Goal: Information Seeking & Learning: Check status

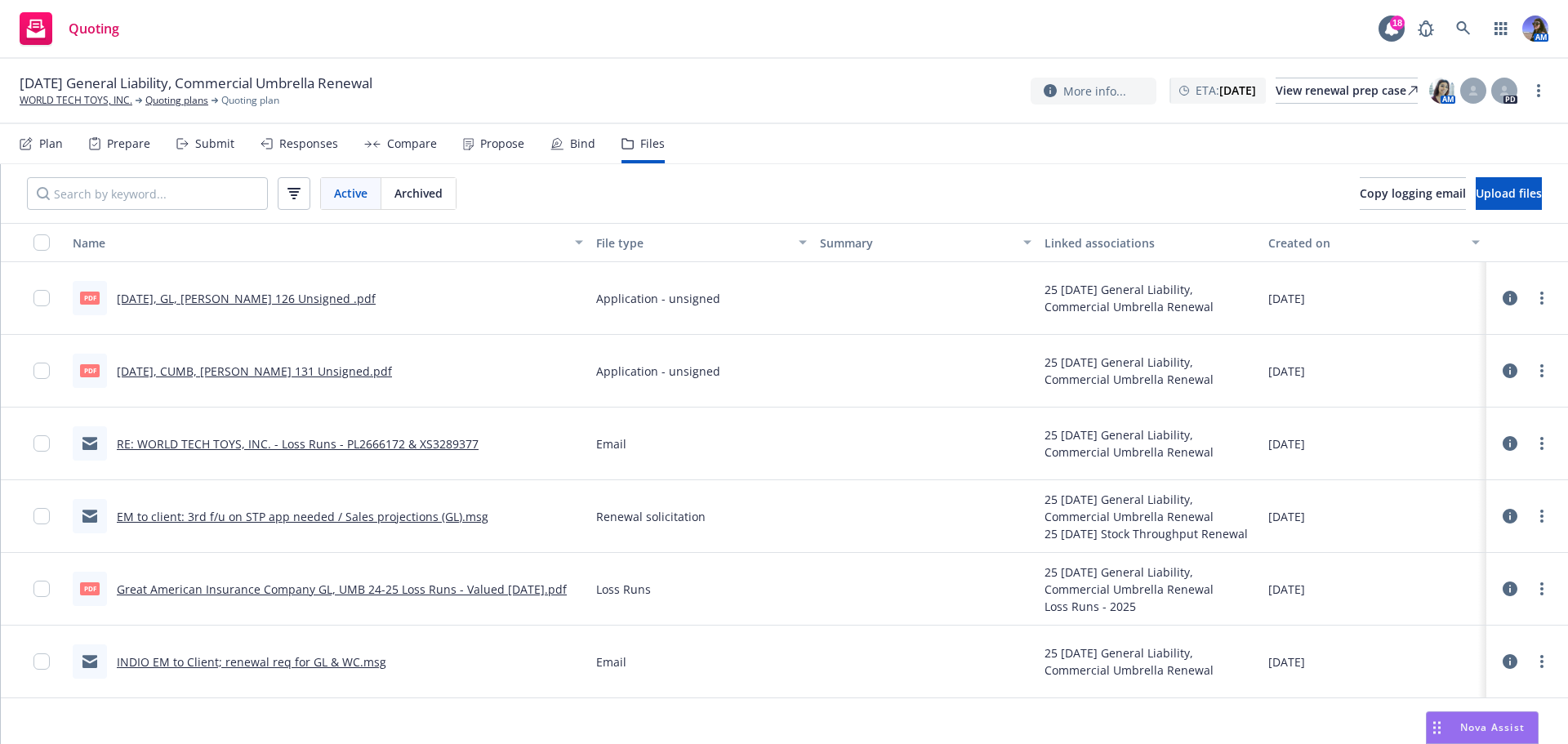
click at [318, 595] on link "Great American Insurance Company GL, UMB 24-25 Loss Runs - Valued 07-19-2025.pdf" at bounding box center [342, 590] width 451 height 16
click at [1281, 93] on div "View renewal prep case" at bounding box center [1347, 90] width 142 height 25
click at [70, 102] on link "WORLD TECH TOYS, INC." at bounding box center [75, 100] width 113 height 15
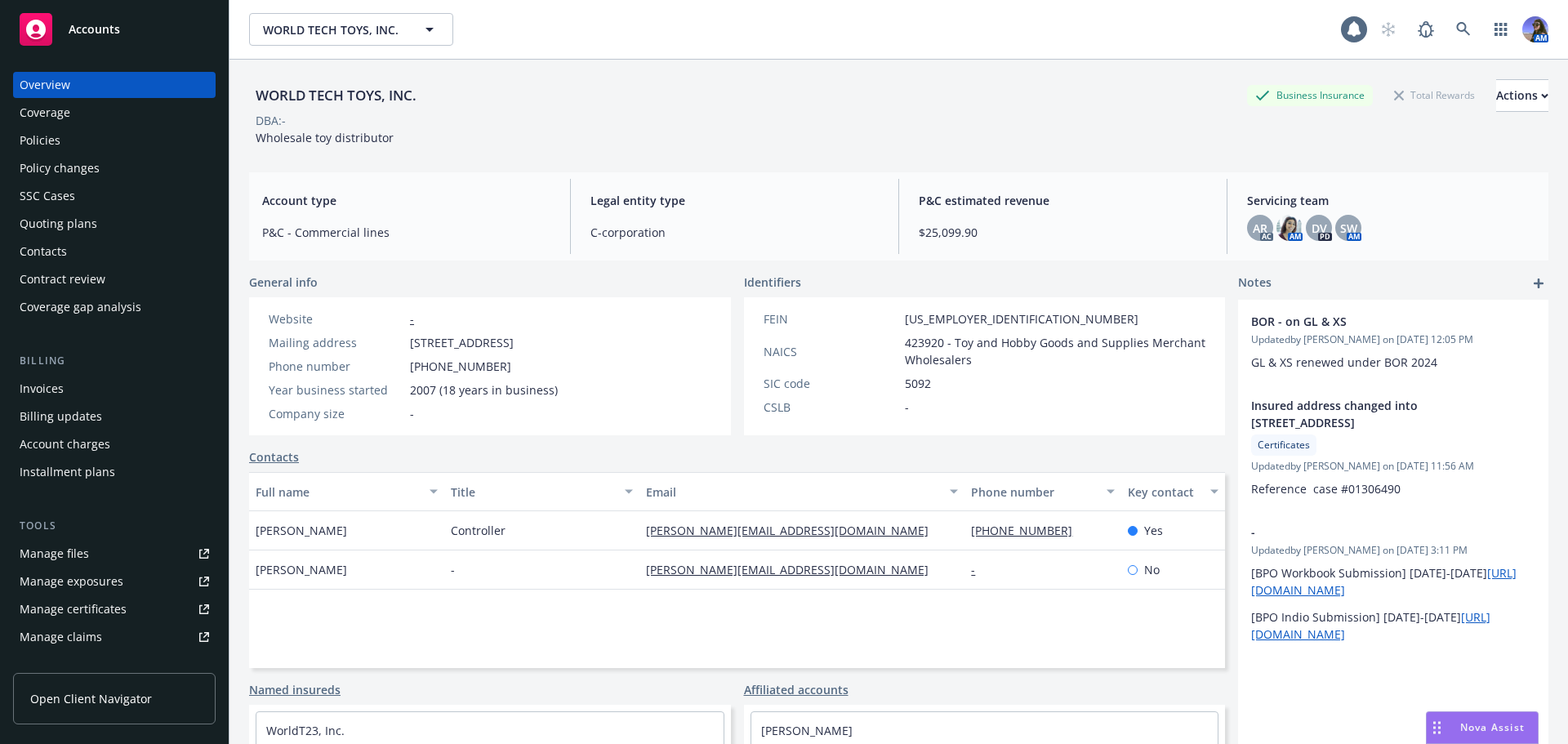
click at [26, 145] on div "Policies" at bounding box center [39, 140] width 41 height 26
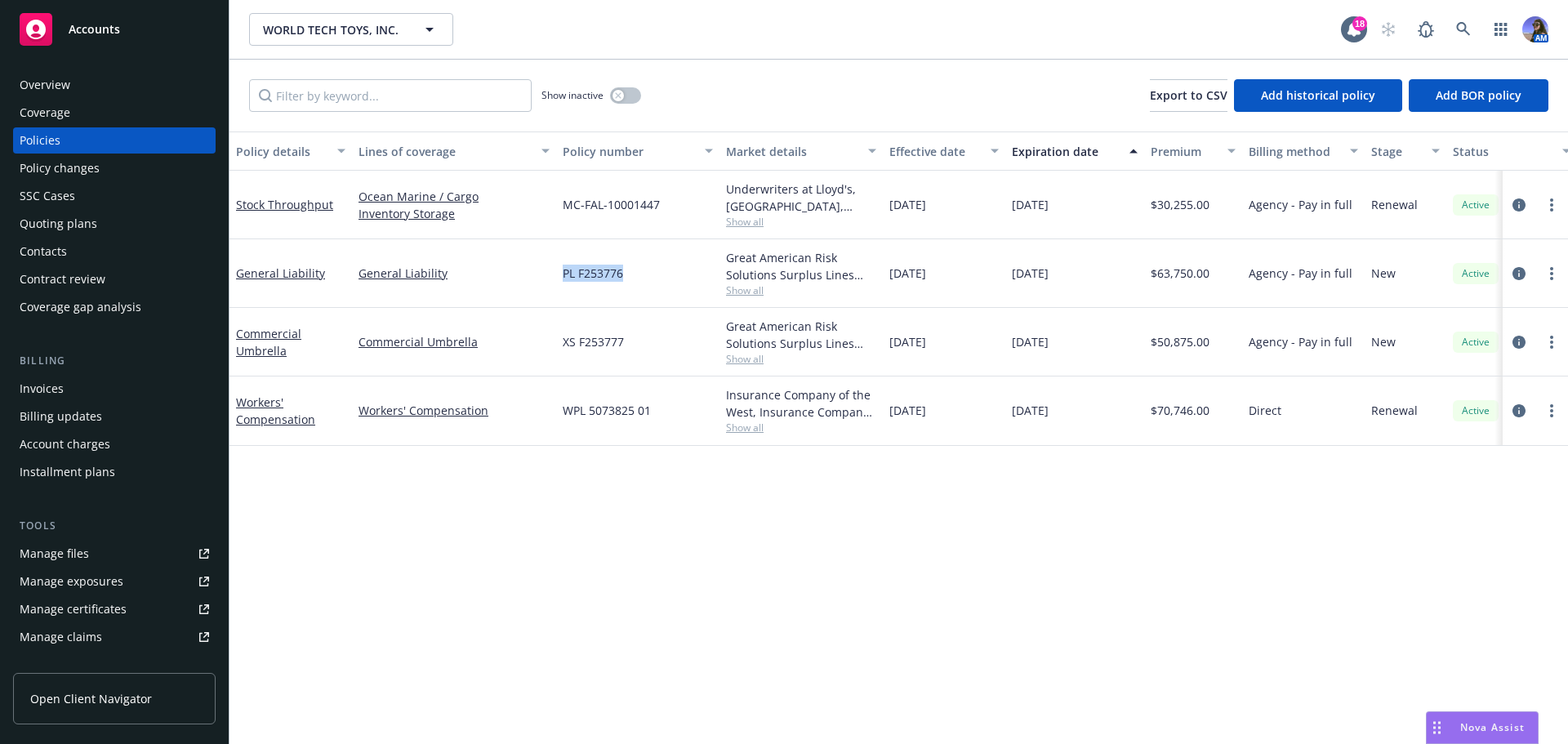
drag, startPoint x: 630, startPoint y: 273, endPoint x: 565, endPoint y: 273, distance: 65.0
click at [565, 273] on div "PL F253776" at bounding box center [638, 273] width 163 height 68
copy span "PL F253776"
click at [667, 513] on div "Policy details Lines of coverage Policy number Market details Effective date Ex…" at bounding box center [899, 437] width 1339 height 613
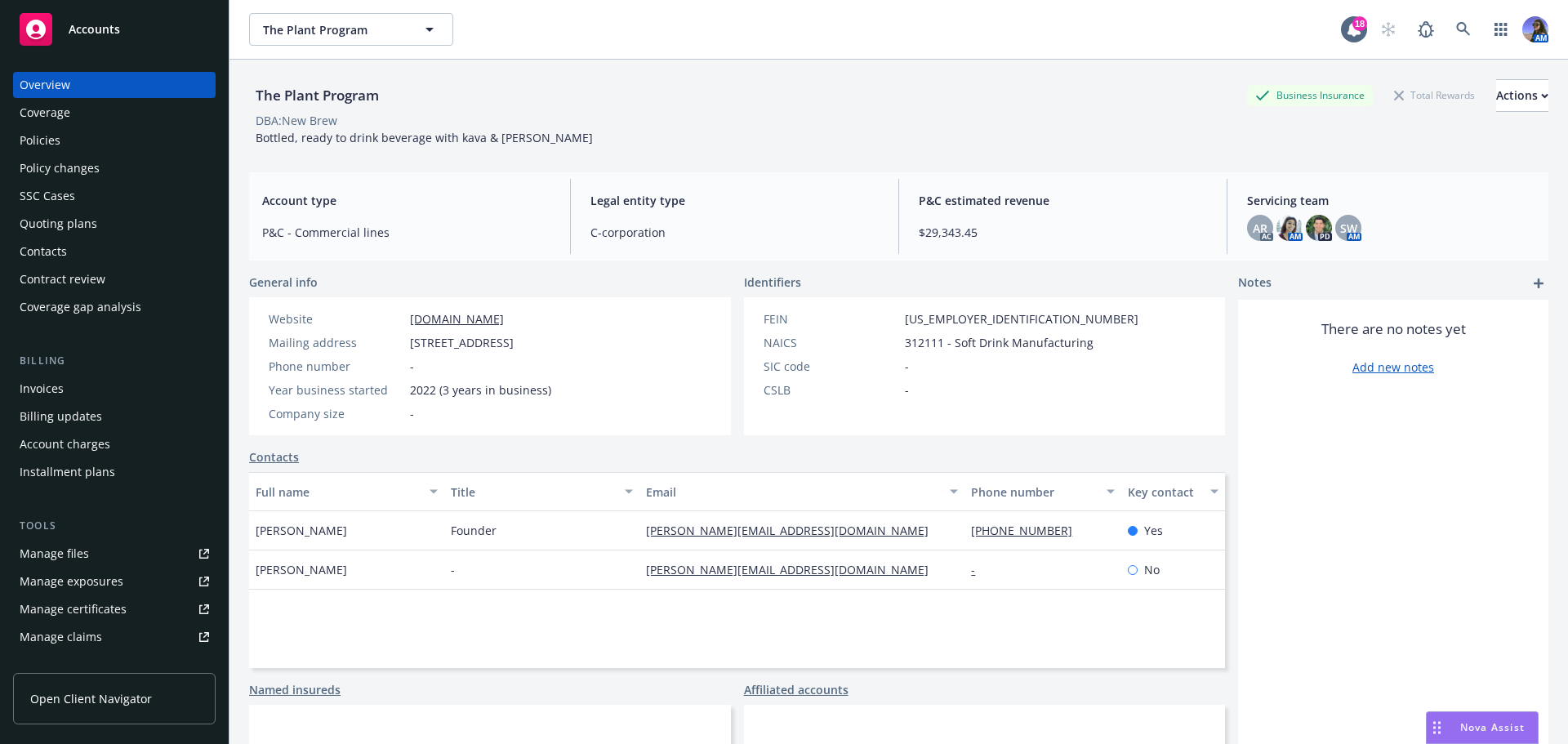
click at [80, 214] on div "Quoting plans" at bounding box center [58, 223] width 78 height 26
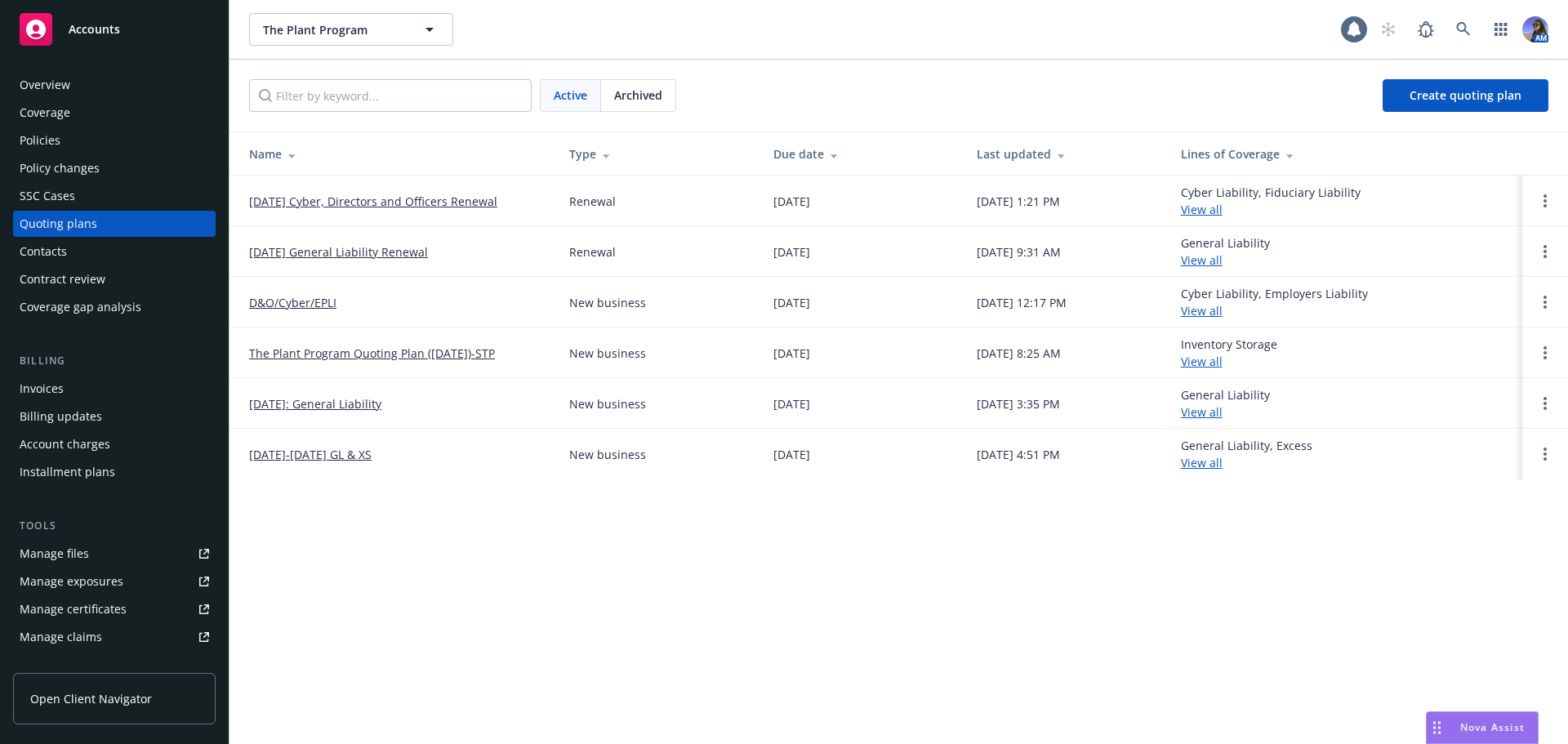
click at [316, 202] on link "09/01/25 Cyber, Directors and Officers Renewal" at bounding box center [372, 202] width 248 height 18
click at [319, 251] on link "[DATE] General Liability Renewal" at bounding box center [338, 252] width 179 height 18
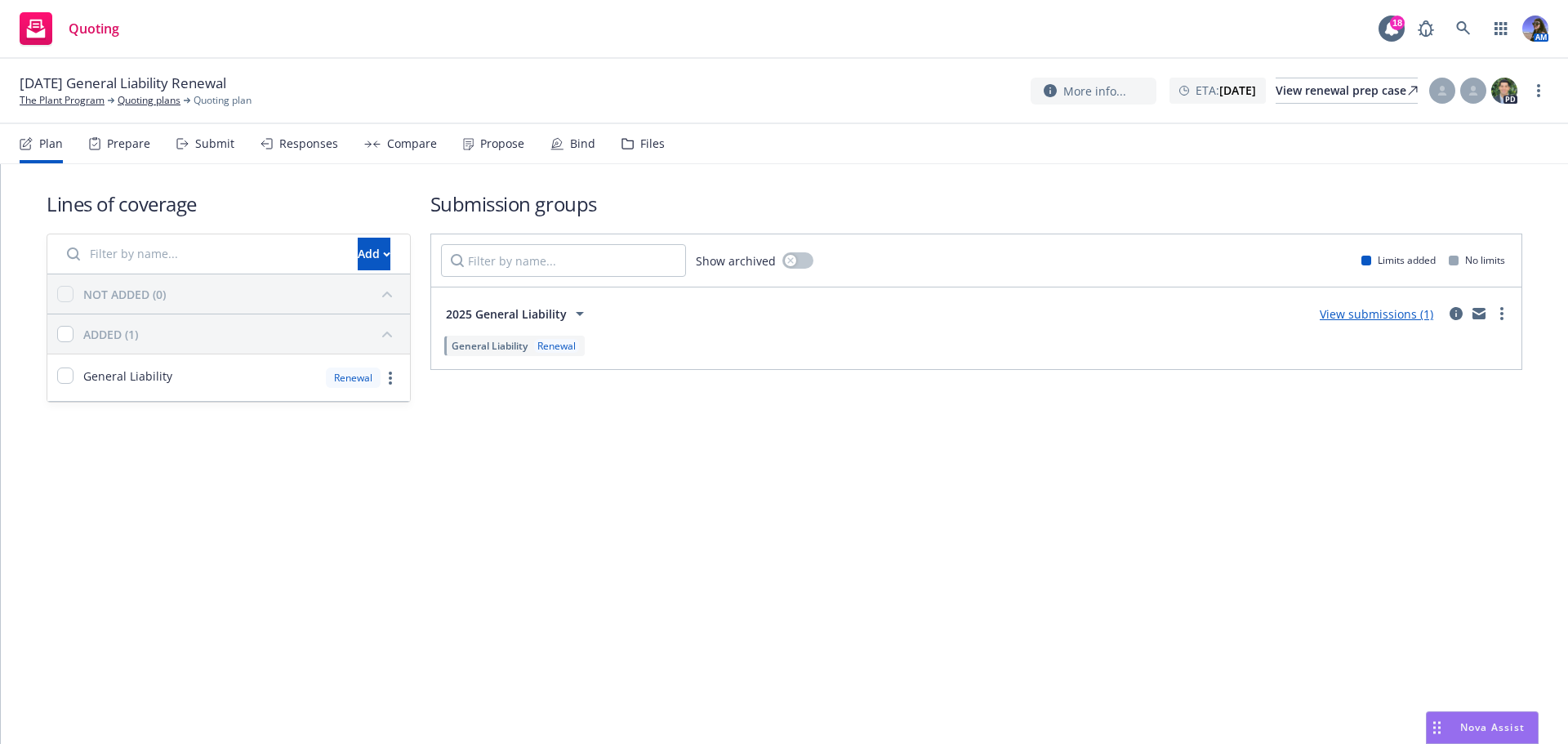
click at [135, 138] on div "Prepare" at bounding box center [128, 144] width 43 height 13
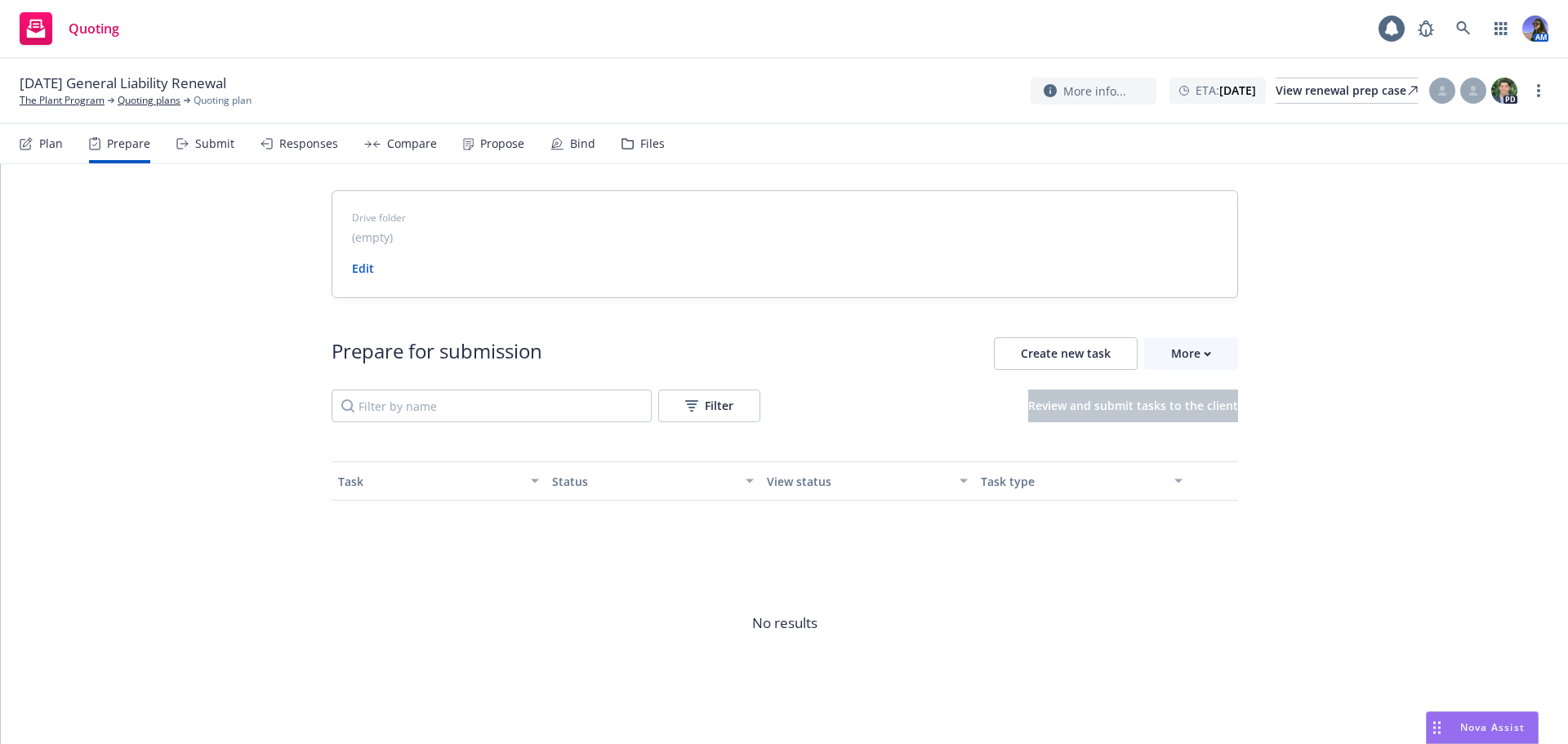
click at [192, 145] on div "Submit" at bounding box center [205, 144] width 58 height 39
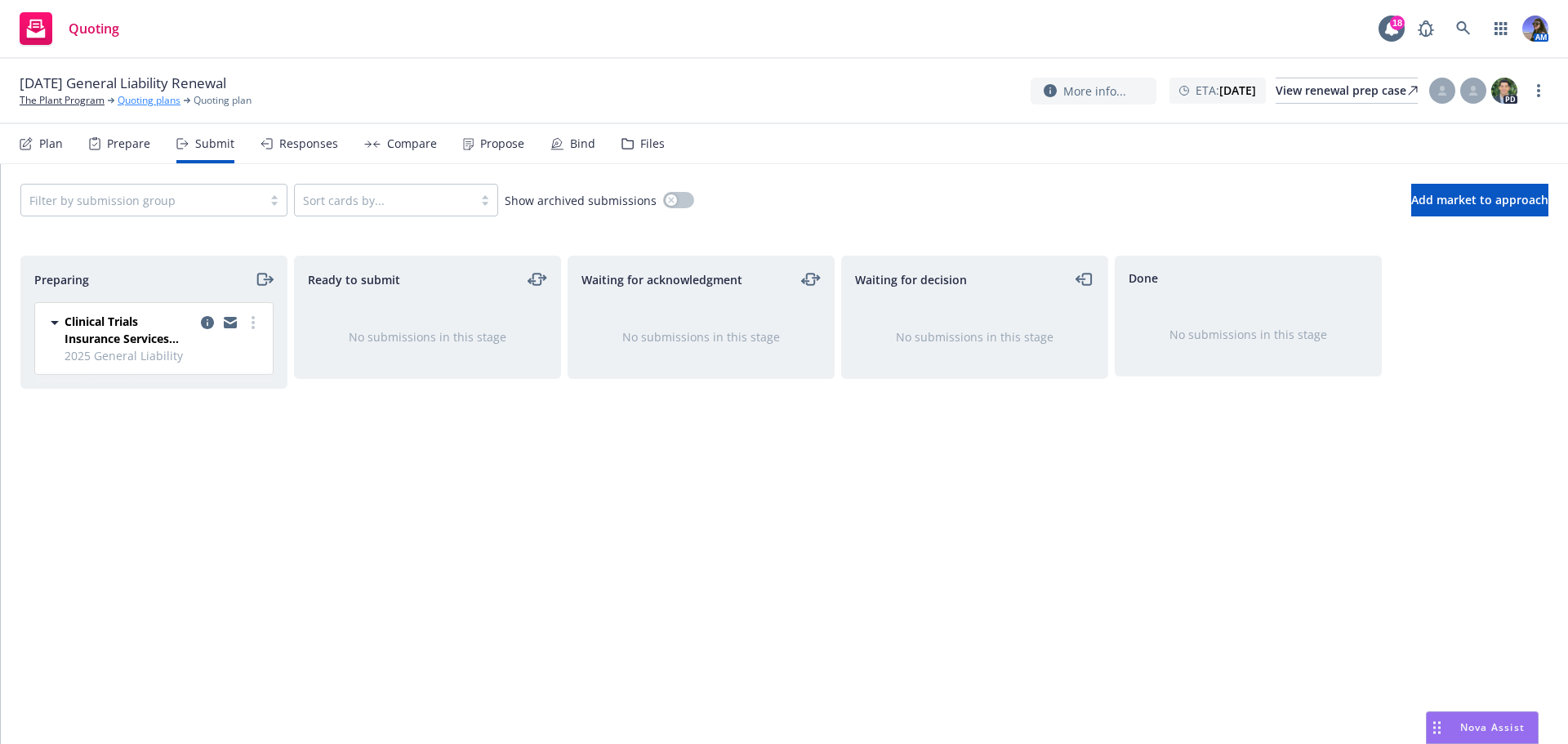
click at [167, 96] on link "Quoting plans" at bounding box center [149, 100] width 63 height 15
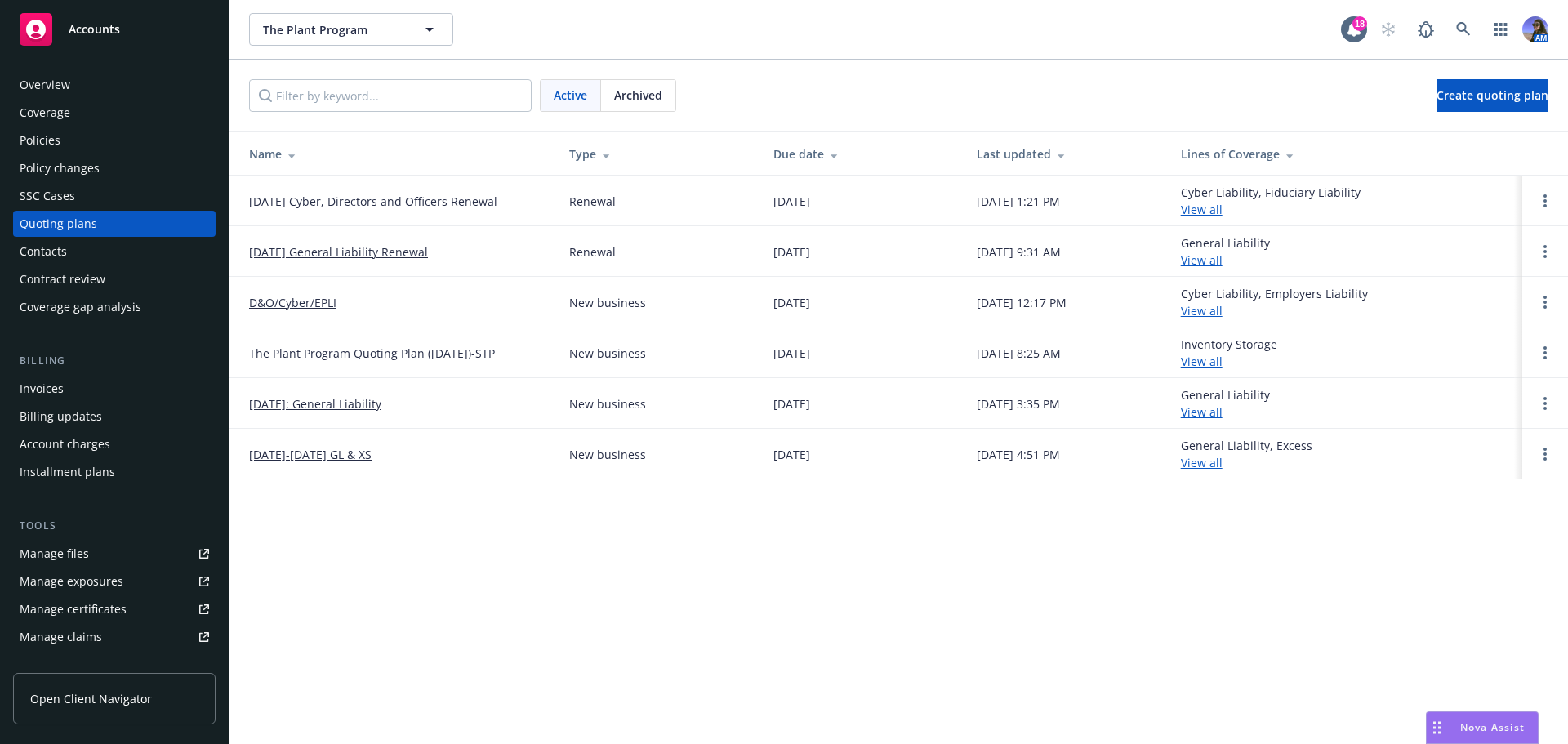
click at [366, 253] on link "10/19/25 General Liability Renewal" at bounding box center [338, 252] width 179 height 18
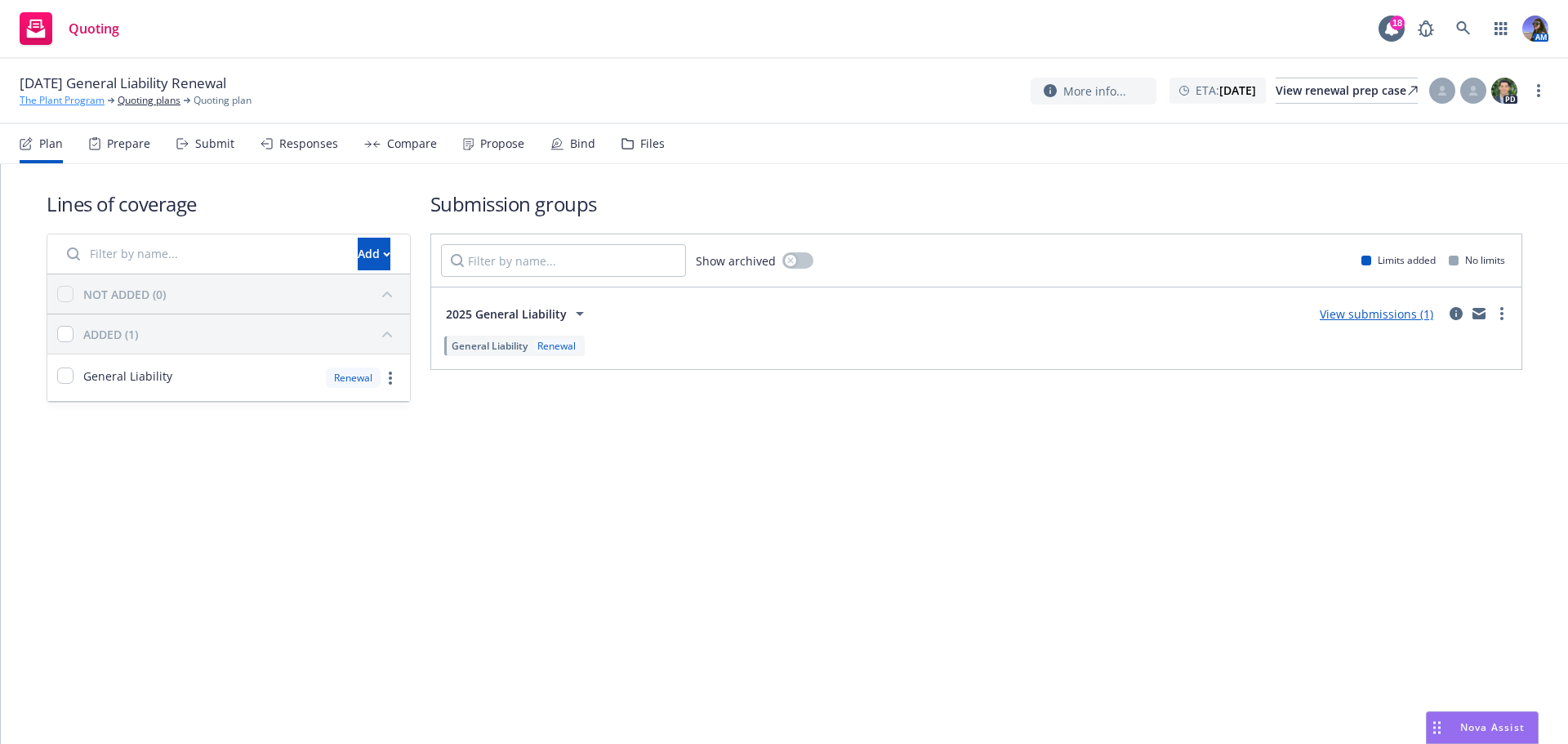
click at [77, 99] on link "The Plant Program" at bounding box center [61, 100] width 85 height 15
drag, startPoint x: 96, startPoint y: 157, endPoint x: 180, endPoint y: 152, distance: 84.1
click at [96, 157] on div "Prepare" at bounding box center [120, 144] width 61 height 39
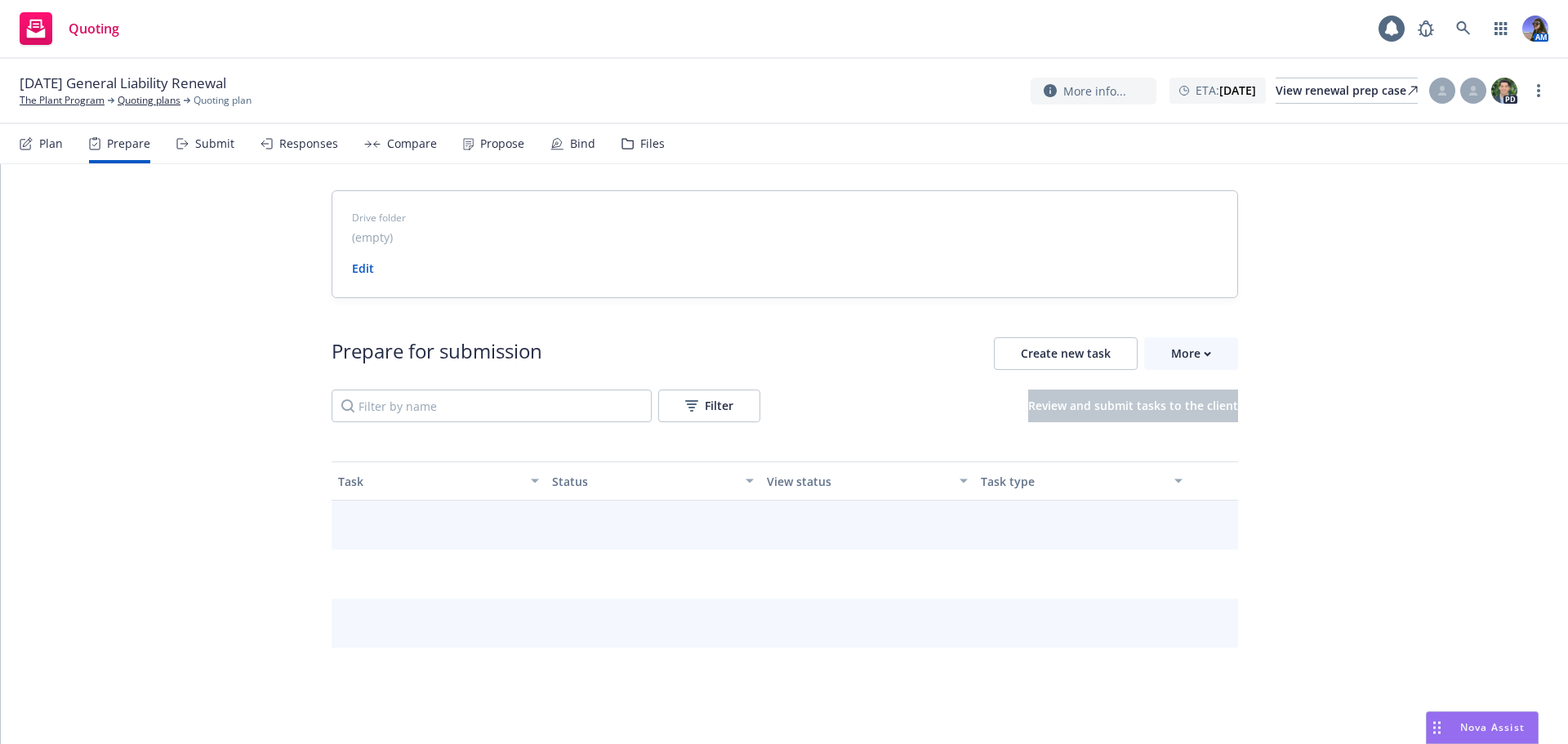
click at [222, 150] on div "Submit" at bounding box center [215, 144] width 39 height 13
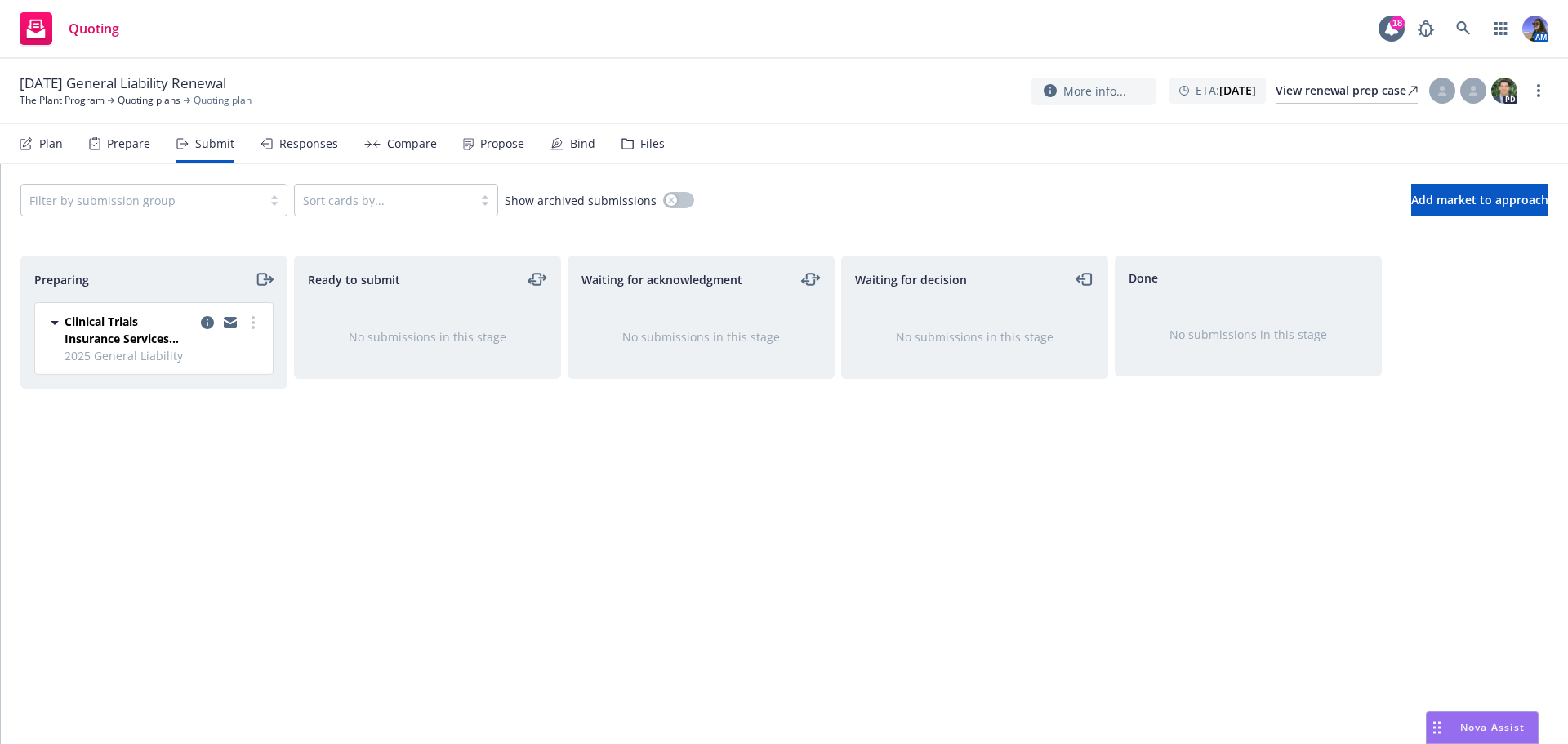
click at [614, 150] on div "Plan Prepare Submit Responses Compare Propose Bind Files" at bounding box center [342, 144] width 645 height 39
click at [627, 145] on icon at bounding box center [628, 144] width 12 height 11
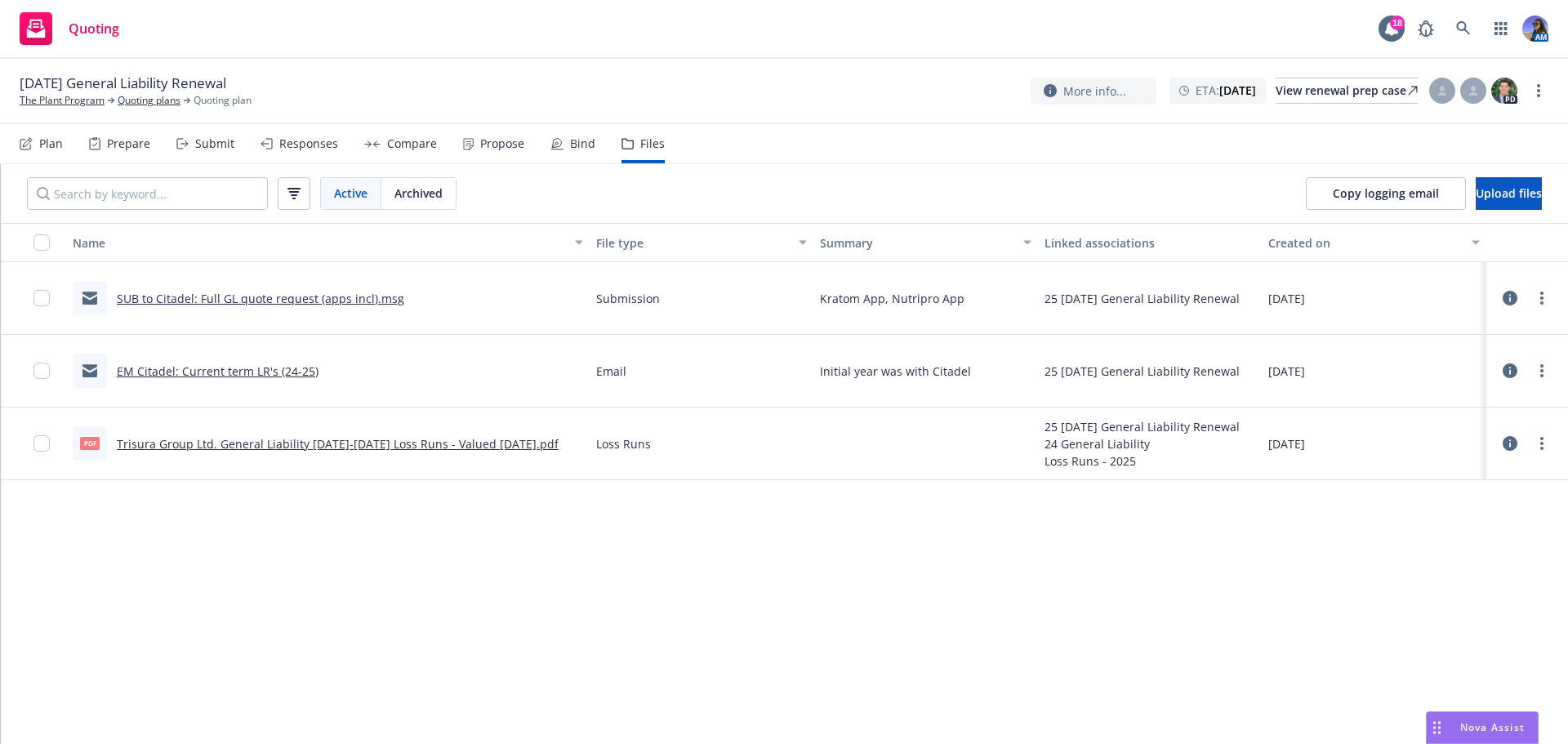
click at [289, 302] on link "SUB to Citadel: Full GL quote request (apps incl).msg" at bounding box center [260, 299] width 287 height 16
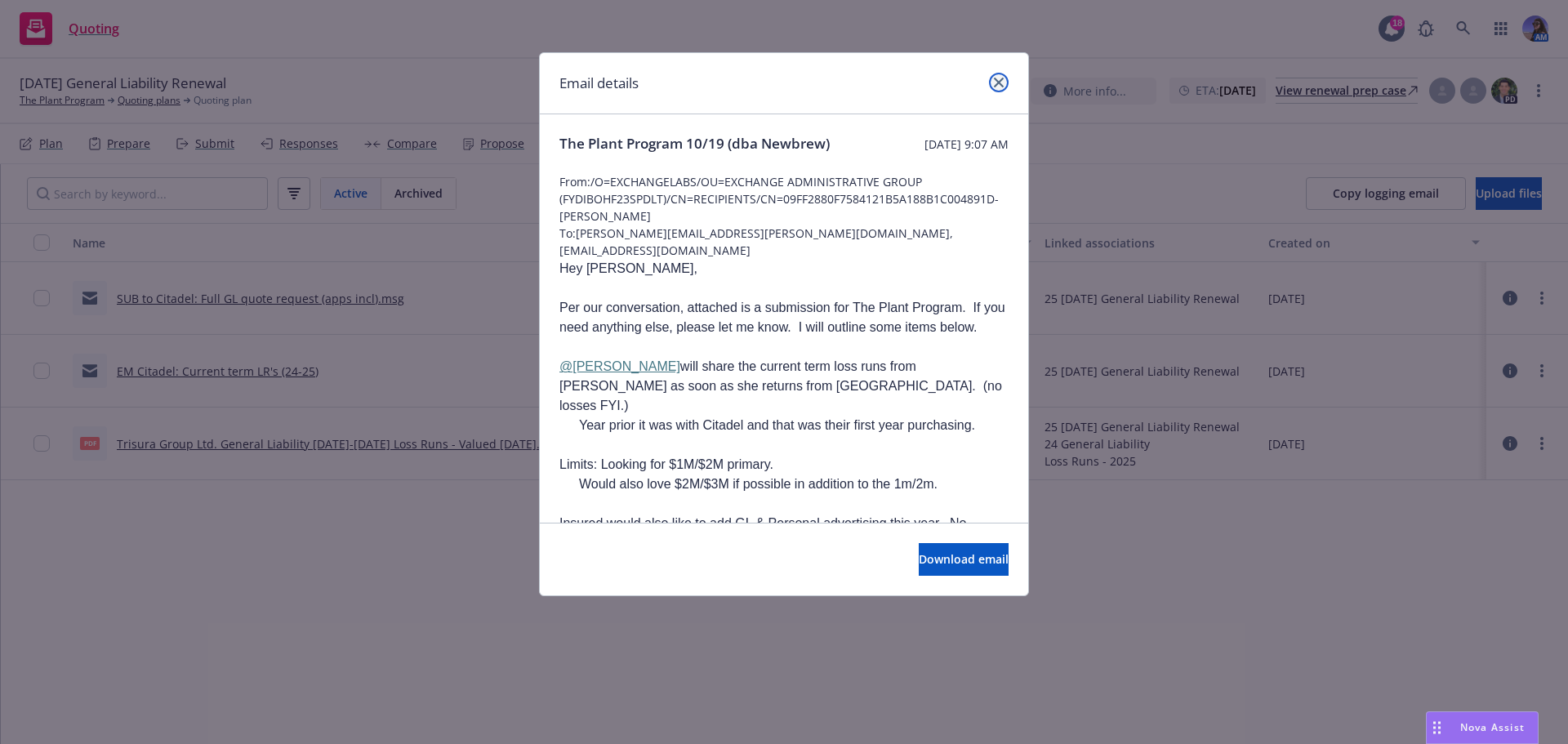
click at [997, 83] on icon "close" at bounding box center [998, 82] width 10 height 10
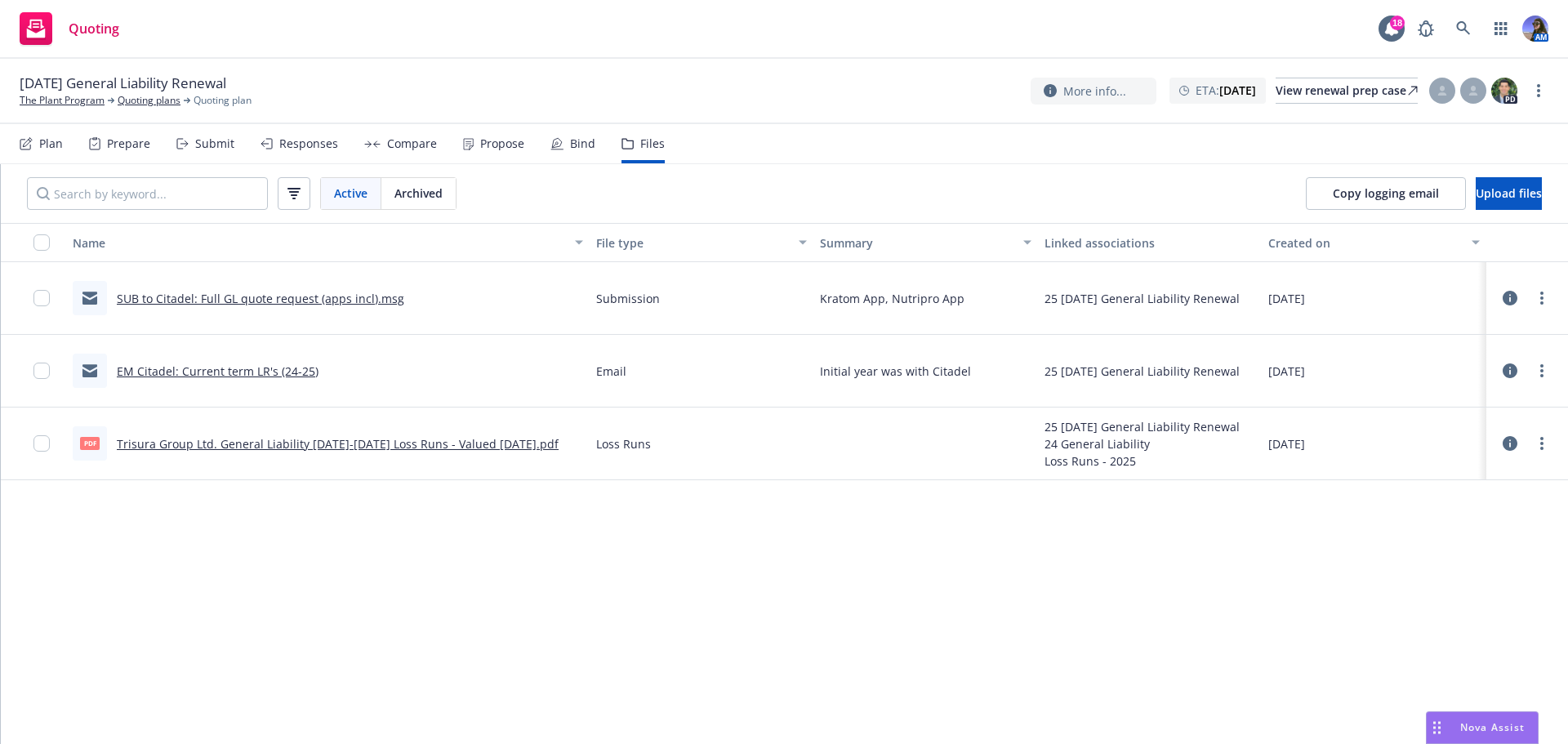
click at [183, 151] on div "Submit" at bounding box center [205, 144] width 58 height 39
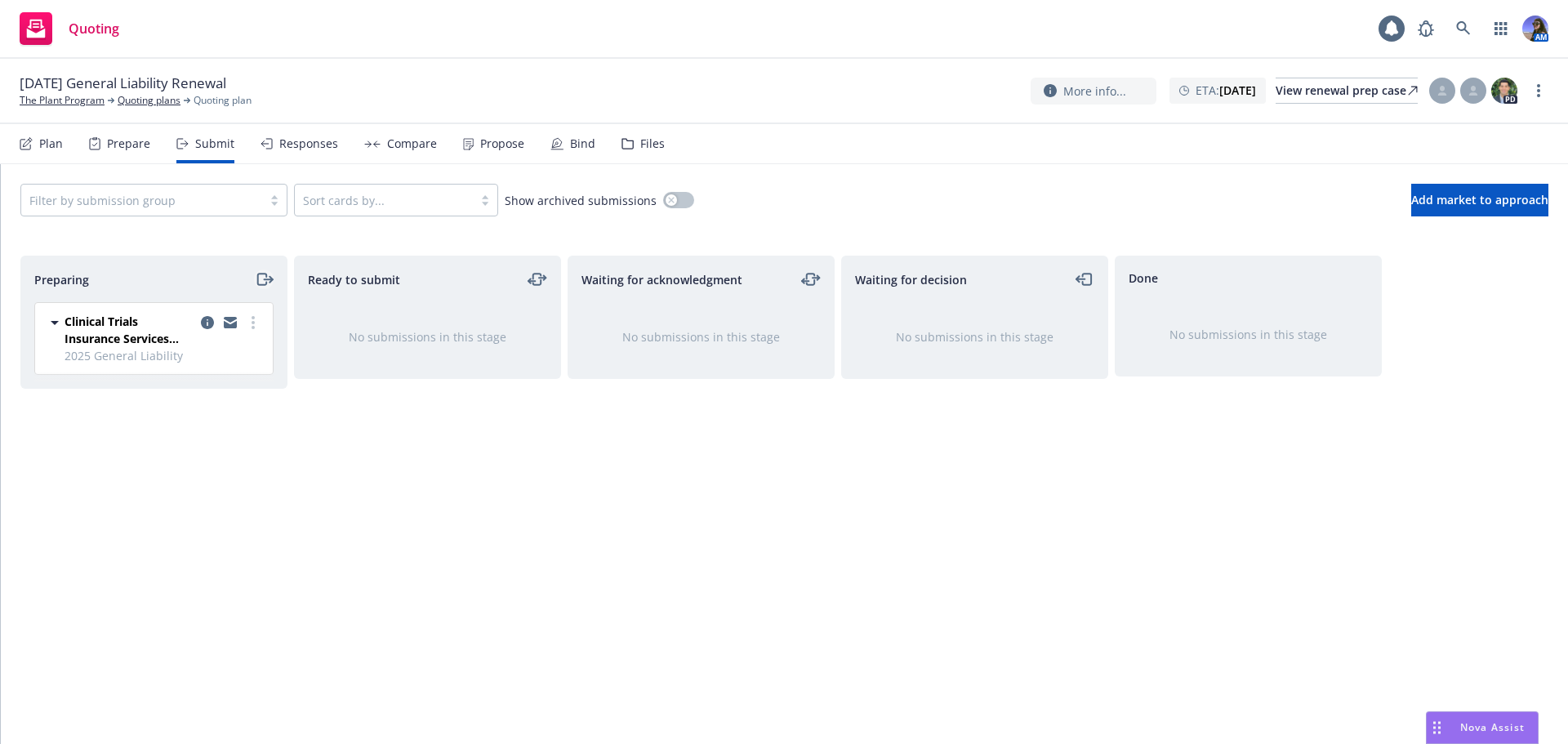
click at [261, 282] on icon "moveRight" at bounding box center [264, 280] width 18 height 19
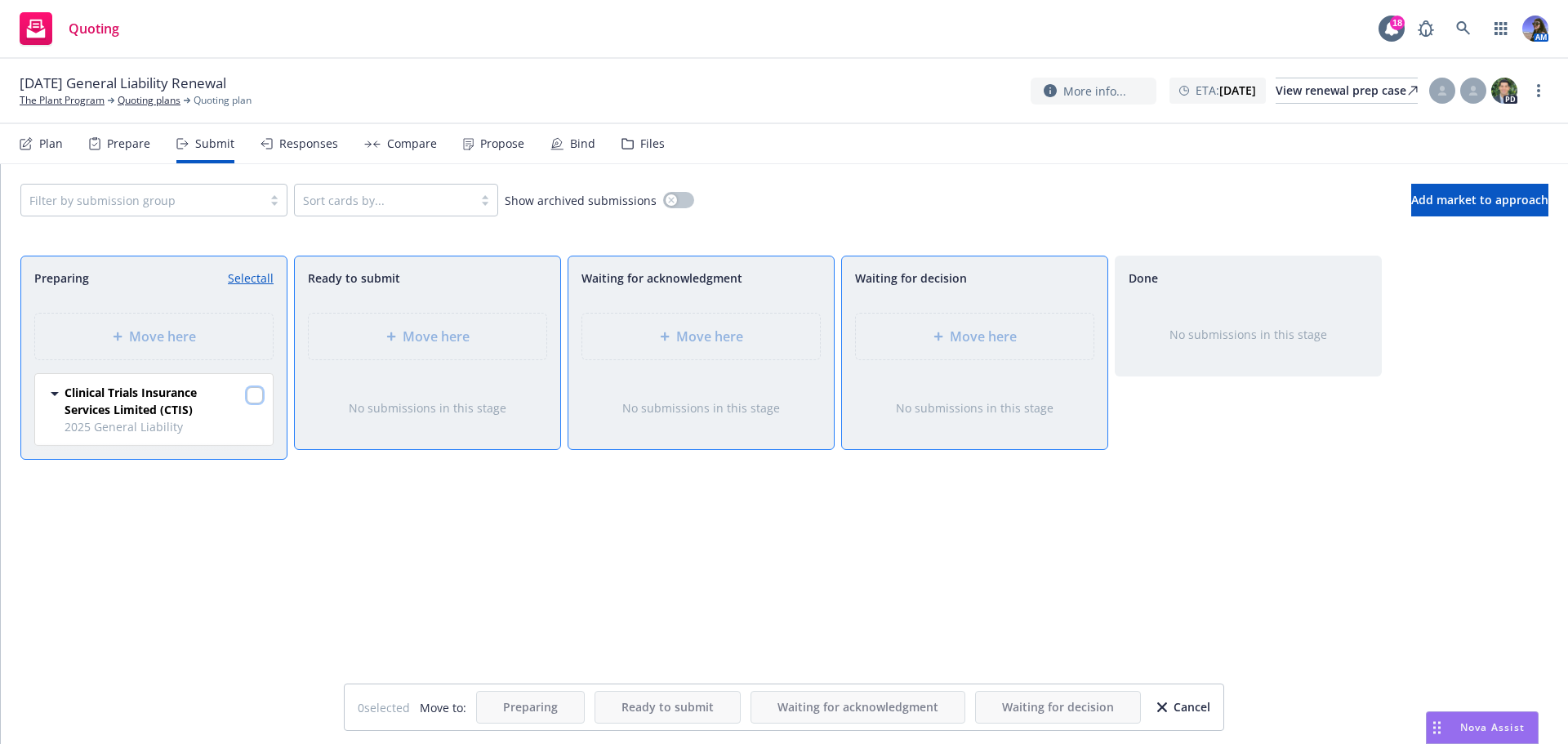
click at [259, 398] on input "checkbox" at bounding box center [254, 395] width 17 height 17
checkbox input "true"
click at [822, 327] on div "Move here" at bounding box center [701, 337] width 266 height 74
click at [763, 341] on div "Move here" at bounding box center [700, 337] width 211 height 19
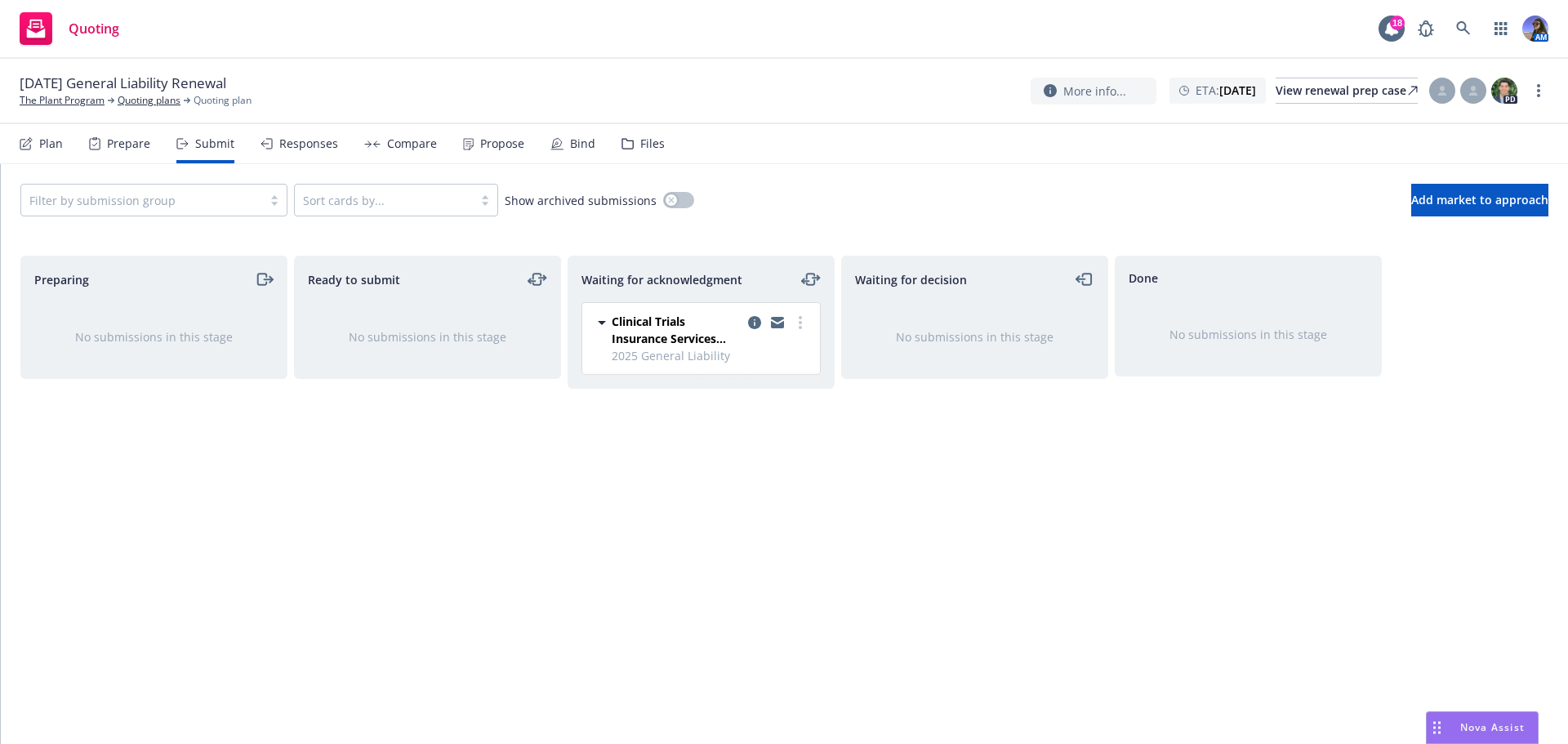
click at [625, 148] on icon at bounding box center [628, 144] width 12 height 11
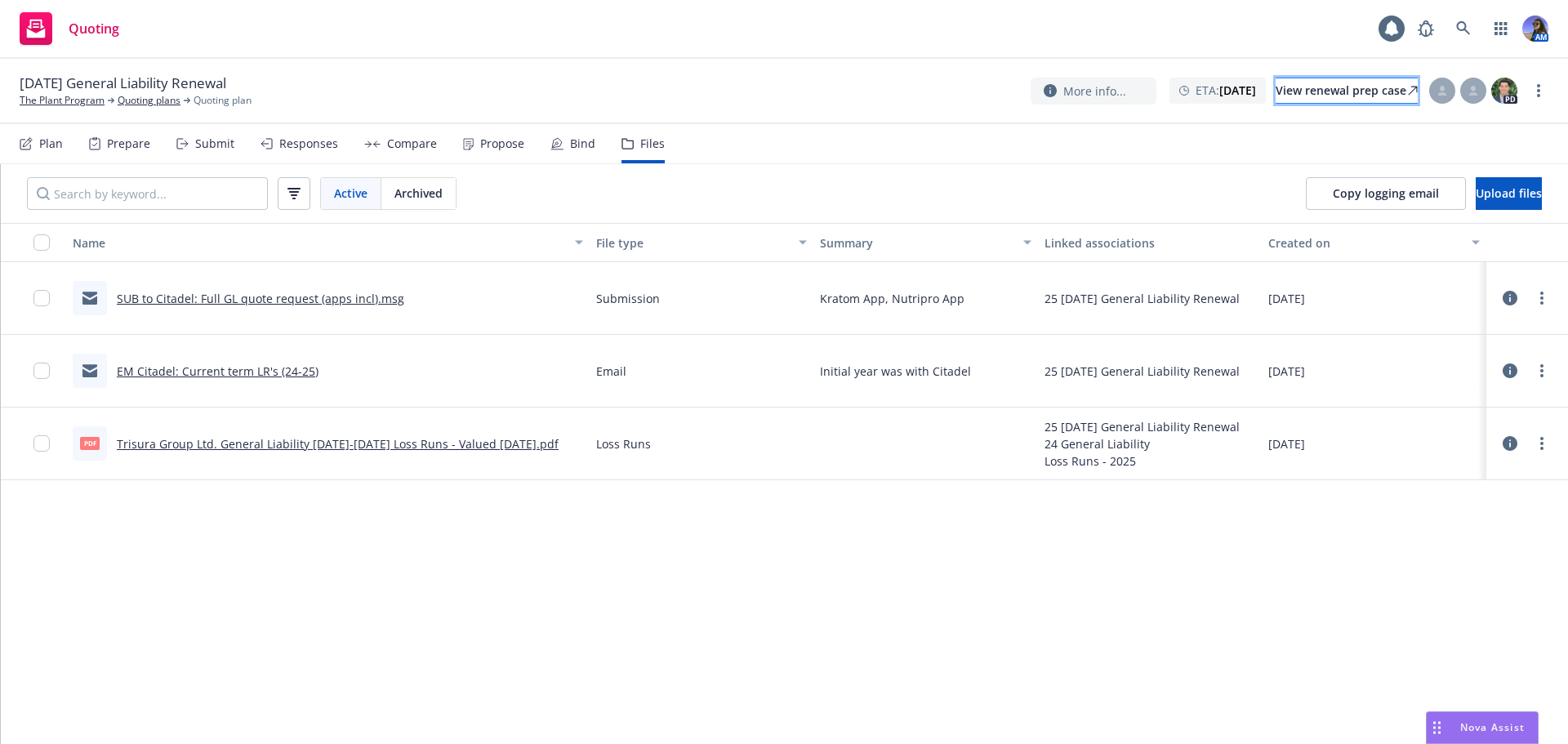
click at [1292, 90] on div "View renewal prep case" at bounding box center [1347, 90] width 142 height 25
click at [1440, 95] on icon at bounding box center [1443, 94] width 9 height 4
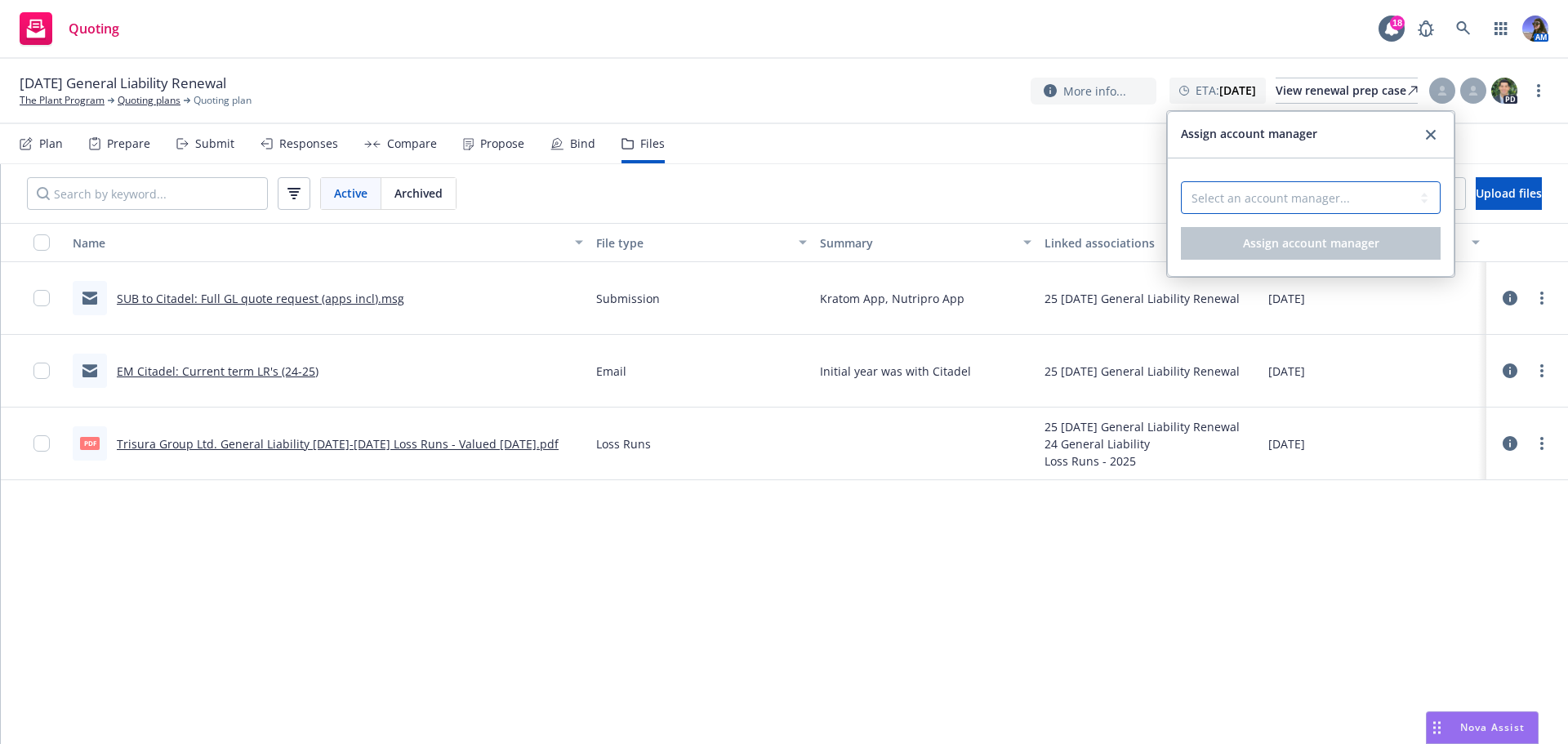
click at [1228, 202] on select "Select an account manager... Carol Moreno" at bounding box center [1311, 197] width 259 height 32
select select "01d58f7a-6ec9-418a-b1a4-18acd7c9c1c1"
click at [1181, 181] on select "Select an account manager... Carol Moreno" at bounding box center [1311, 197] width 259 height 32
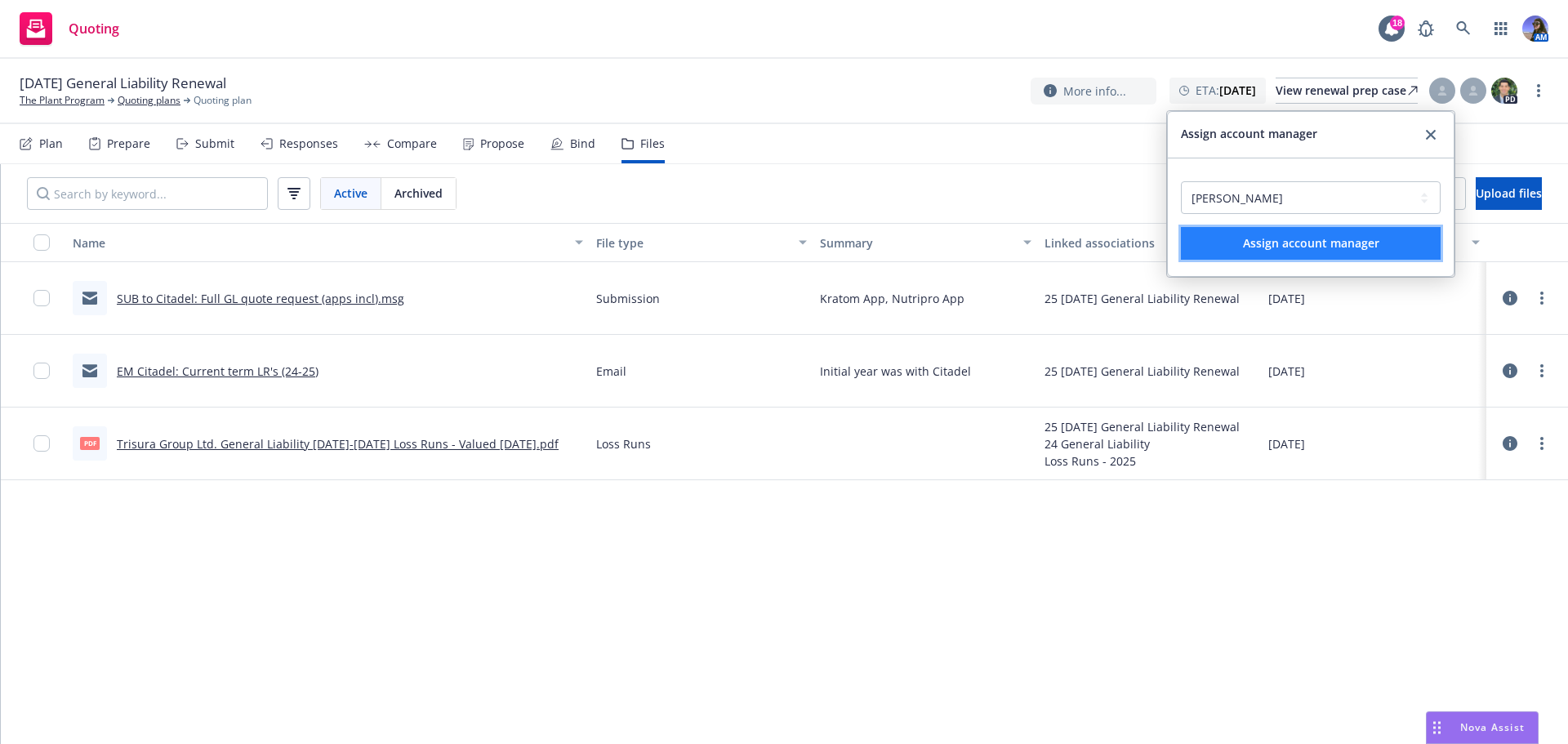
click at [1313, 249] on span "Assign account manager" at bounding box center [1311, 243] width 137 height 16
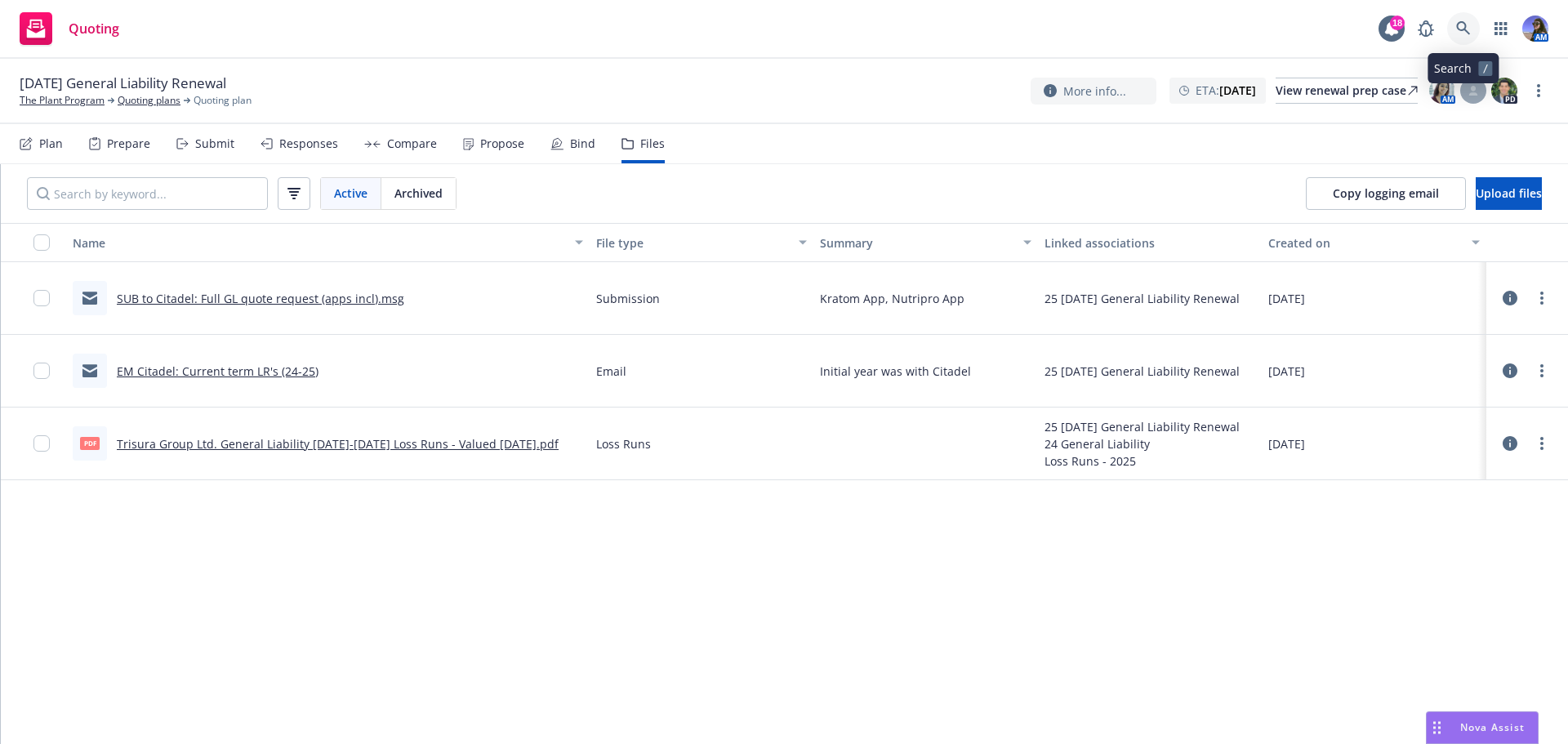
click at [1464, 30] on icon at bounding box center [1464, 28] width 14 height 14
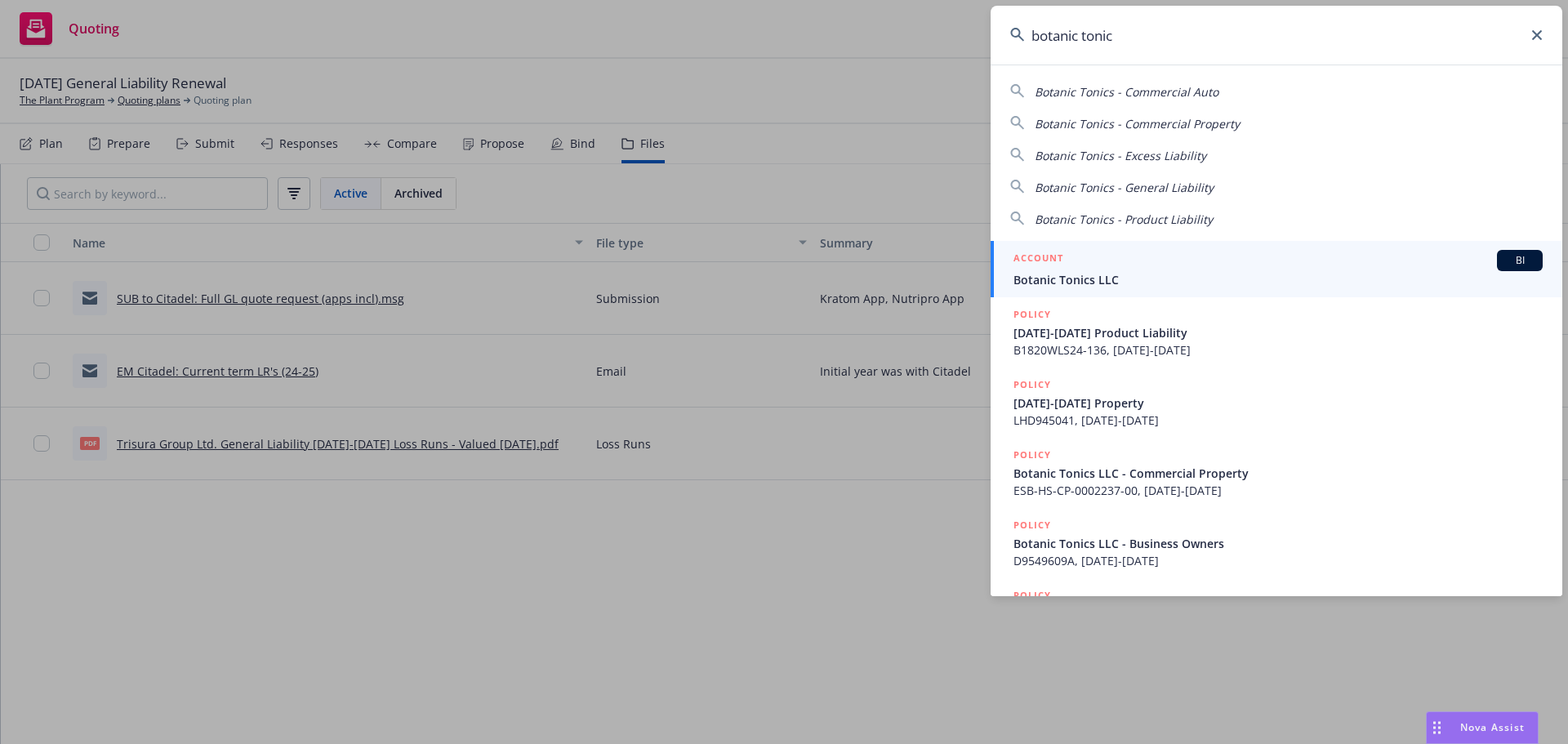
type input "botanic tonic"
click at [1039, 259] on h5 "ACCOUNT" at bounding box center [1039, 259] width 50 height 19
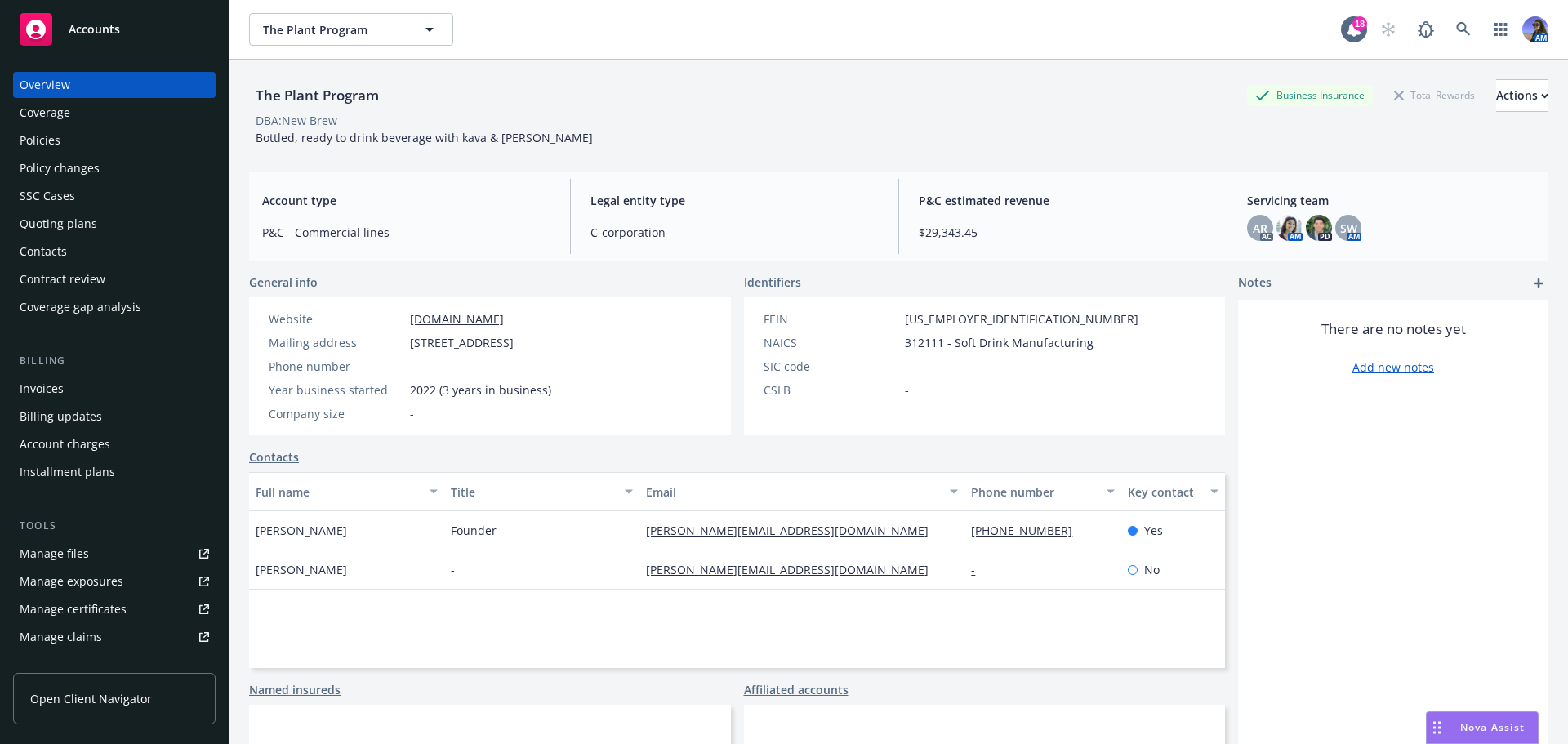
click at [30, 133] on div "Policies" at bounding box center [39, 140] width 41 height 26
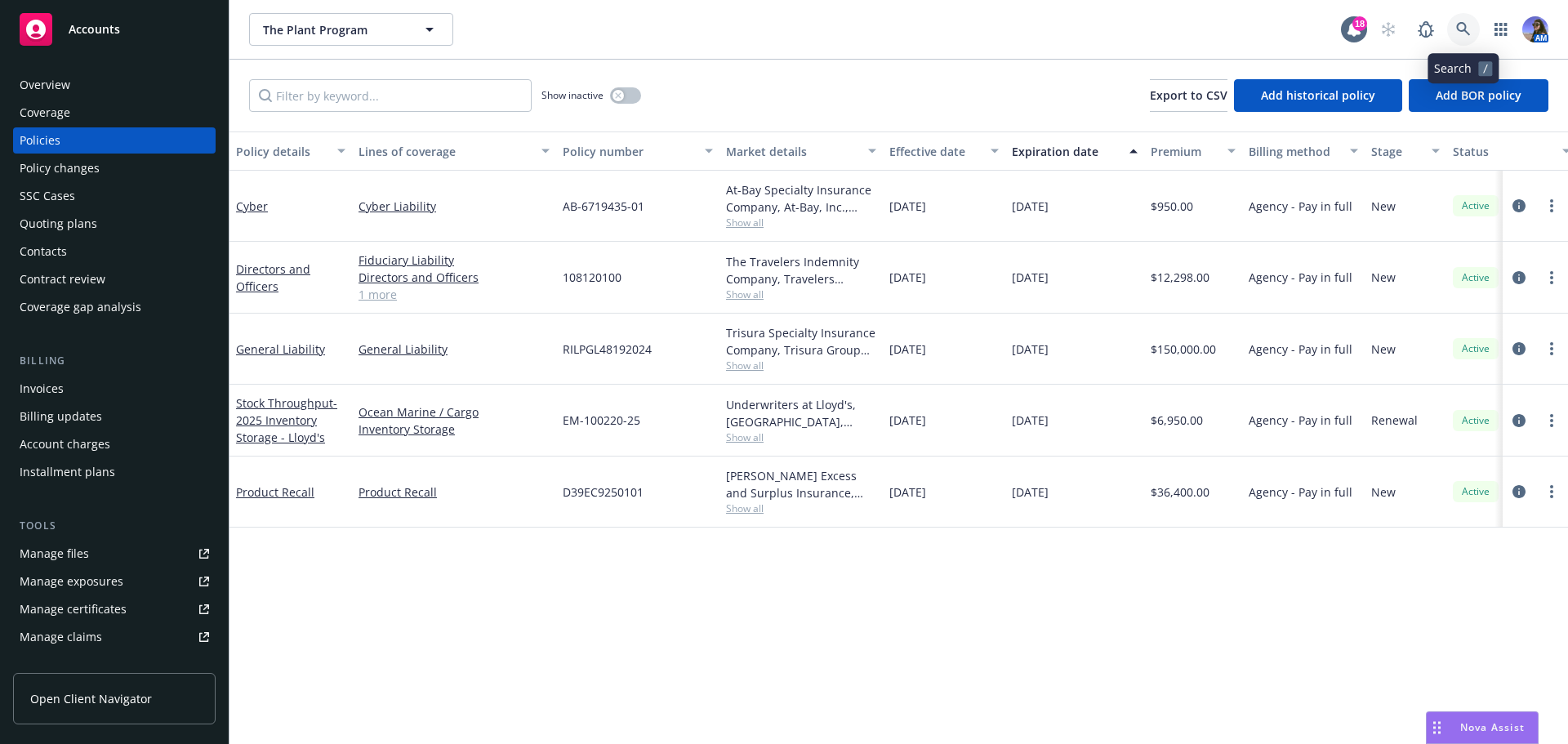
click at [1455, 28] on link at bounding box center [1463, 29] width 32 height 32
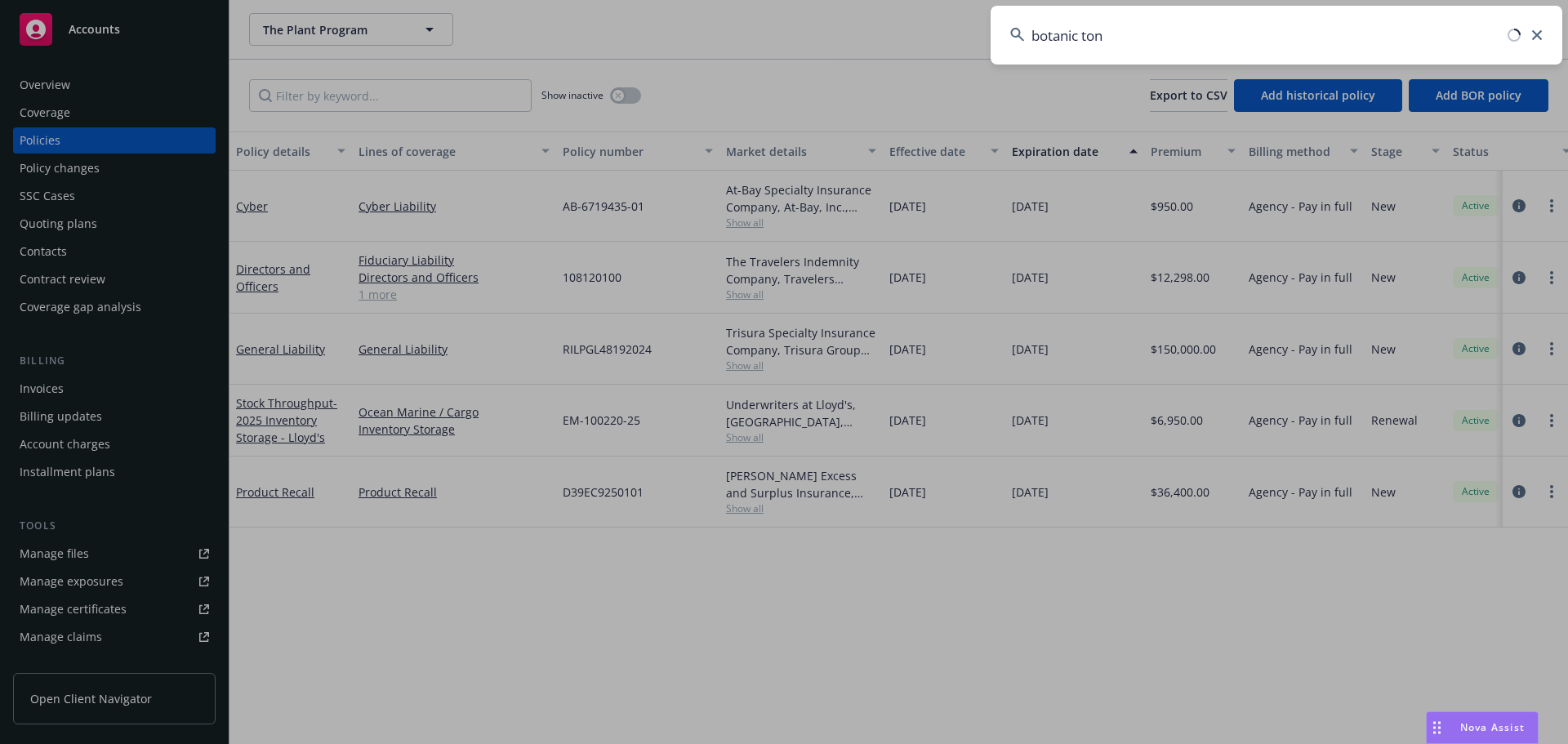
type input "botanic toni"
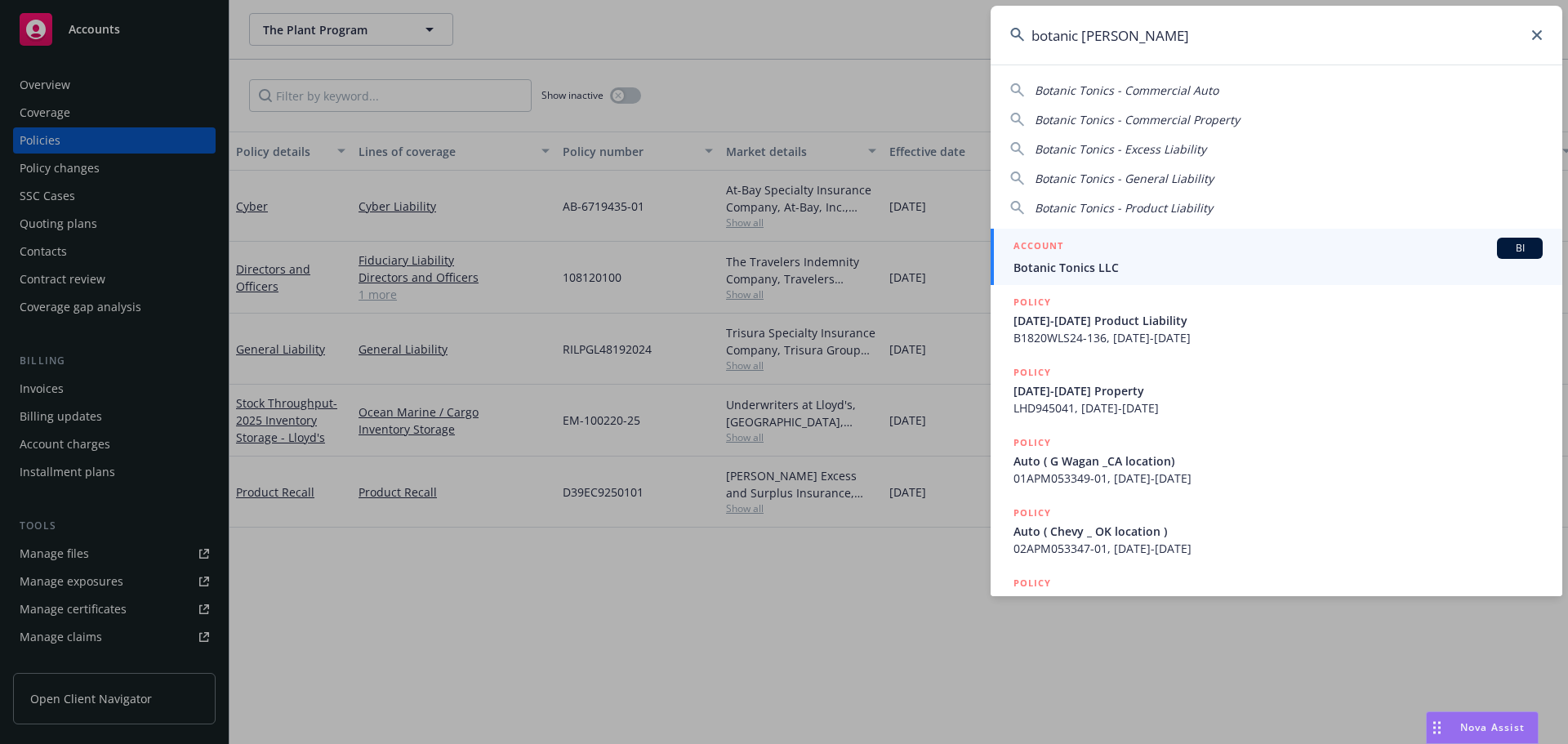
click at [1167, 252] on div "ACCOUNT BI" at bounding box center [1279, 248] width 529 height 21
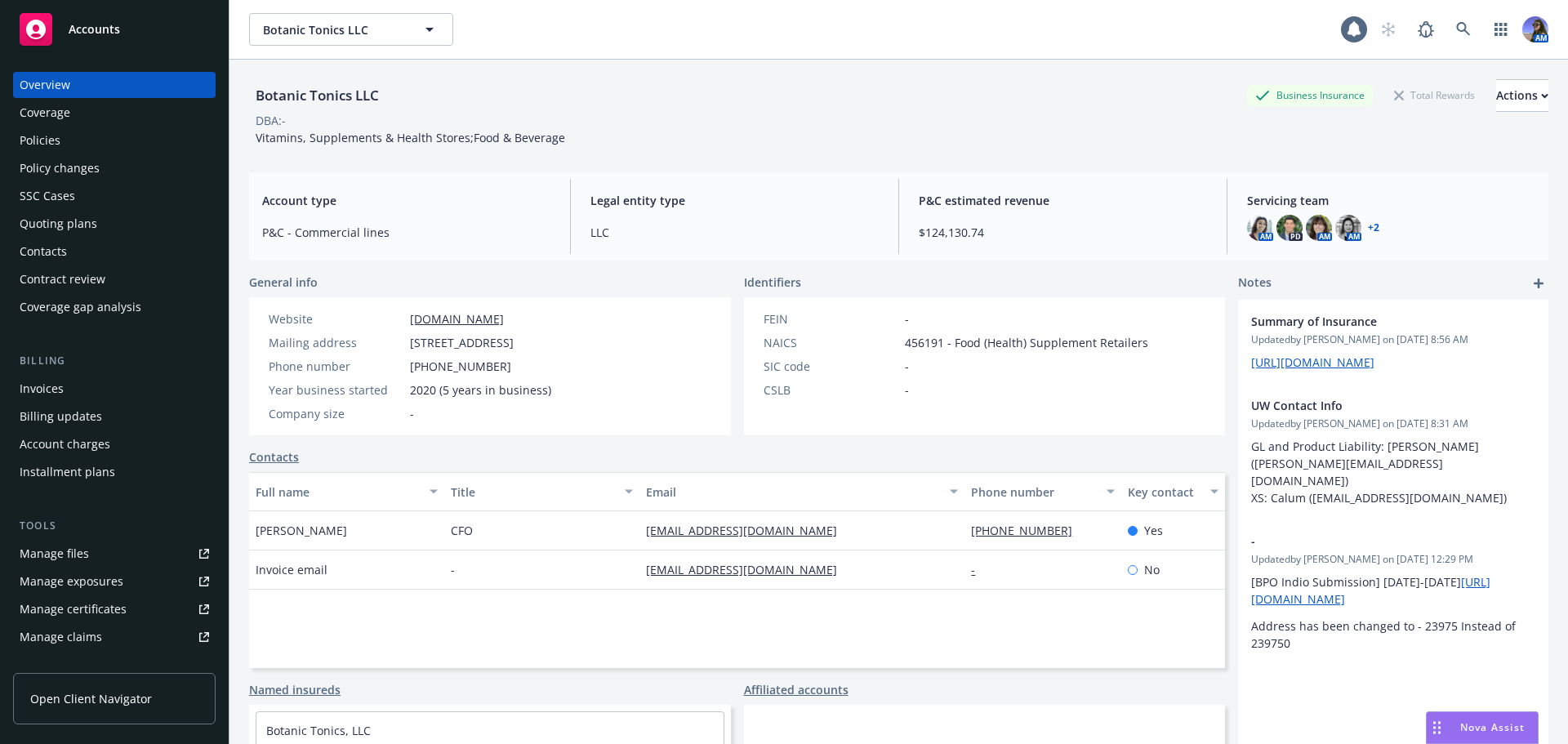
click at [35, 153] on div "Overview Coverage Policies Policy changes SSC Cases Quoting plans Contacts Cont…" at bounding box center [114, 195] width 202 height 248
click at [31, 145] on div "Policies" at bounding box center [39, 140] width 41 height 26
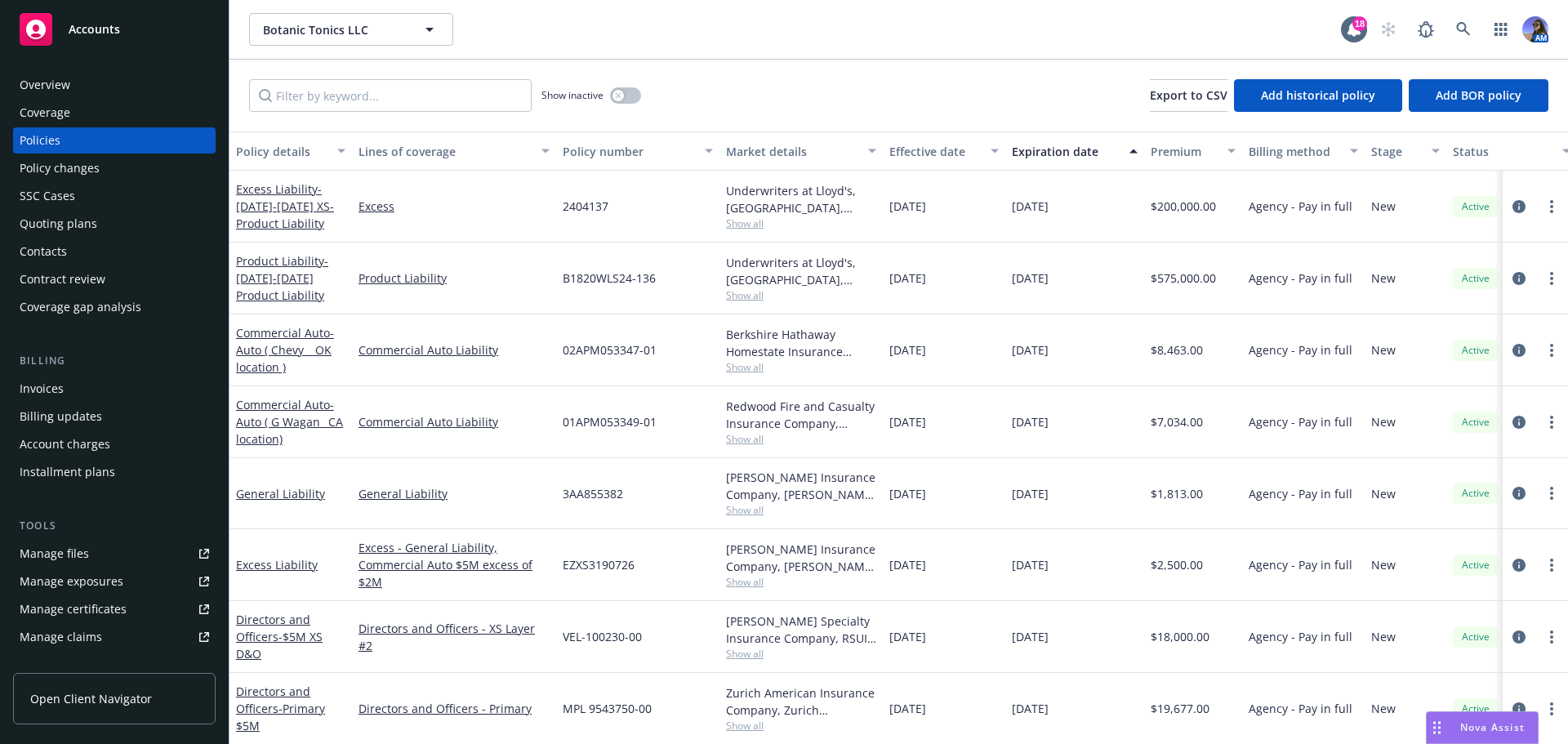
click at [82, 227] on div "Quoting plans" at bounding box center [58, 223] width 78 height 26
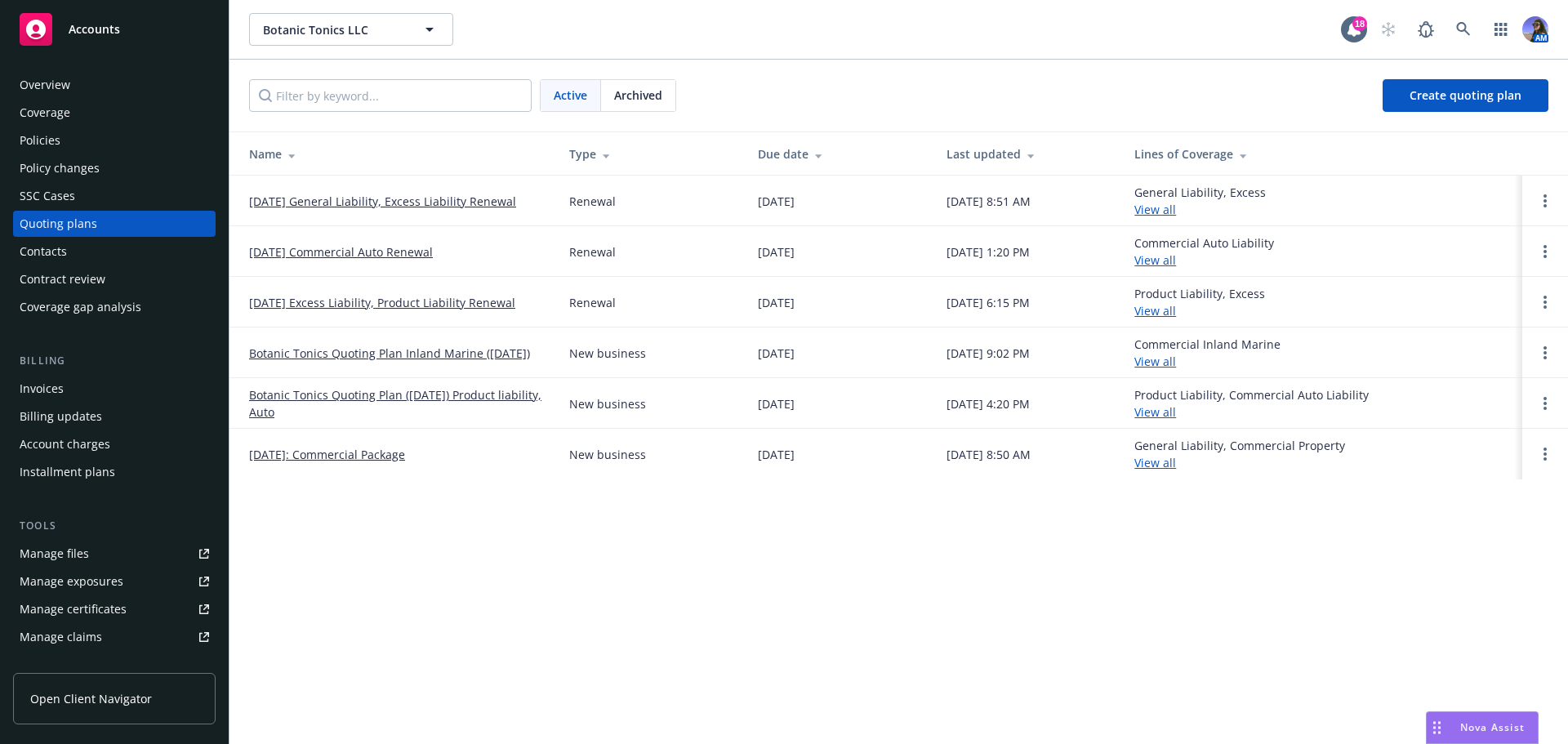
click at [342, 302] on link "[DATE] Excess Liability, Product Liability Renewal" at bounding box center [382, 303] width 266 height 18
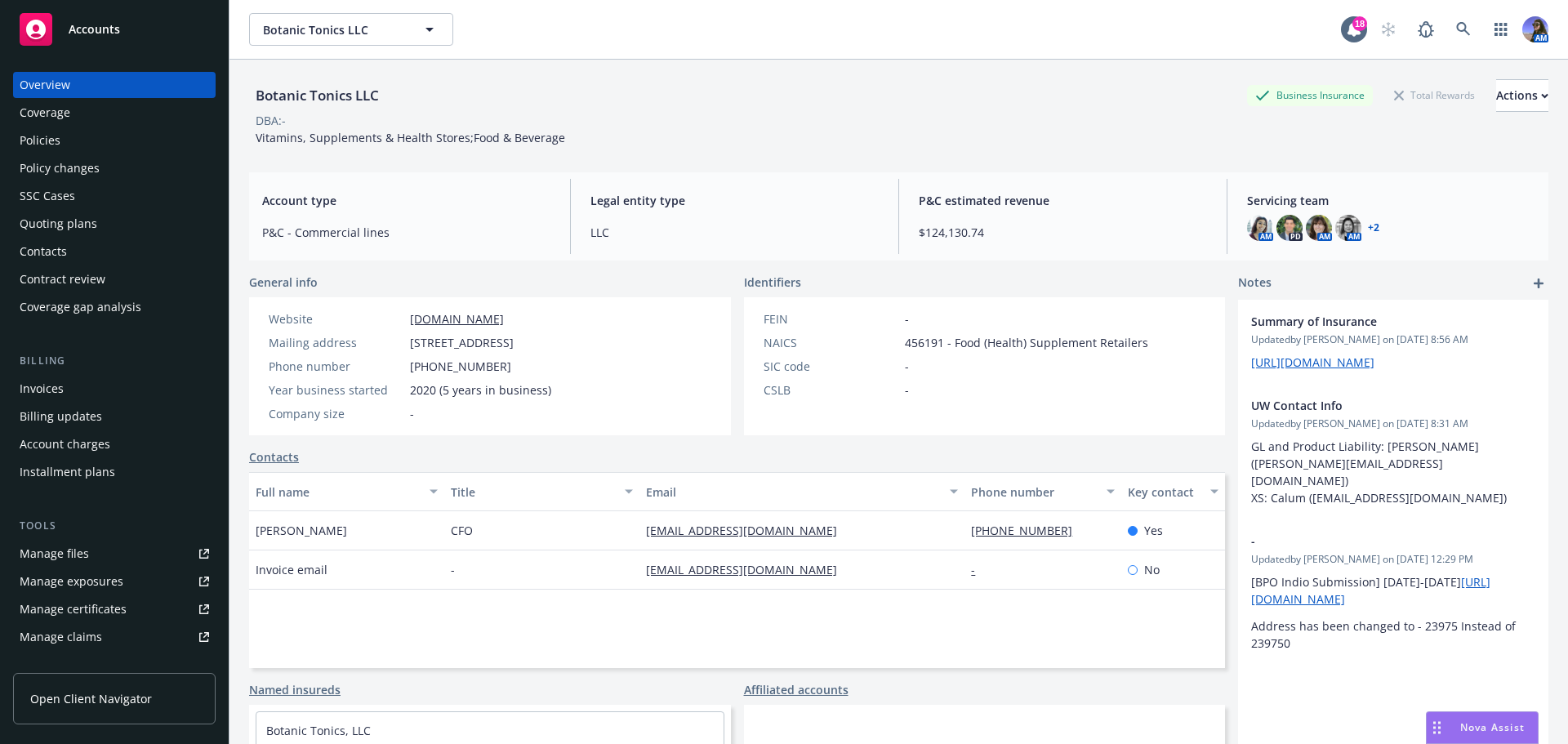
click at [84, 217] on div "Quoting plans" at bounding box center [58, 223] width 78 height 26
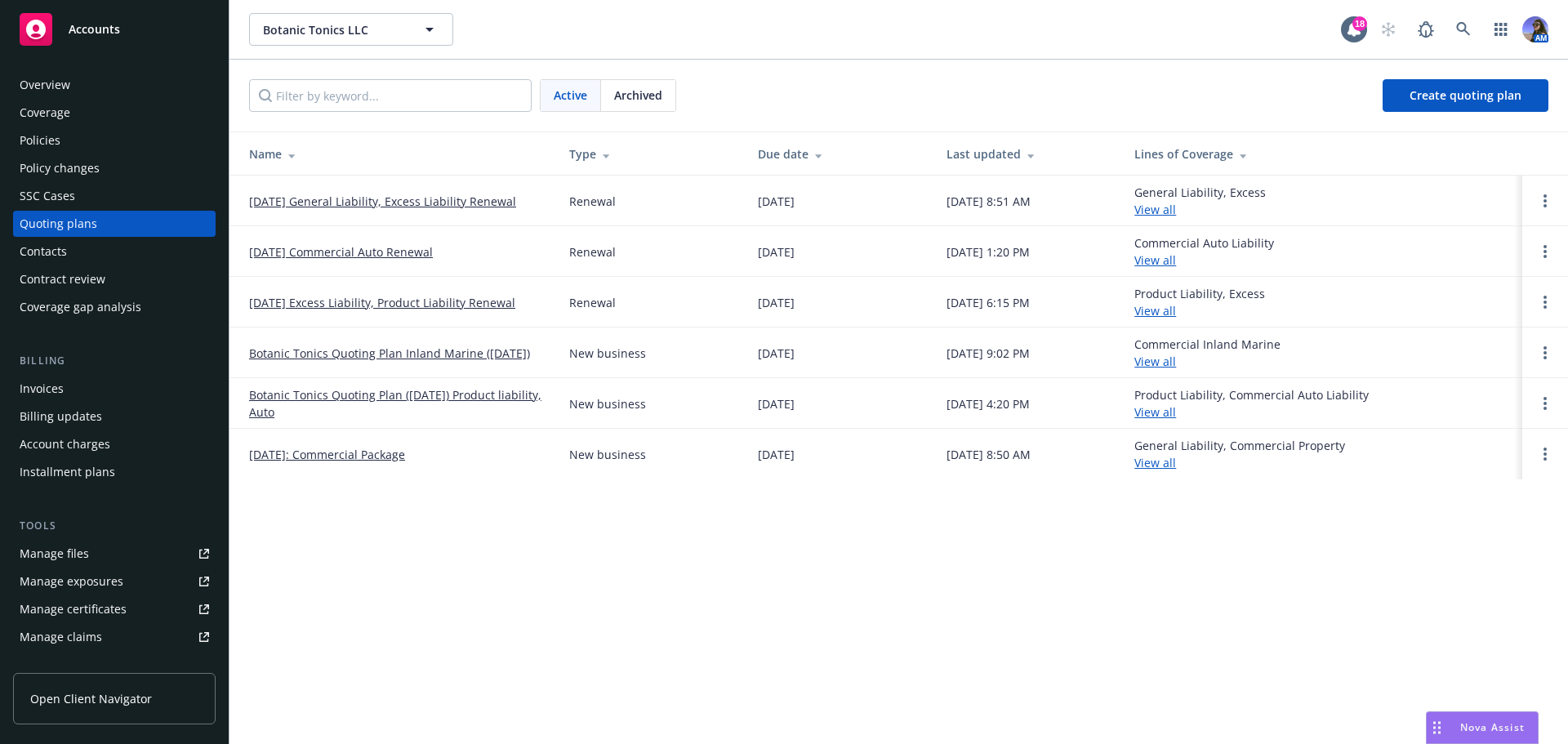
click at [331, 198] on link "[DATE] General Liability, Excess Liability Renewal" at bounding box center [382, 202] width 267 height 18
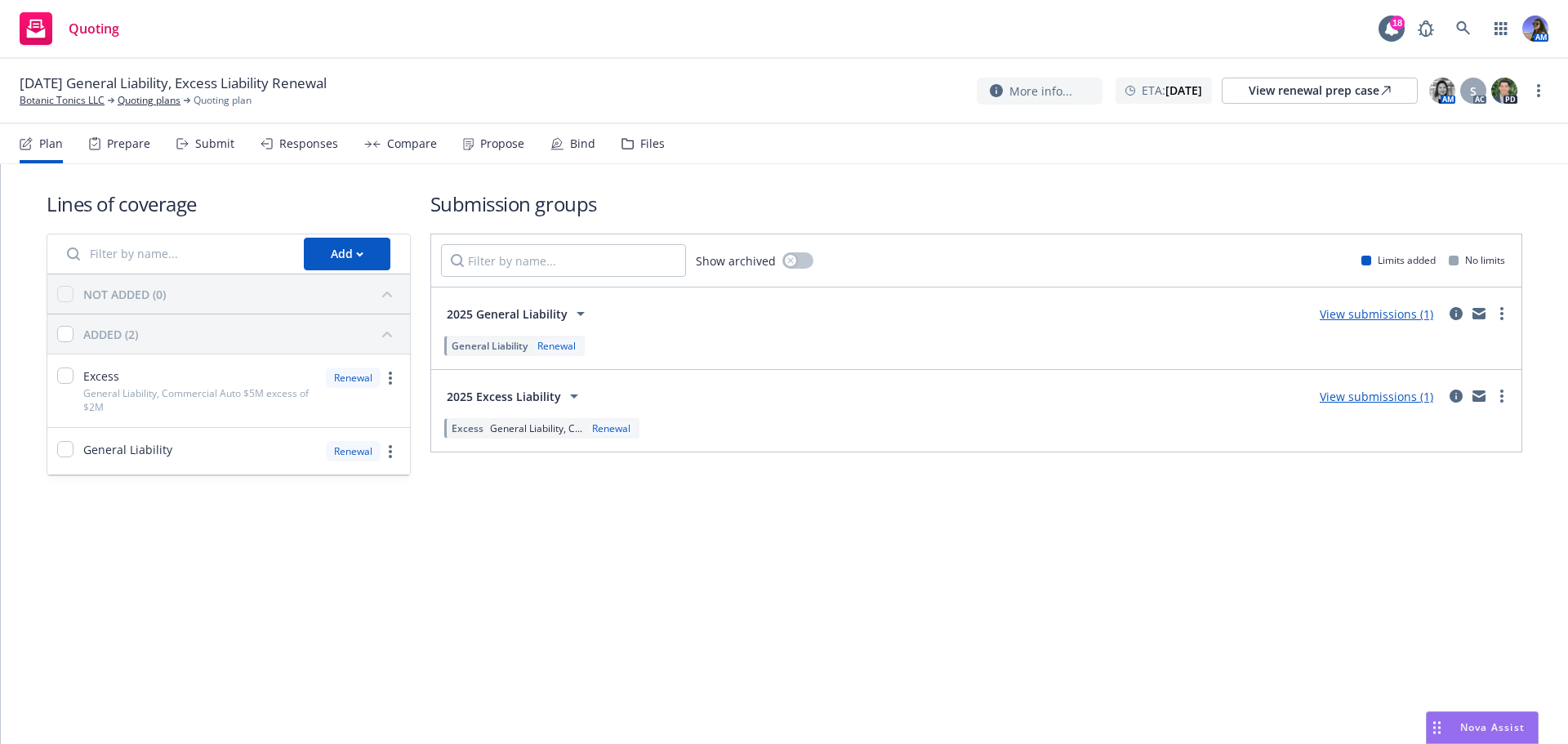
click at [138, 145] on div "Prepare" at bounding box center [128, 144] width 43 height 13
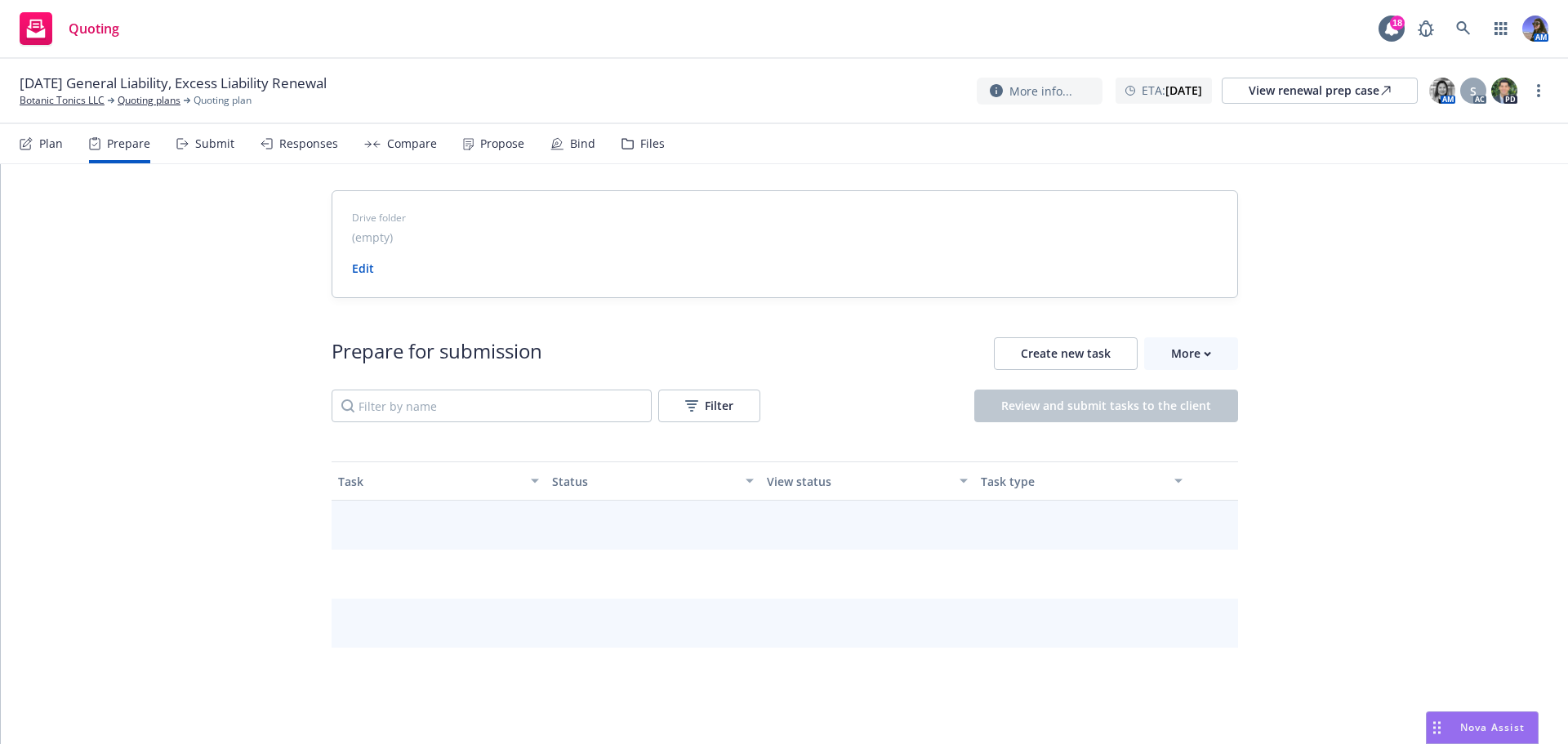
click at [202, 147] on div "Submit" at bounding box center [215, 144] width 39 height 13
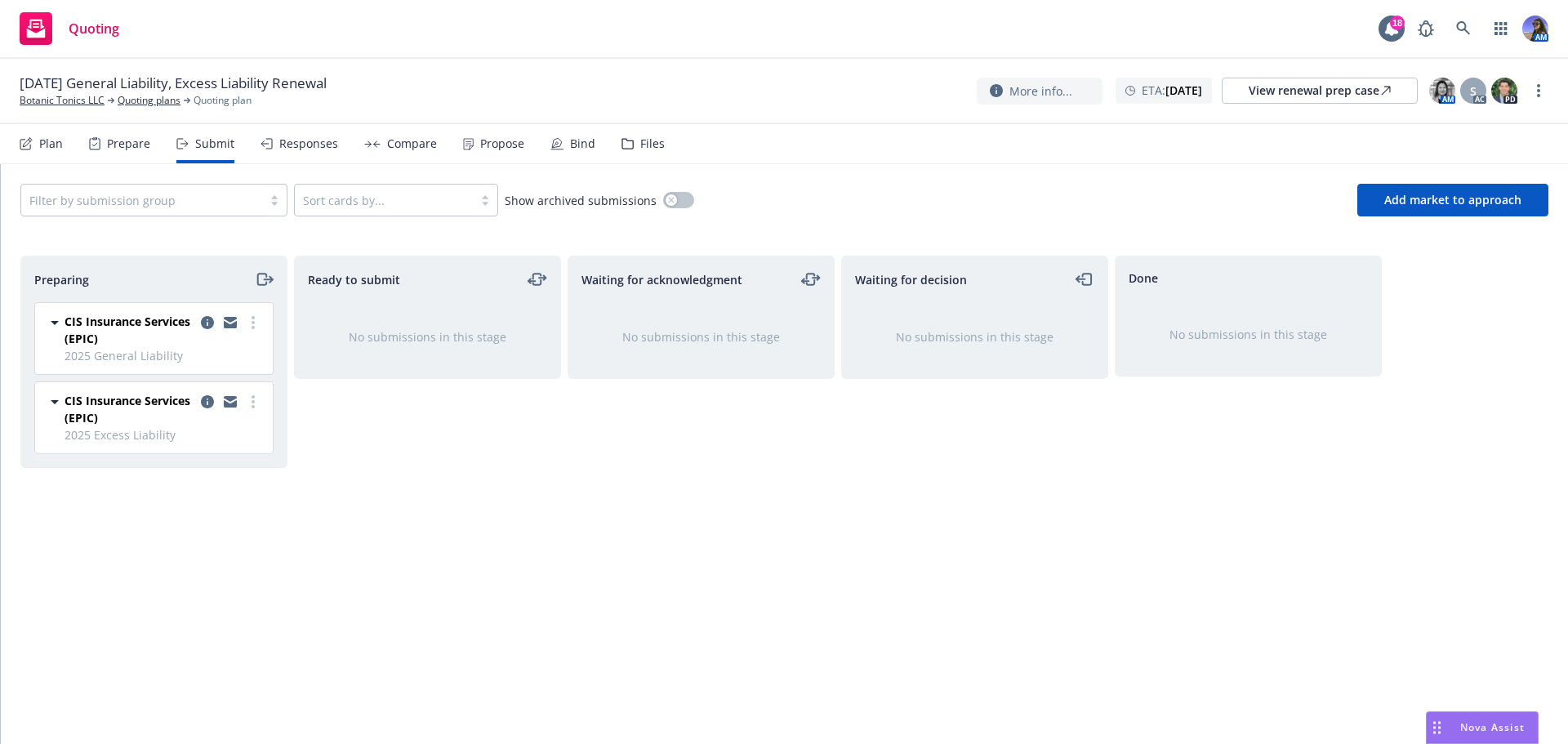
click at [641, 145] on div "Files" at bounding box center [653, 144] width 25 height 13
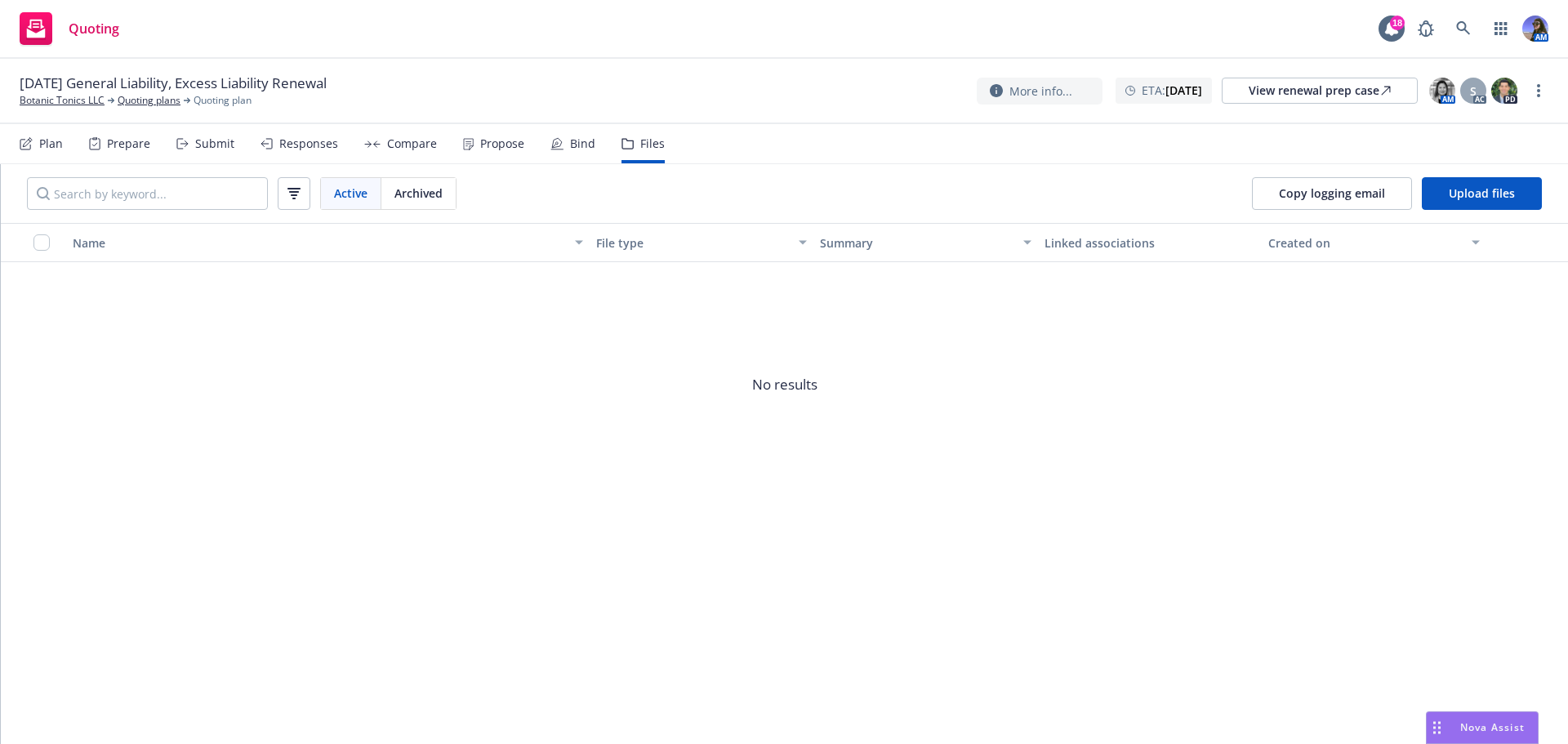
click at [120, 154] on div "Prepare" at bounding box center [120, 144] width 61 height 39
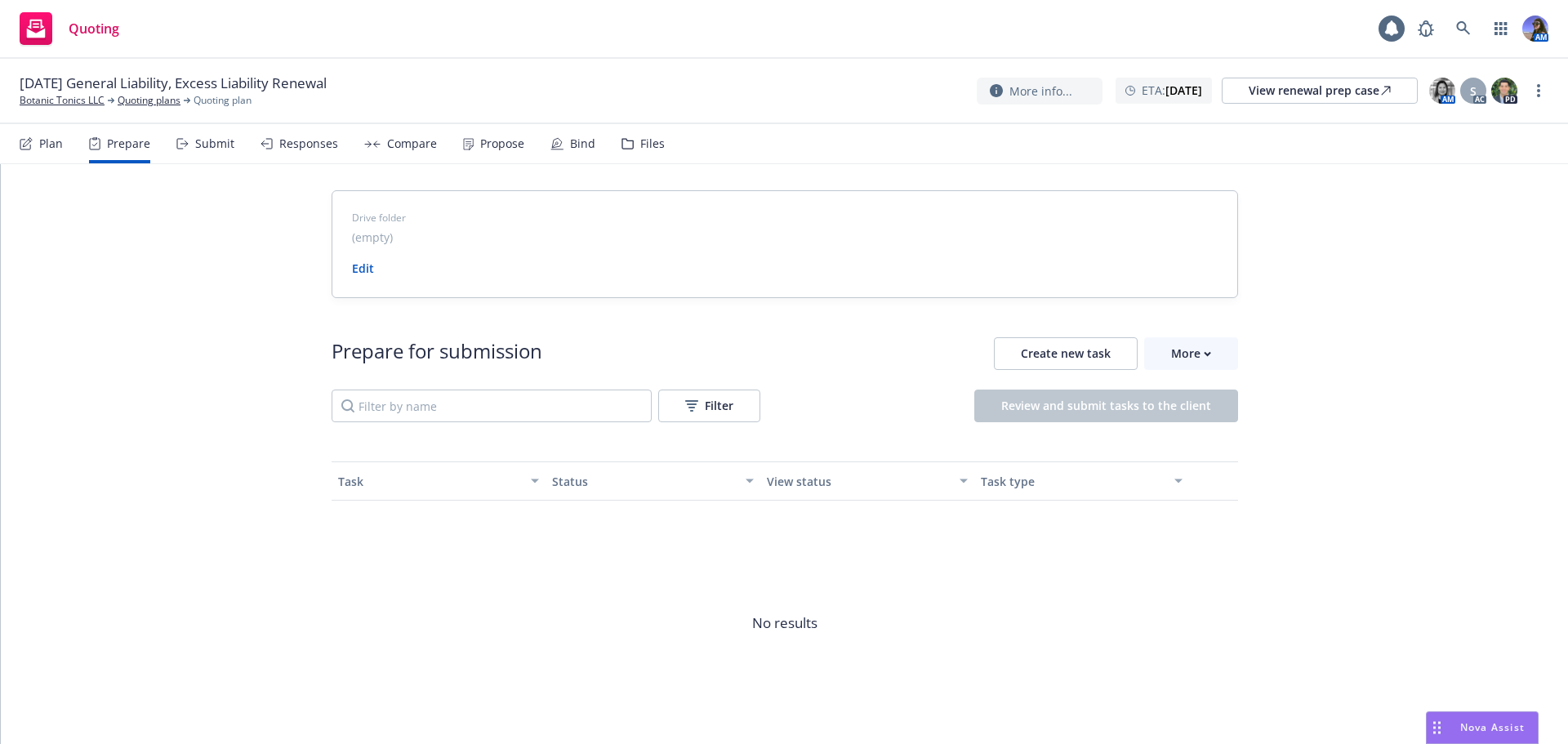
click at [195, 142] on div "Submit" at bounding box center [215, 144] width 39 height 13
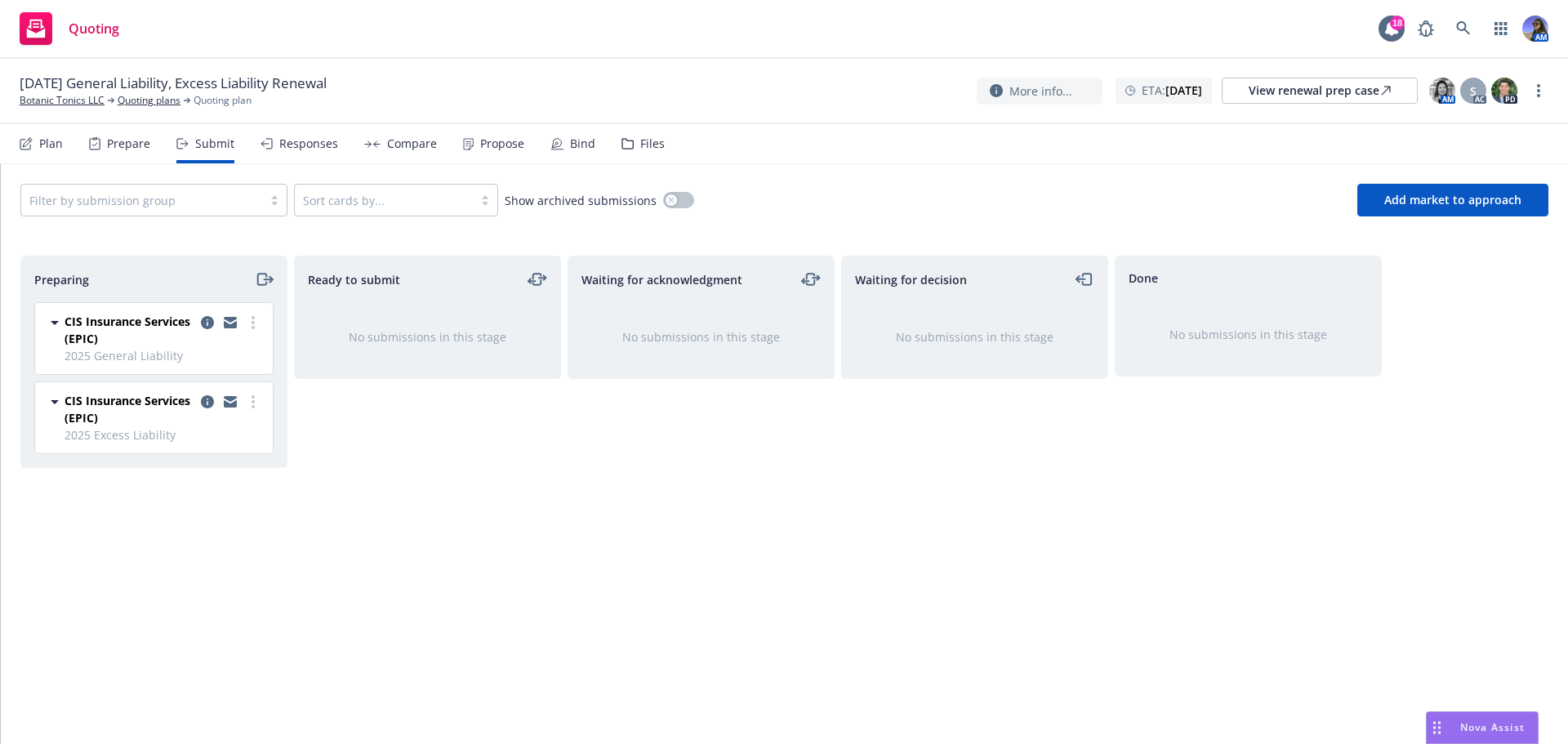
click at [628, 146] on div "Files" at bounding box center [642, 144] width 43 height 39
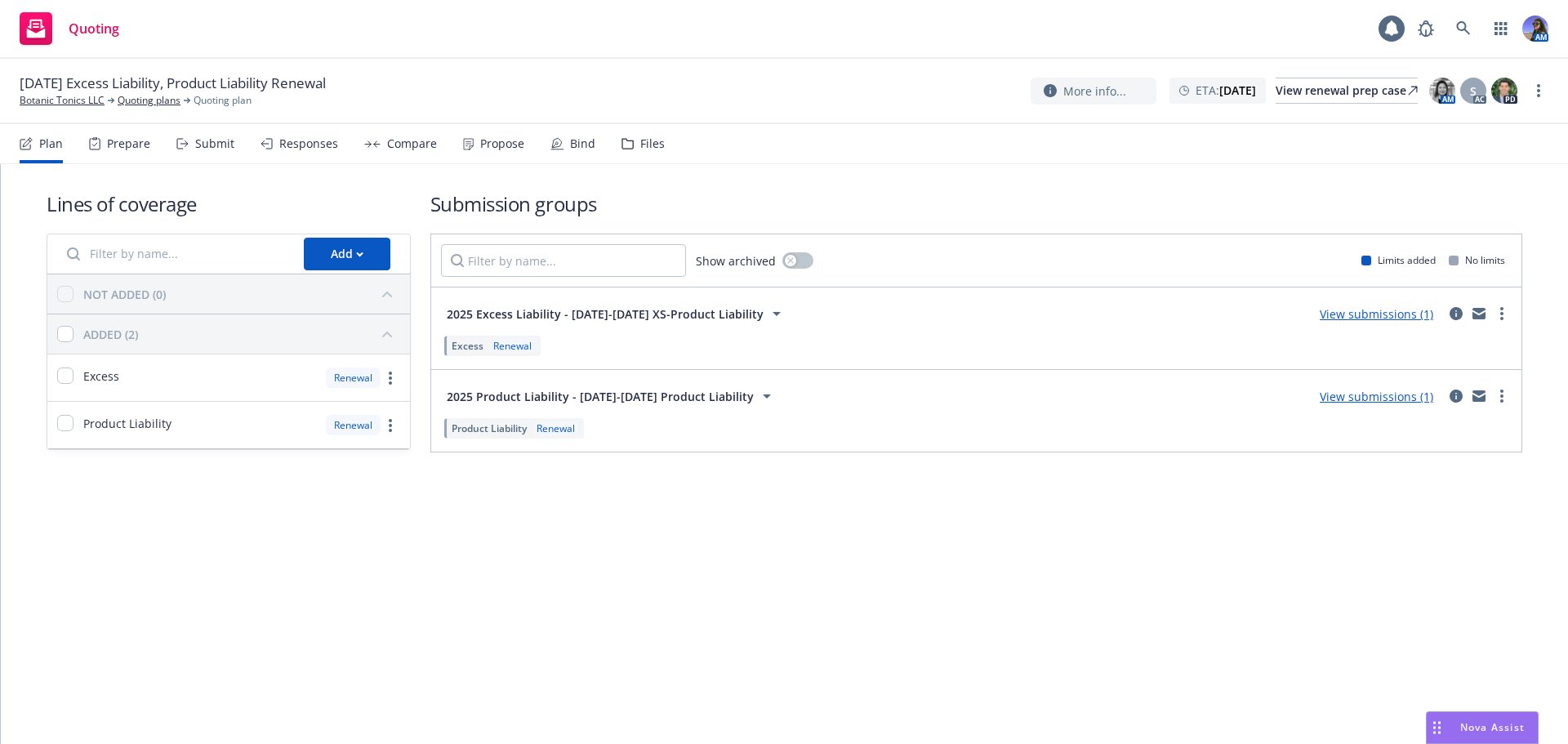
click at [131, 162] on div "Prepare" at bounding box center [120, 144] width 61 height 39
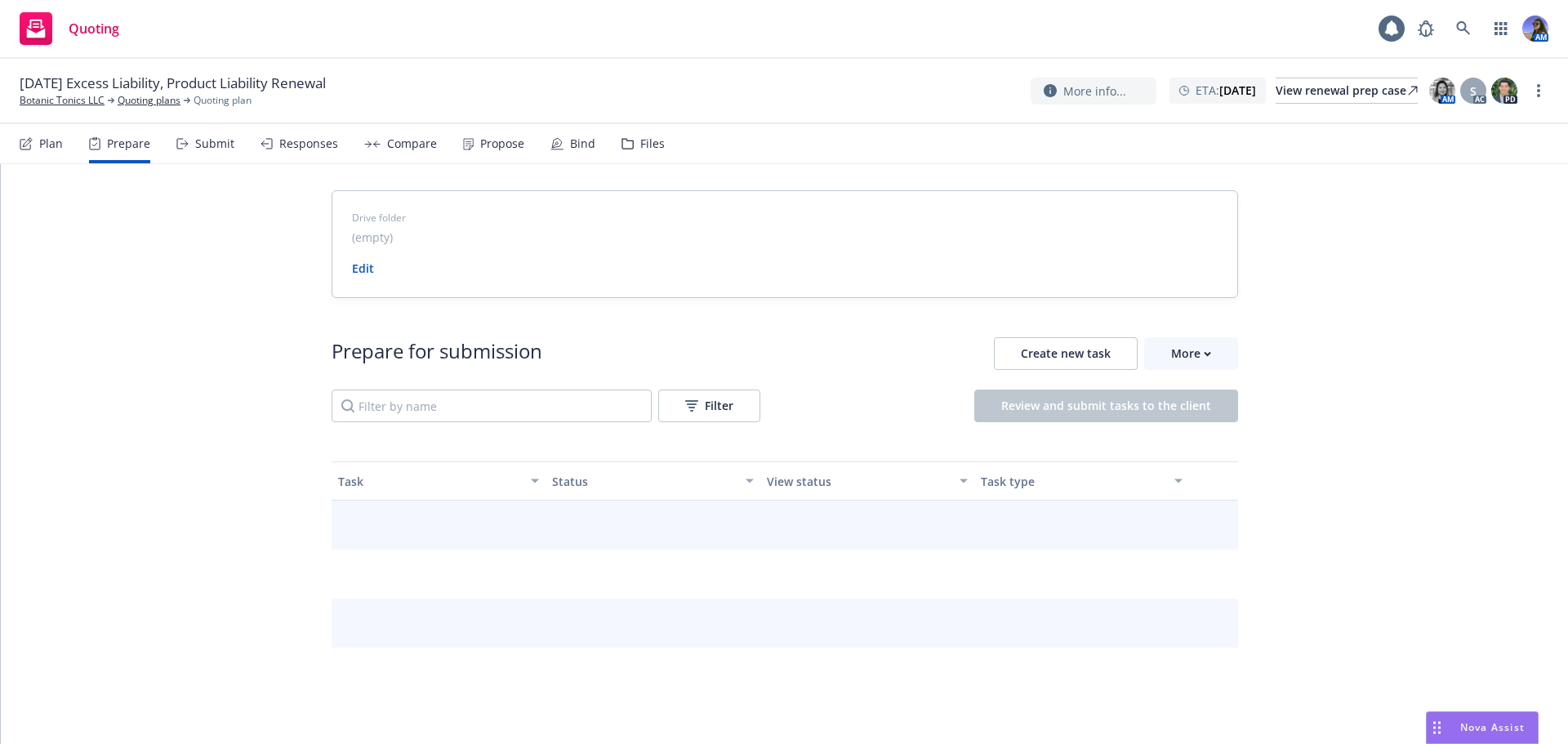
click at [201, 154] on div "Submit" at bounding box center [205, 144] width 58 height 39
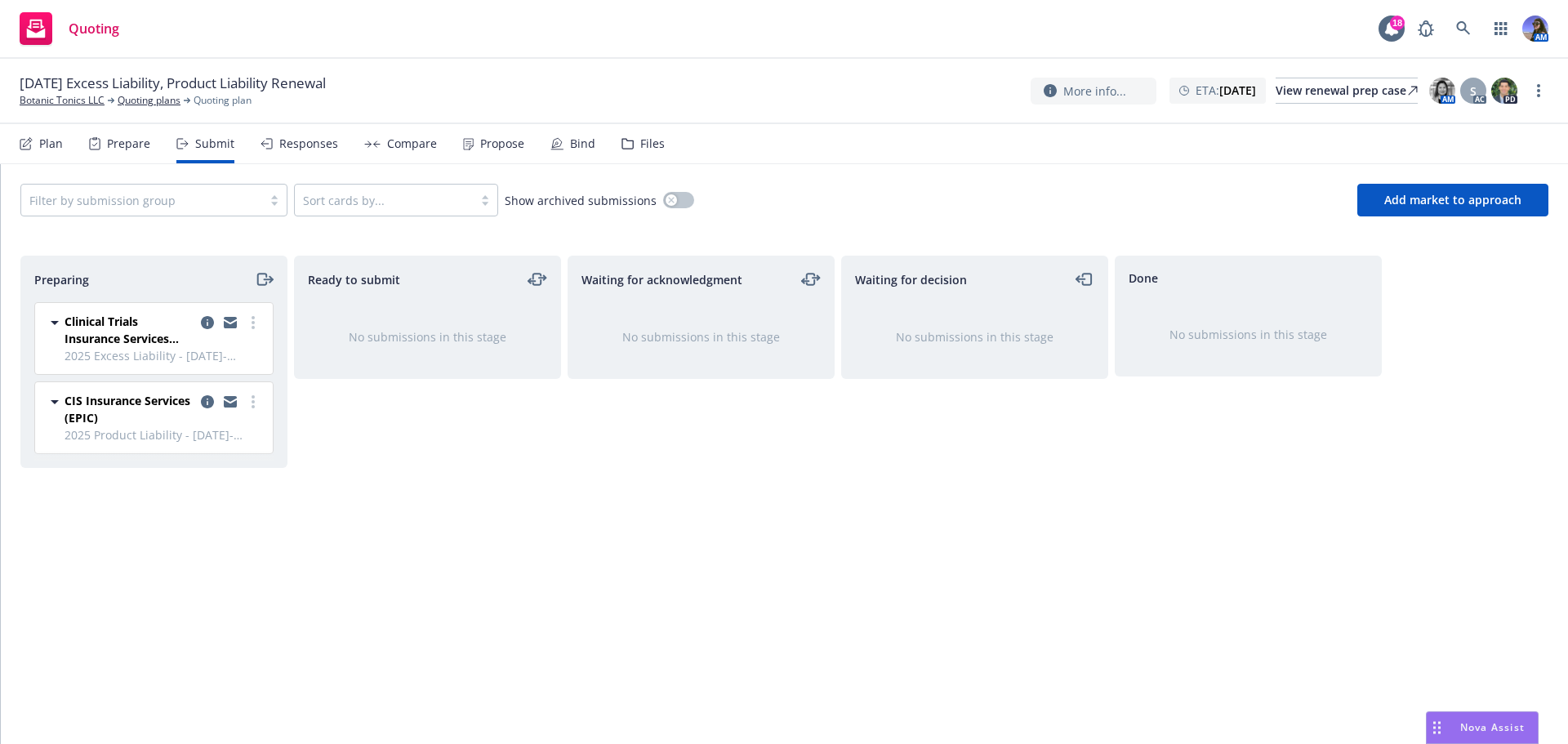
click at [284, 156] on div "Responses" at bounding box center [299, 144] width 78 height 39
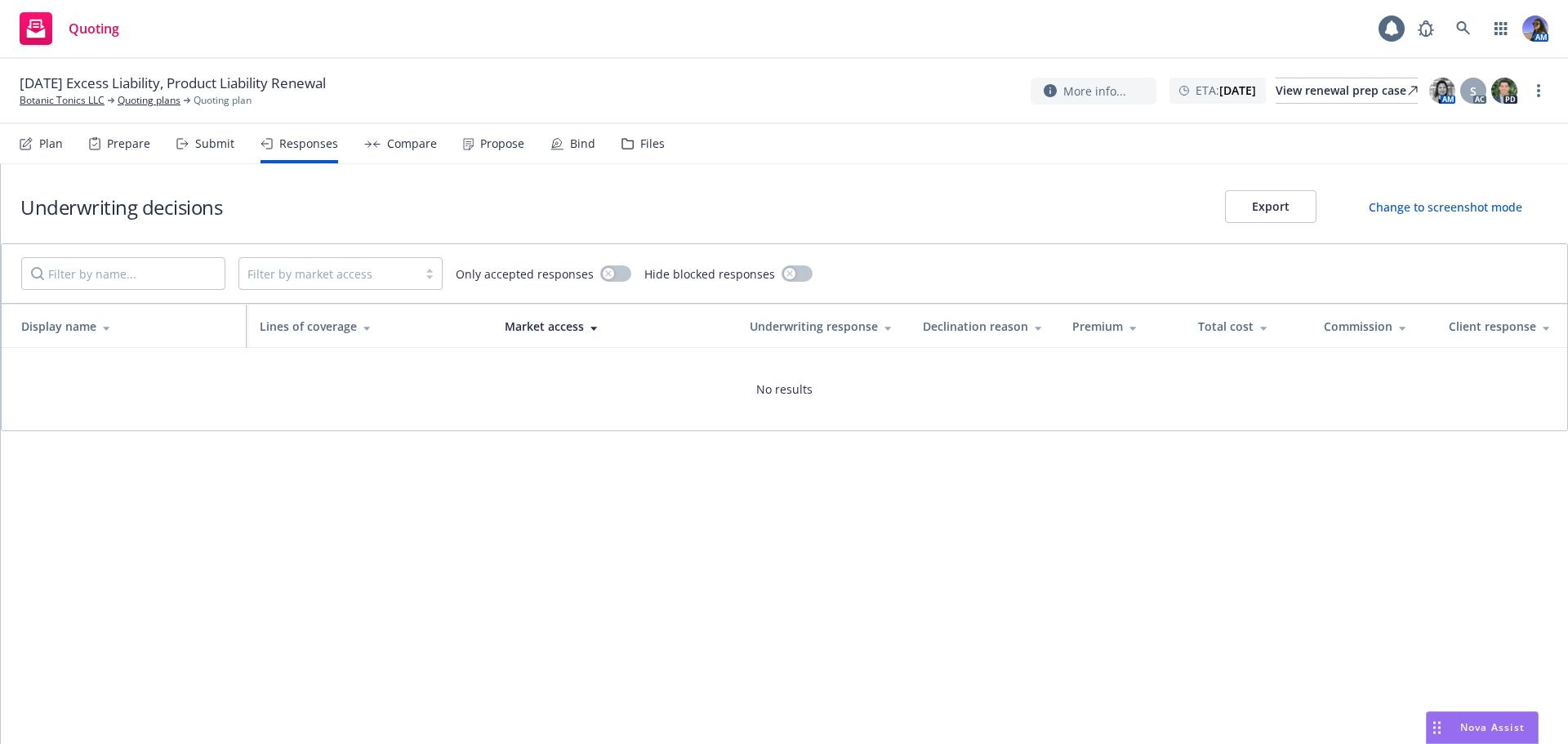
click at [628, 145] on icon at bounding box center [628, 143] width 11 height 10
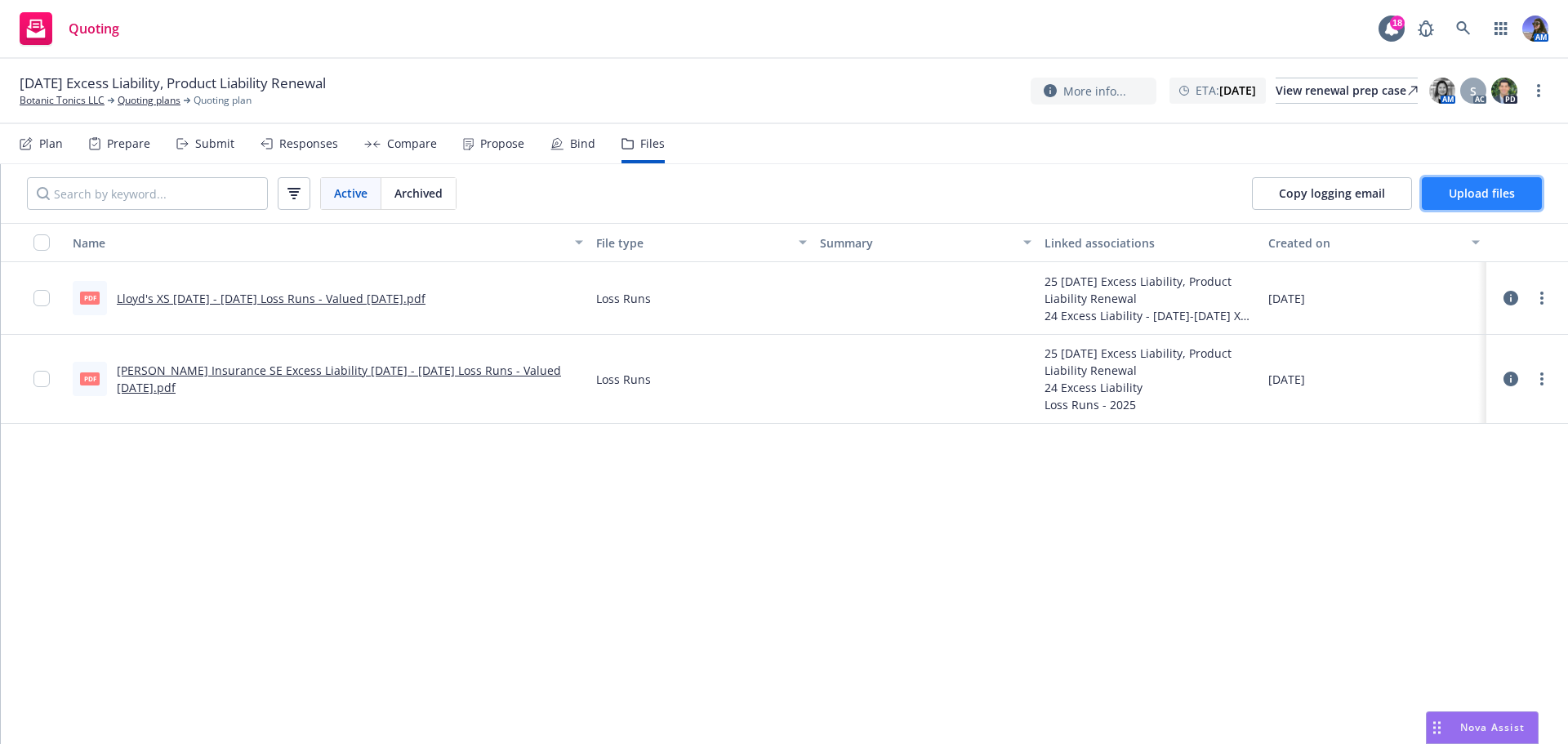
click at [1497, 194] on span "Upload files" at bounding box center [1481, 194] width 66 height 16
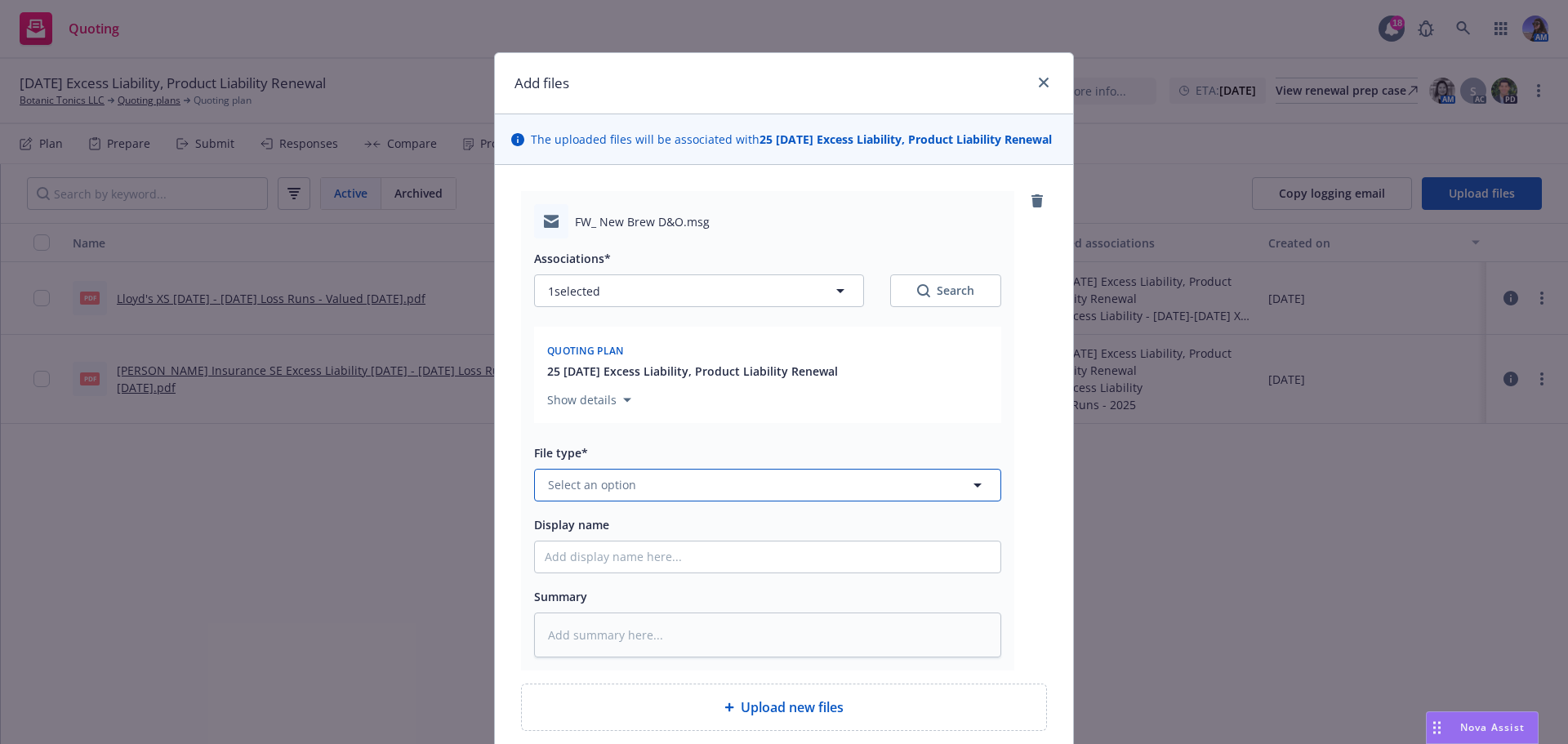
click at [561, 493] on span "Select an option" at bounding box center [592, 485] width 89 height 18
type input "ren"
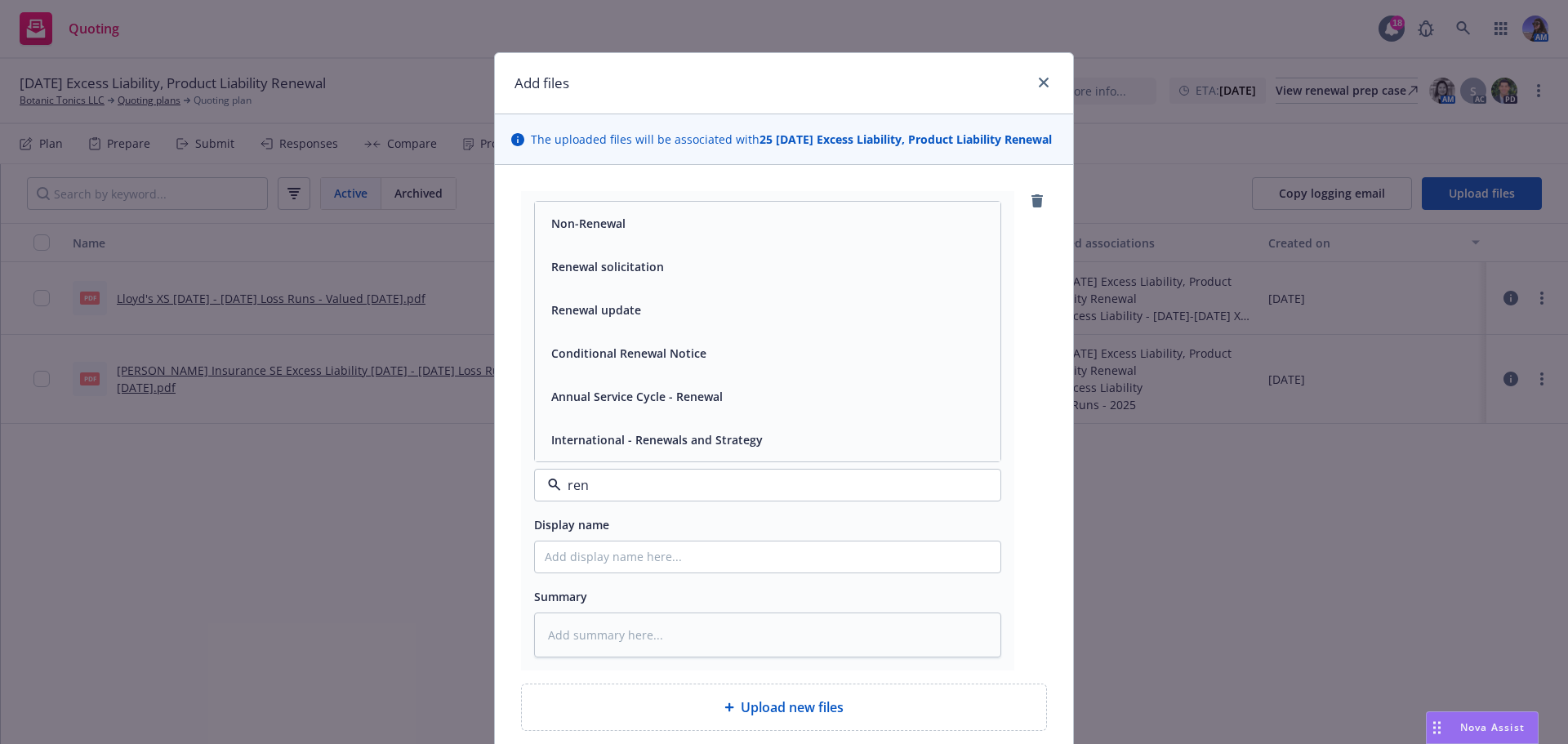
click at [576, 288] on div "Renewal solicitation" at bounding box center [767, 266] width 465 height 43
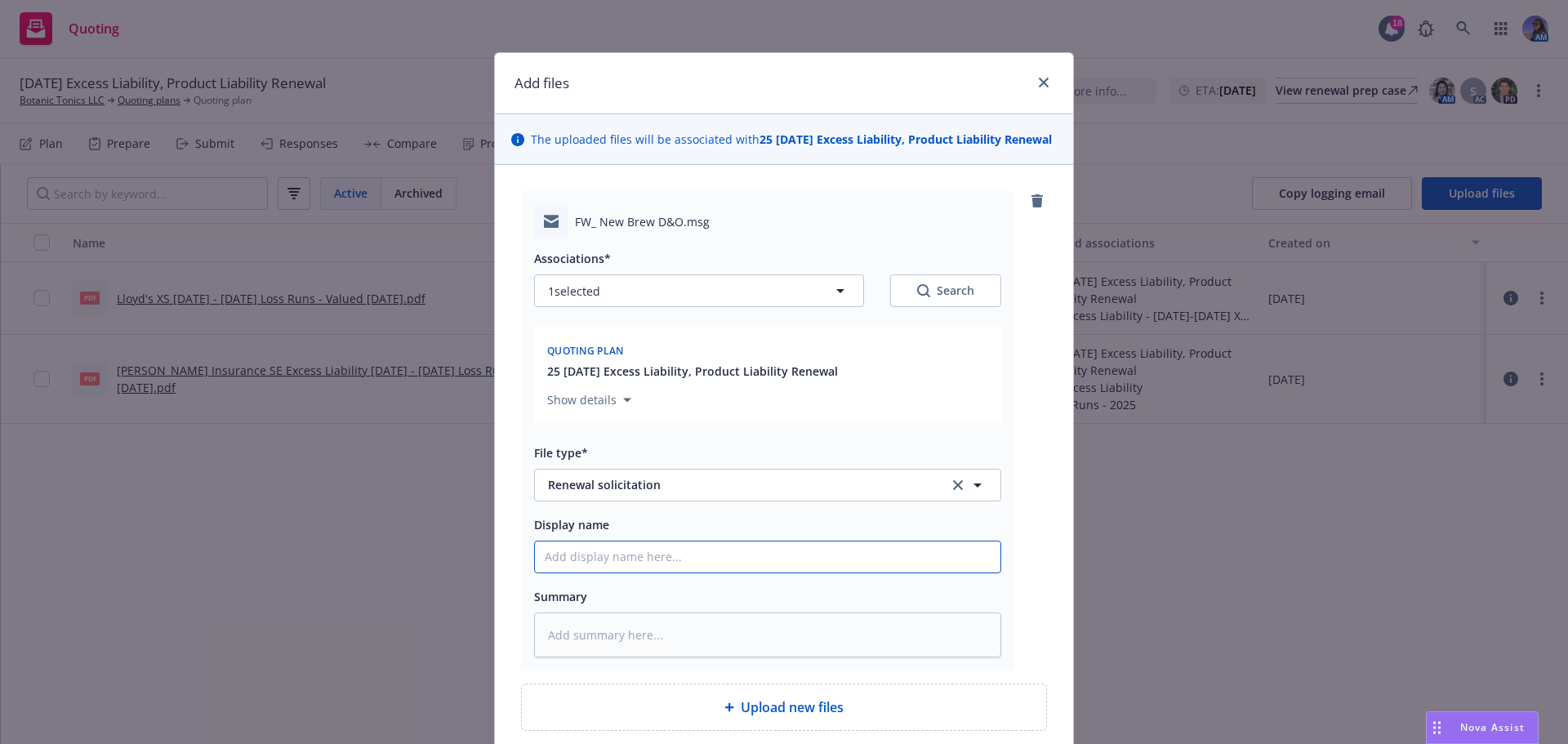
click at [610, 563] on input "Display name" at bounding box center [767, 556] width 465 height 31
type textarea "x"
type input "e"
type textarea "x"
type input "em"
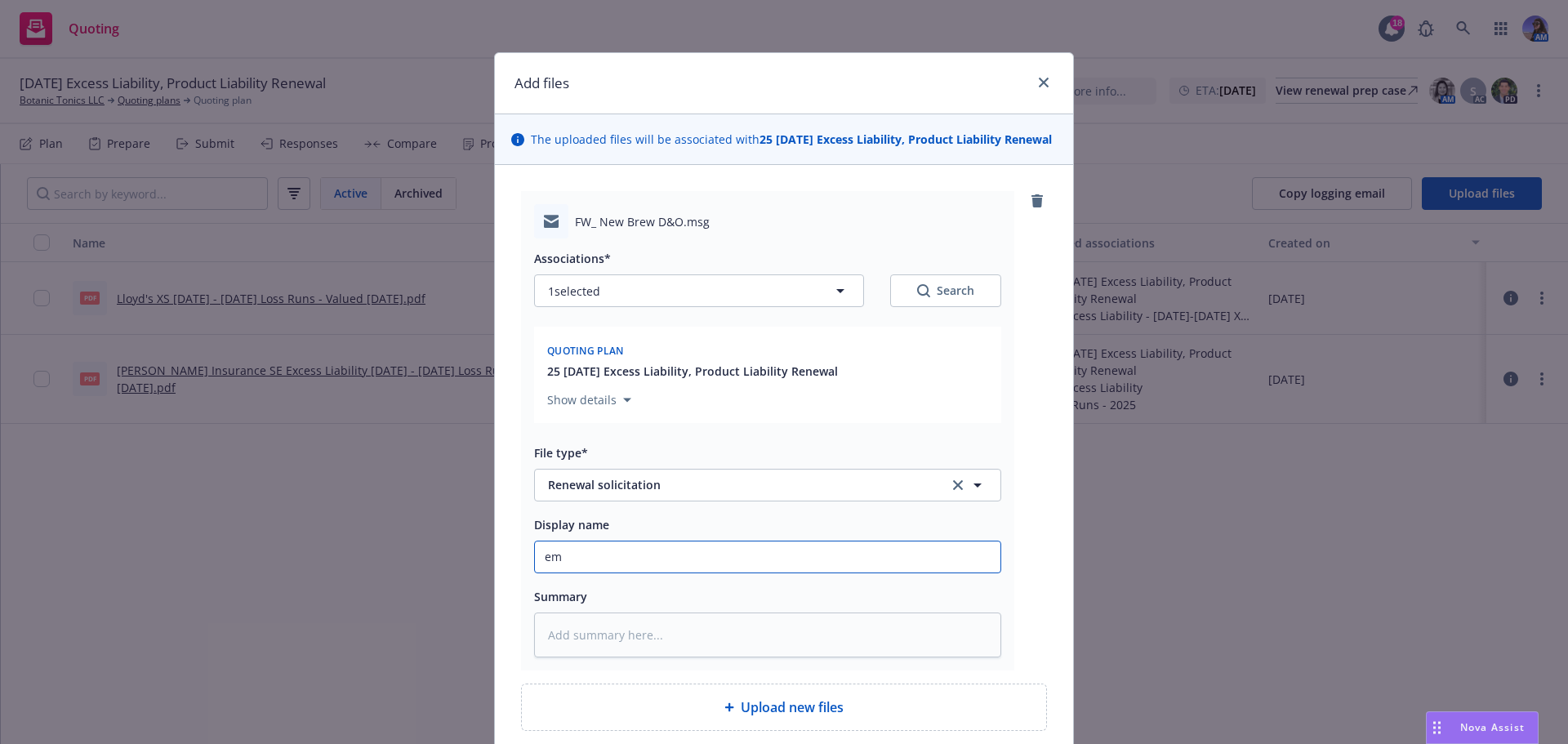
type textarea "x"
type input "e"
type textarea "x"
type input "E"
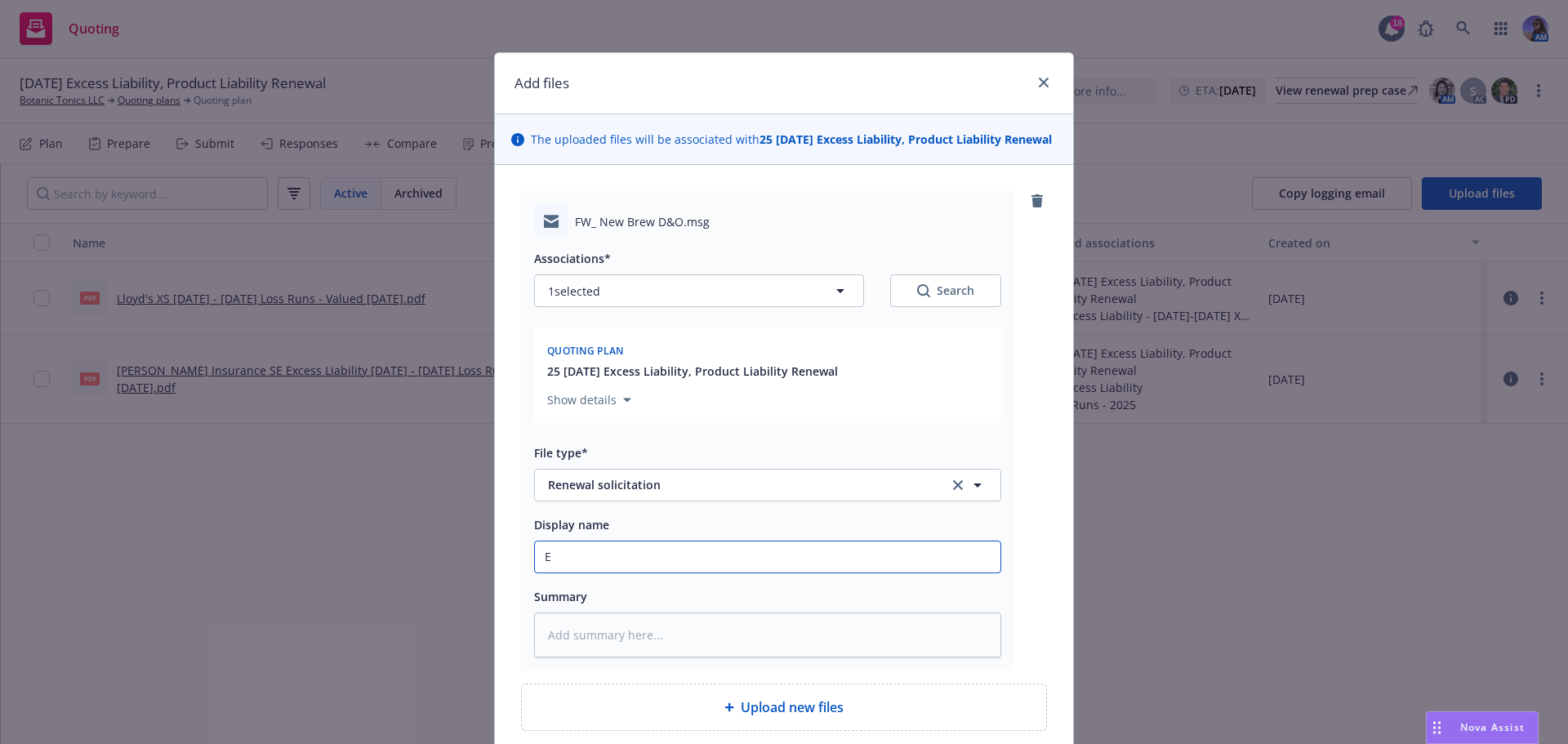
type textarea "x"
type input "EM"
type textarea "x"
type input "EM"
type textarea "x"
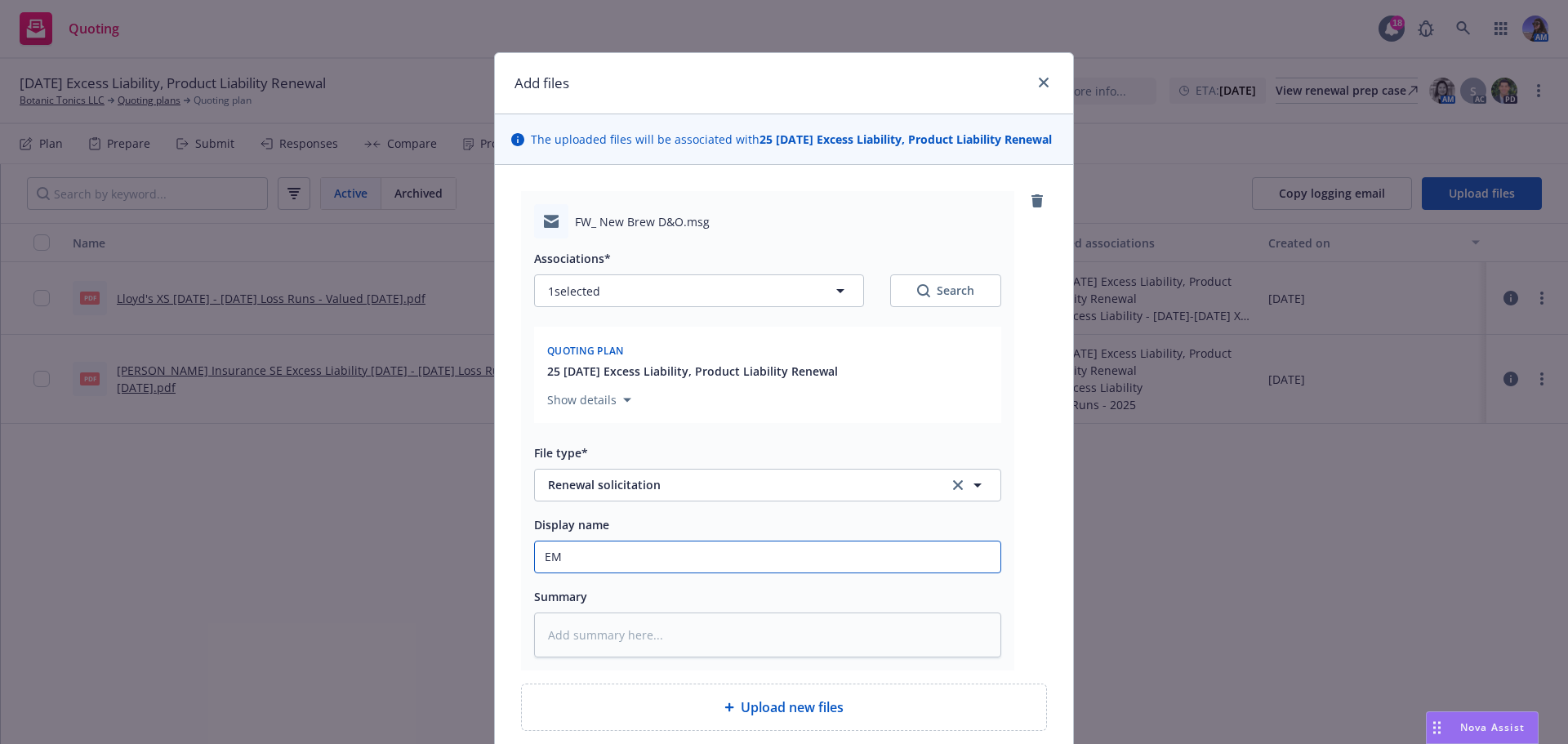
type input "EM C"
type textarea "x"
type input "EM CL"
type textarea "x"
type input "EM CLI"
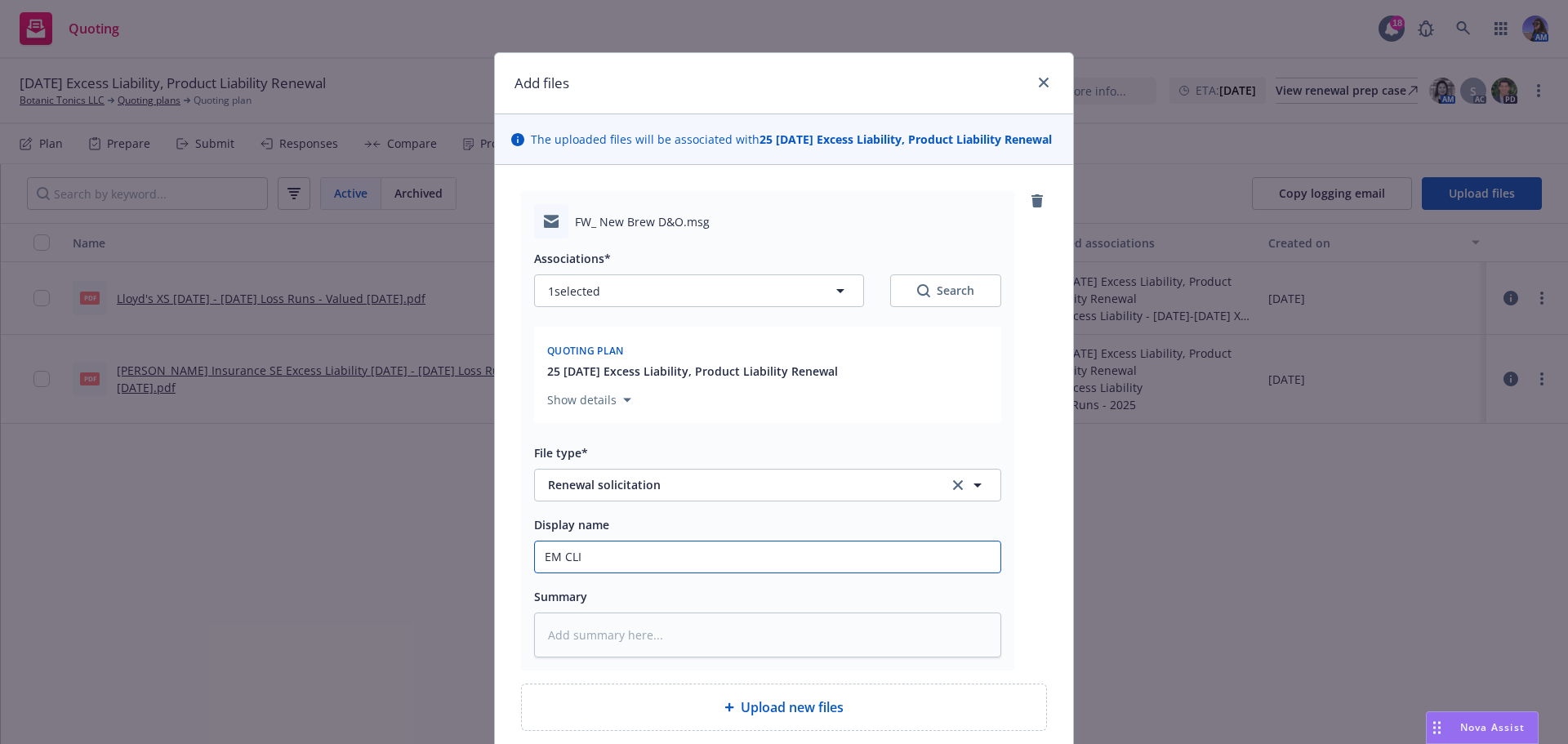
type textarea "x"
type input "EM CLIE"
type textarea "x"
type input "EM CLIEN"
type textarea "x"
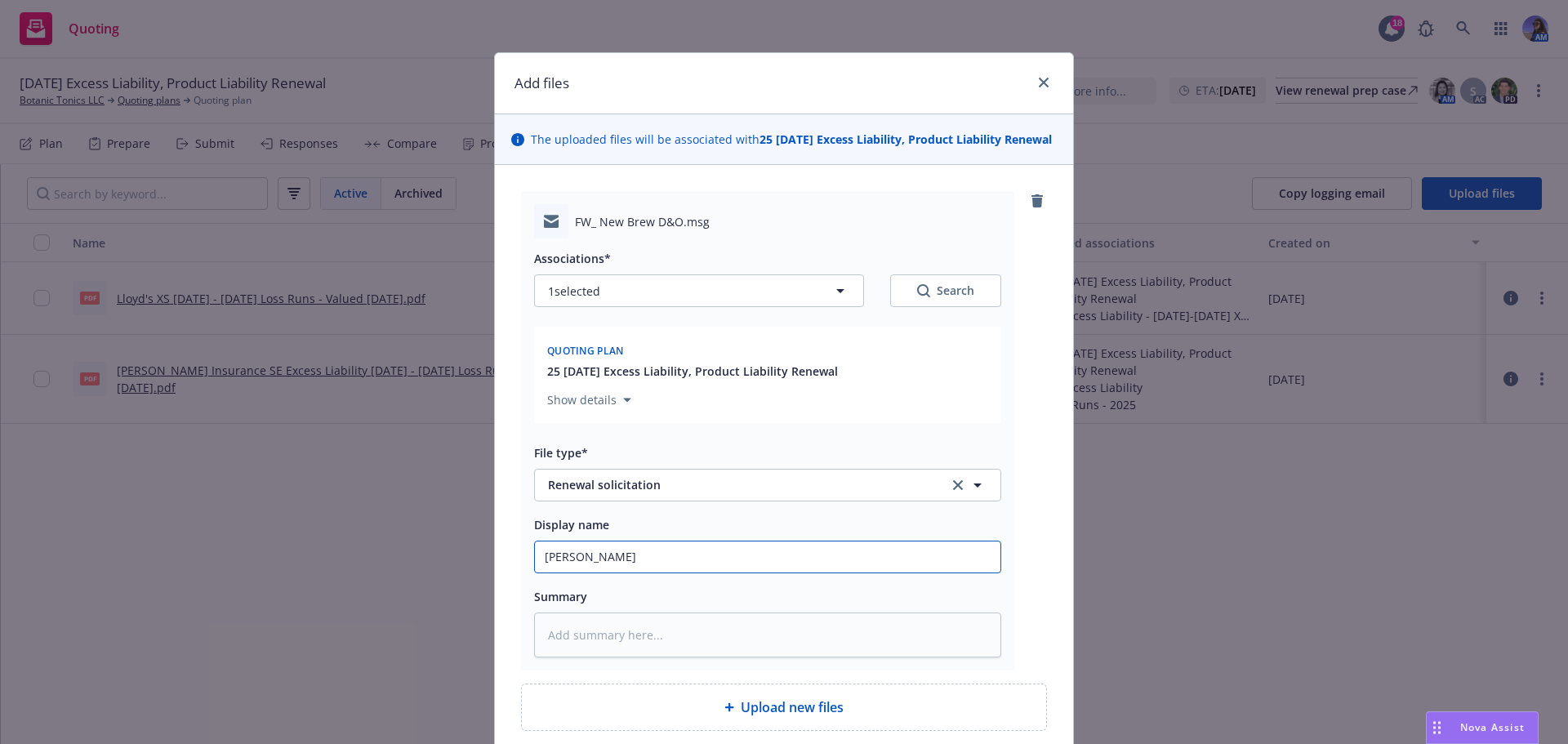
type input "EM CLIENT"
type textarea "x"
type input "EM CLIENT:"
type textarea "x"
type input "EM CLIENT:"
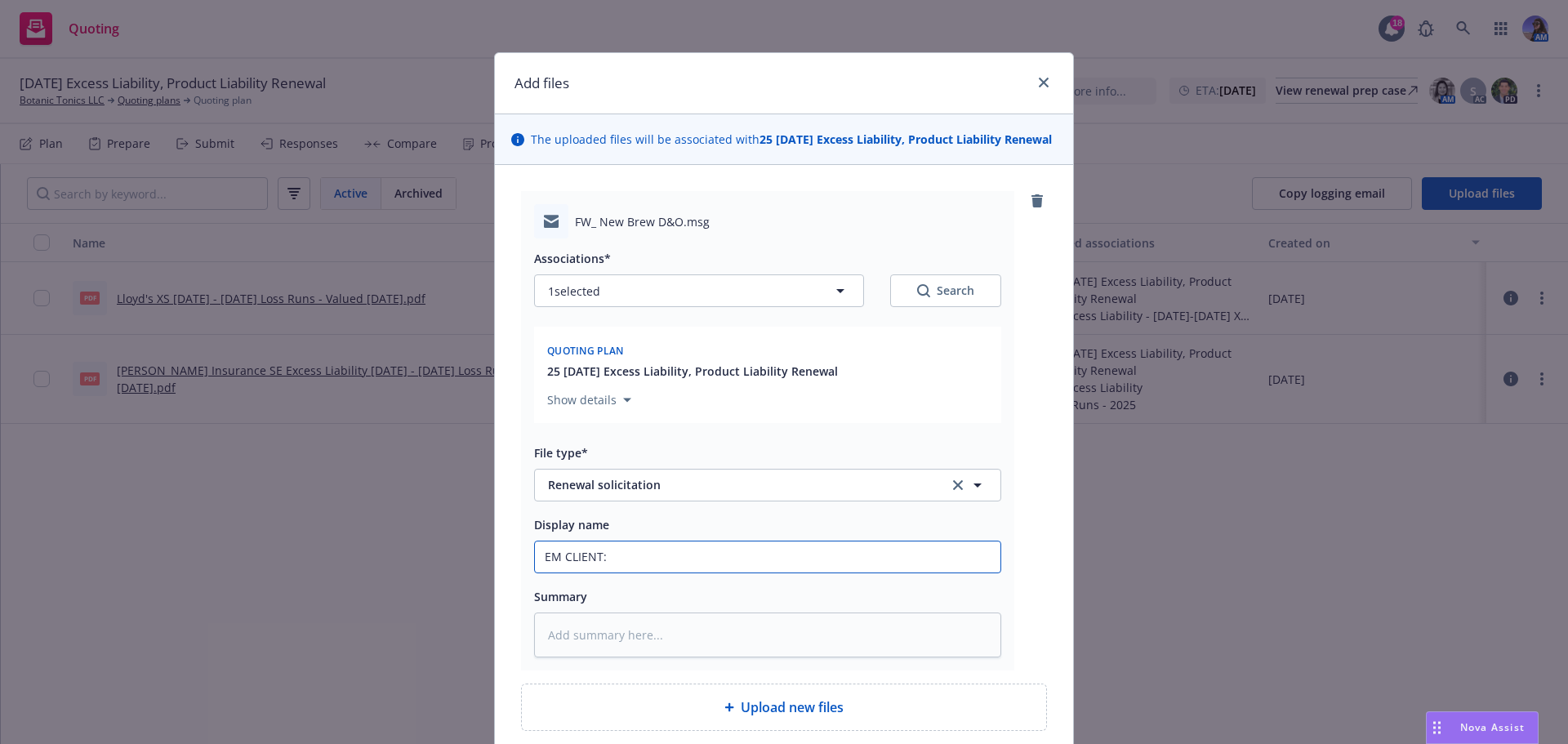
type textarea "x"
type input "EM CLIENT:"
type textarea "x"
type input "EM CLIENT"
type textarea "x"
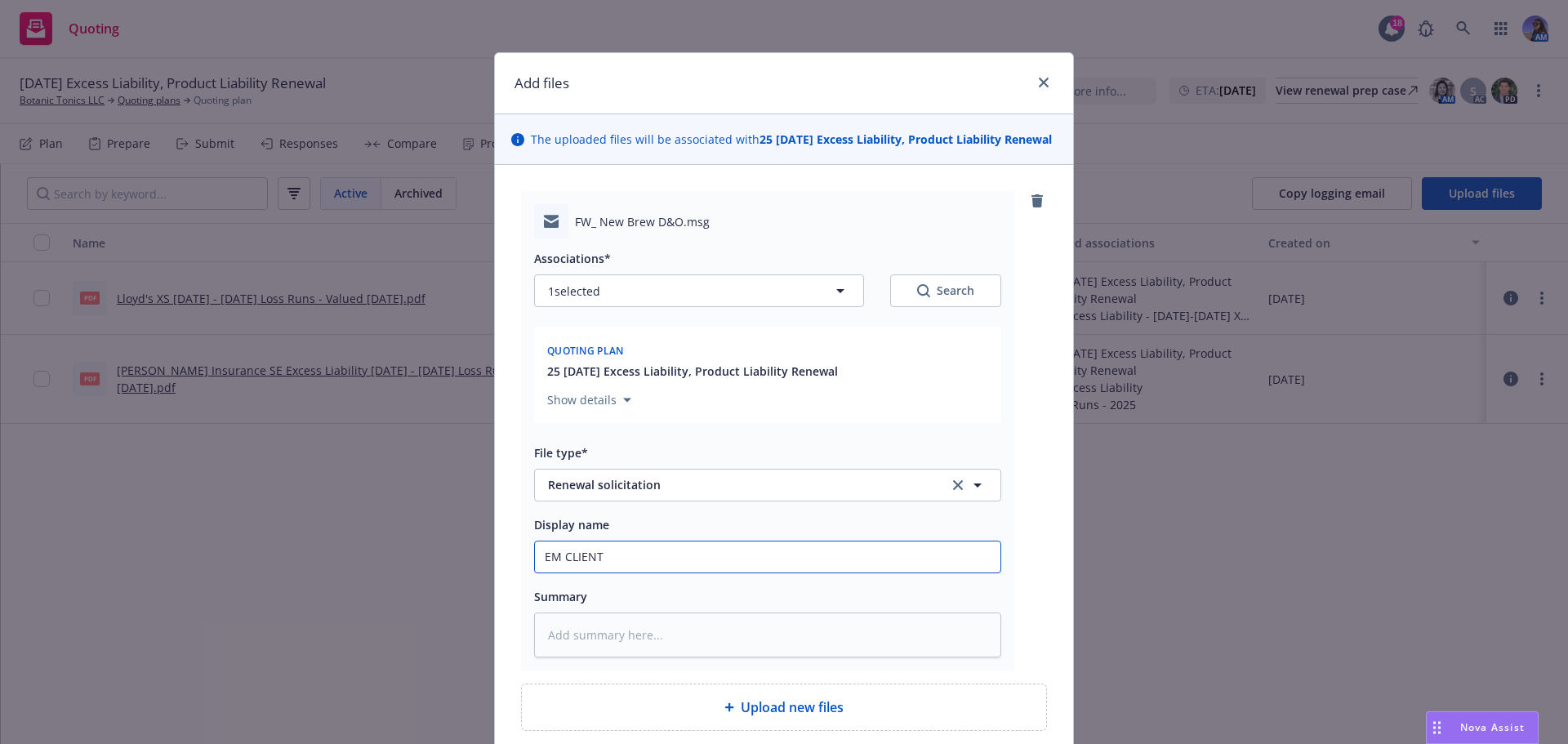
type input "EM CLIEN"
type textarea "x"
type input "EM CLIE"
type textarea "x"
type input "EM CLI"
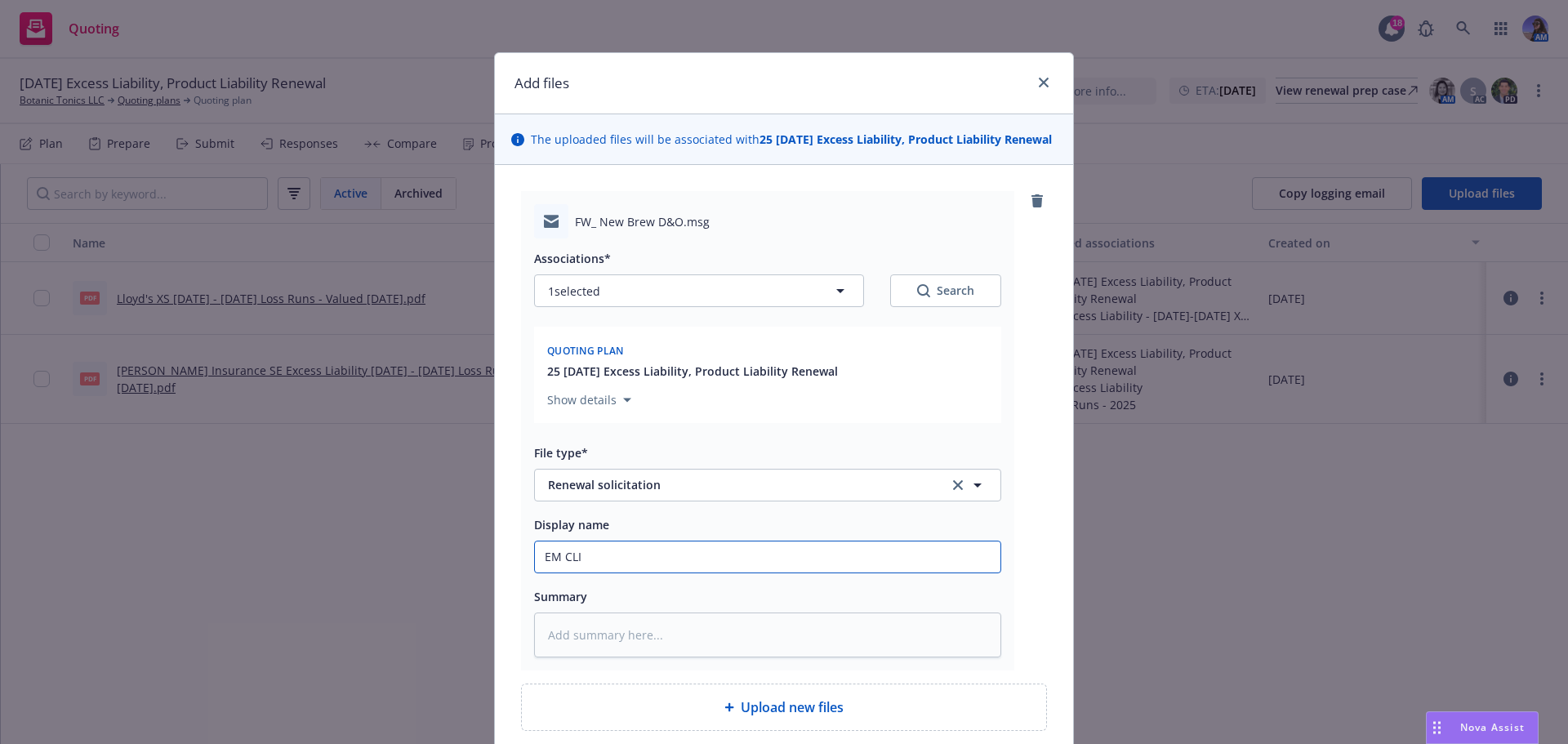
type textarea "x"
type input "EM CL"
type textarea "x"
type input "EM C"
type textarea "x"
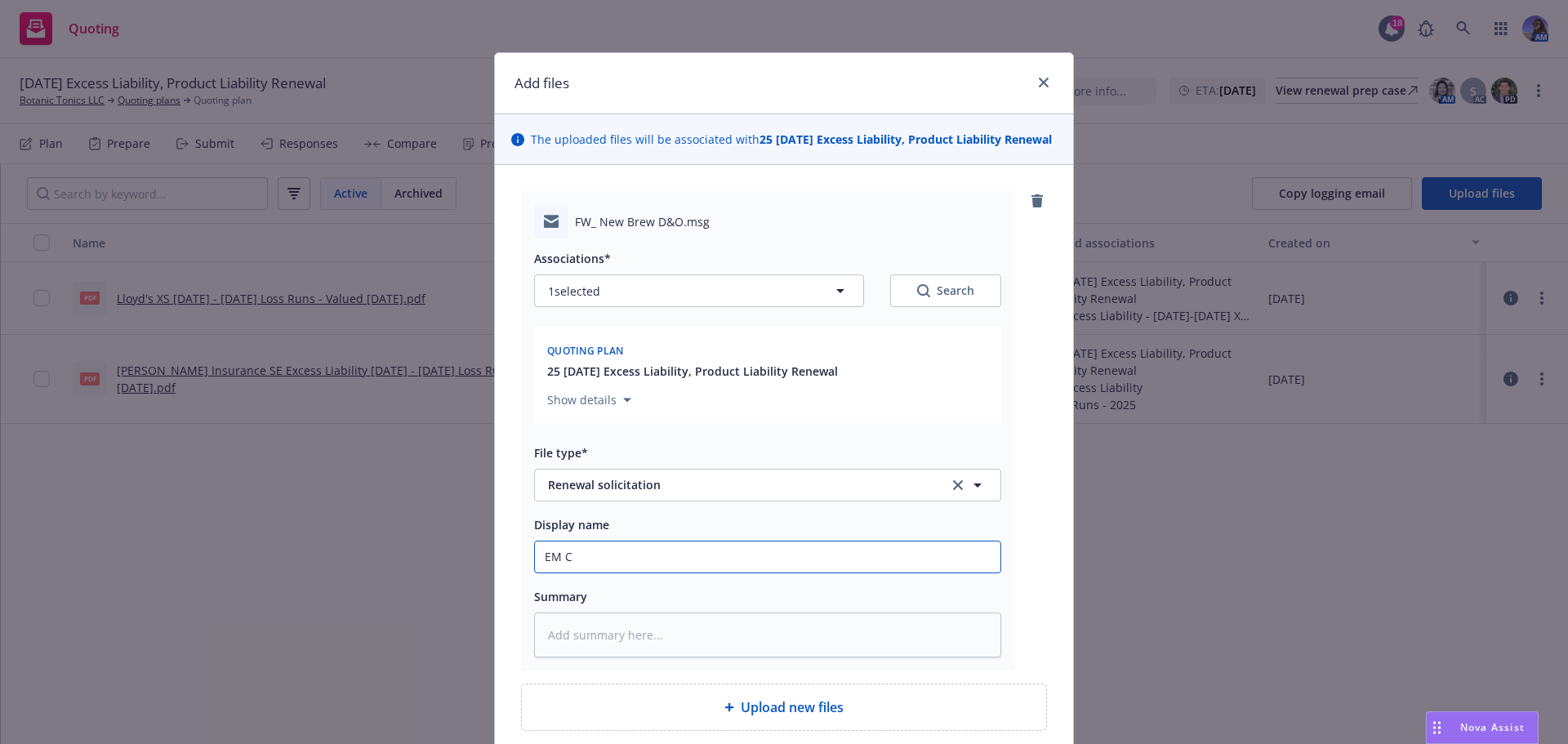
type input "EM"
type textarea "x"
type input "EM"
type textarea "x"
type input "E"
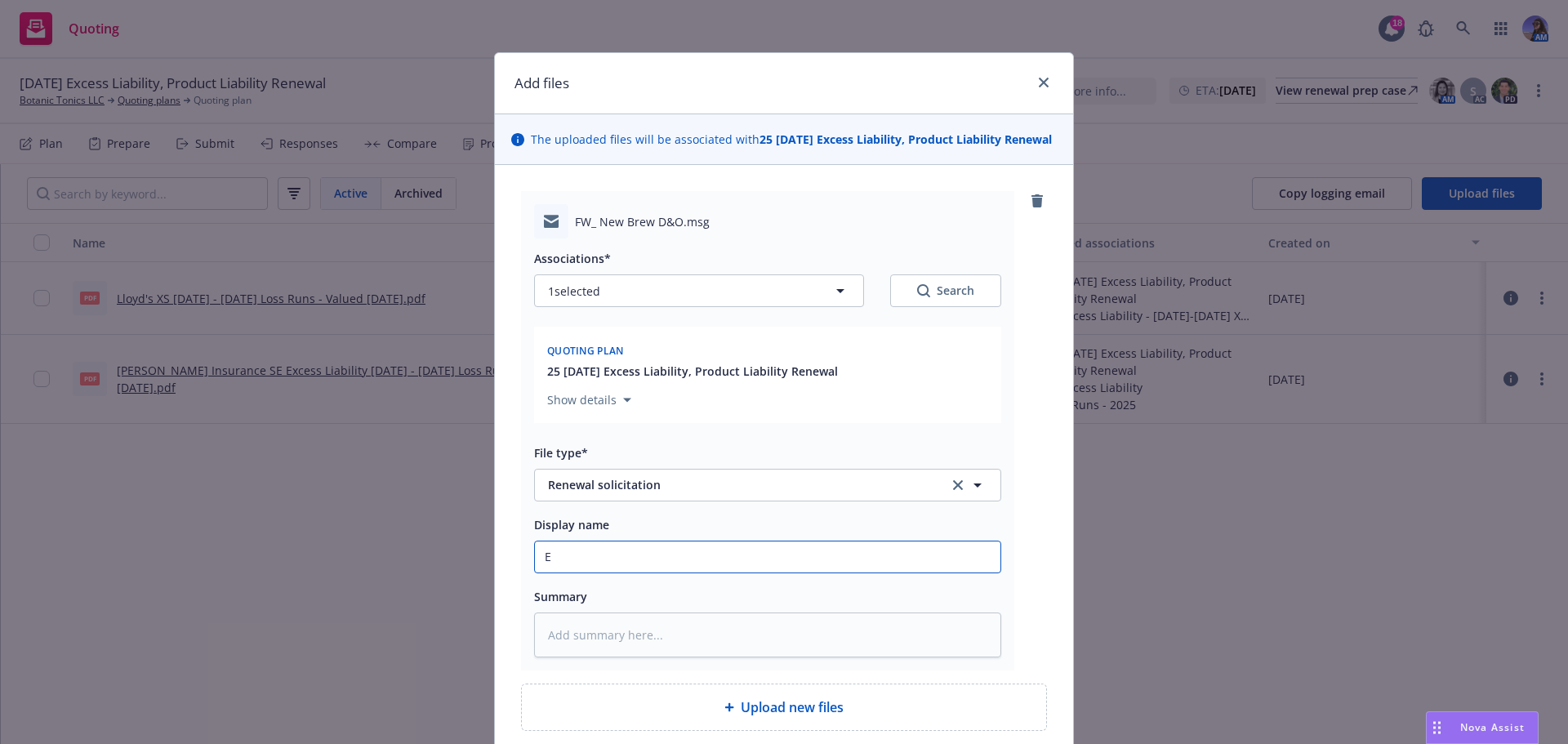
type textarea "x"
type input "p"
type textarea "x"
type input "pr"
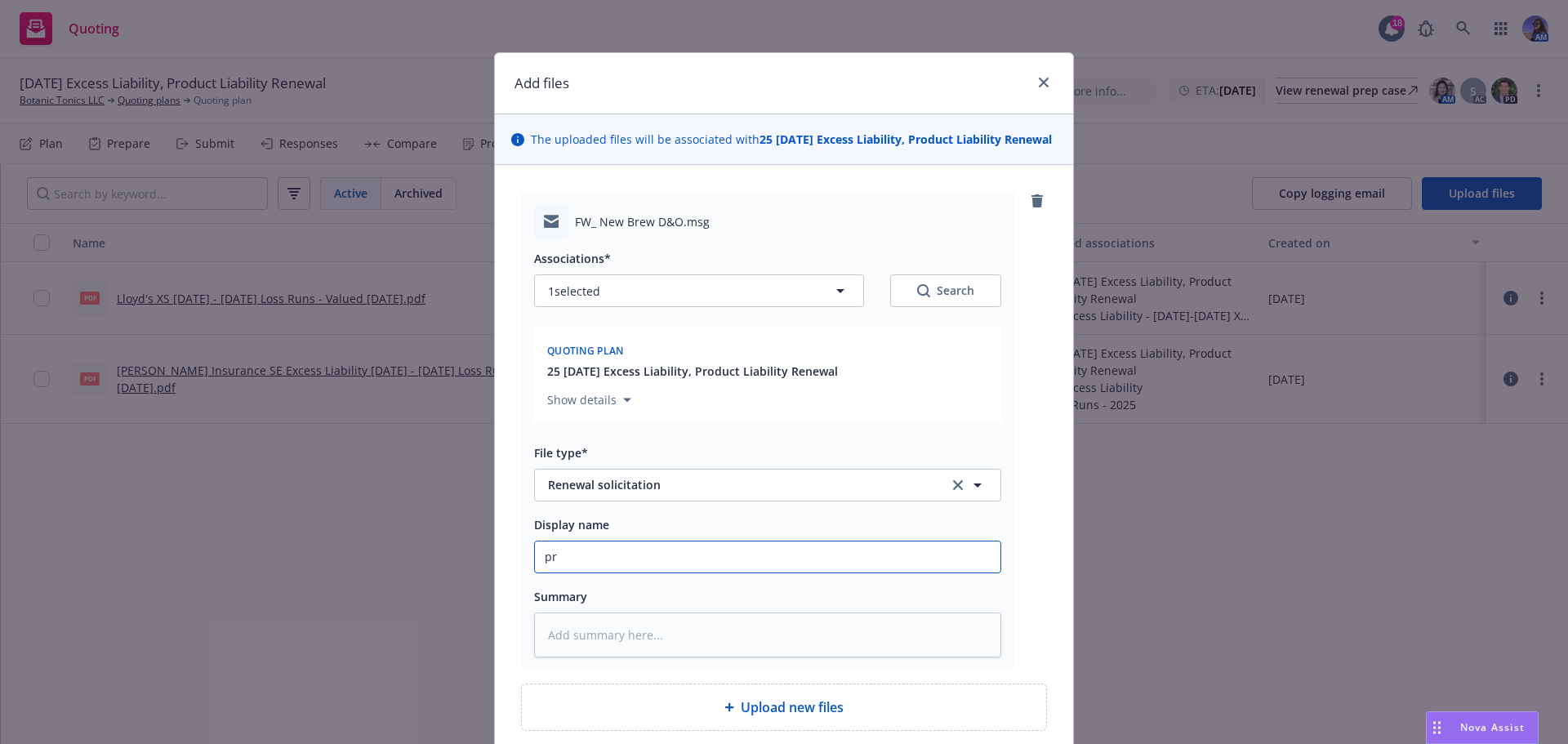
type textarea "x"
type input "pro"
type textarea "x"
type input "prod"
type textarea "x"
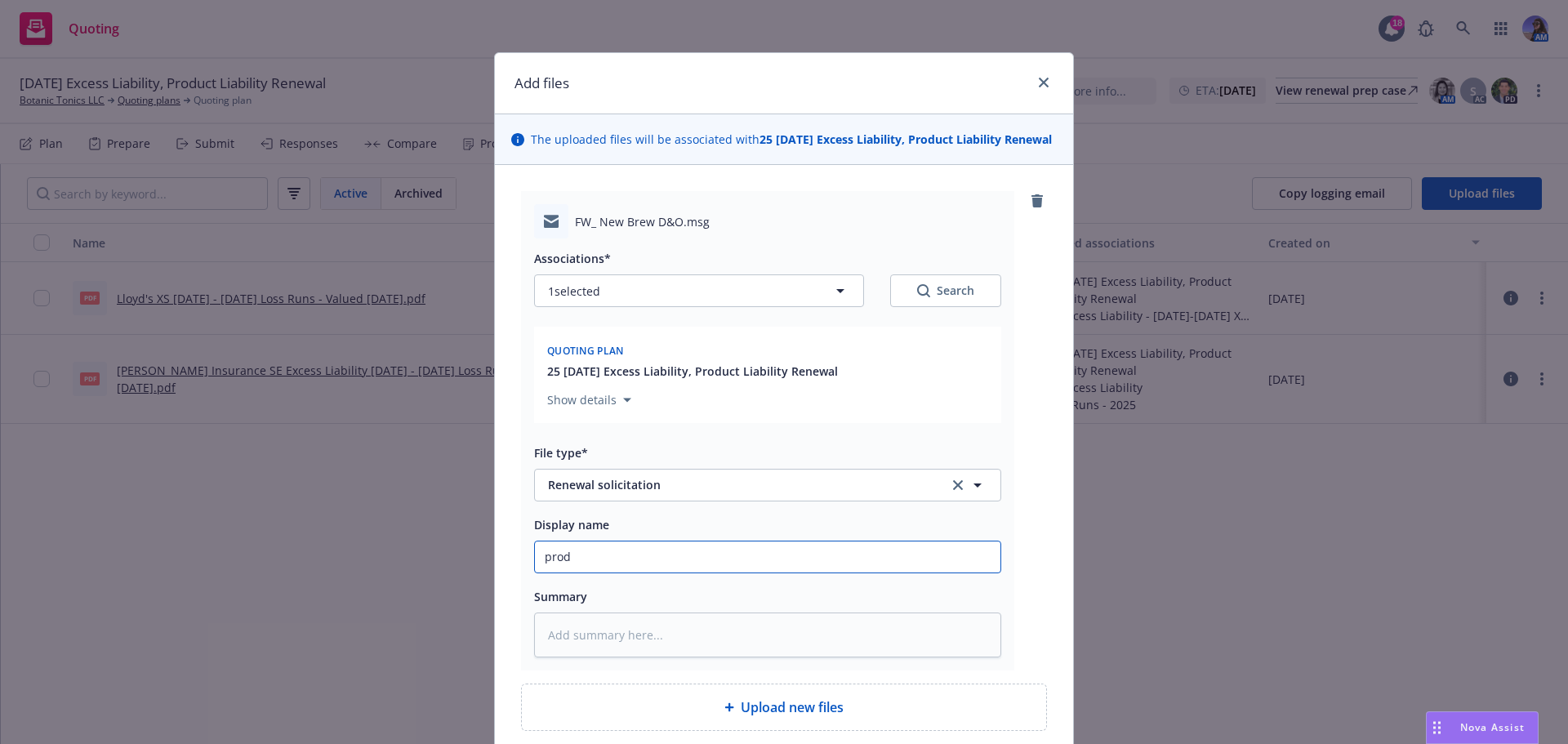
type input "prod"
type textarea "x"
type input "prod t"
type textarea "x"
type input "prod to"
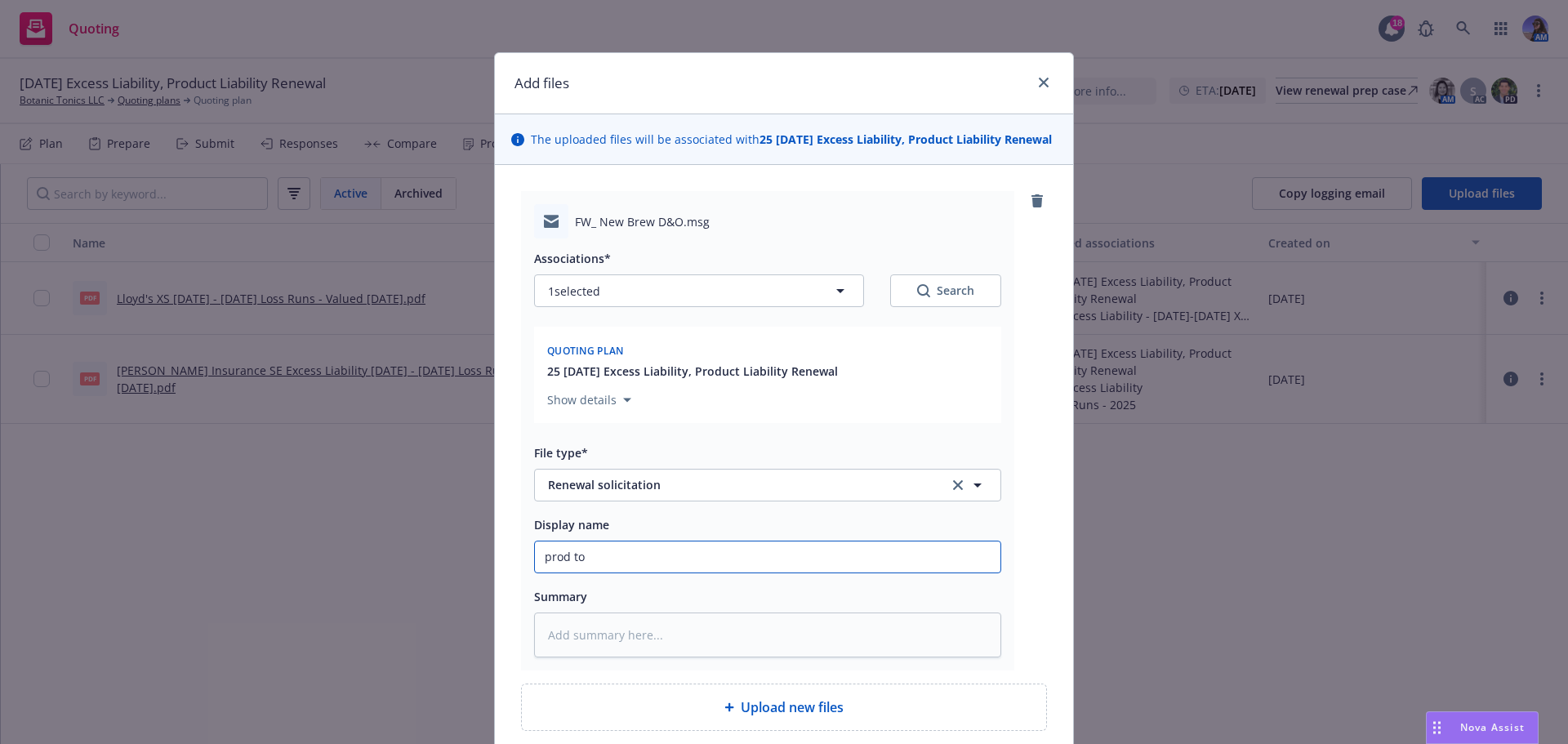
type textarea "x"
type input "prod to"
type textarea "x"
type input "prod to C"
type textarea "x"
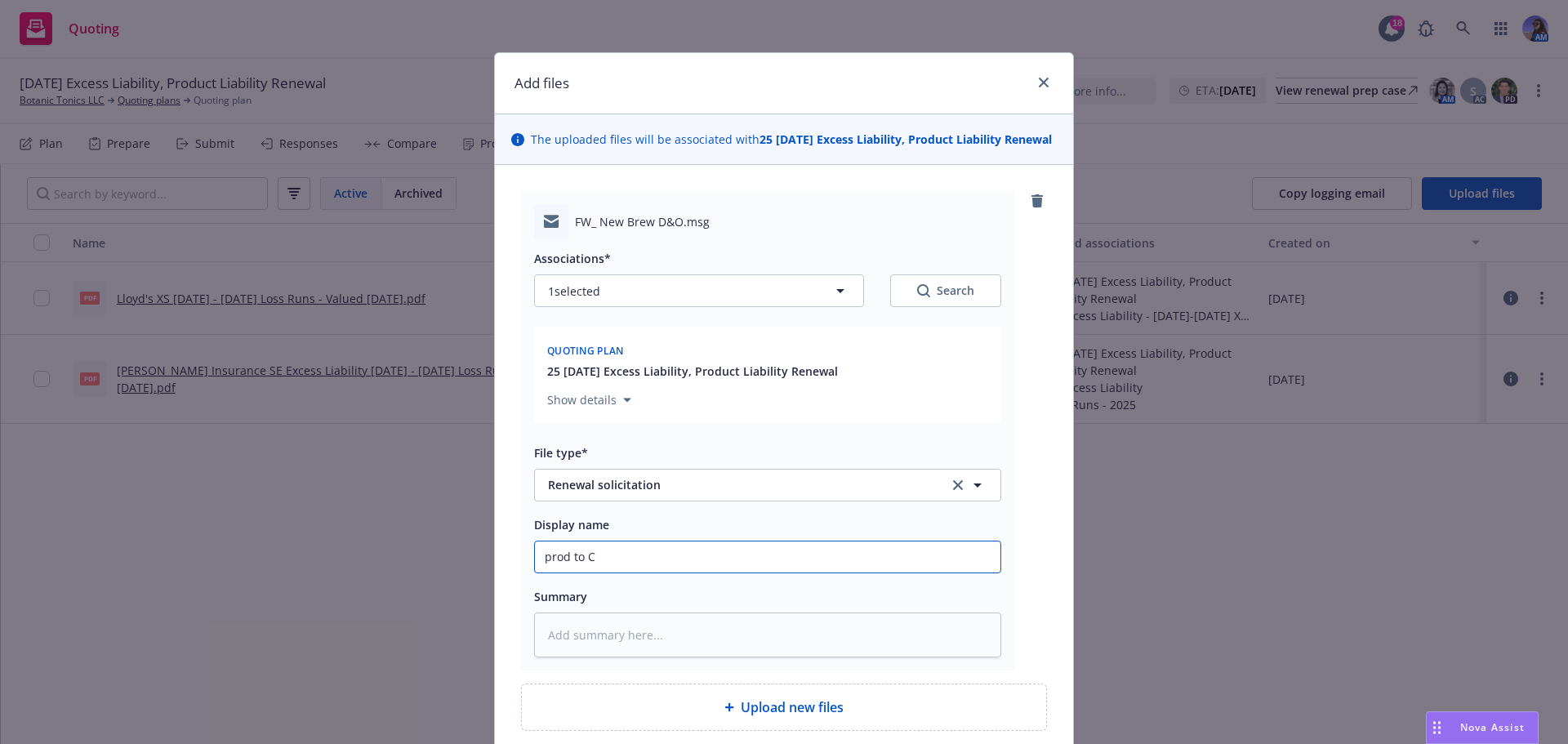
type input "prod to Cl"
type textarea "x"
type input "prod to Cli"
type textarea "x"
type input "prod to Clie"
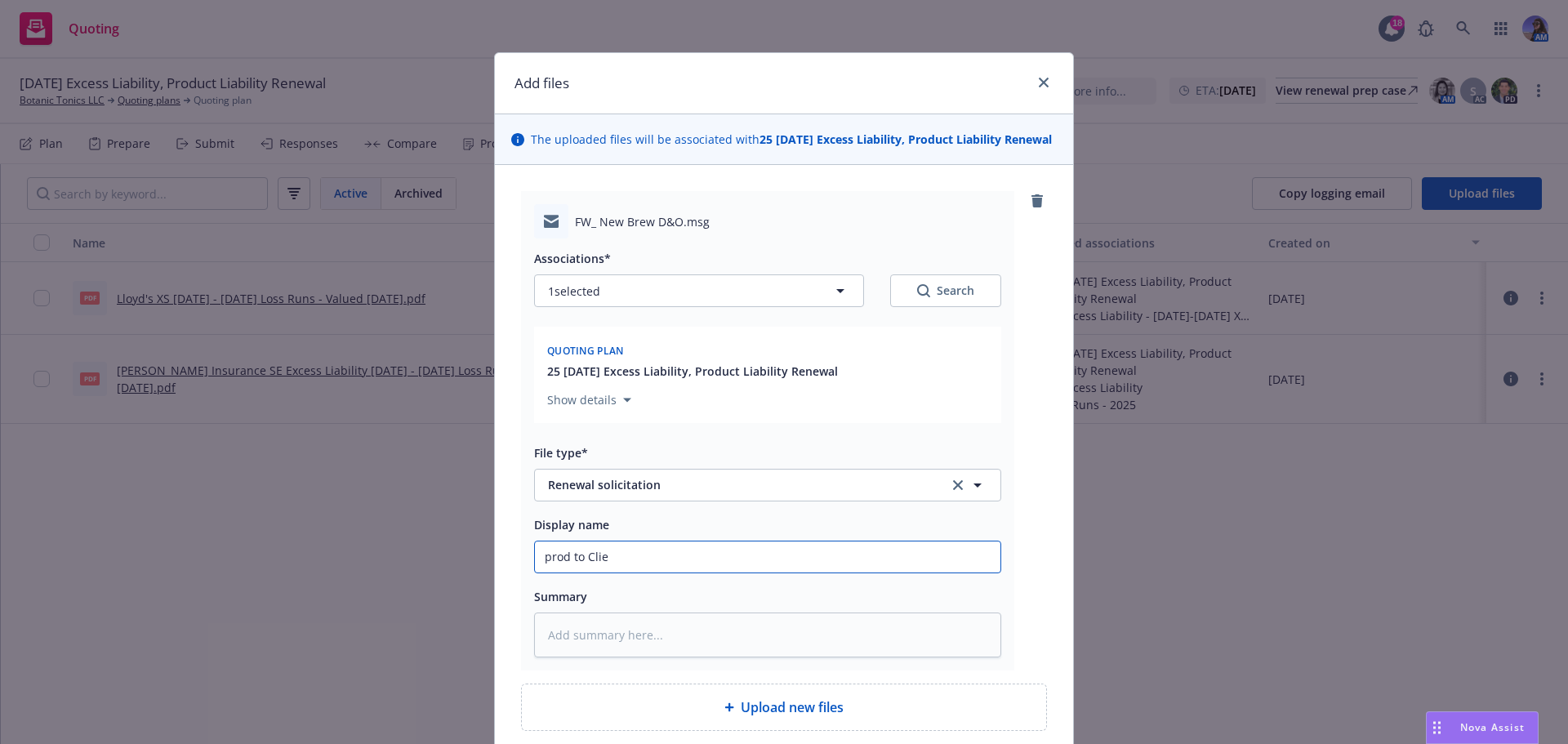
type textarea "x"
type input "prod to Clien"
type textarea "x"
type input "prod to Client"
type textarea "x"
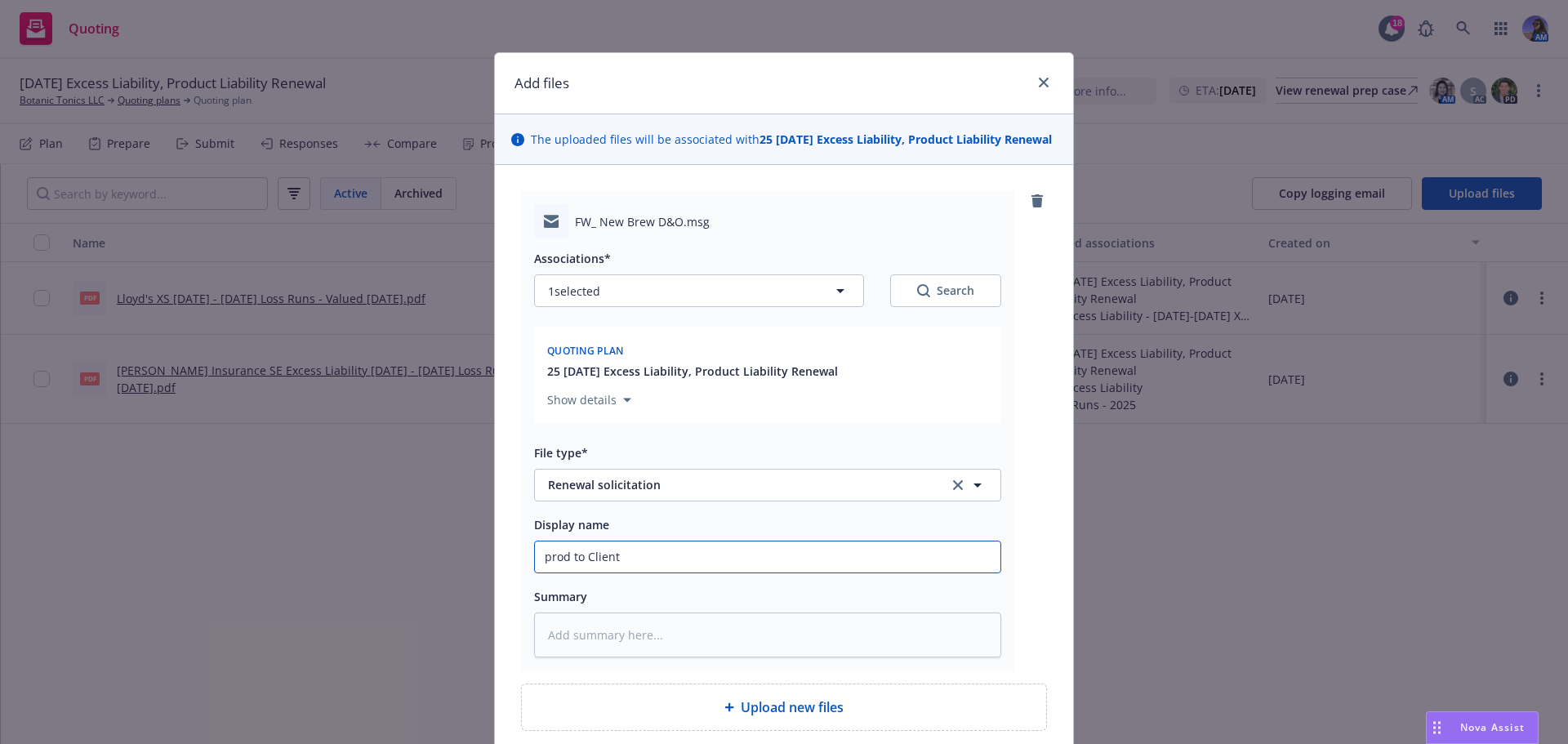
type input "prod to Client:"
type textarea "x"
type input "prod to Client:"
type textarea "x"
type input "prod to Client: a"
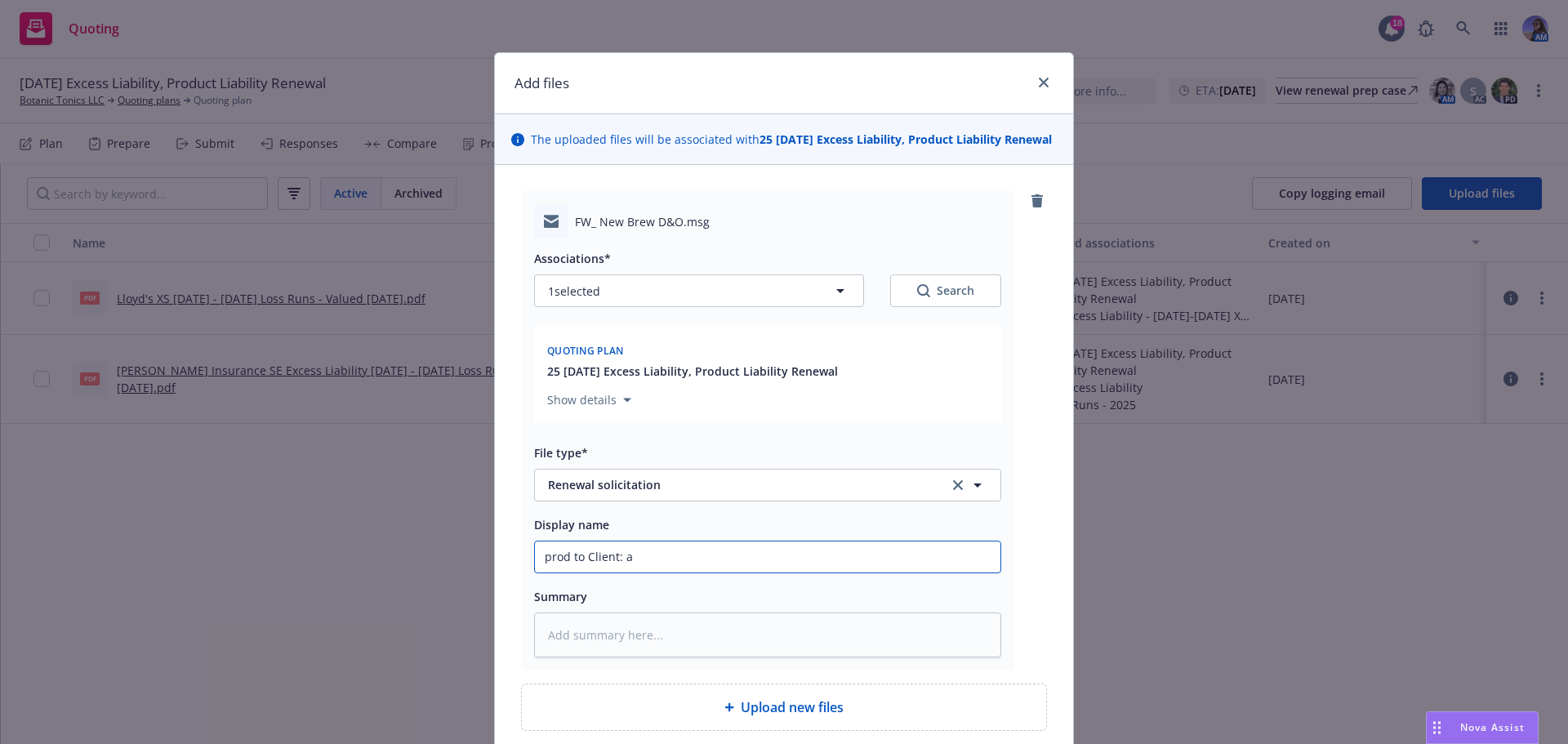
type textarea "x"
type input "prod to Client: ap"
type textarea "x"
type input "prod to Client: app"
type textarea "x"
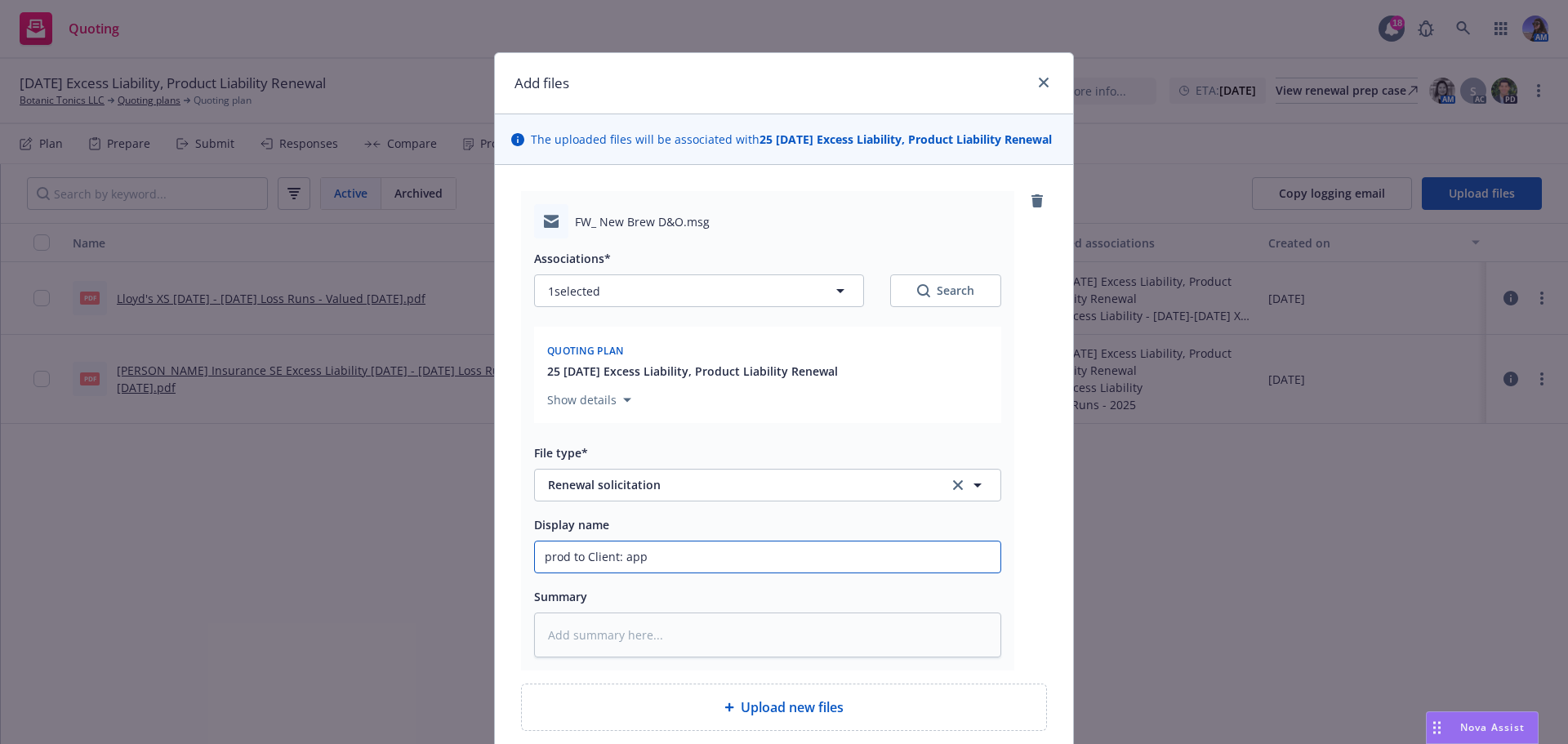
type input "prod to Client: apps"
type textarea "x"
type input "prod to Client: apps"
type textarea "x"
type input "prod to Client: apps n"
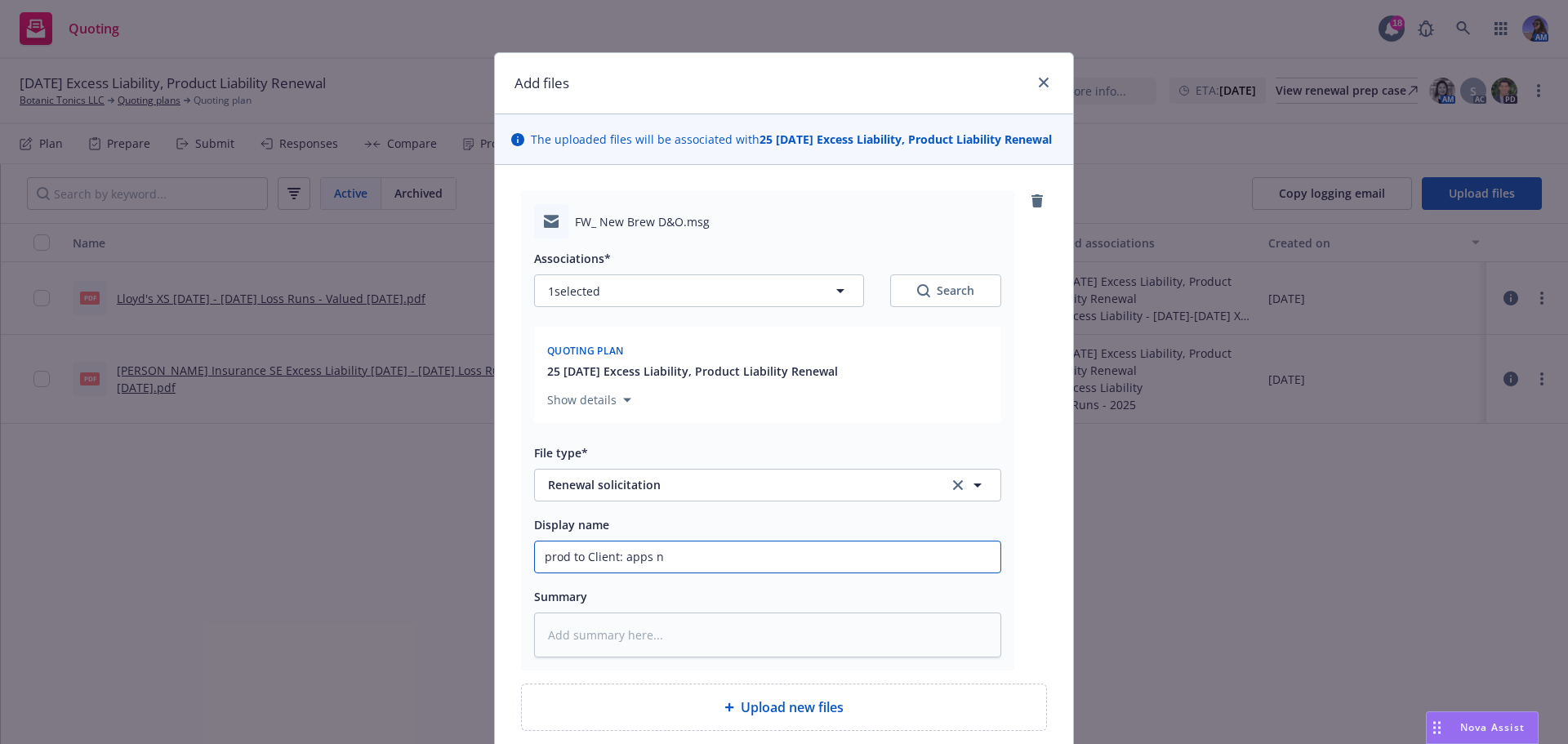
type textarea "x"
type input "prod to Client: apps ne"
type textarea "x"
type input "prod to Client: apps nee"
type textarea "x"
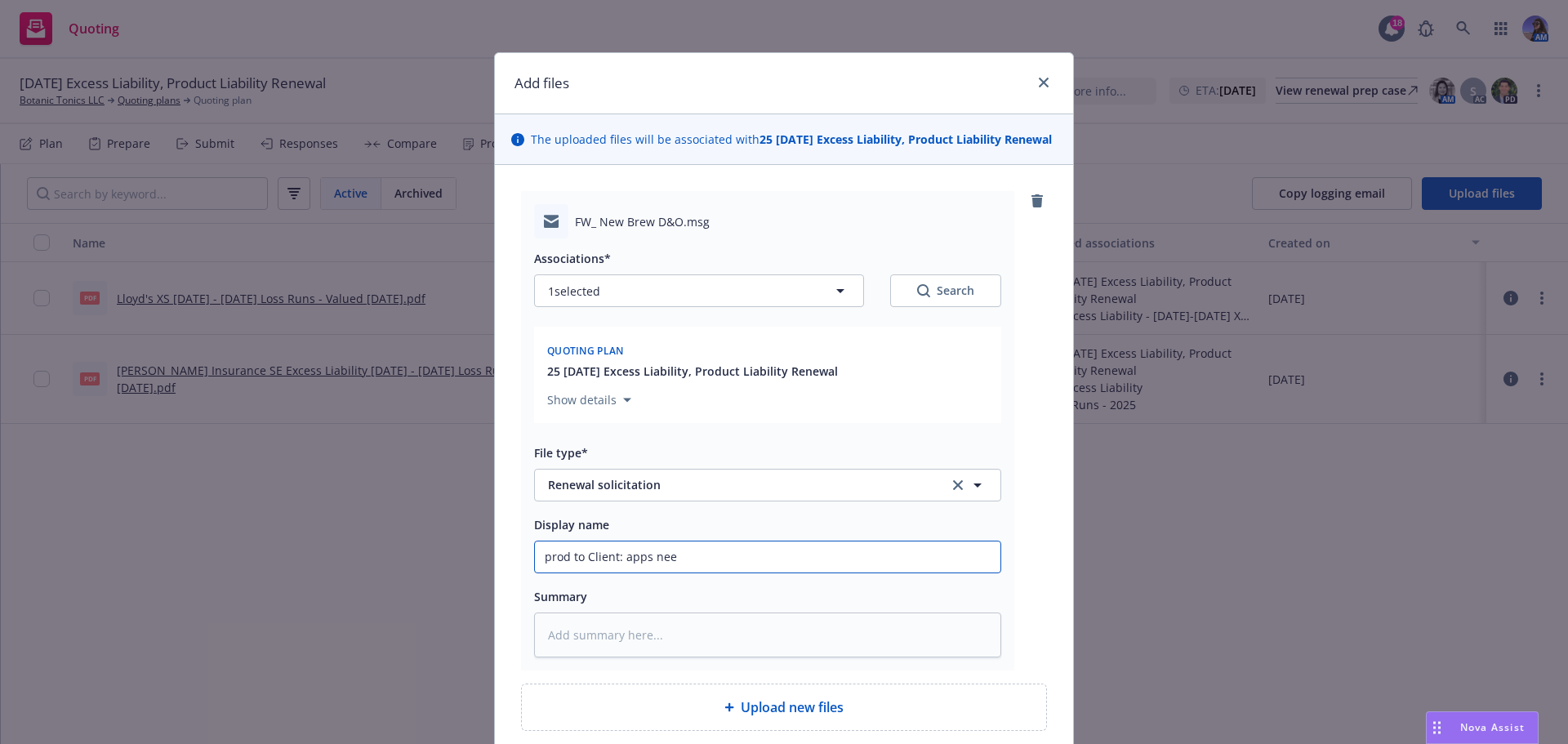
type input "prod to Client: apps need"
type textarea "x"
type input "prod to Client: apps neede"
type textarea "x"
type input "prod to Client: apps needed"
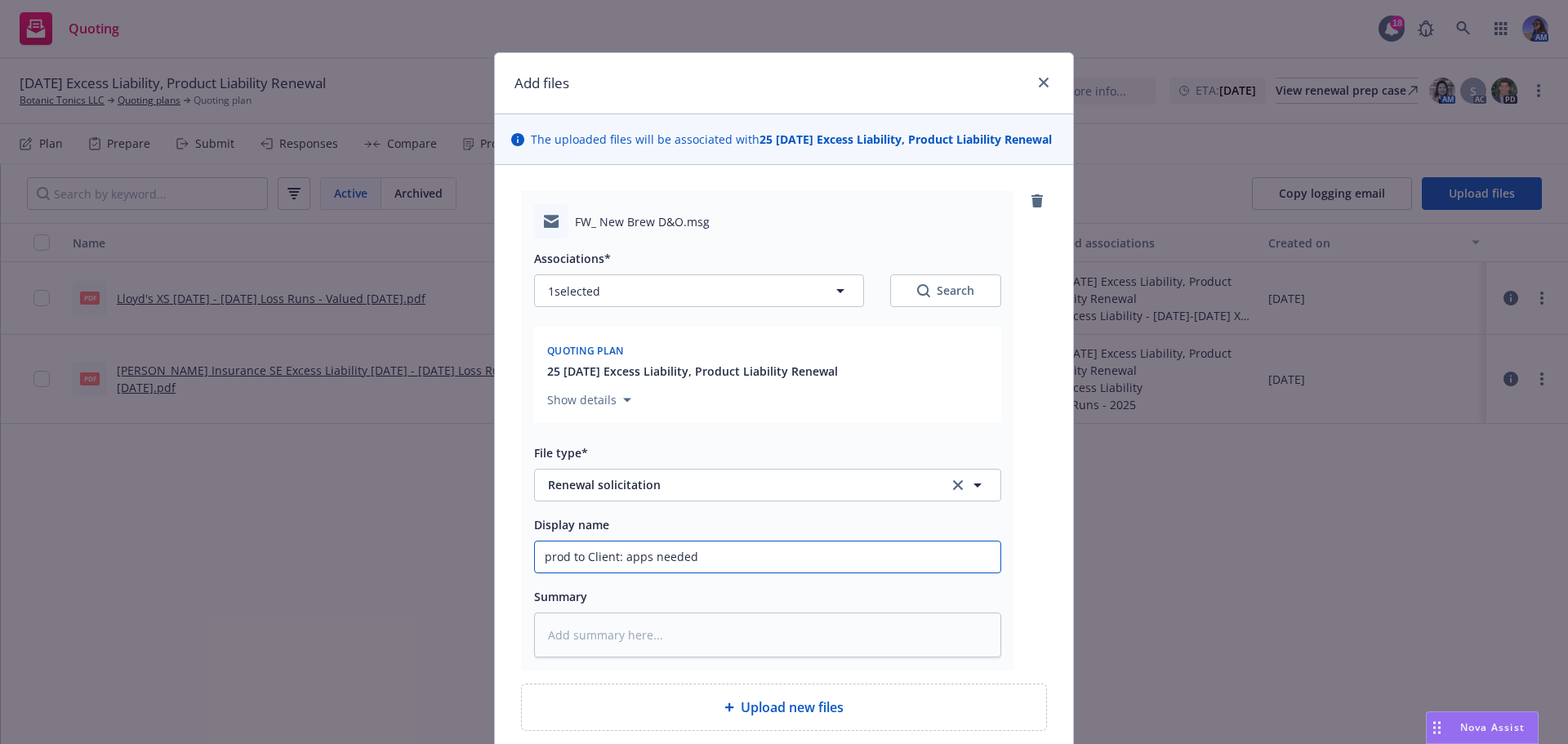
type textarea "x"
type input "prod to Client: apps needed"
click at [714, 570] on input "prod to Client: apps needed" at bounding box center [767, 556] width 465 height 31
type textarea "x"
type input "prod to Client: apps needed f"
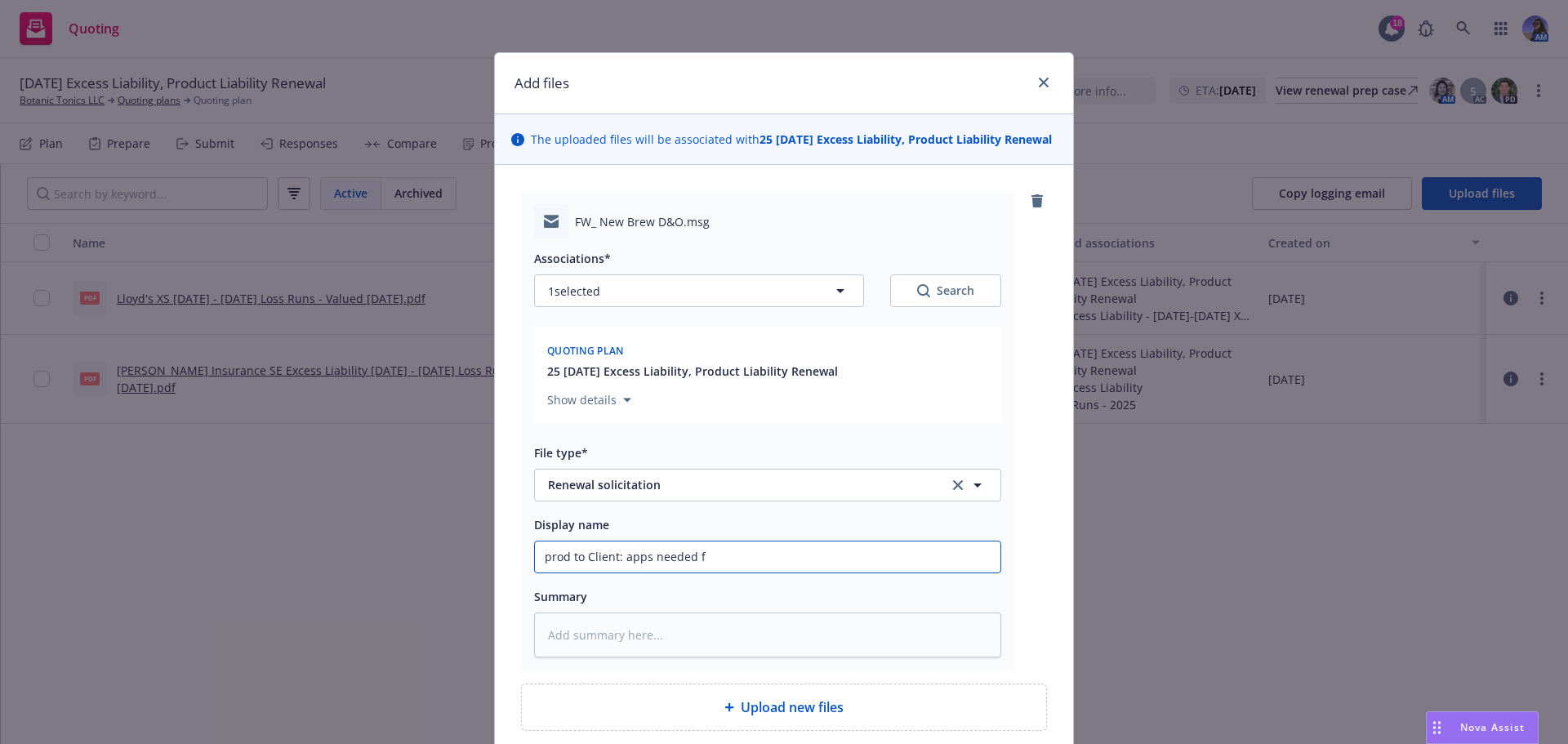
type textarea "x"
type input "prod to Client: apps needed fo"
type textarea "x"
type input "prod to Client: apps needed for"
type textarea "x"
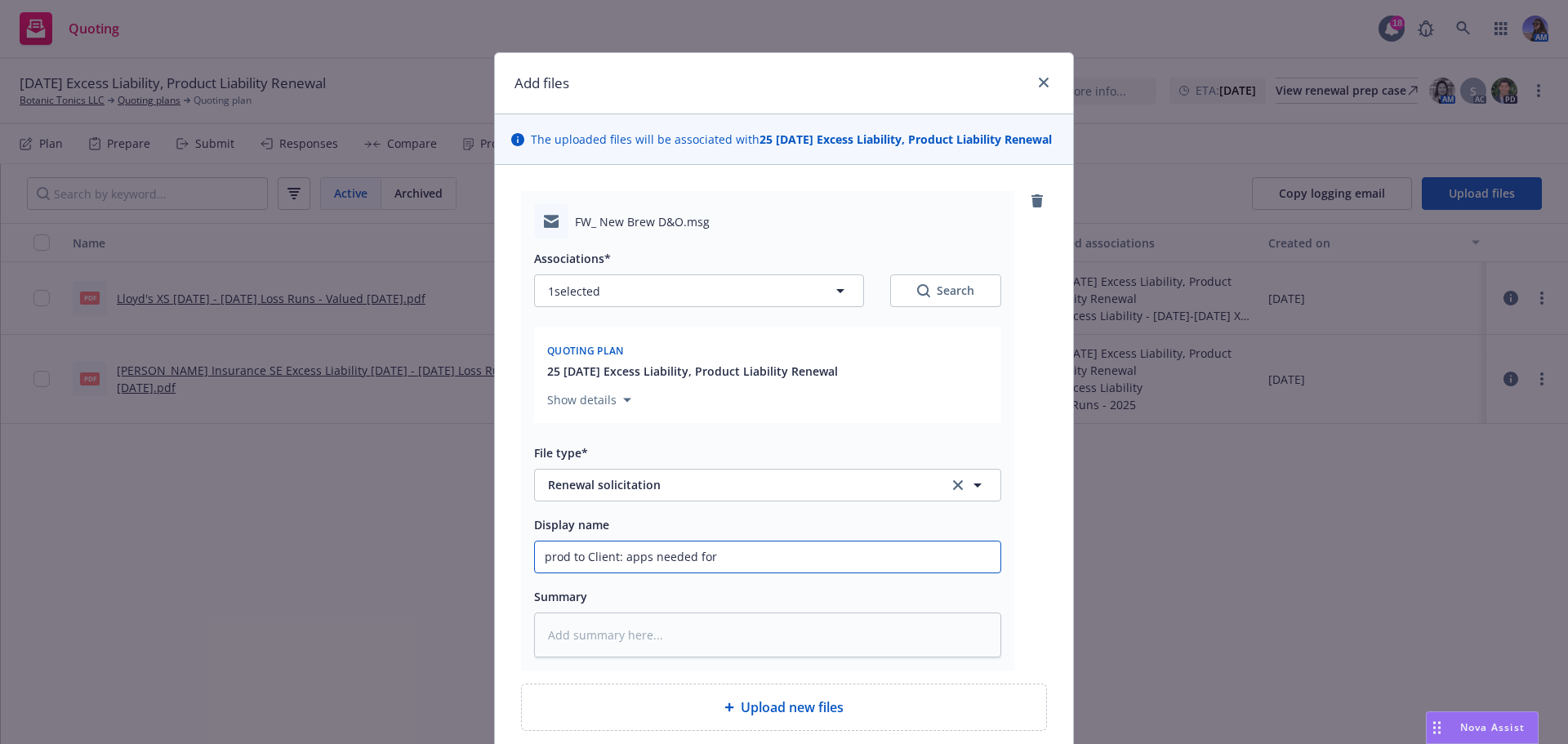
type input "prod to Client: apps needed for"
type textarea "x"
type input "prod to Client: apps needed for r"
type textarea "x"
type input "prod to Client: apps needed for re"
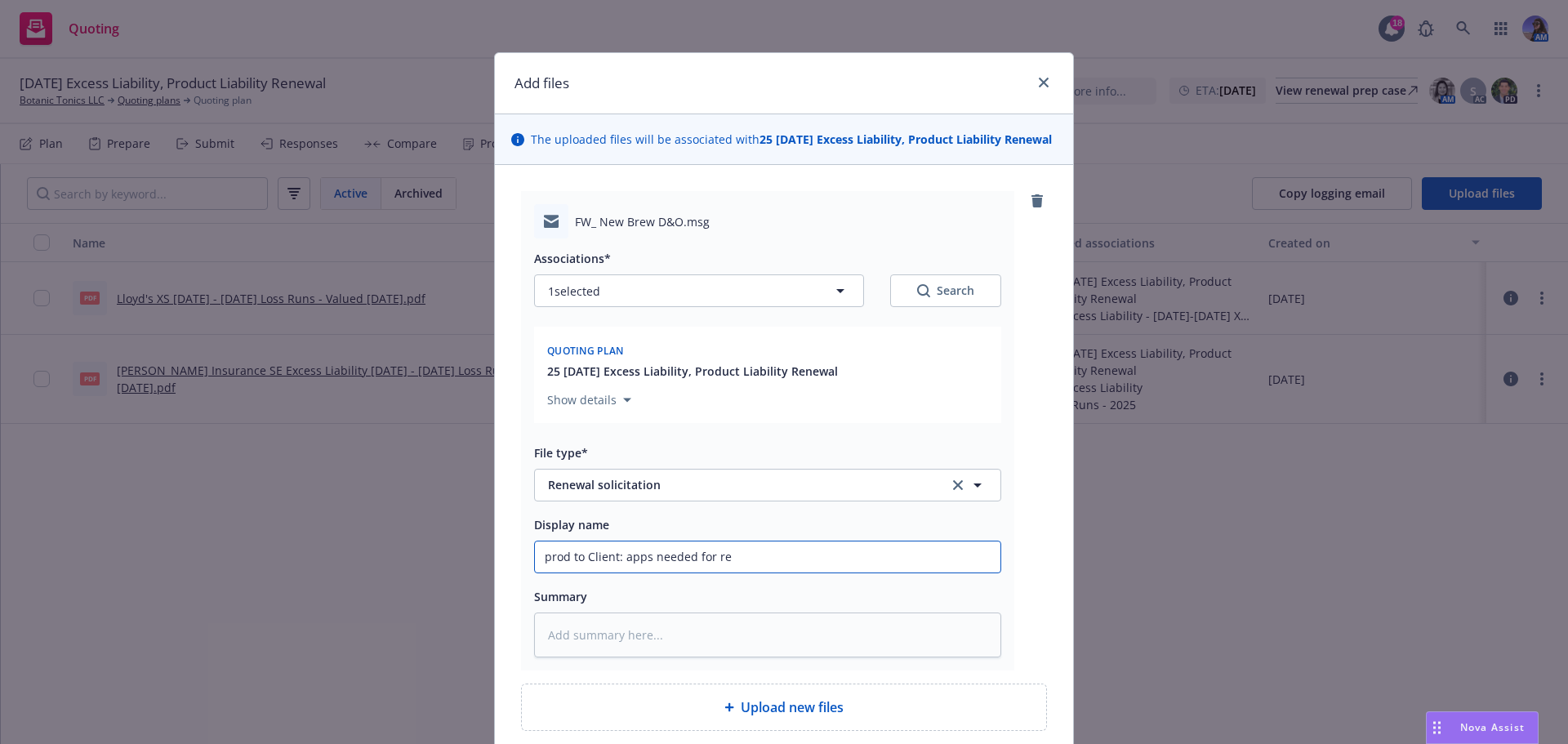
type textarea "x"
type input "prod to Client: apps needed for ren"
type textarea "x"
type input "prod to Client: apps needed for rene"
type textarea "x"
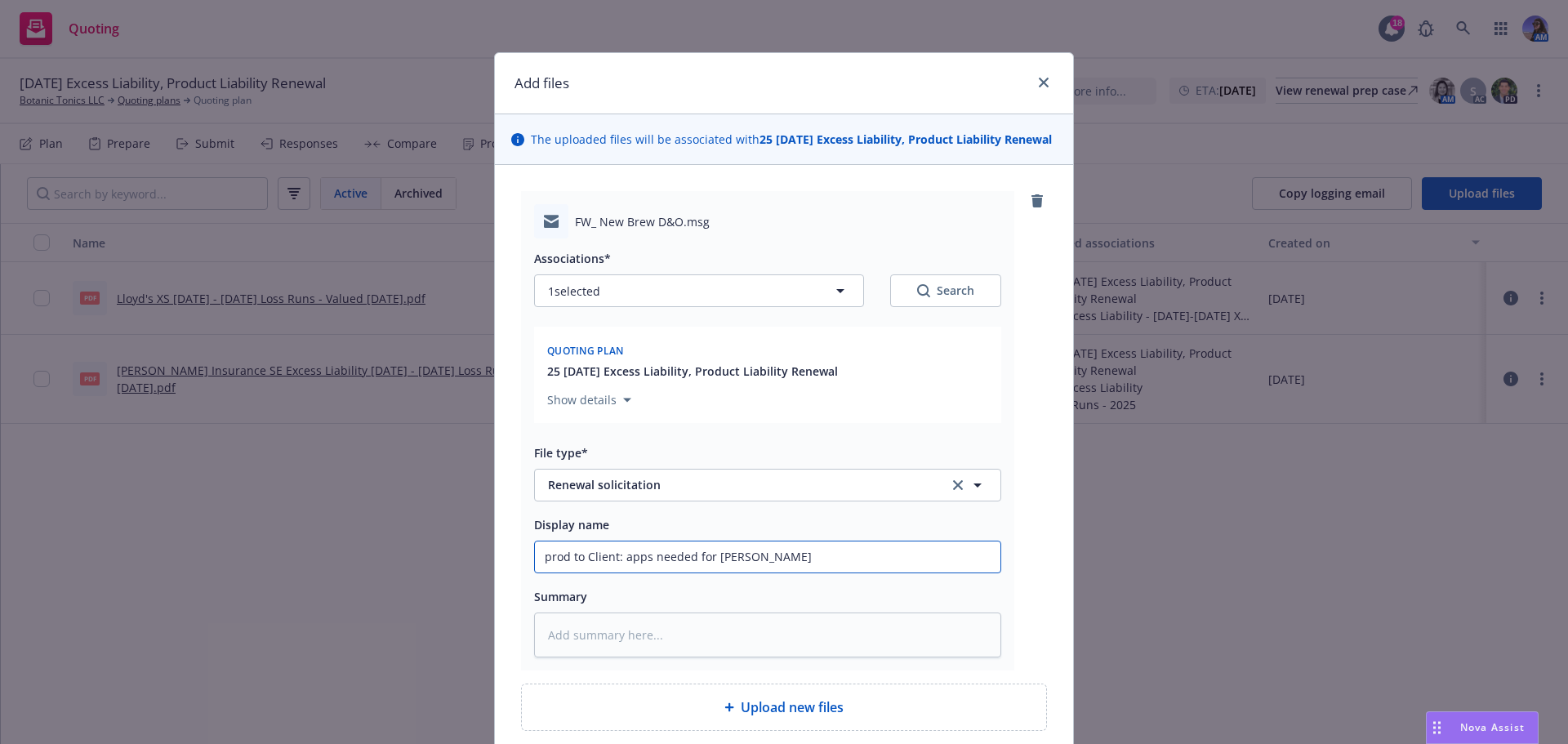
type input "prod to Client: apps needed for renew"
type textarea "x"
type input "prod to Client: apps needed for renewa"
type textarea "x"
type input "prod to Client: apps needed for renewal"
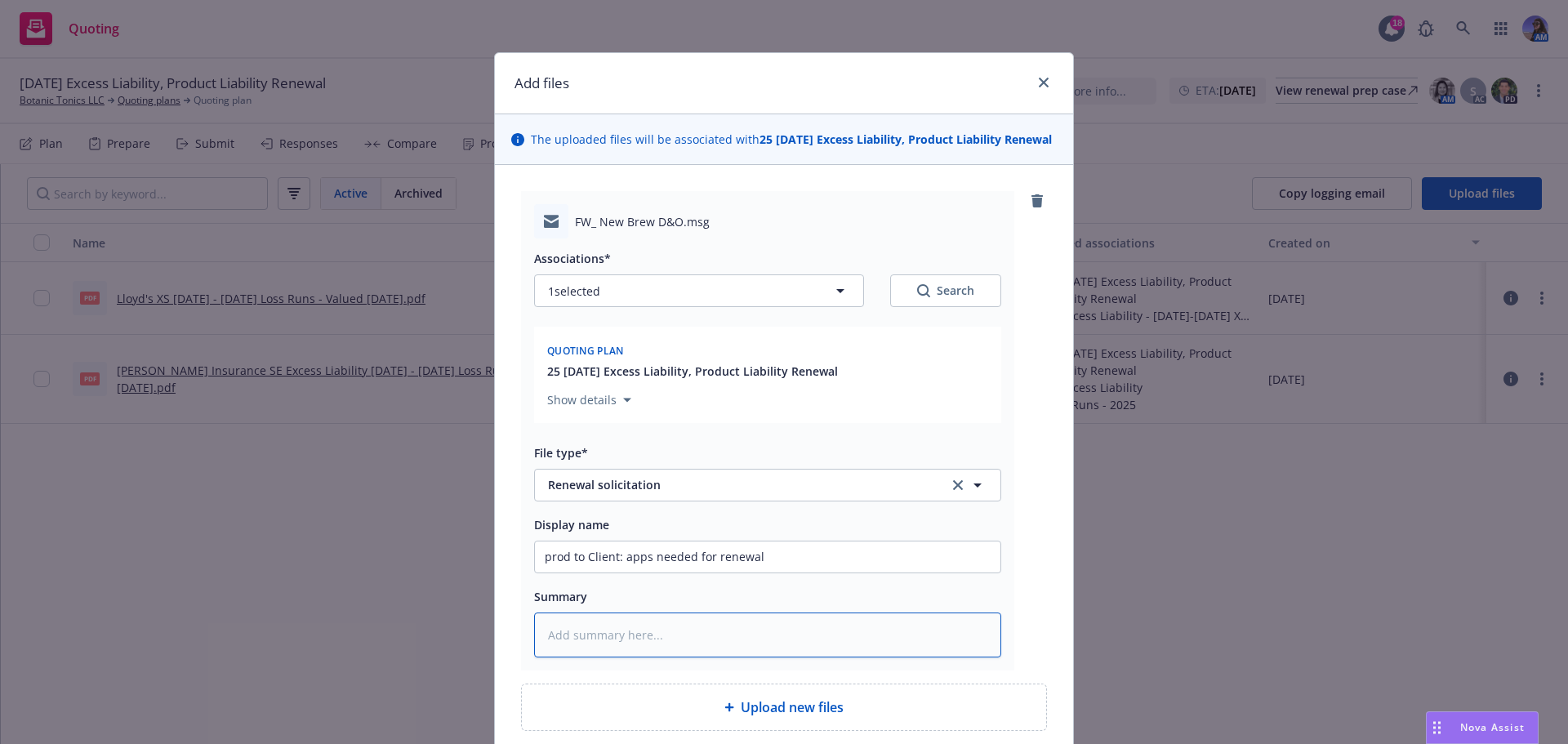
type textarea "x"
type textarea "m"
type textarea "x"
type textarea "me"
type textarea "x"
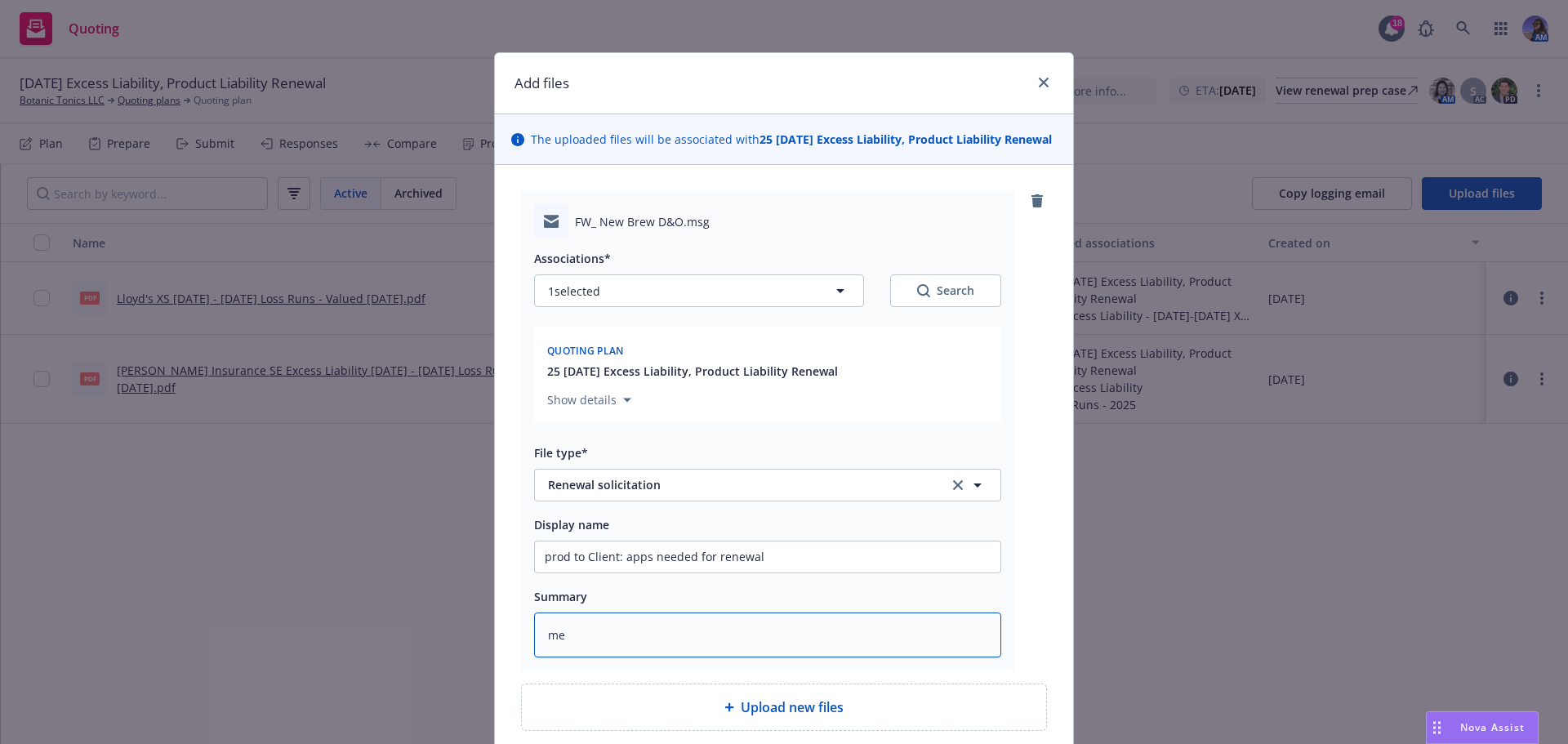
type textarea "mee"
type textarea "x"
type textarea "meet"
type textarea "x"
type textarea "meeti"
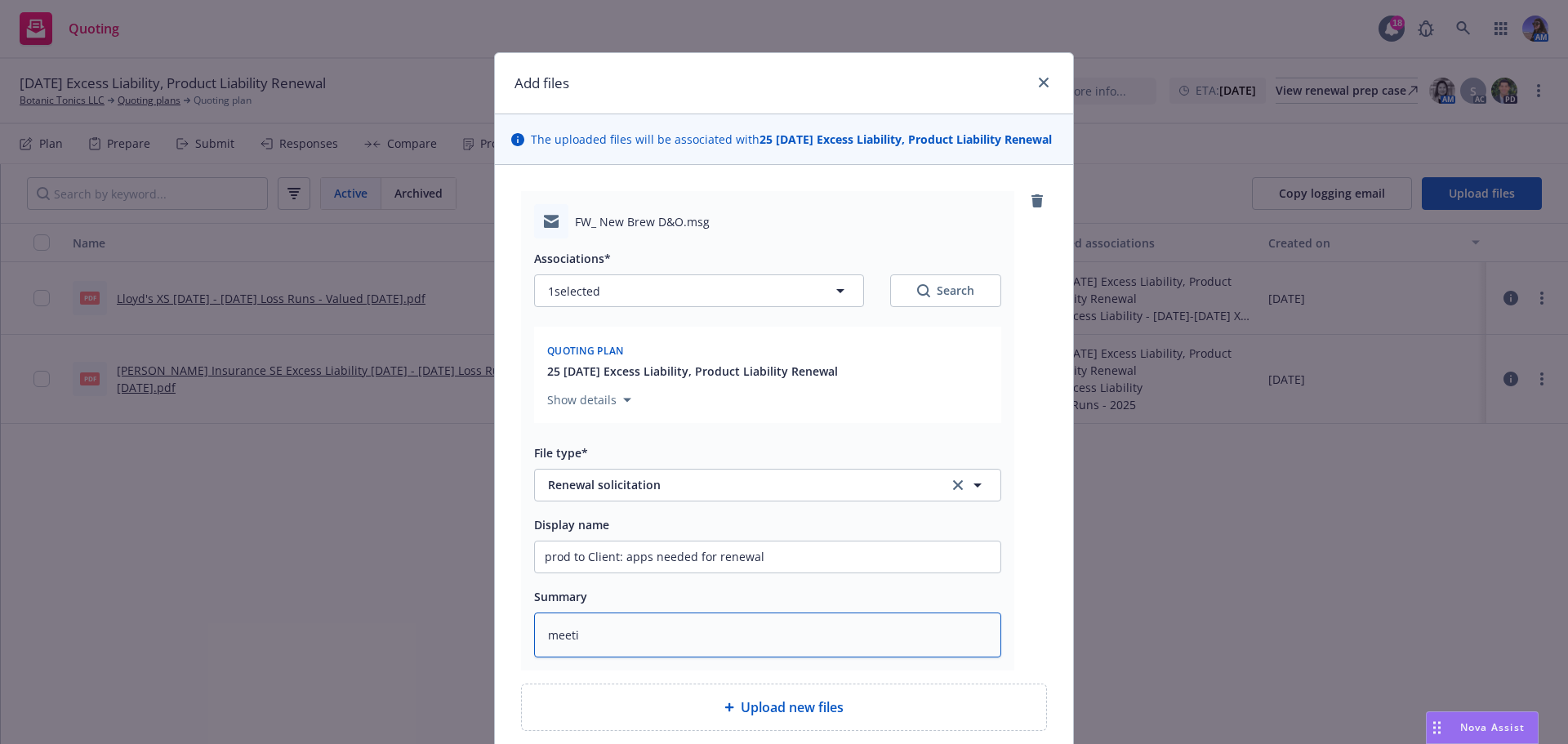
type textarea "x"
type textarea "meetin"
type textarea "x"
type textarea "meeting"
type textarea "x"
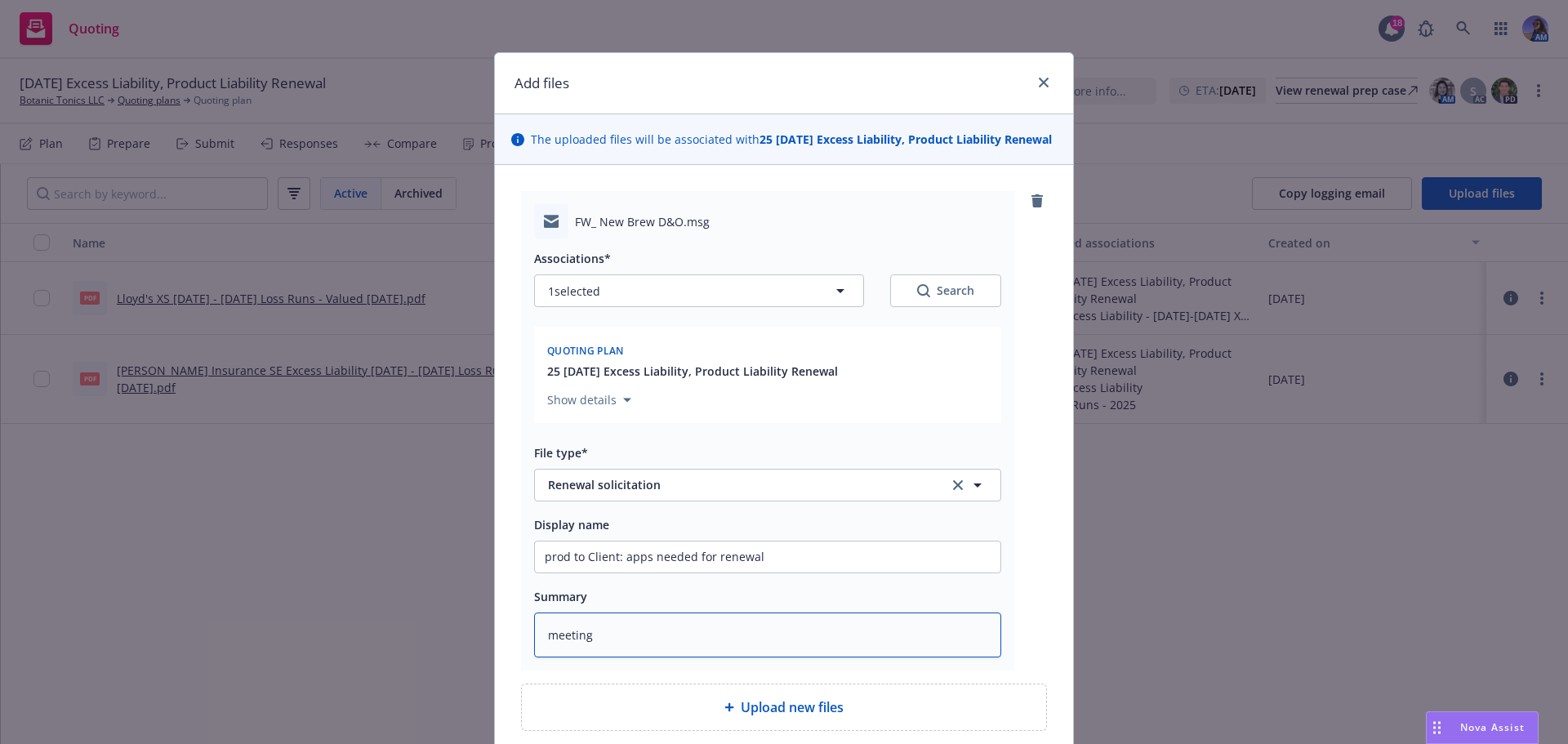
type textarea "meetingt"
type textarea "x"
type textarea "meetingto"
type textarea "x"
type textarea "meetingto"
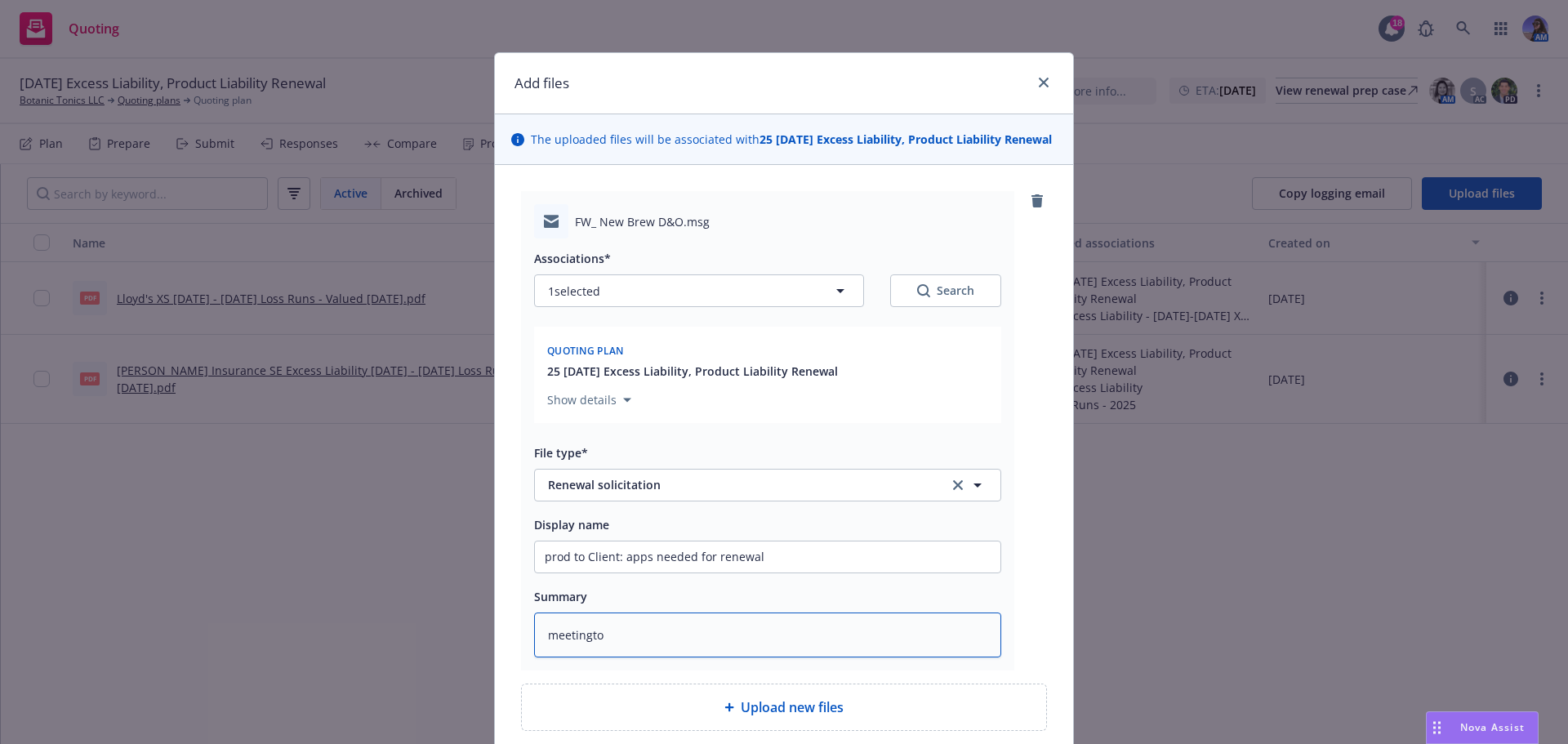
type textarea "x"
type textarea "meetingto"
type textarea "x"
type textarea "meetingt"
type textarea "x"
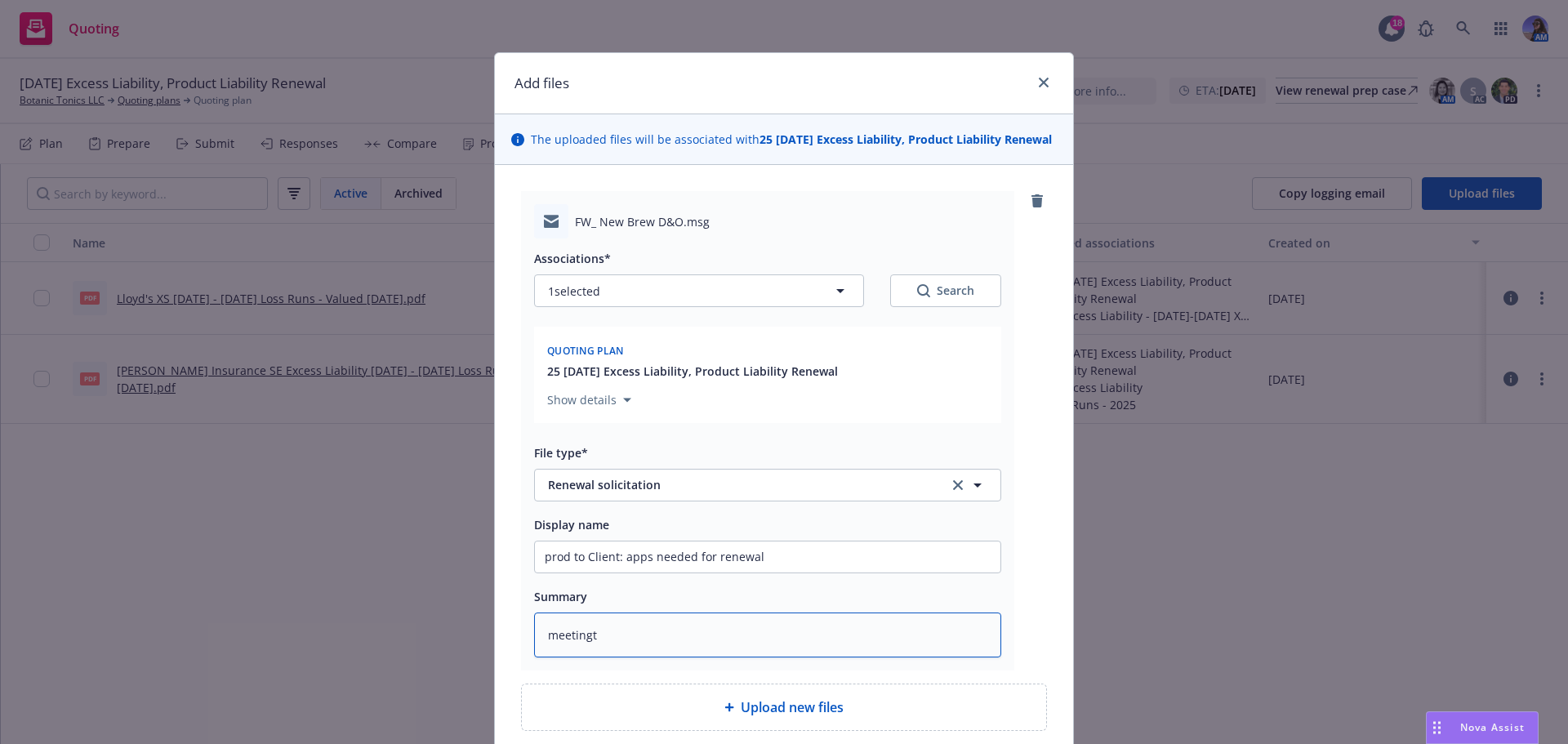
type textarea "meeting"
type textarea "x"
type textarea "meeting"
type textarea "x"
type textarea "meeting t"
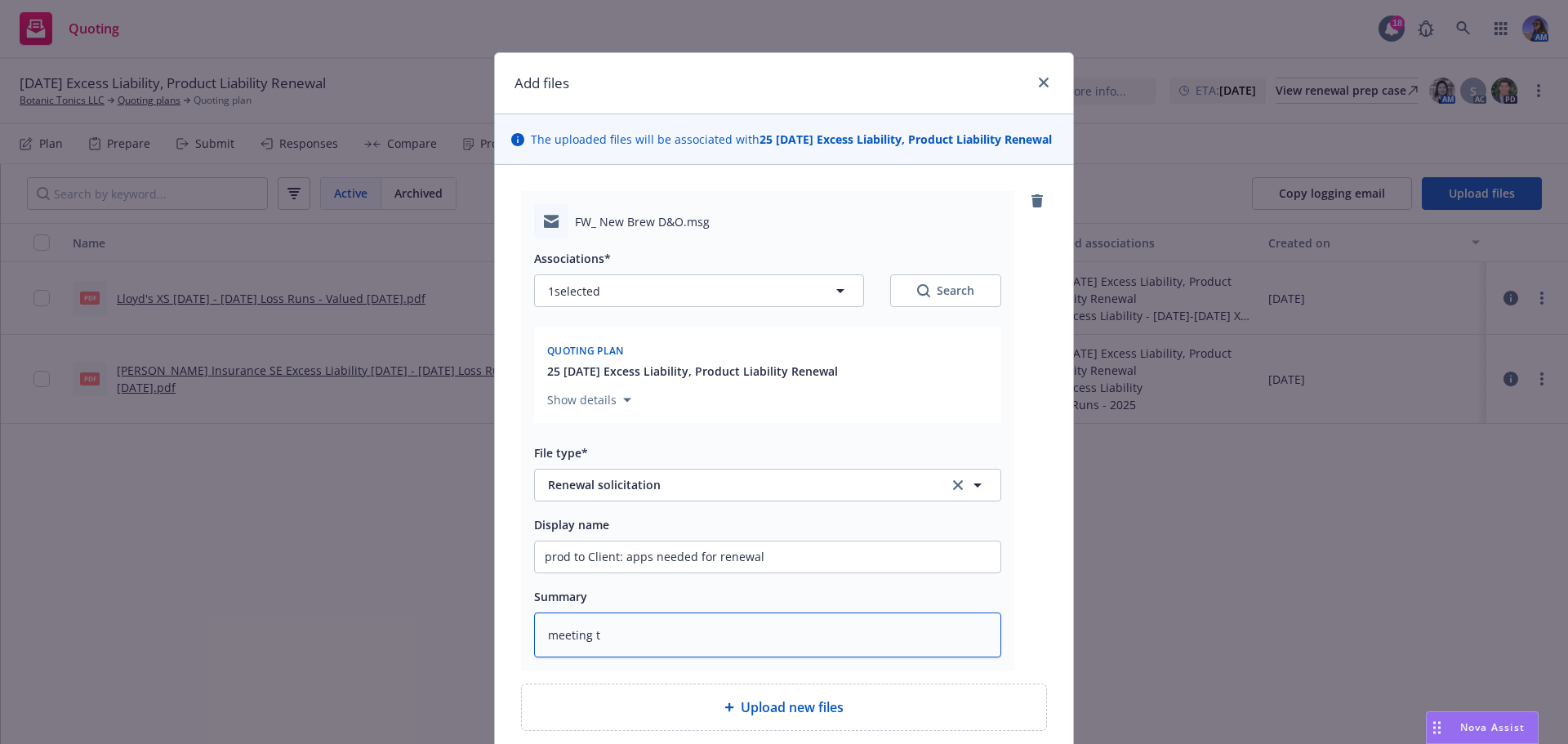
type textarea "x"
type textarea "meeting to"
type textarea "x"
type textarea "meeting to"
type textarea "x"
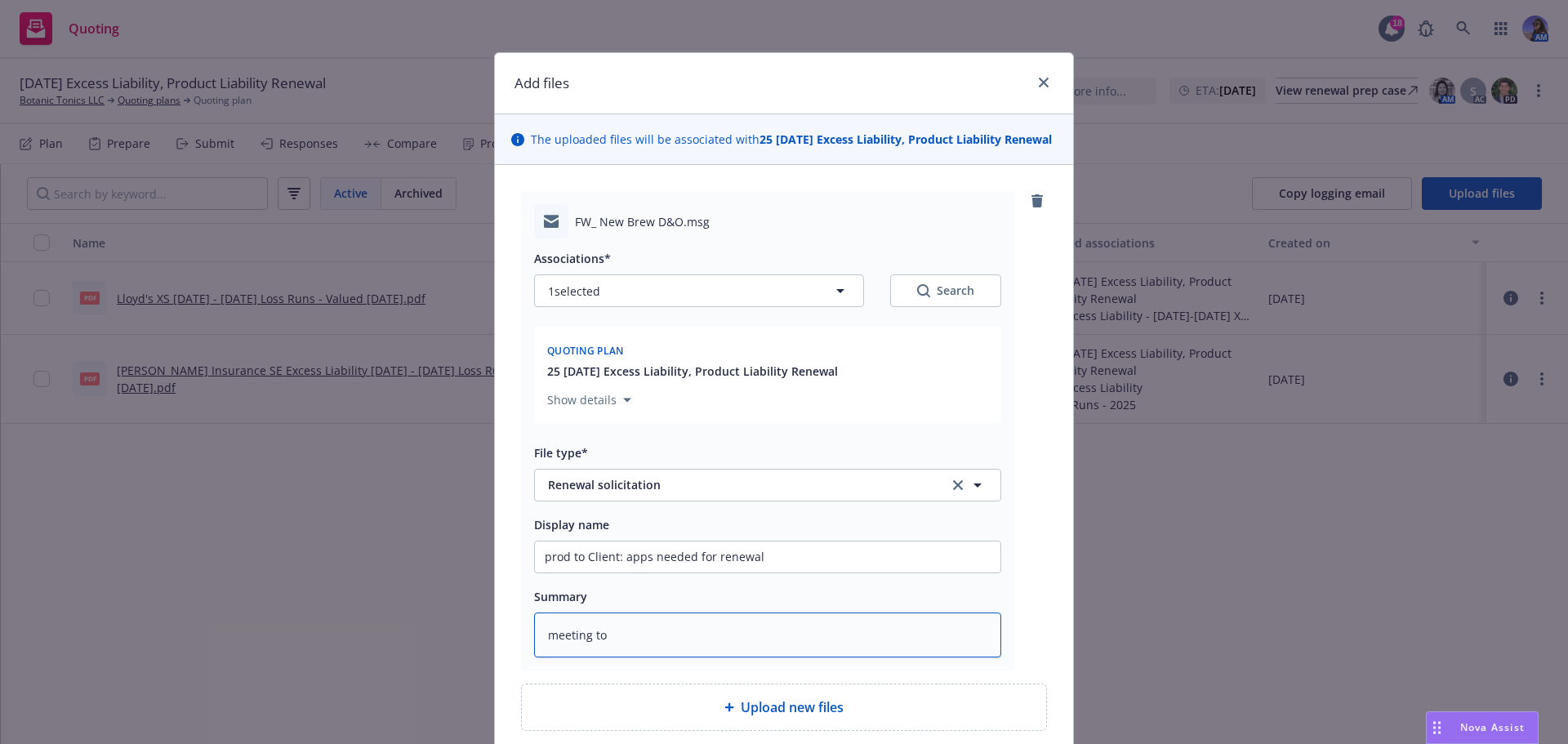
type textarea "meeting to b"
type textarea "x"
type textarea "meeting to be"
type textarea "x"
type textarea "meeting to be"
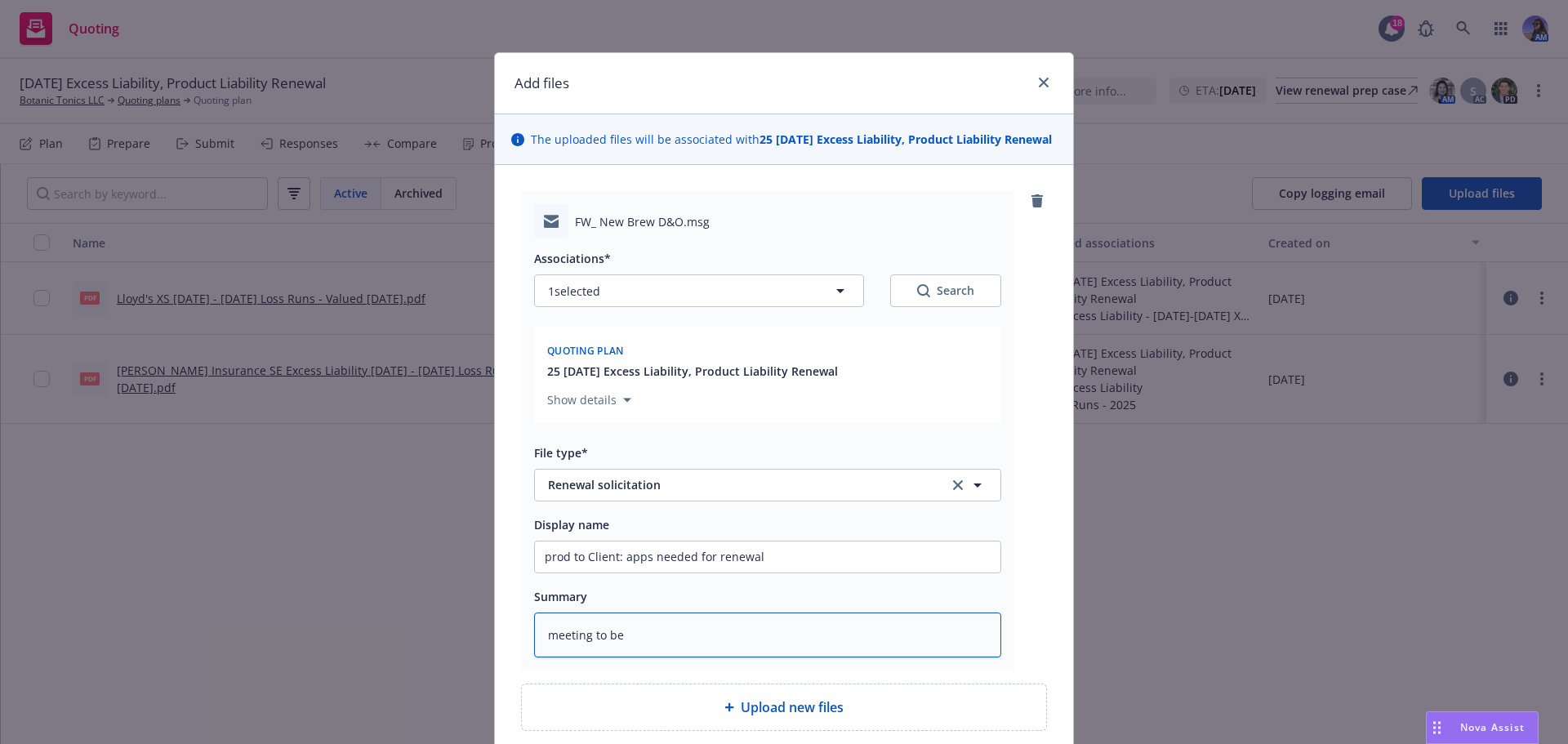
type textarea "x"
type textarea "meeting to be s"
type textarea "x"
type textarea "meeting to be se"
type textarea "x"
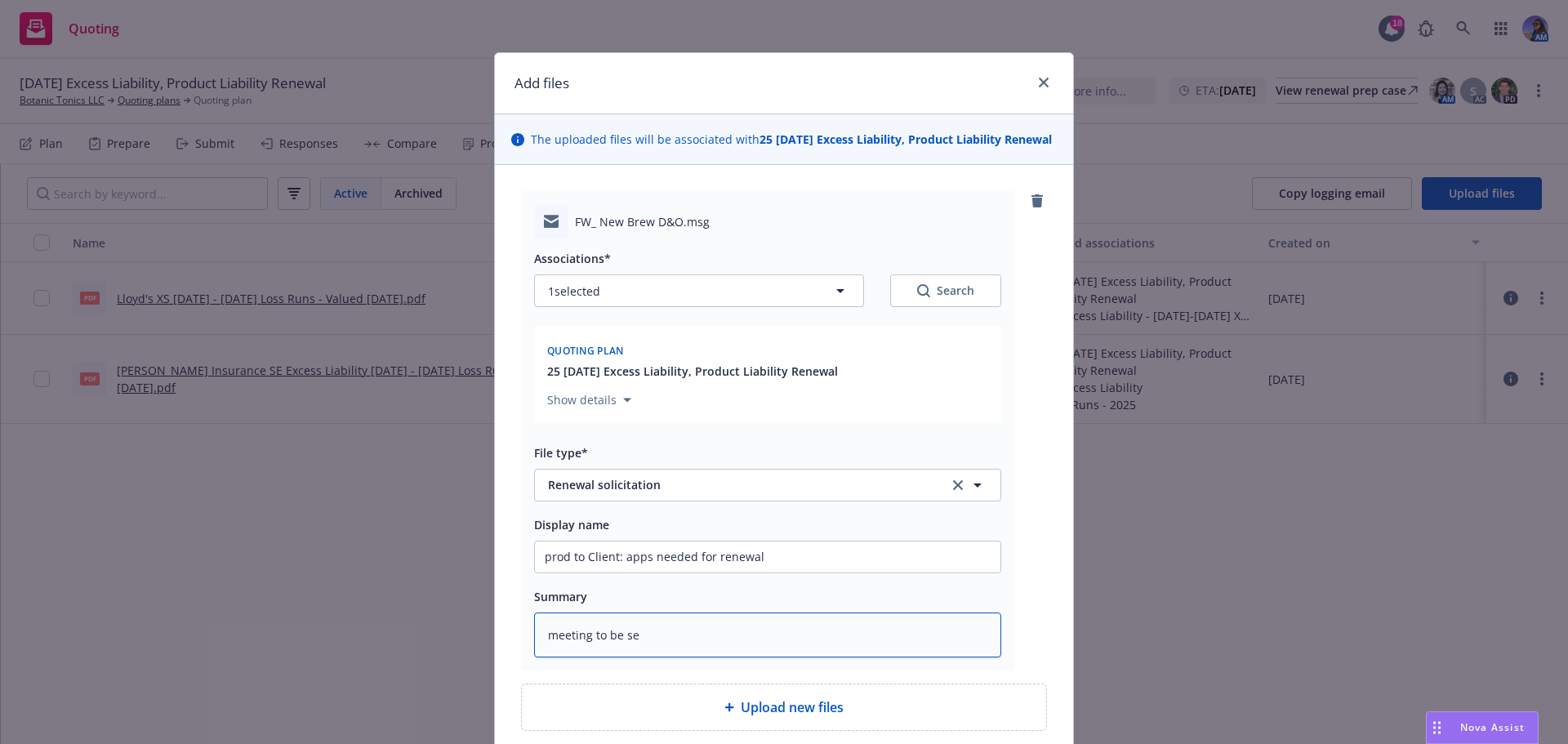
type textarea "meeting to be set"
type textarea "x"
type textarea "meeting to be set"
type textarea "x"
type textarea "meeting to be set"
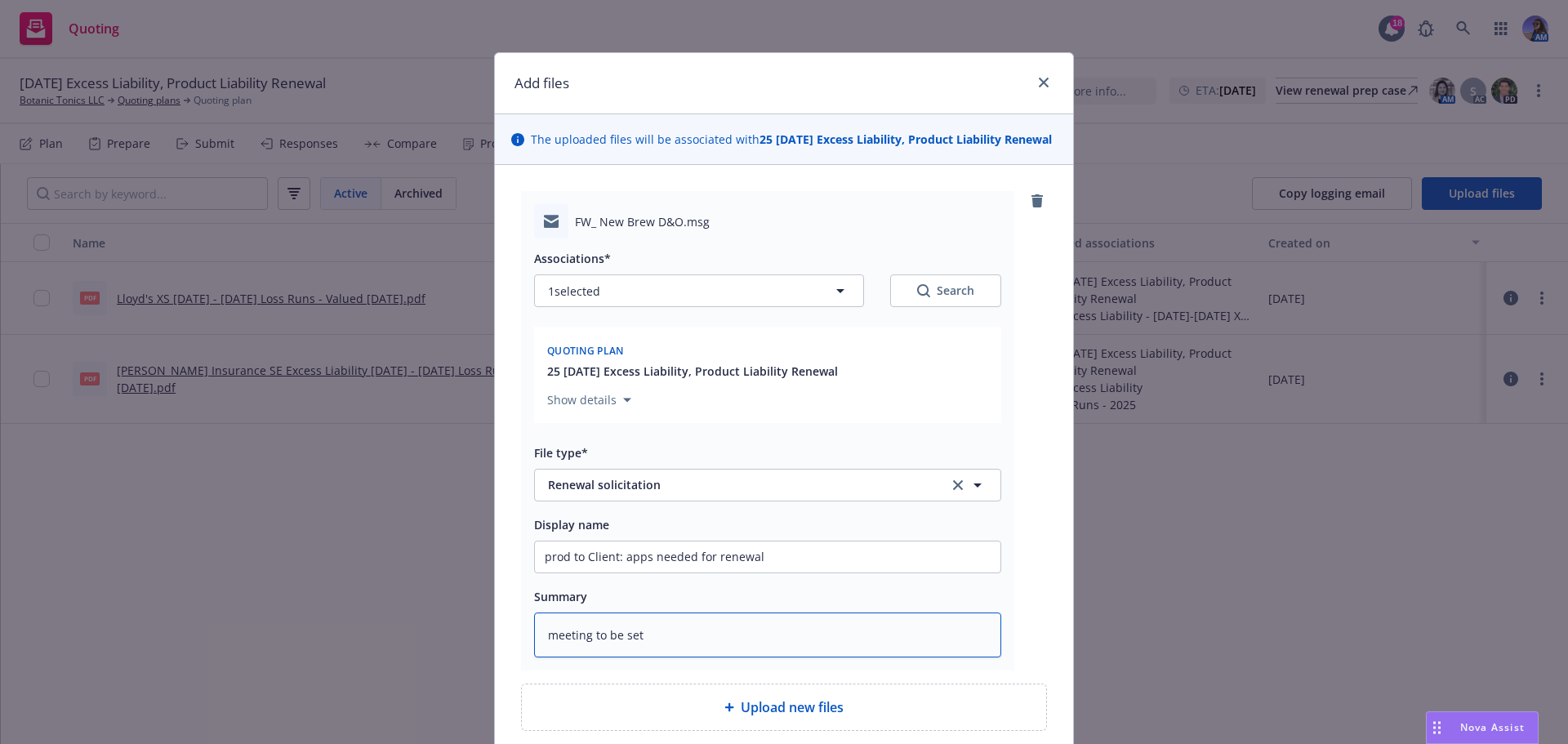
type textarea "x"
type textarea "meeting to be se"
type textarea "x"
type textarea "meeting to be s"
type textarea "x"
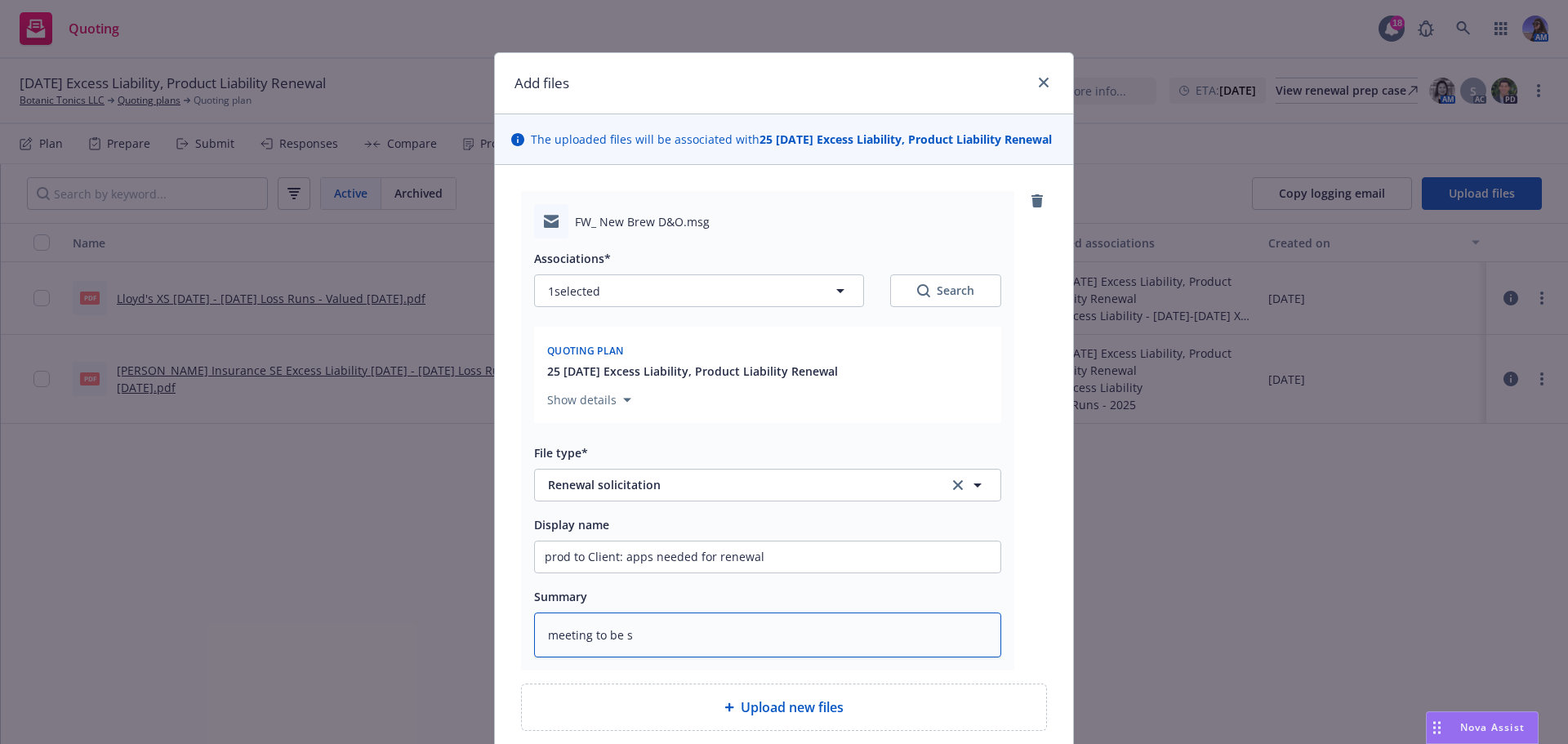
type textarea "meeting to be"
type textarea "x"
type textarea "meeting to be"
type textarea "x"
type textarea "meeting to b"
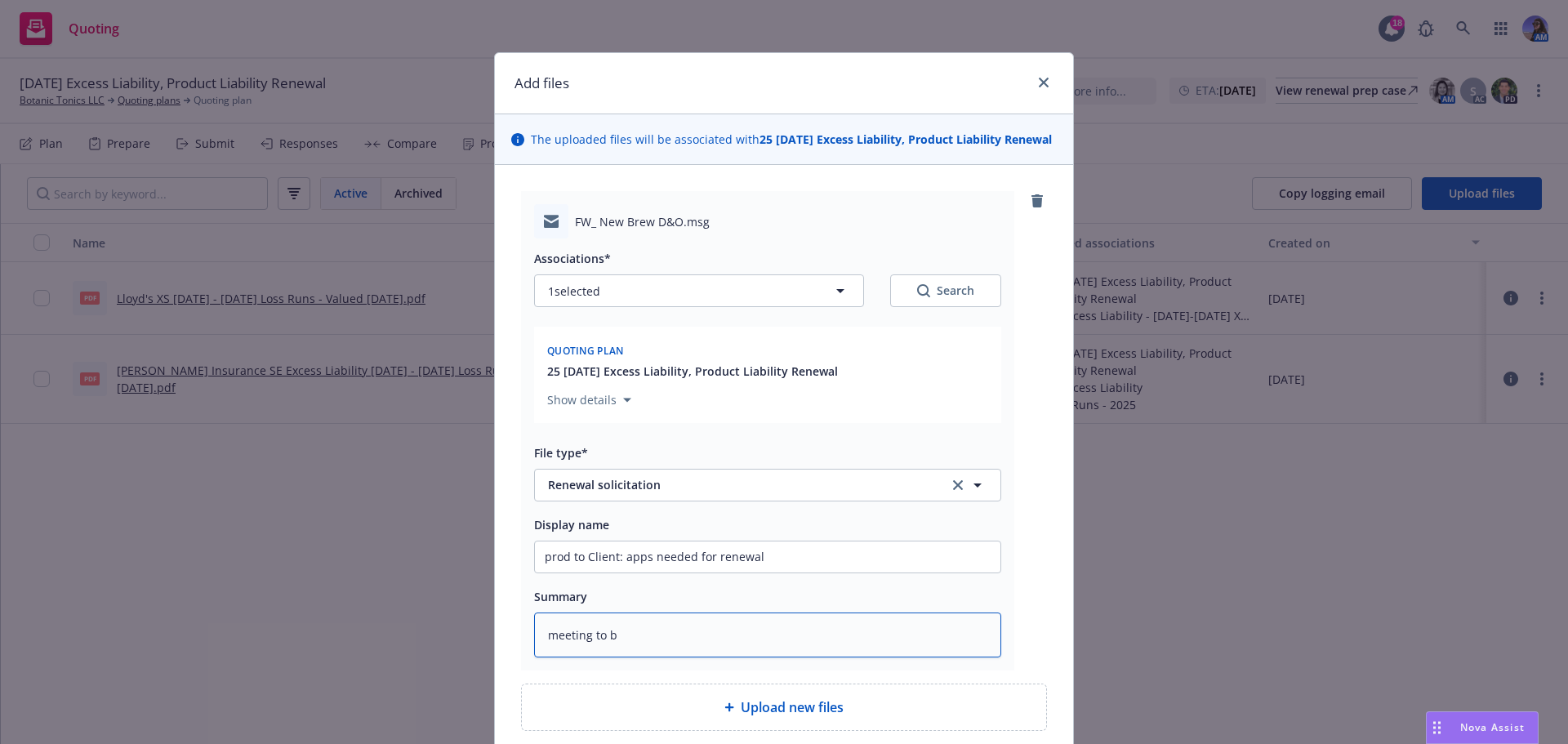
type textarea "x"
type textarea "meeting to"
type textarea "x"
type textarea "meeting to"
type textarea "x"
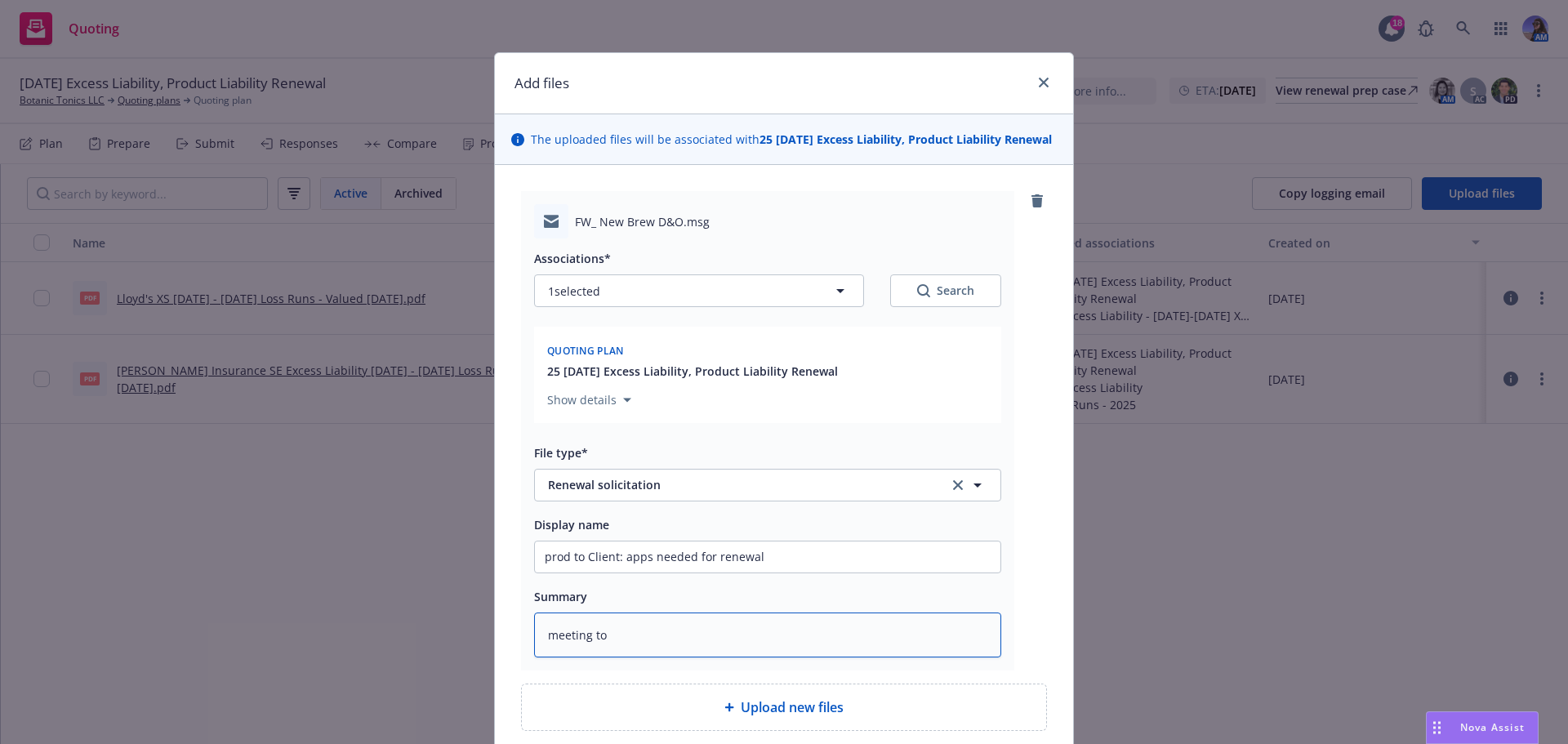
type textarea "meeting t"
type textarea "x"
type textarea "meeting"
type textarea "x"
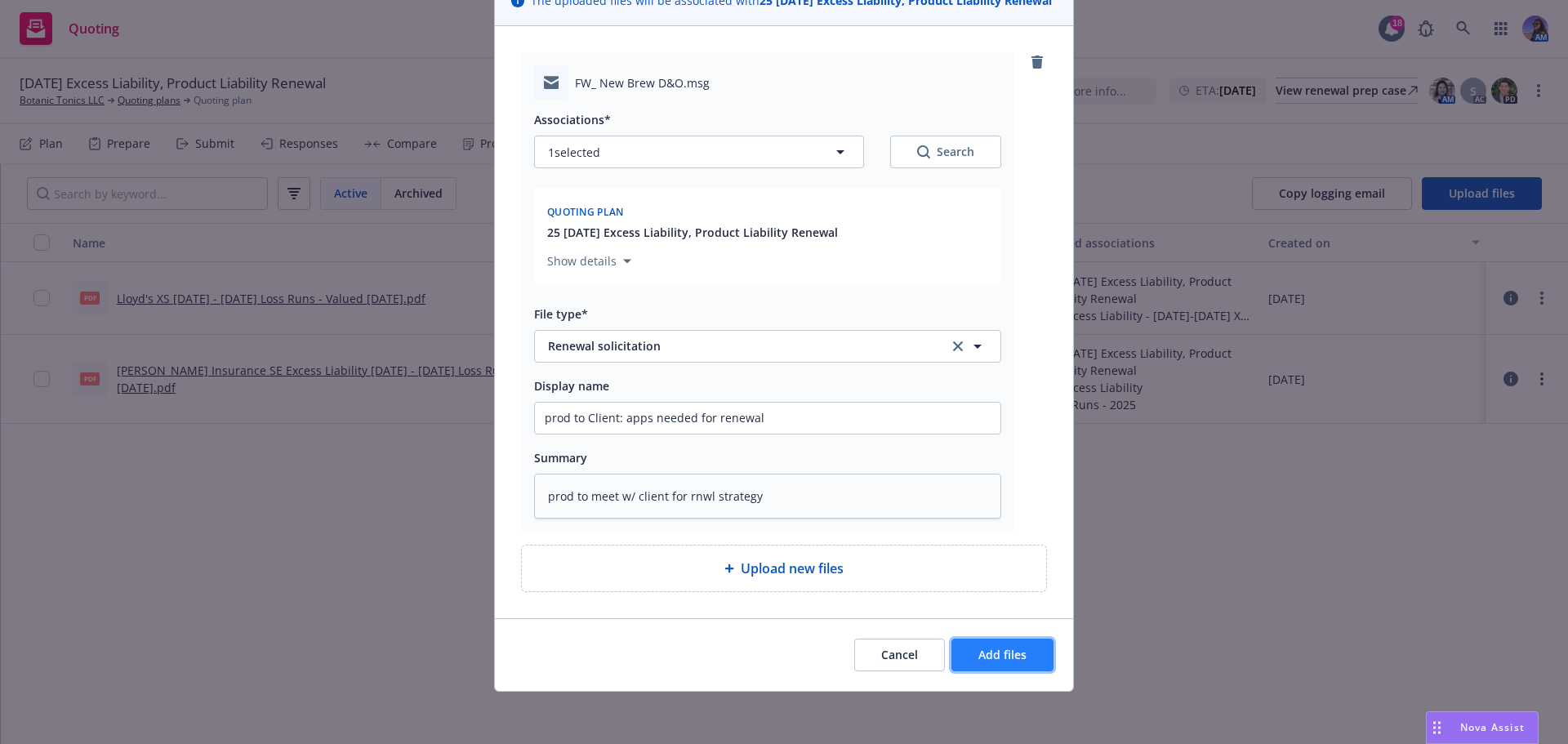
click at [972, 642] on button "Add files" at bounding box center [1003, 655] width 102 height 32
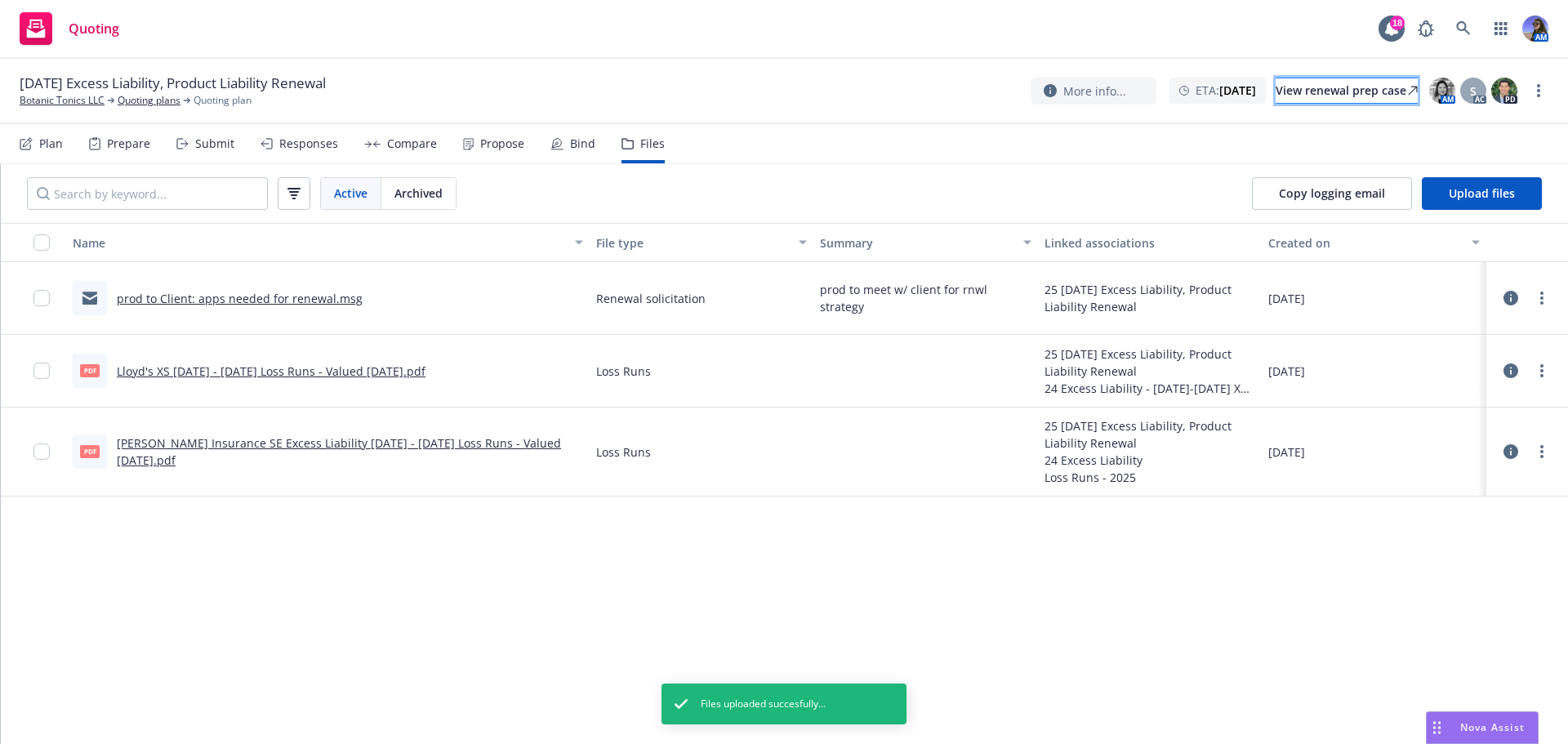
click at [1303, 90] on div "View renewal prep case" at bounding box center [1347, 90] width 142 height 25
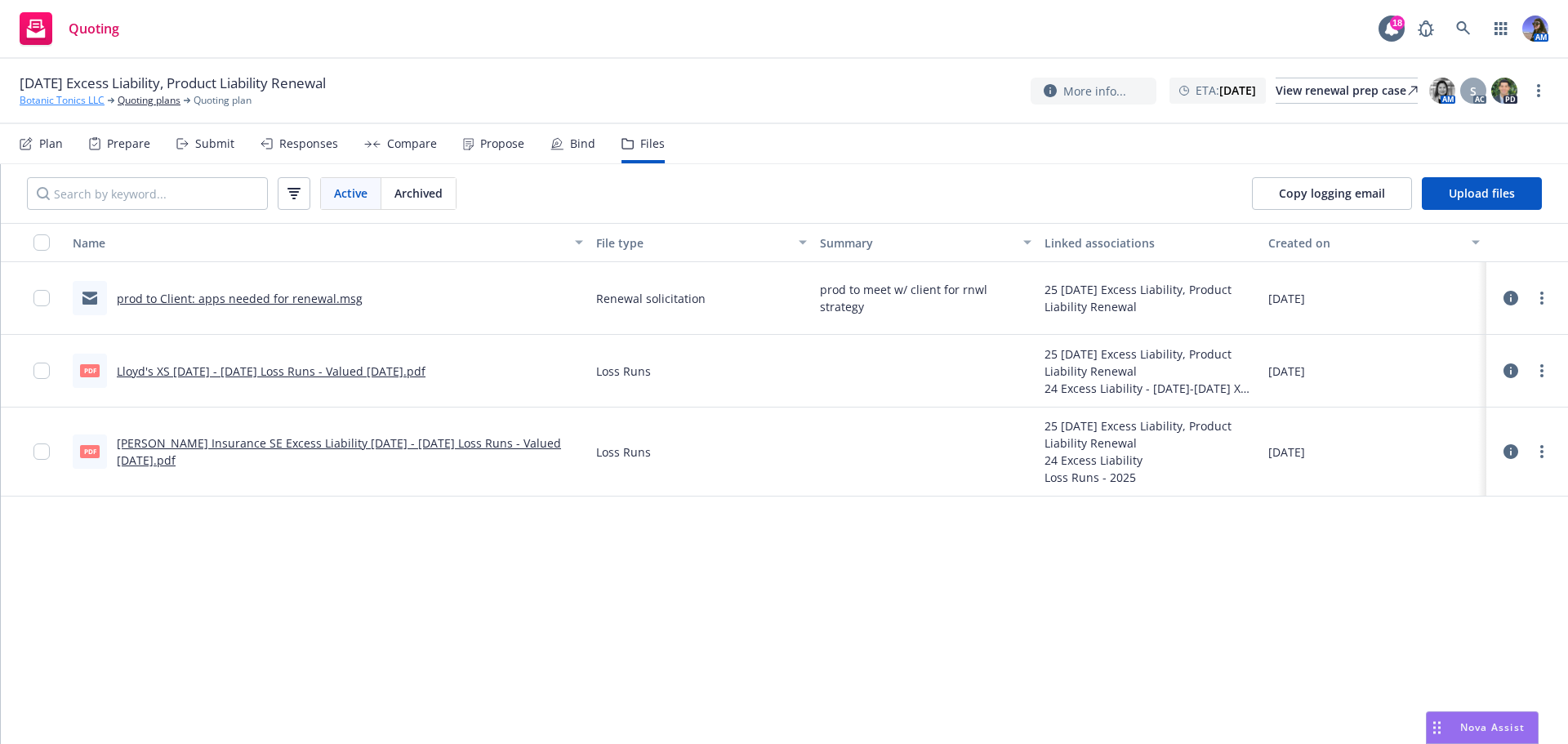
click at [40, 101] on link "Botanic Tonics LLC" at bounding box center [61, 100] width 85 height 15
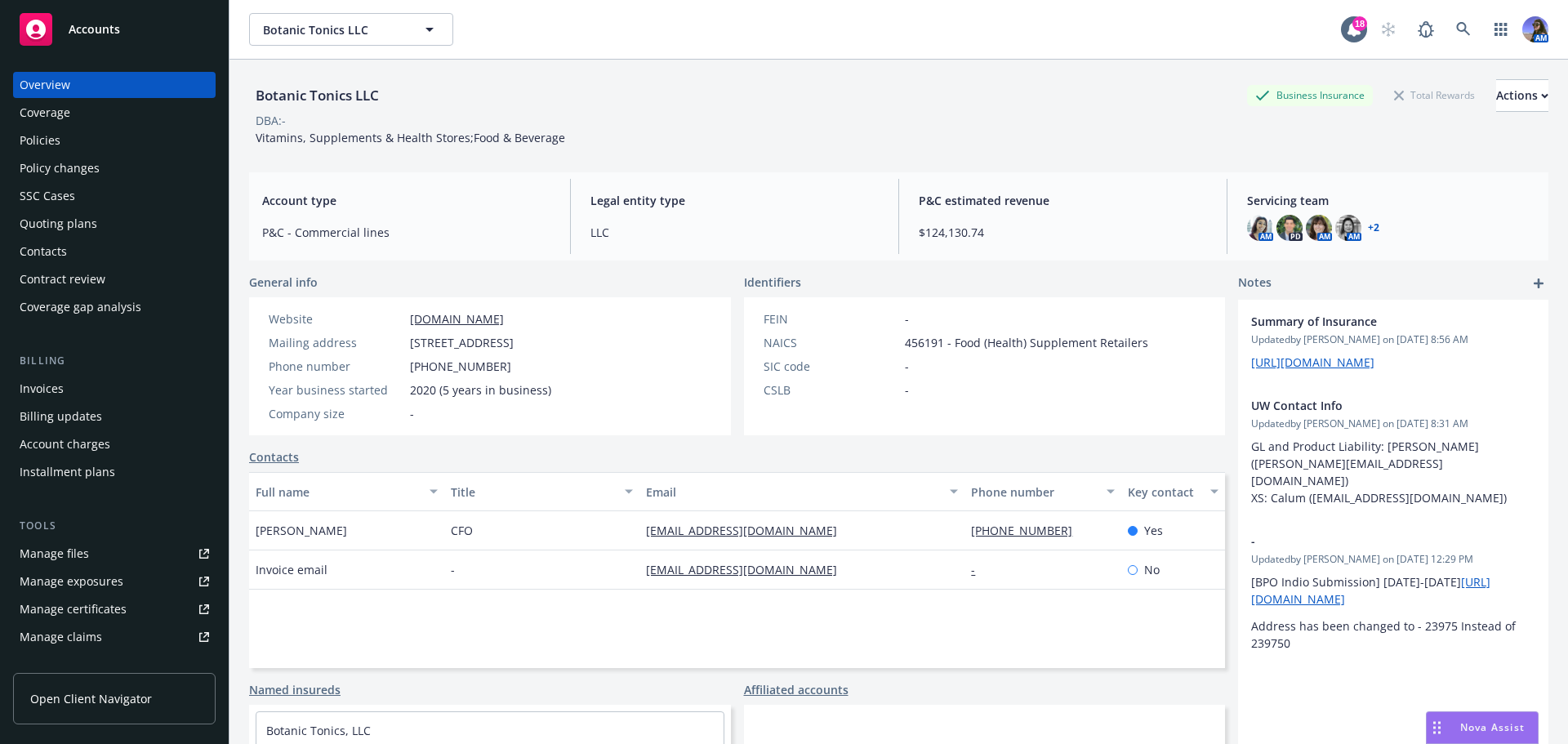
click at [46, 137] on div "Policies" at bounding box center [39, 140] width 41 height 26
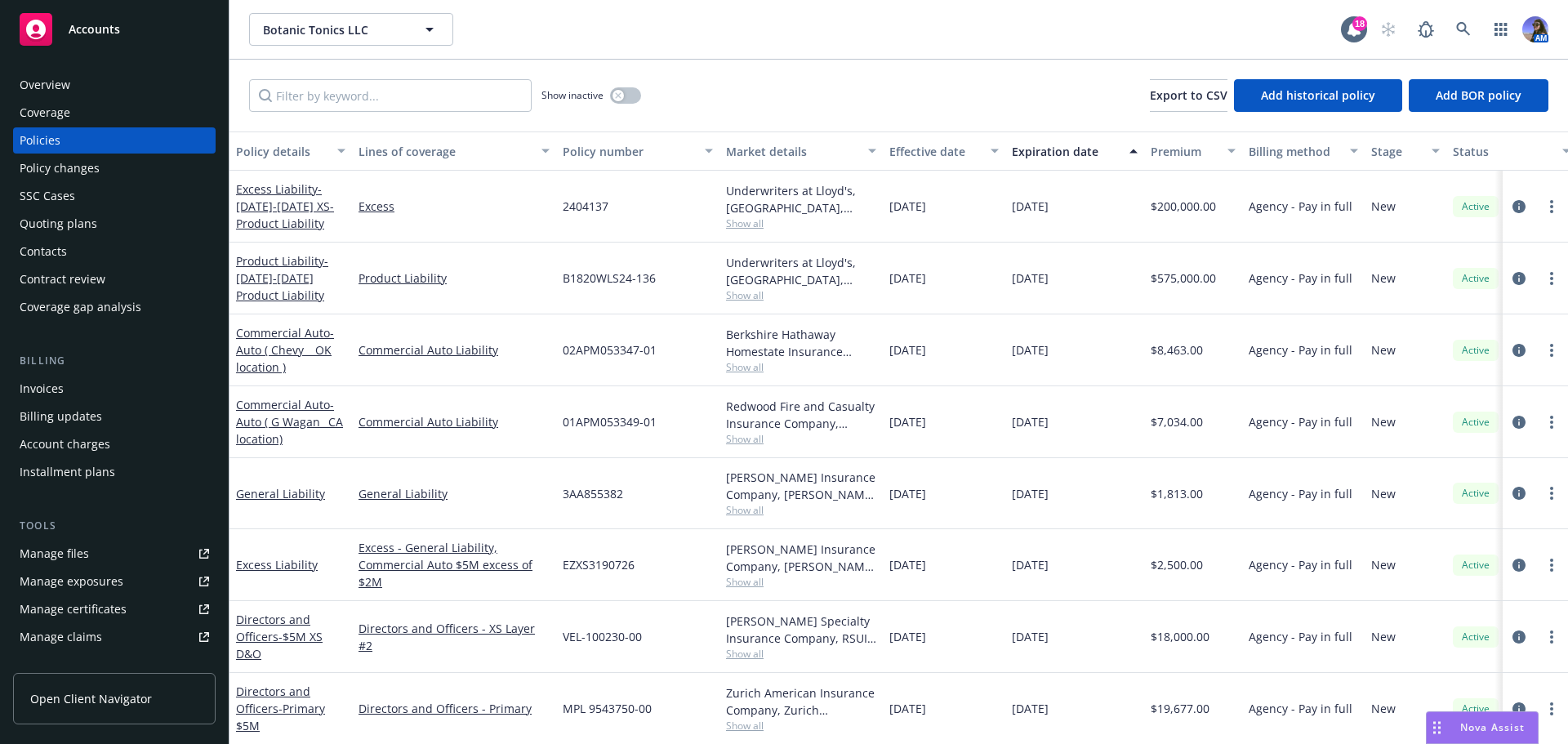
click at [743, 294] on span "Show all" at bounding box center [801, 295] width 150 height 14
click at [274, 279] on span "- 2024-2025 Product Liability" at bounding box center [281, 278] width 92 height 50
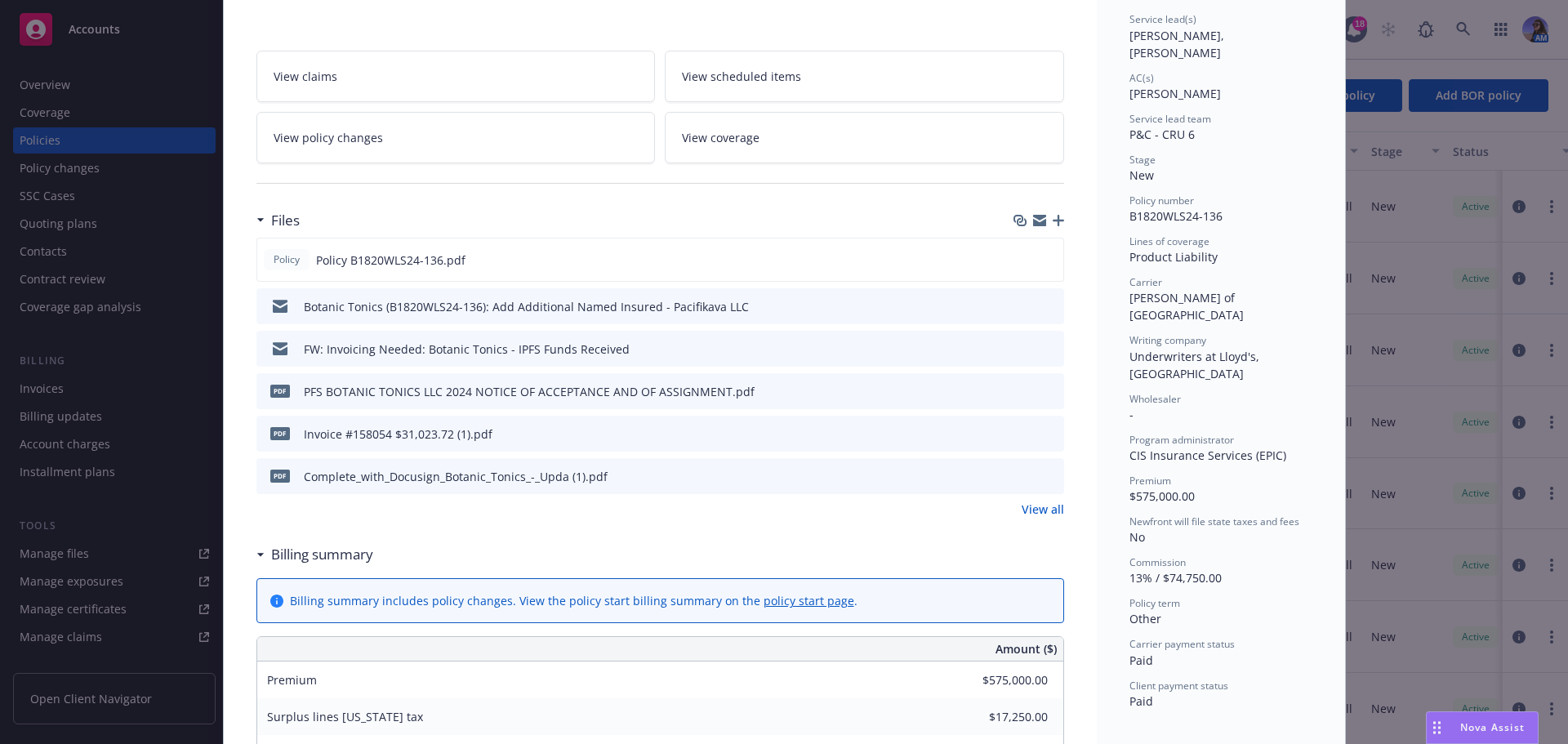
scroll to position [245, 0]
click at [1047, 436] on icon "preview file" at bounding box center [1048, 431] width 15 height 11
click at [1038, 505] on link "View all" at bounding box center [1043, 508] width 42 height 18
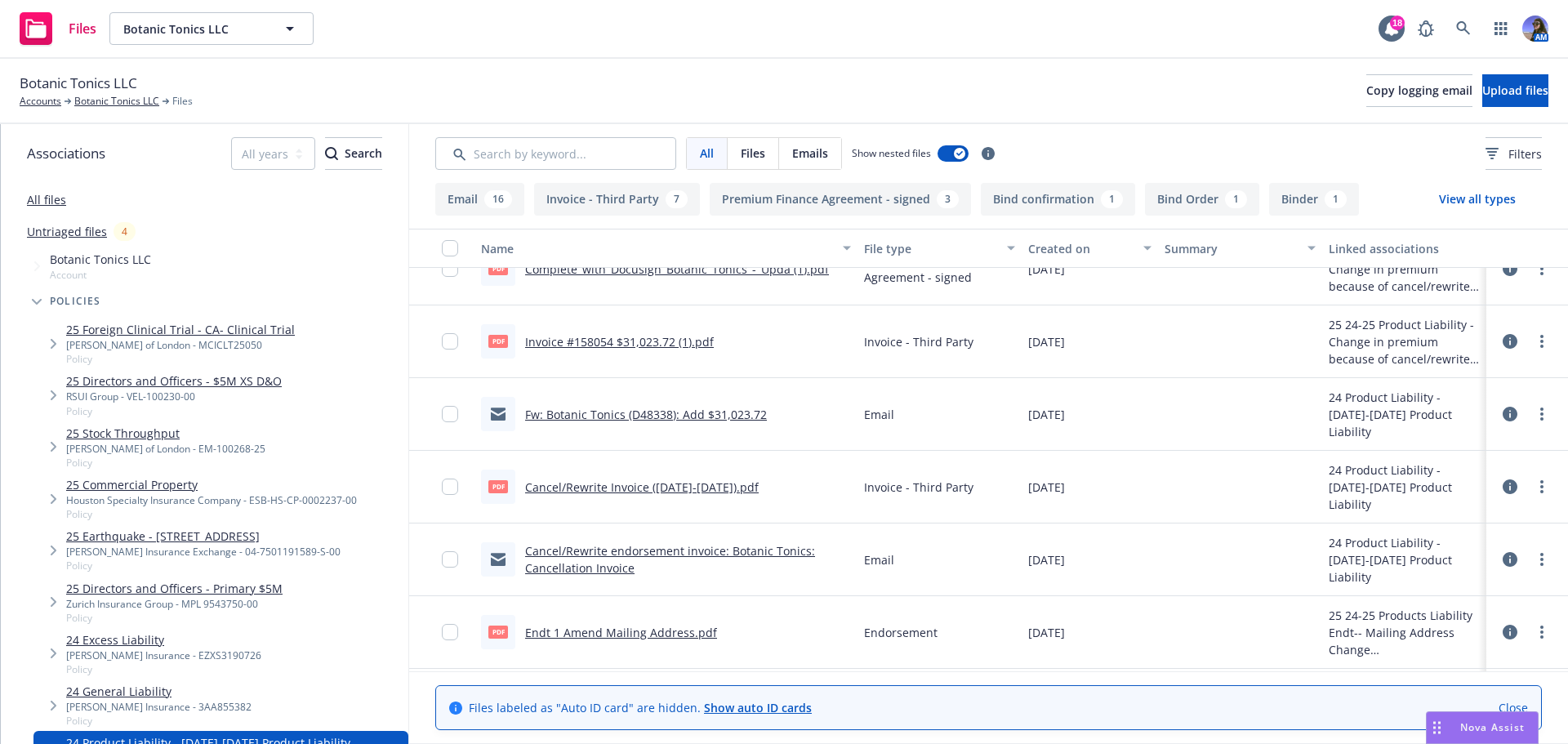
scroll to position [408, 0]
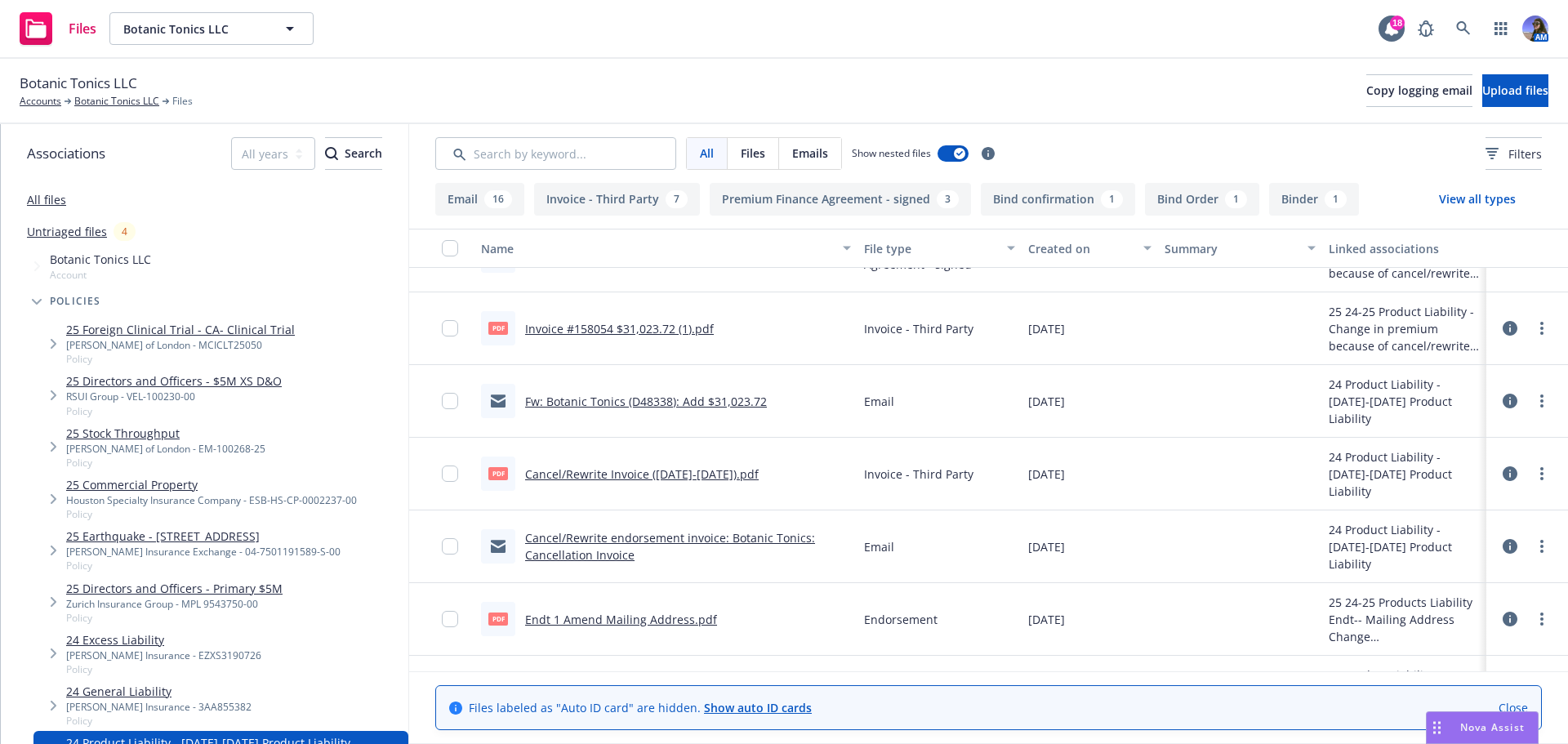
click at [571, 534] on link "Cancel/Rewrite endorsement invoice: Botanic Tonics: Cancellation Invoice" at bounding box center [670, 546] width 290 height 32
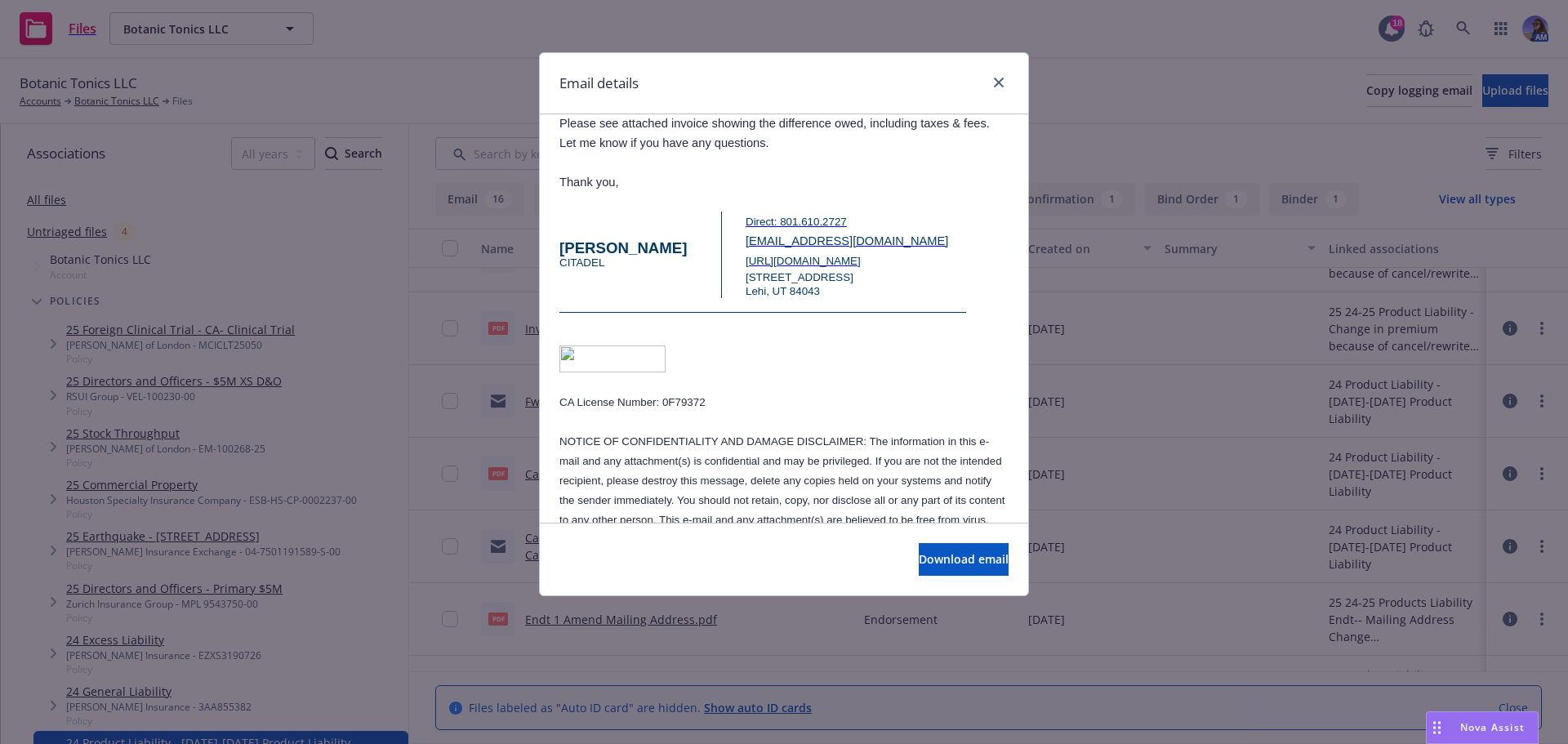
scroll to position [1307, 0]
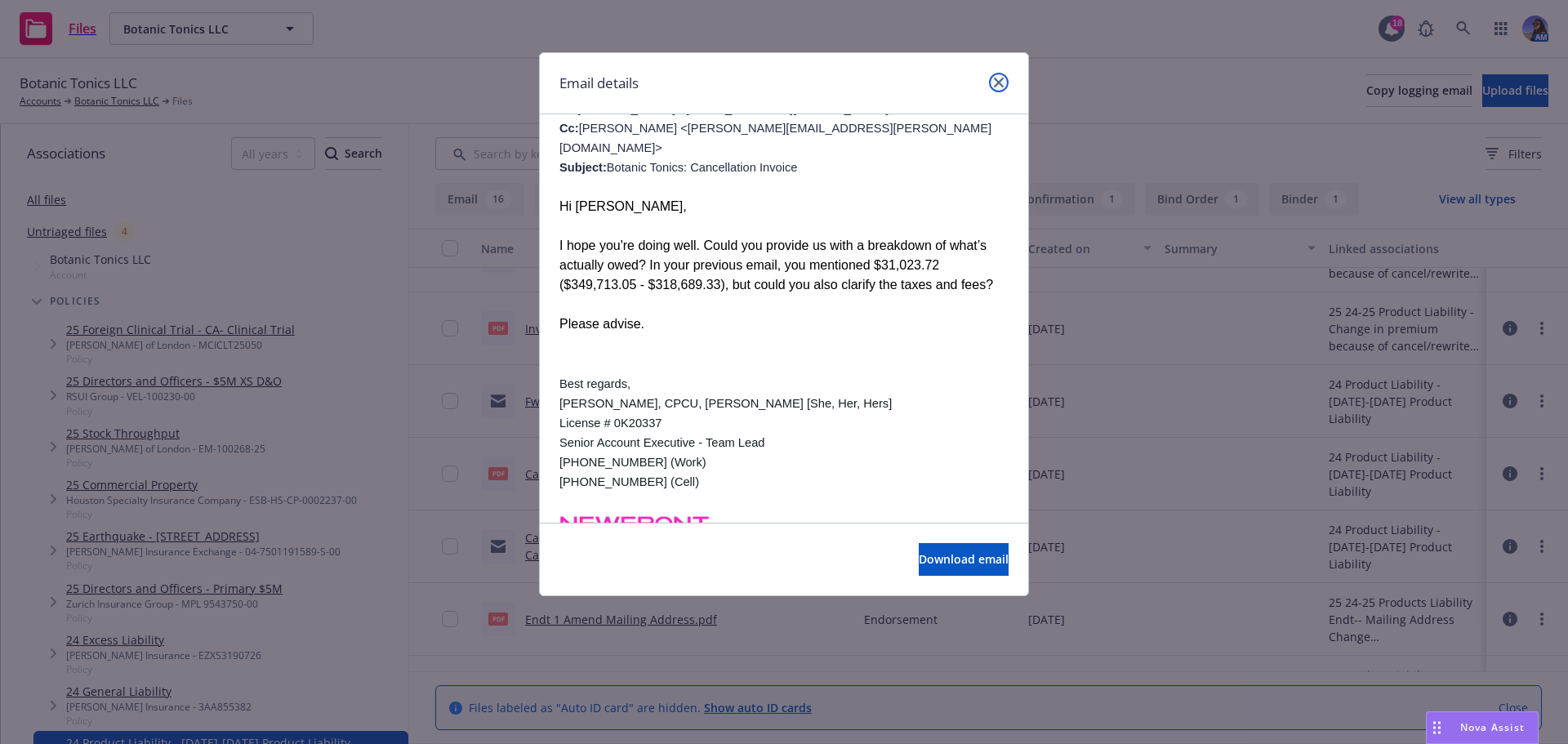
click at [1000, 90] on link "close" at bounding box center [999, 82] width 19 height 19
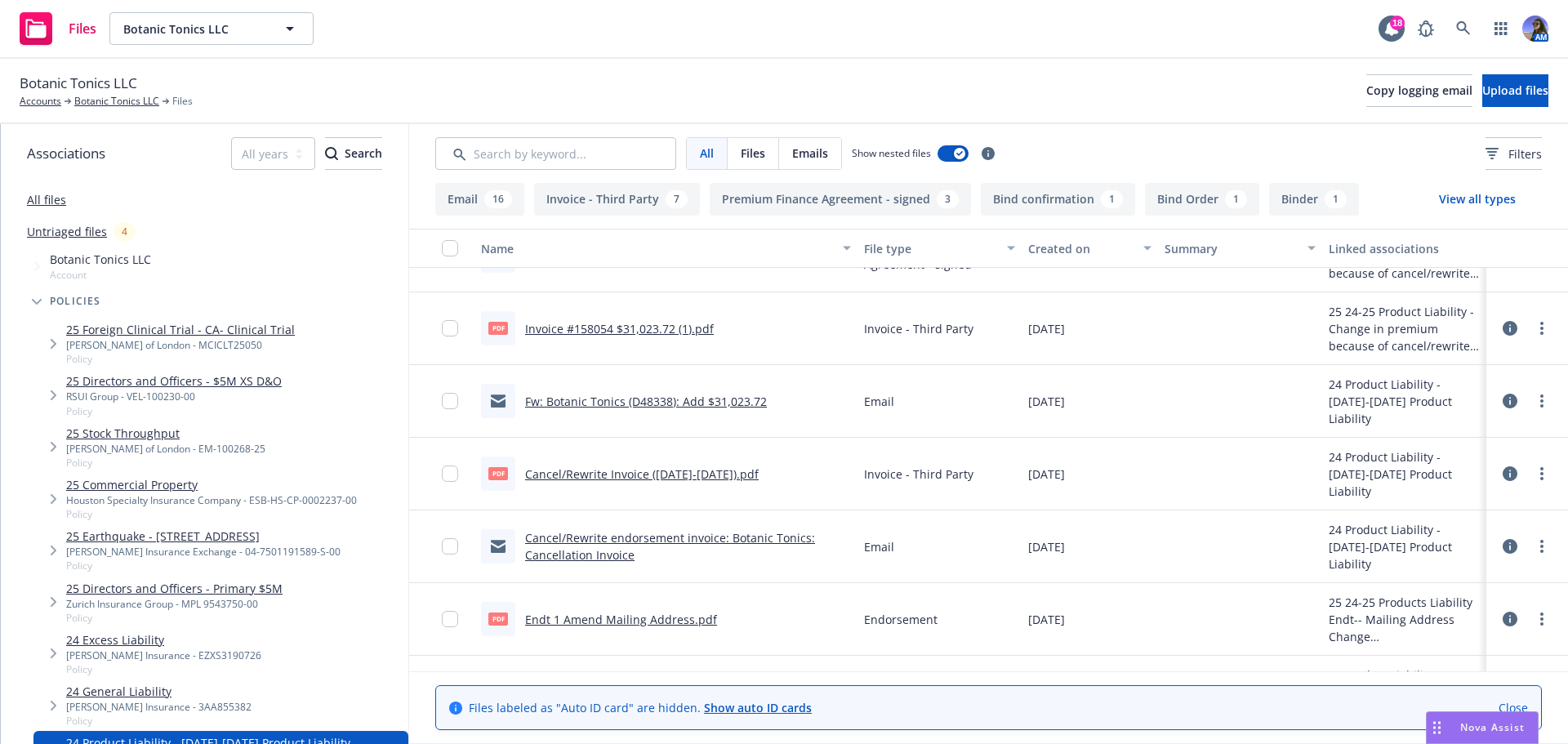
click at [610, 534] on link "Cancel/Rewrite endorsement invoice: Botanic Tonics: Cancellation Invoice" at bounding box center [670, 546] width 290 height 32
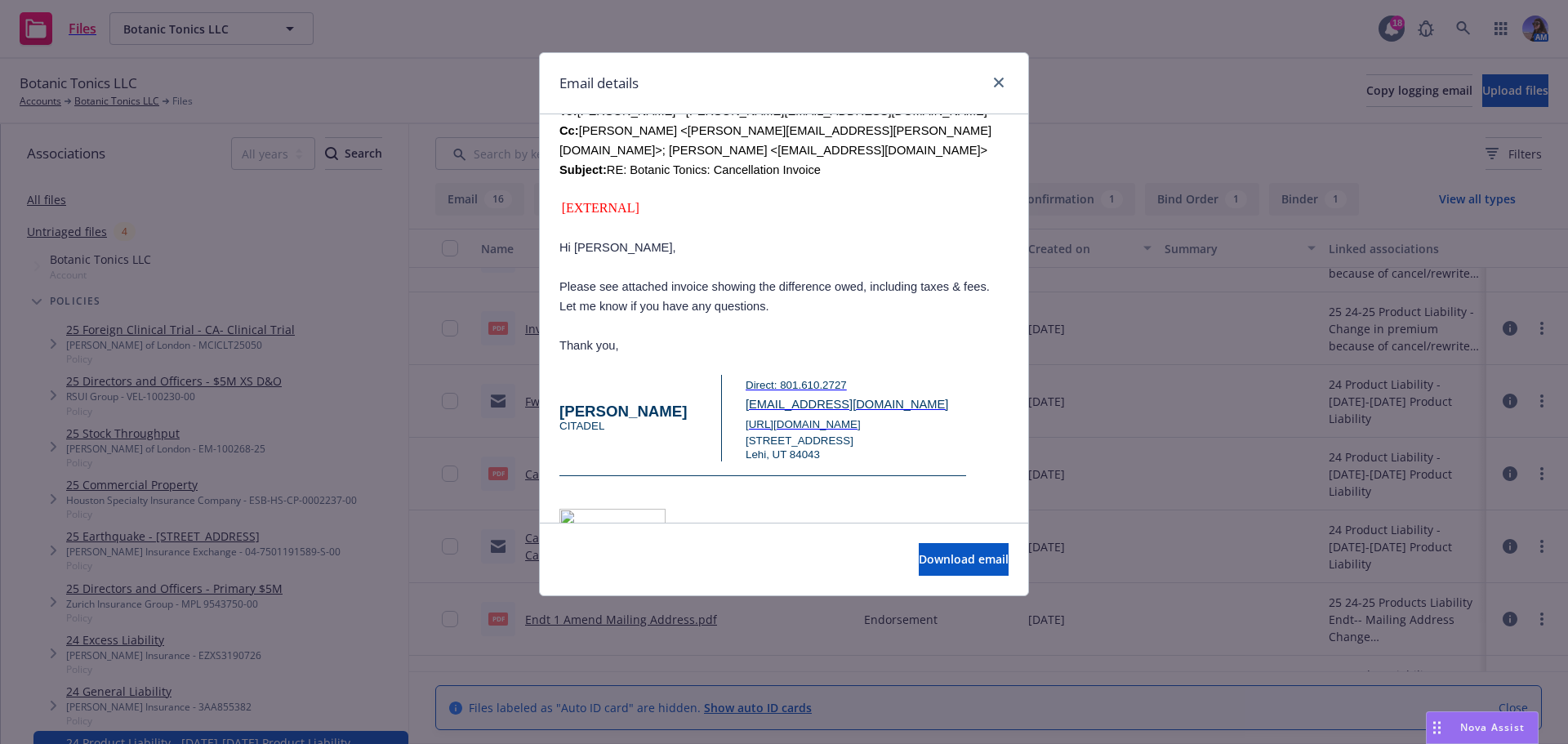
scroll to position [408, 0]
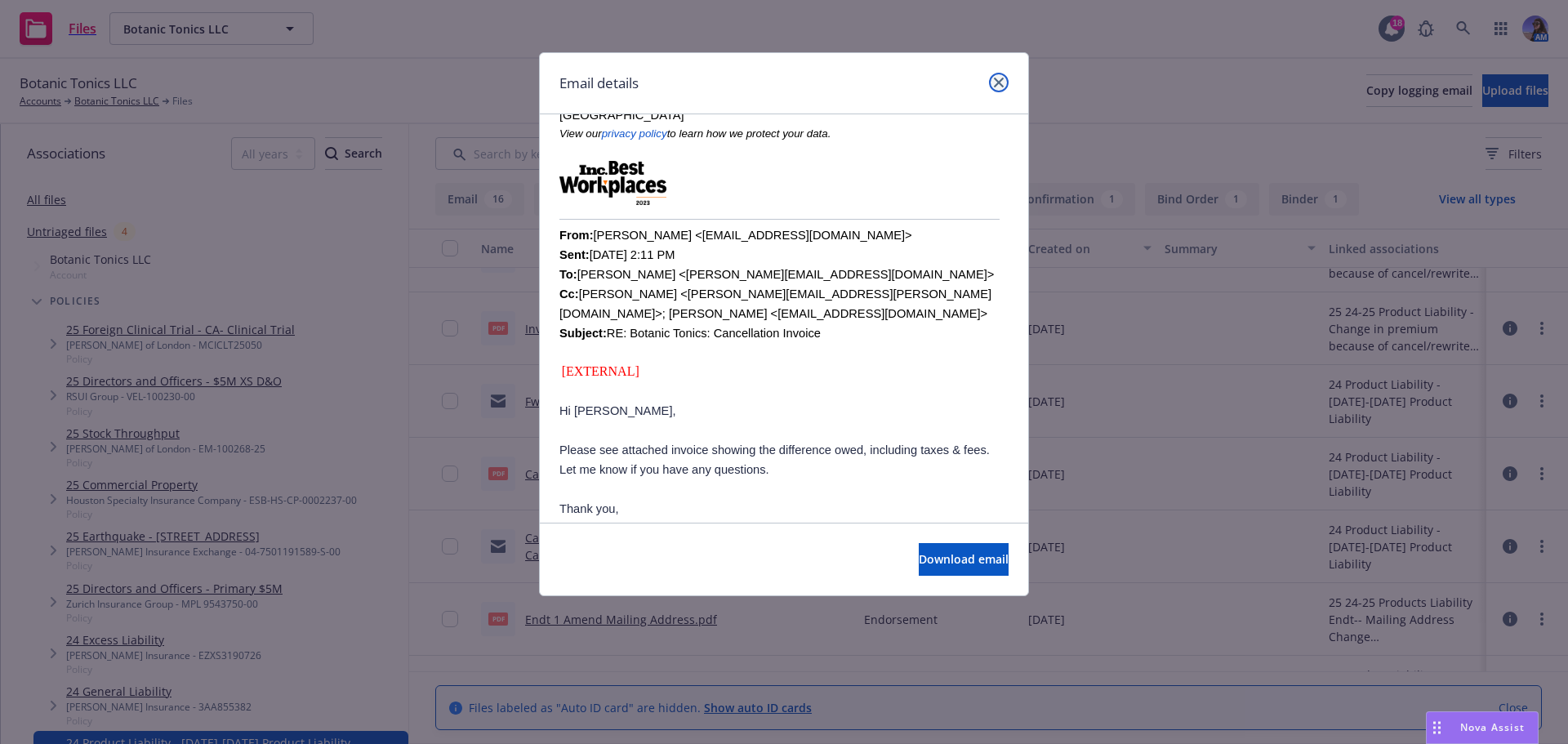
click at [996, 85] on icon "close" at bounding box center [998, 82] width 10 height 10
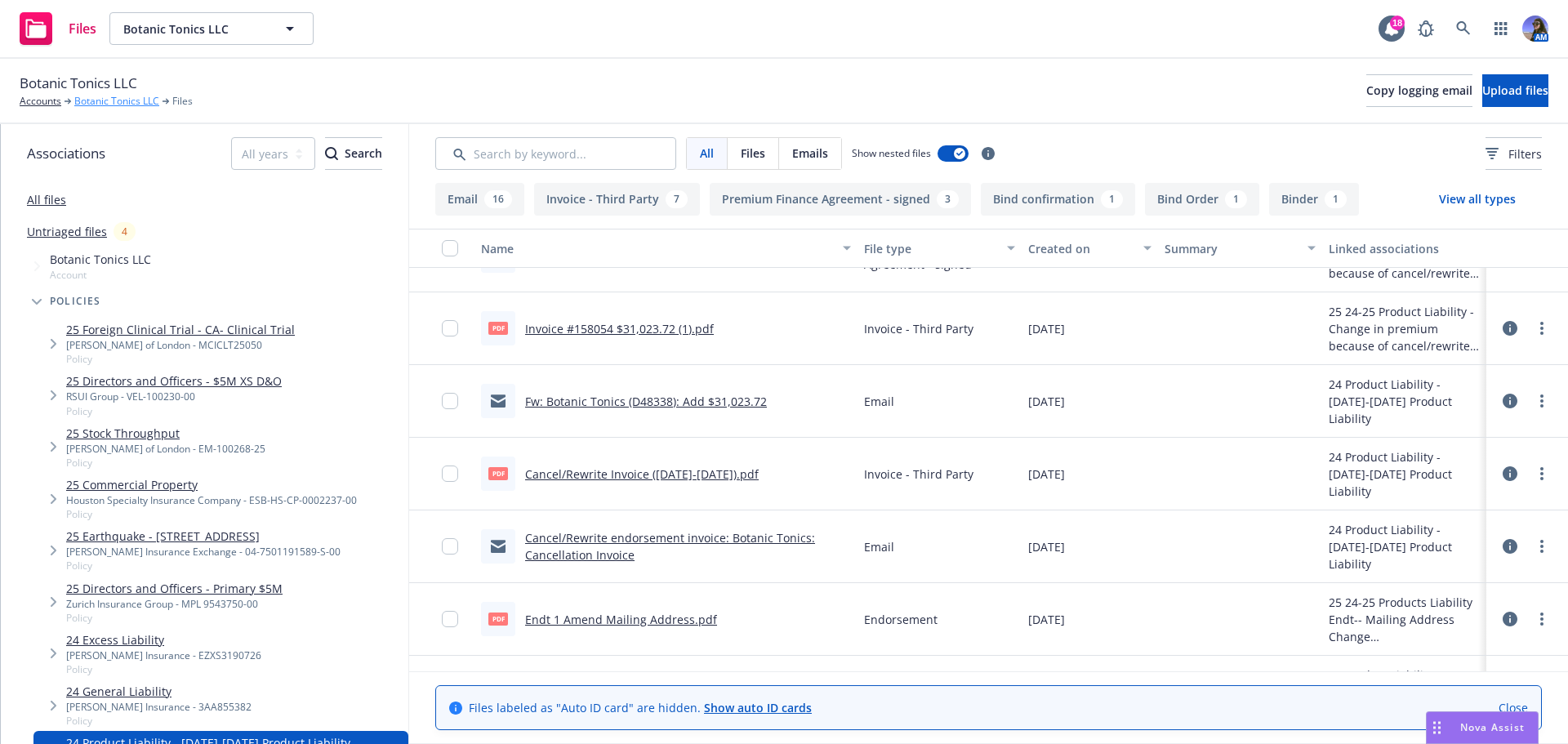
click at [102, 102] on link "Botanic Tonics LLC" at bounding box center [117, 101] width 85 height 15
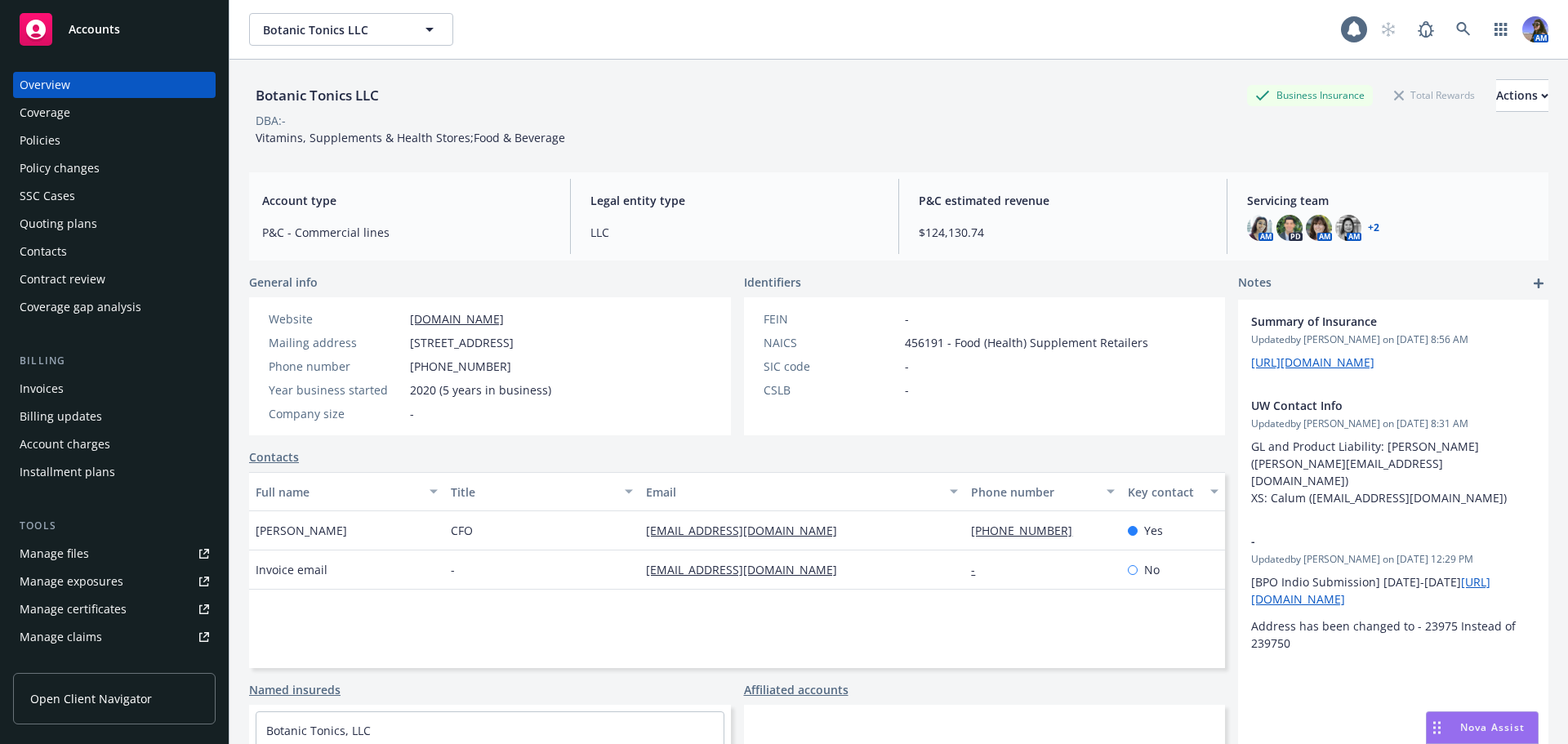
click at [32, 135] on div "Policies" at bounding box center [39, 140] width 41 height 26
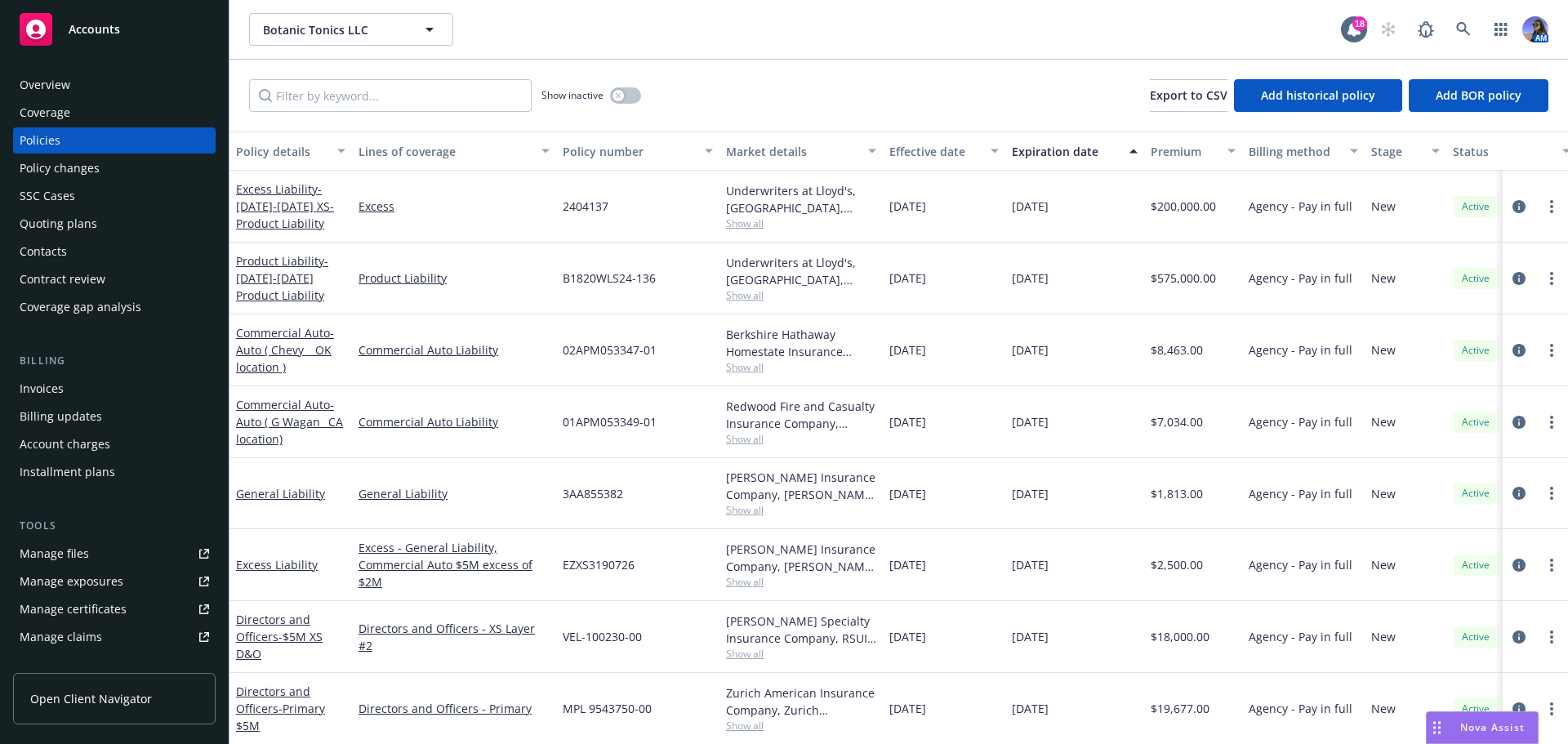
click at [745, 228] on span "Show all" at bounding box center [801, 223] width 150 height 14
click at [684, 197] on div "2404137" at bounding box center [638, 207] width 163 height 72
click at [749, 299] on span "Show all" at bounding box center [801, 295] width 150 height 14
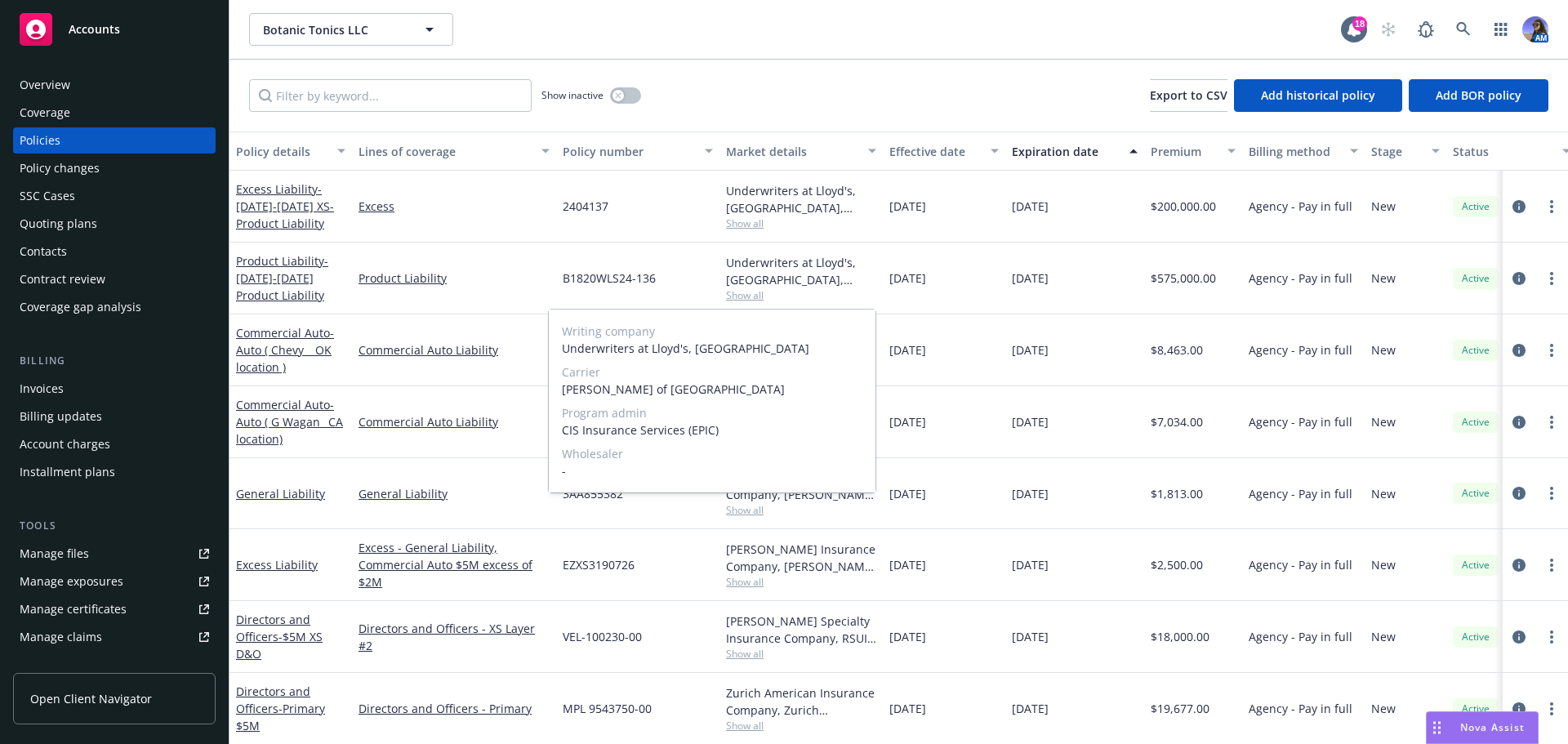
click at [749, 299] on span "Show all" at bounding box center [801, 295] width 150 height 14
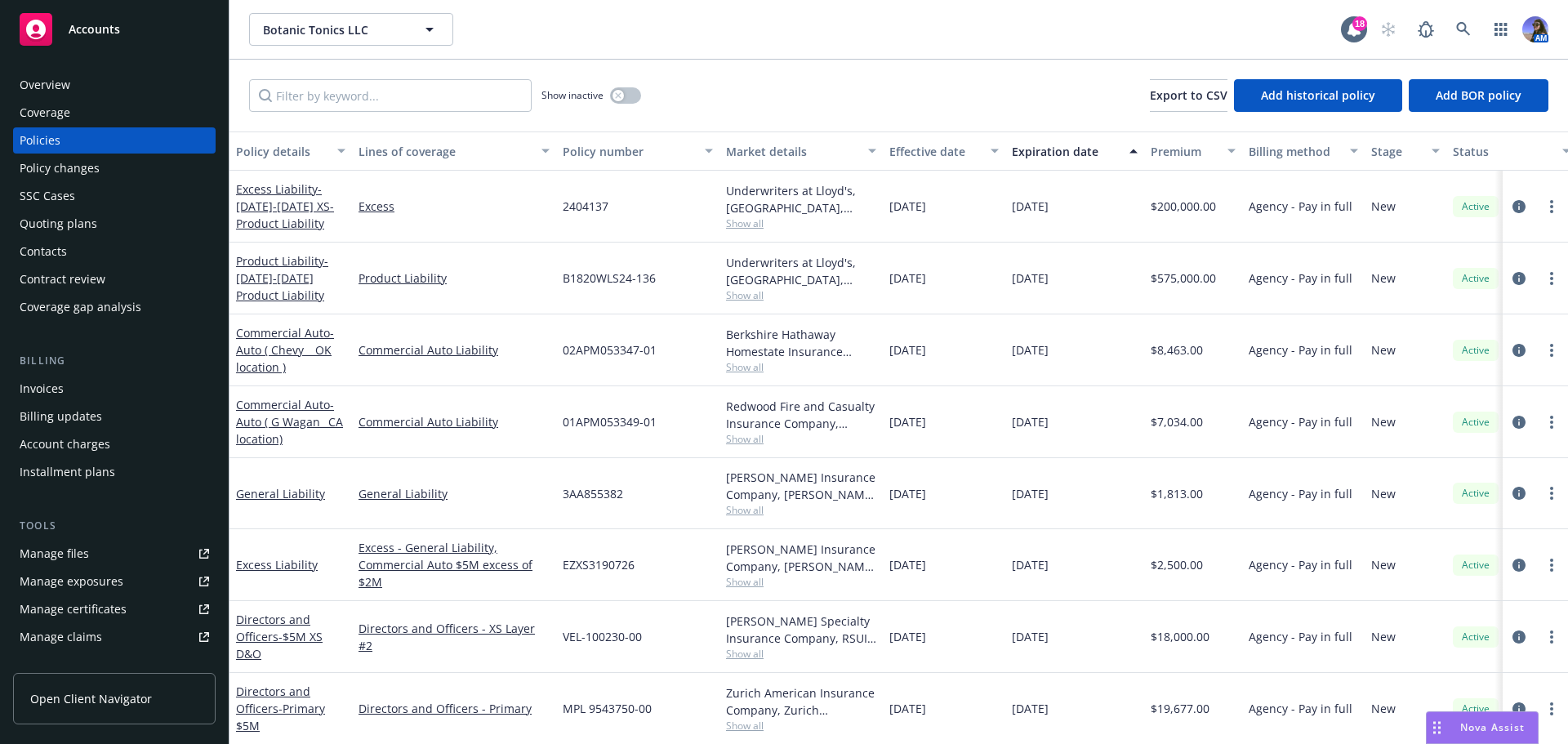
click at [737, 301] on span "Show all" at bounding box center [801, 295] width 150 height 14
click at [743, 231] on div "Underwriters at Lloyd's, [GEOGRAPHIC_DATA], [PERSON_NAME] of London, Clinical T…" at bounding box center [801, 207] width 163 height 72
click at [742, 226] on span "Show all" at bounding box center [801, 223] width 150 height 14
click at [282, 210] on span "- [DATE]-[DATE] XS-Product Liability" at bounding box center [285, 206] width 98 height 50
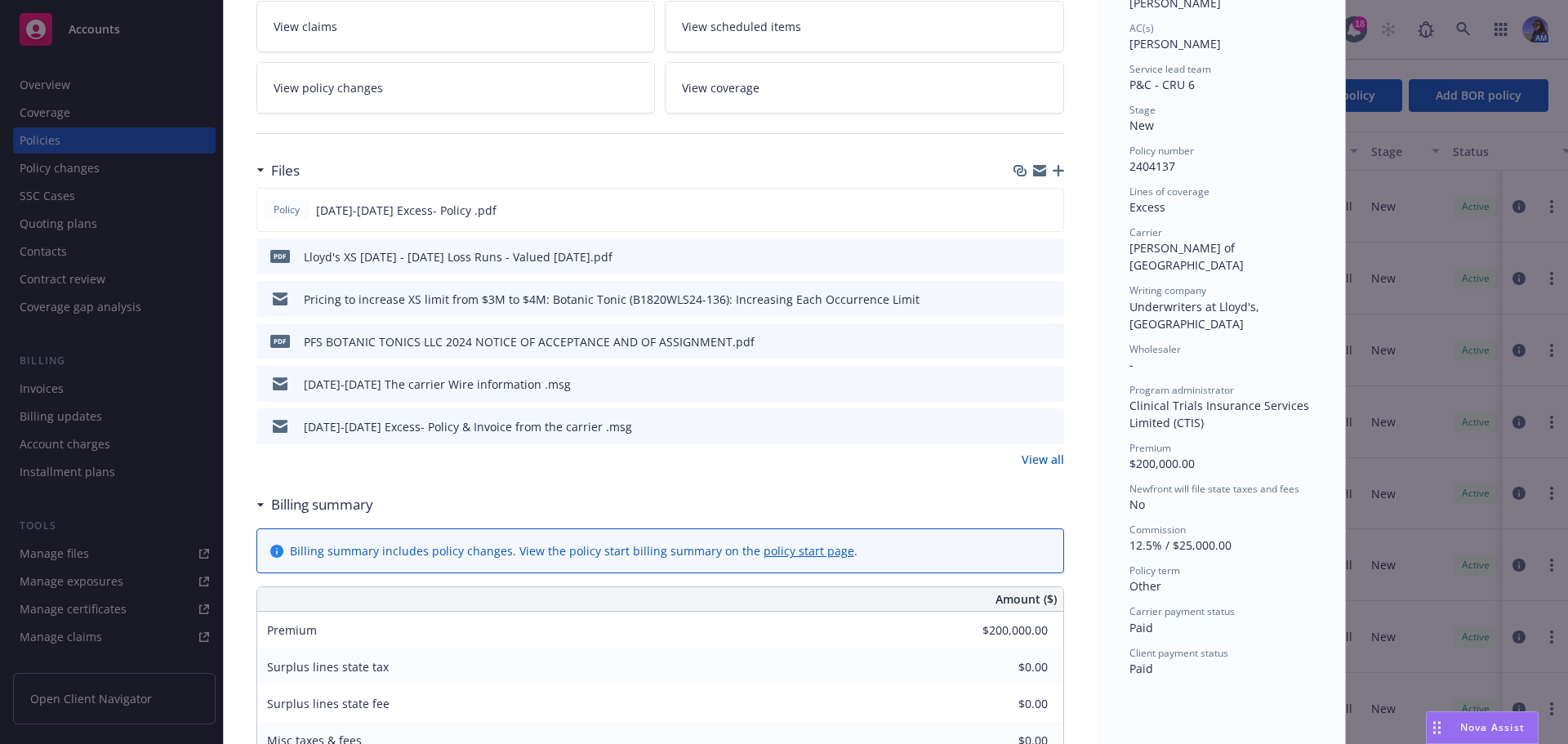
scroll to position [327, 0]
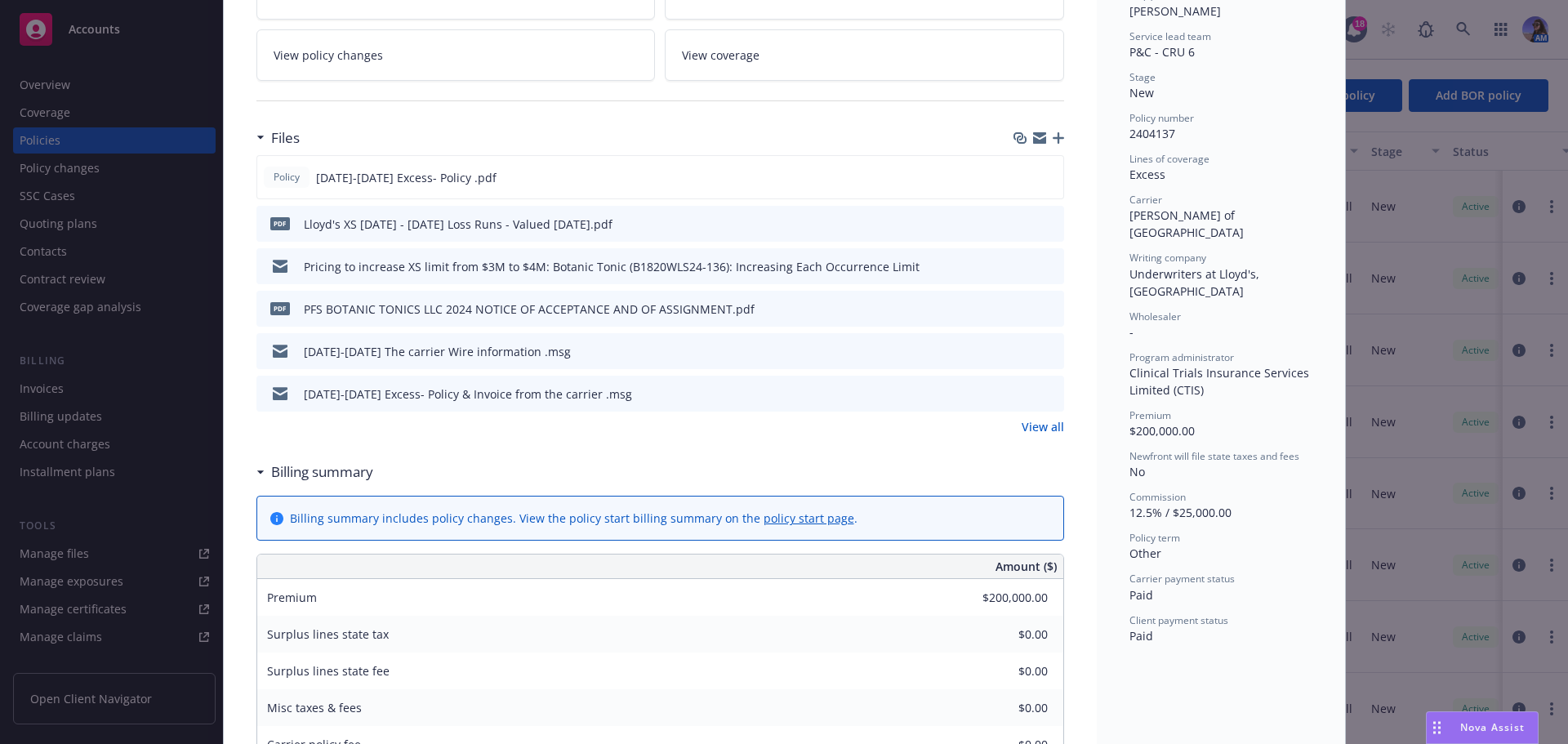
click at [1036, 429] on link "View all" at bounding box center [1043, 427] width 42 height 18
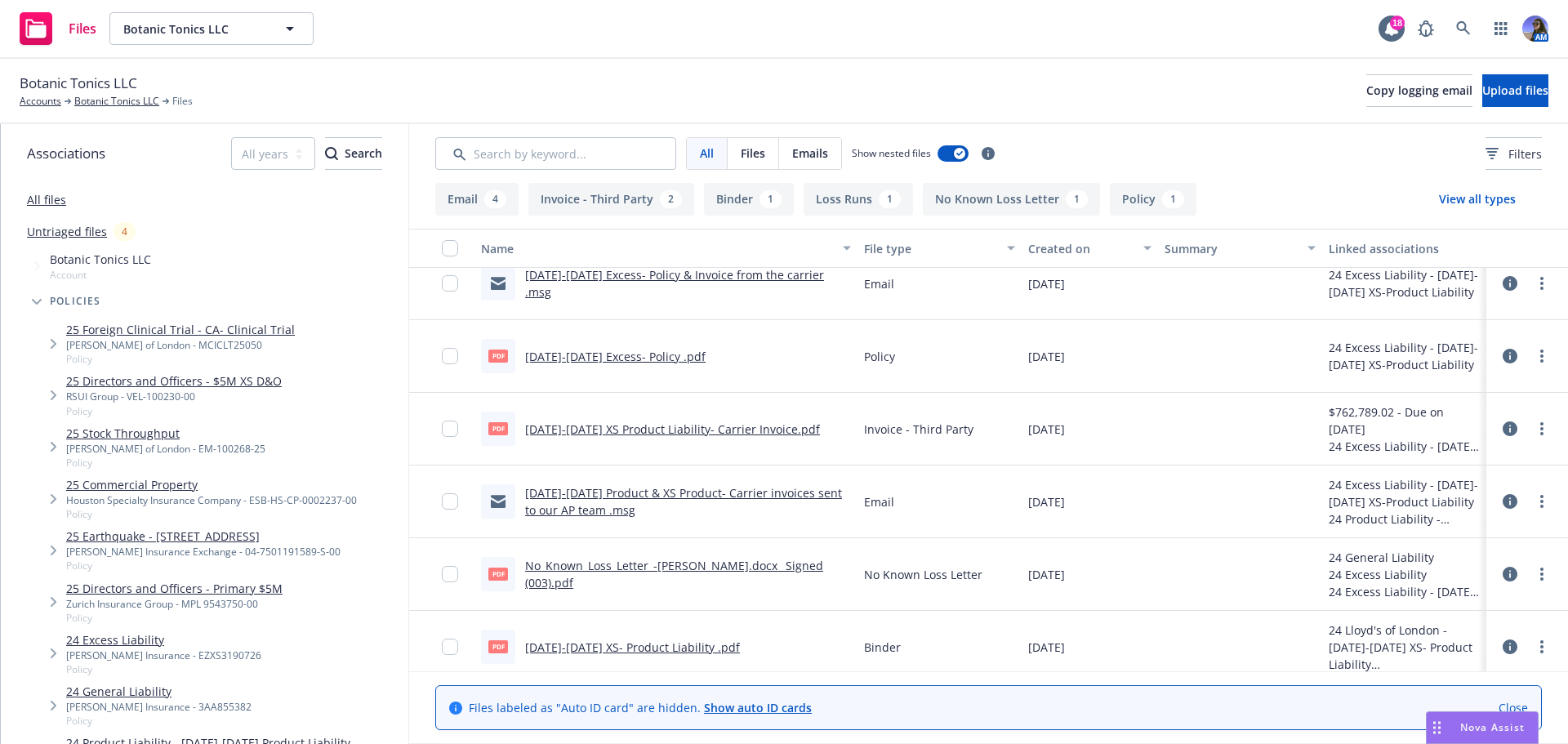
scroll to position [301, 0]
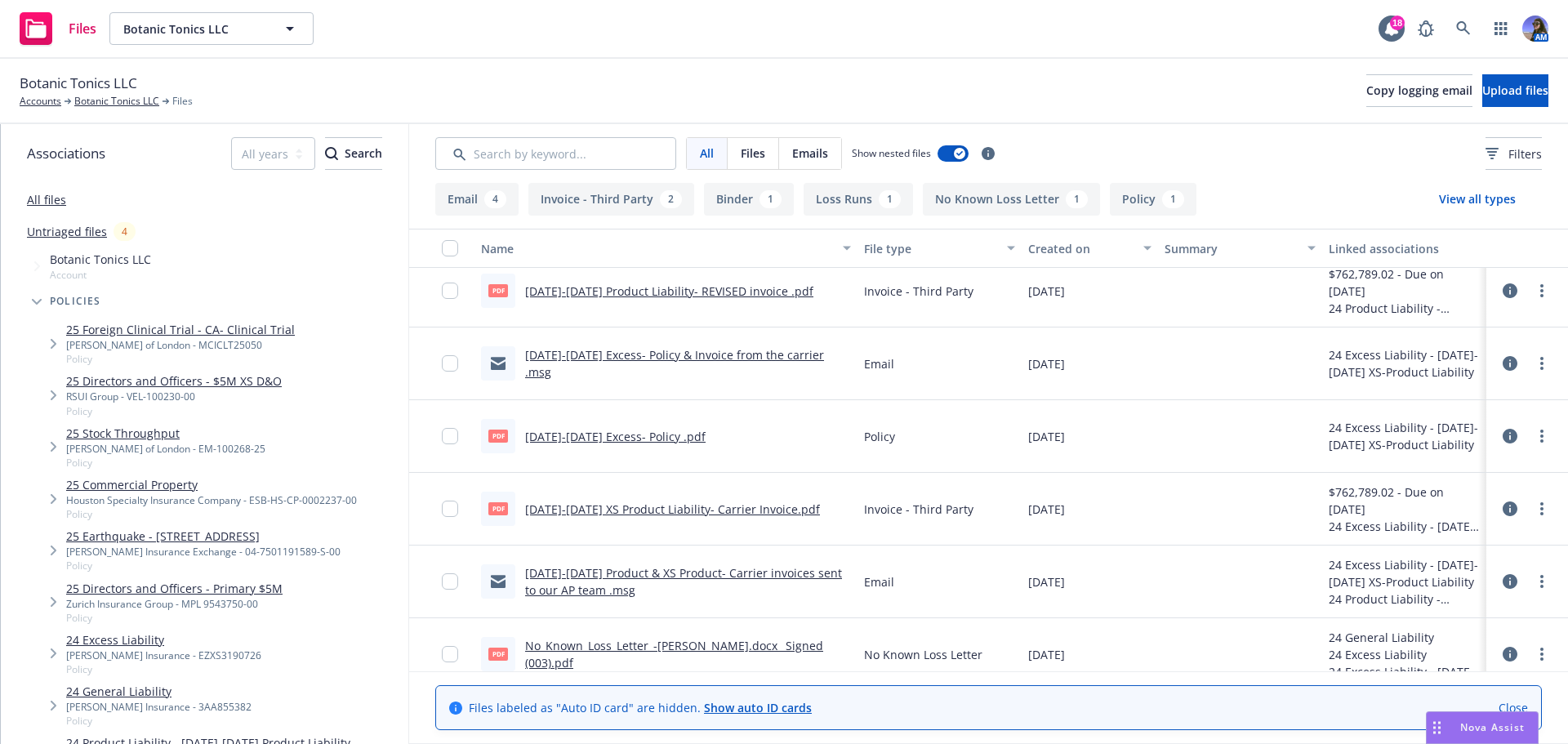
click at [577, 507] on link "[DATE]-[DATE] XS Product Liability- Carrier Invoice.pdf" at bounding box center [672, 509] width 294 height 16
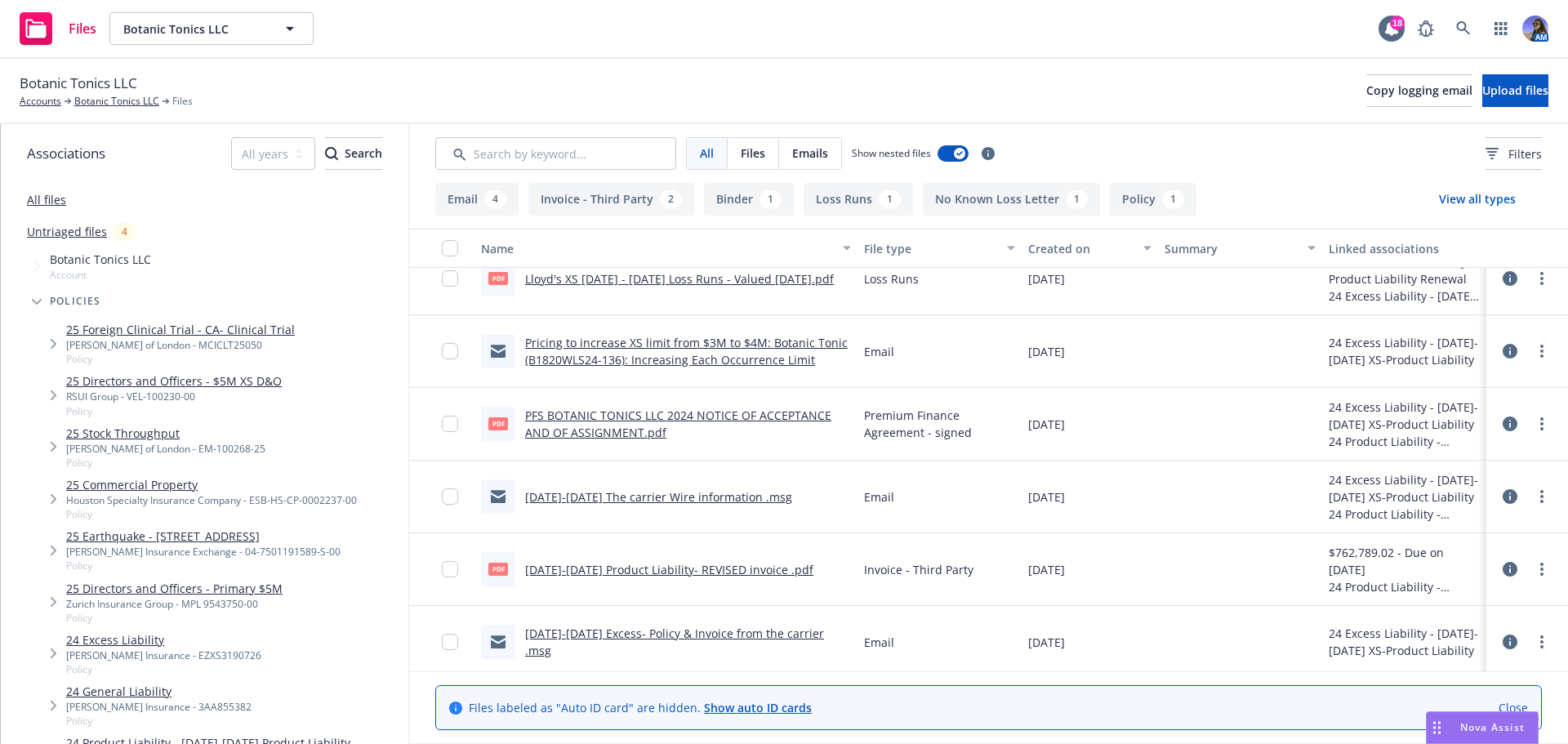
scroll to position [0, 0]
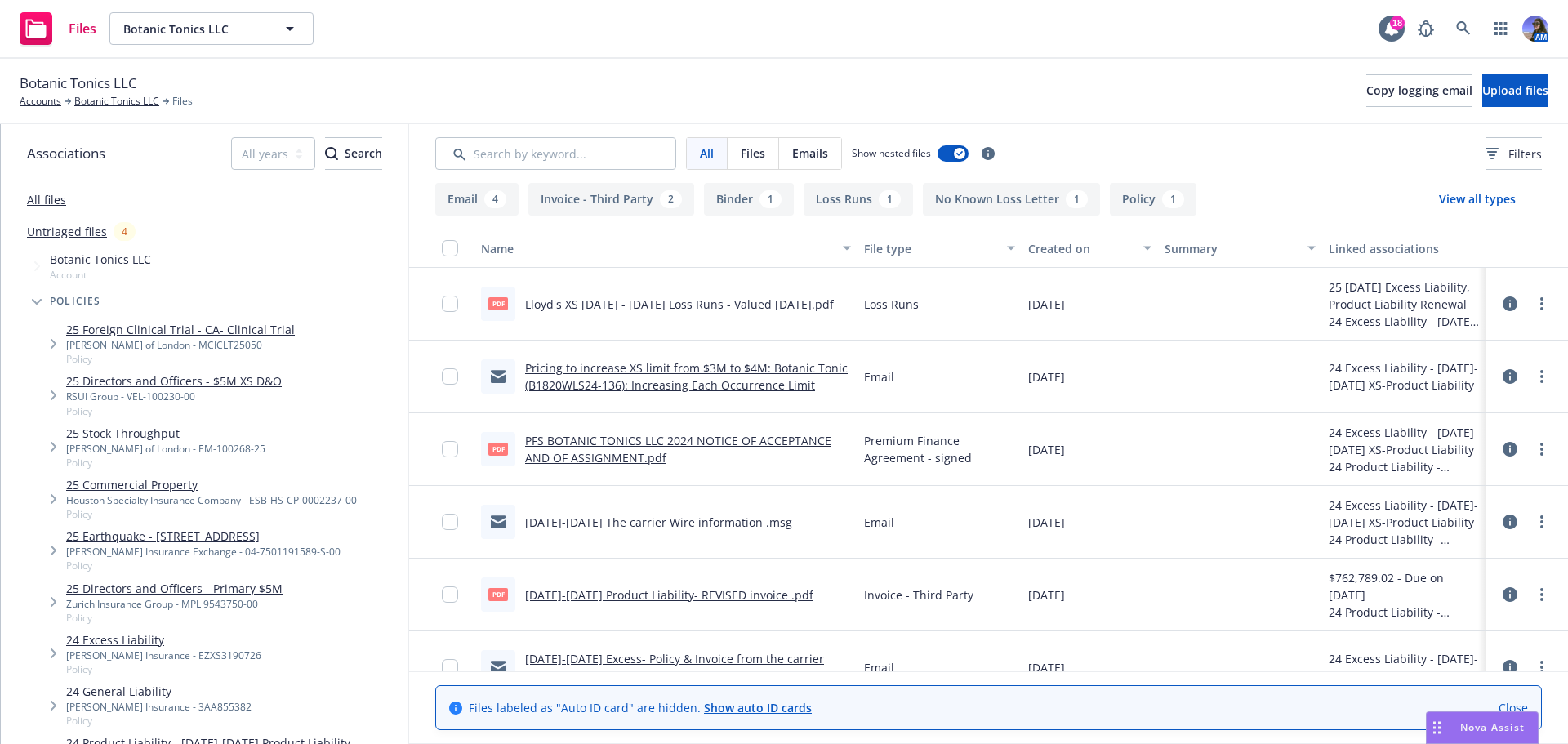
click at [608, 377] on div "Pricing to increase XS limit from $3M to $4M: Botanic Tonic (B1820WLS24-136): I…" at bounding box center [688, 376] width 326 height 34
click at [592, 365] on link "Pricing to increase XS limit from $3M to $4M: Botanic Tonic (B1820WLS24-136): I…" at bounding box center [686, 376] width 323 height 32
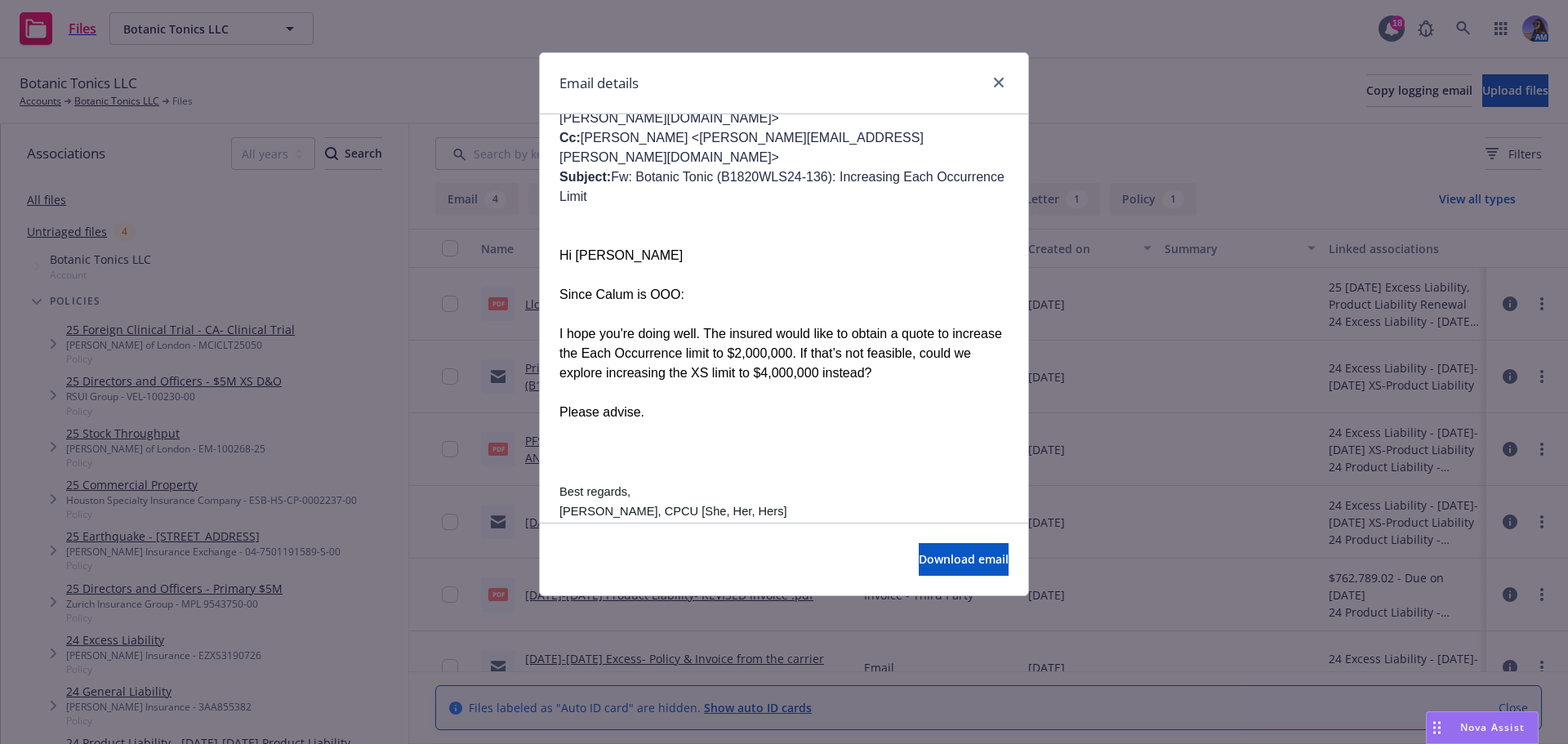
scroll to position [283, 0]
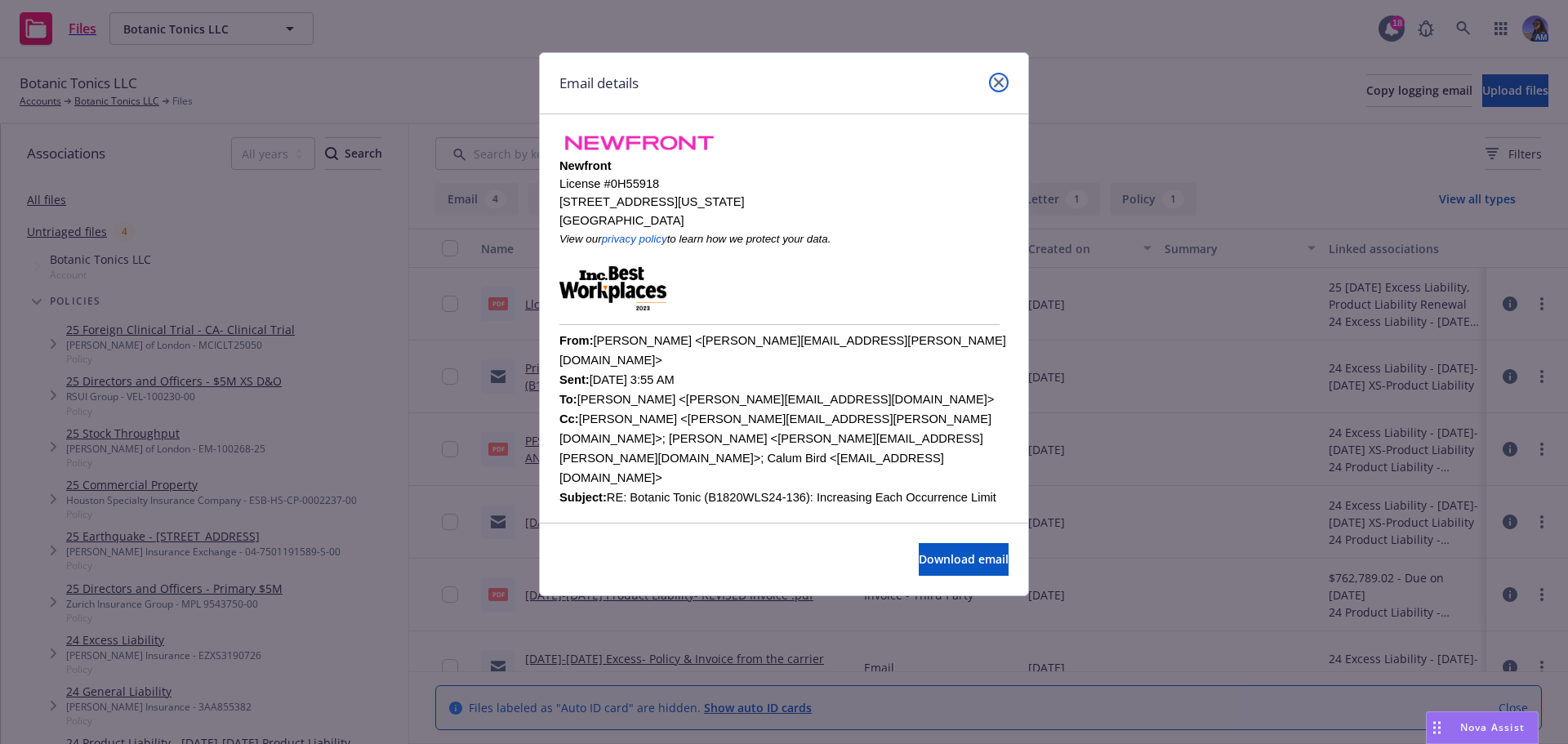
click at [1003, 83] on icon "close" at bounding box center [998, 82] width 10 height 10
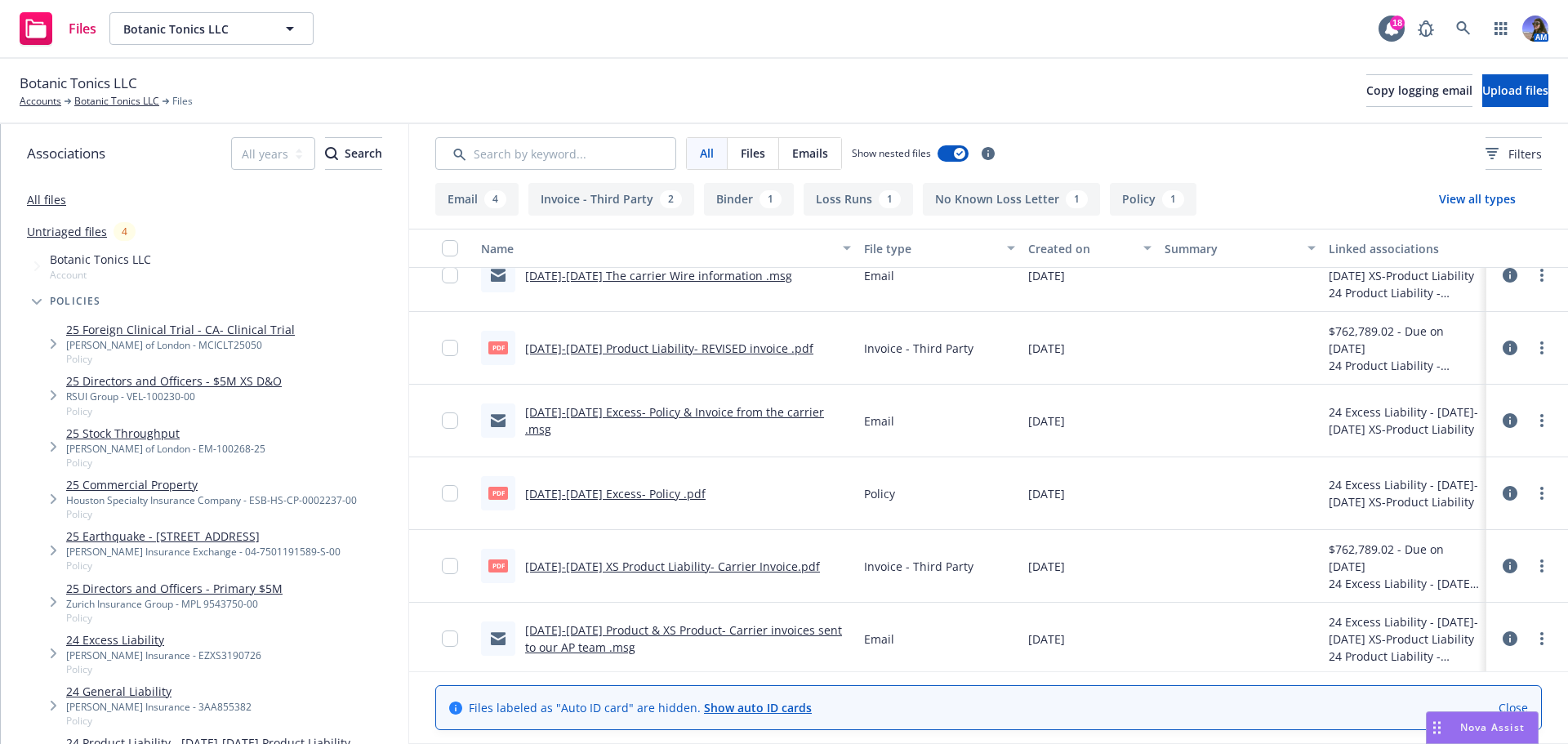
scroll to position [327, 0]
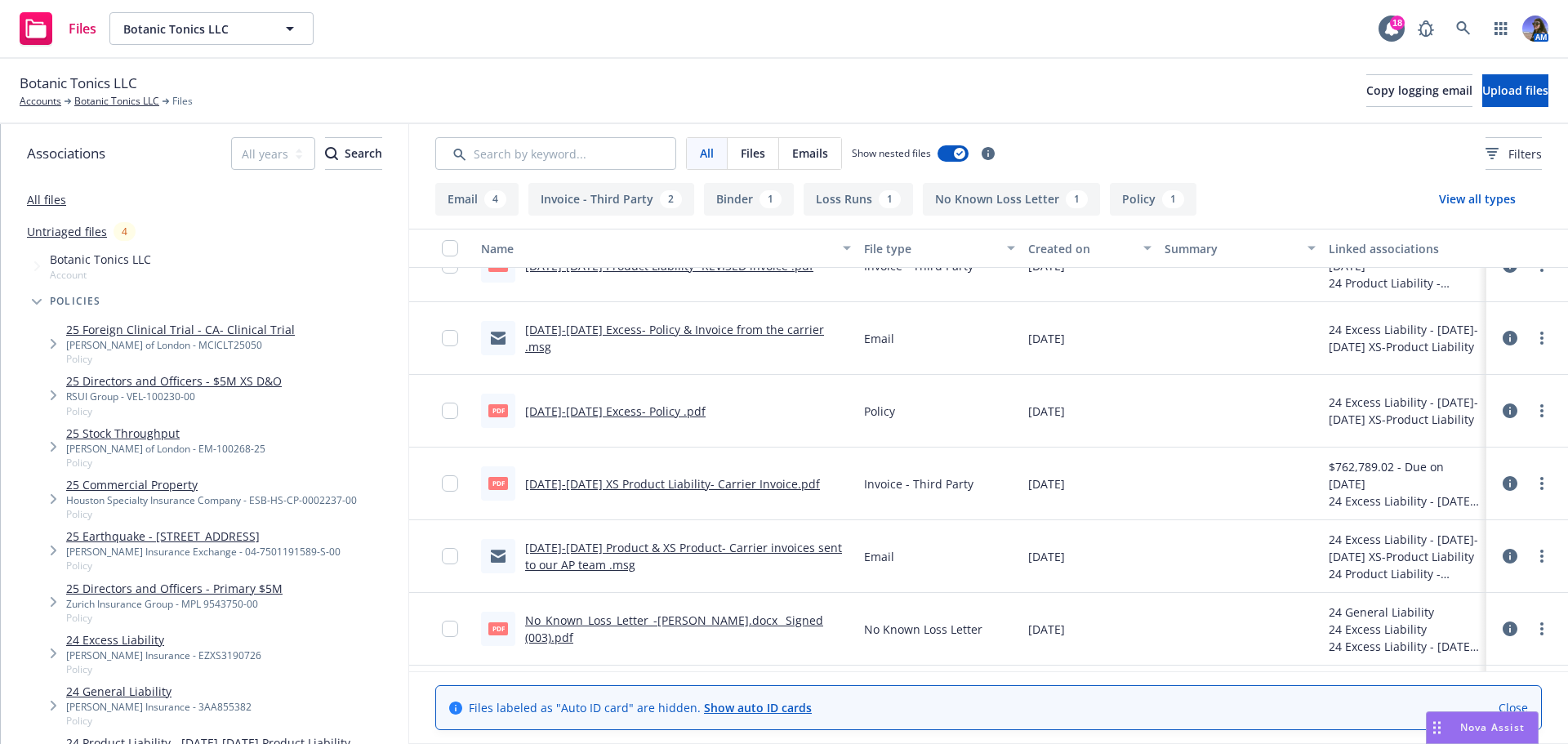
click at [578, 567] on link "[DATE]-[DATE] Product & XS Product- Carrier invoices sent to our AP team .msg" at bounding box center [684, 556] width 317 height 32
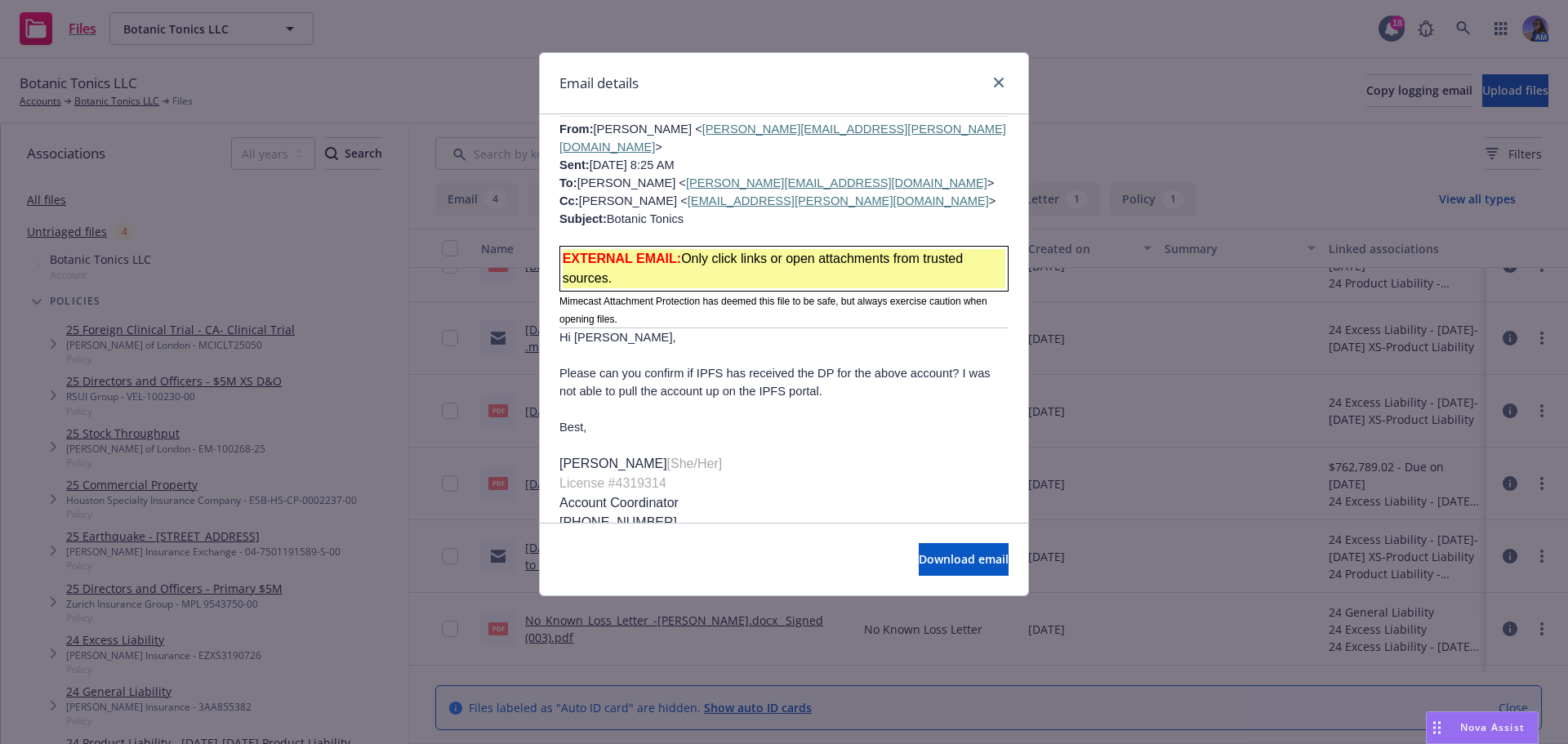
scroll to position [6691, 0]
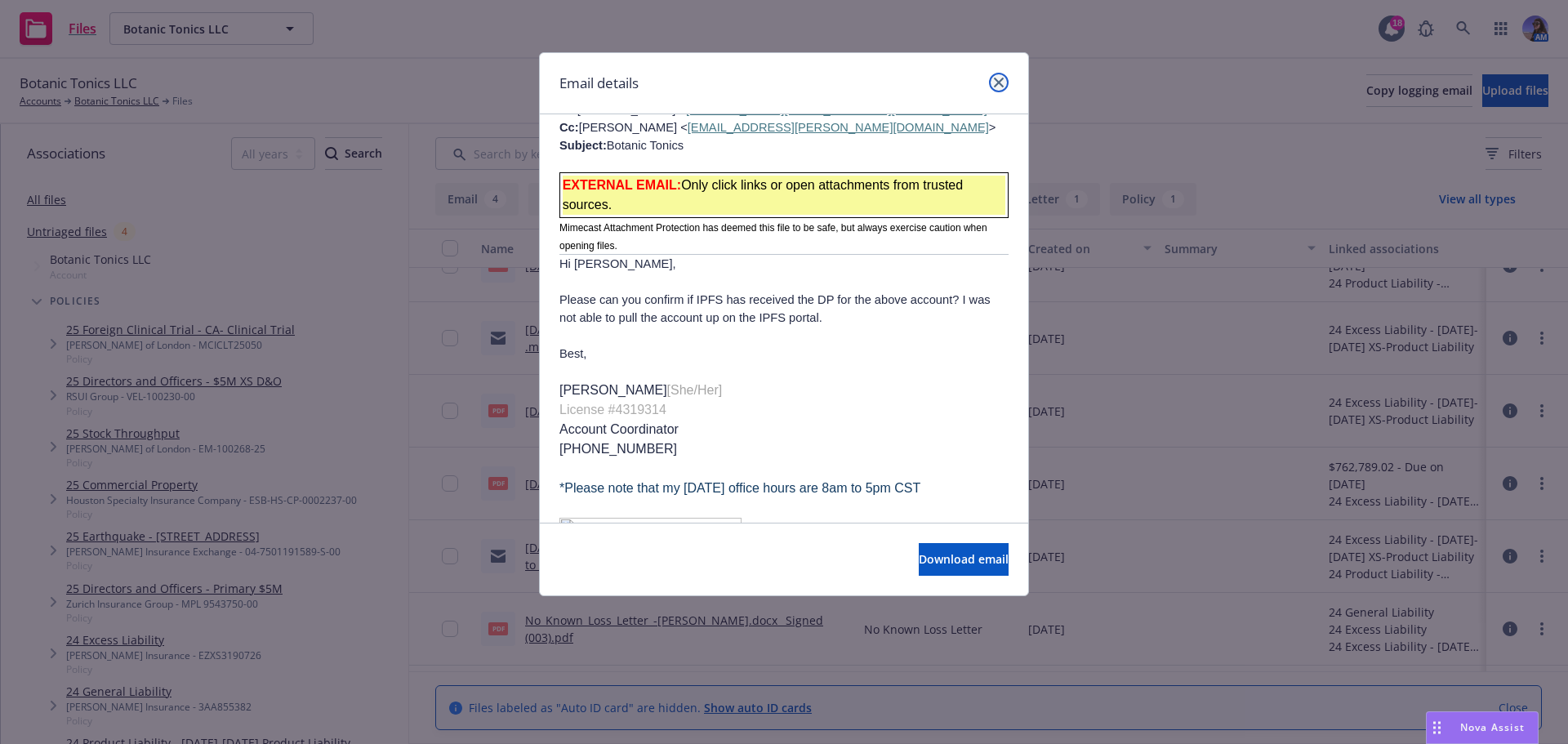
click at [993, 77] on link "close" at bounding box center [999, 82] width 19 height 19
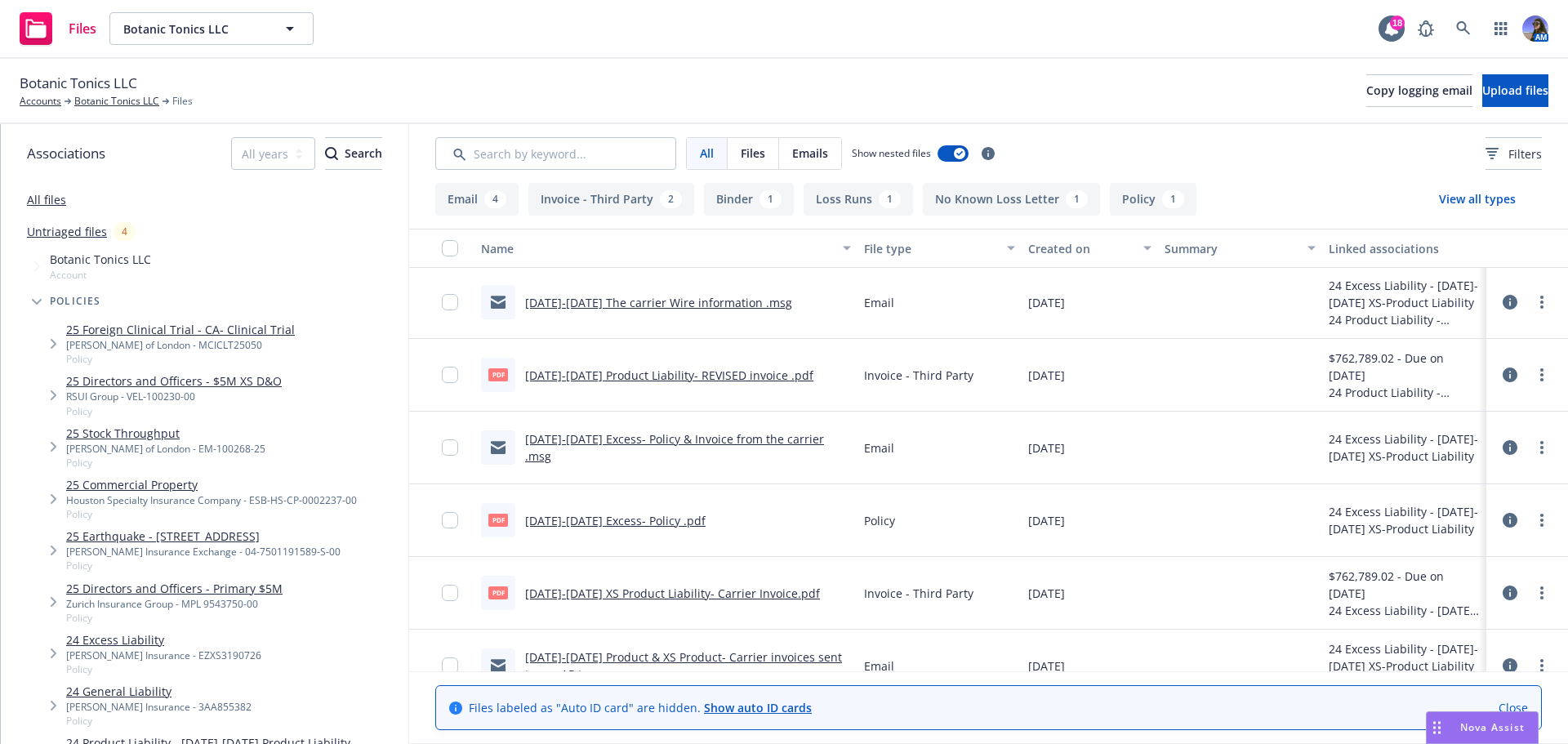
scroll to position [56, 0]
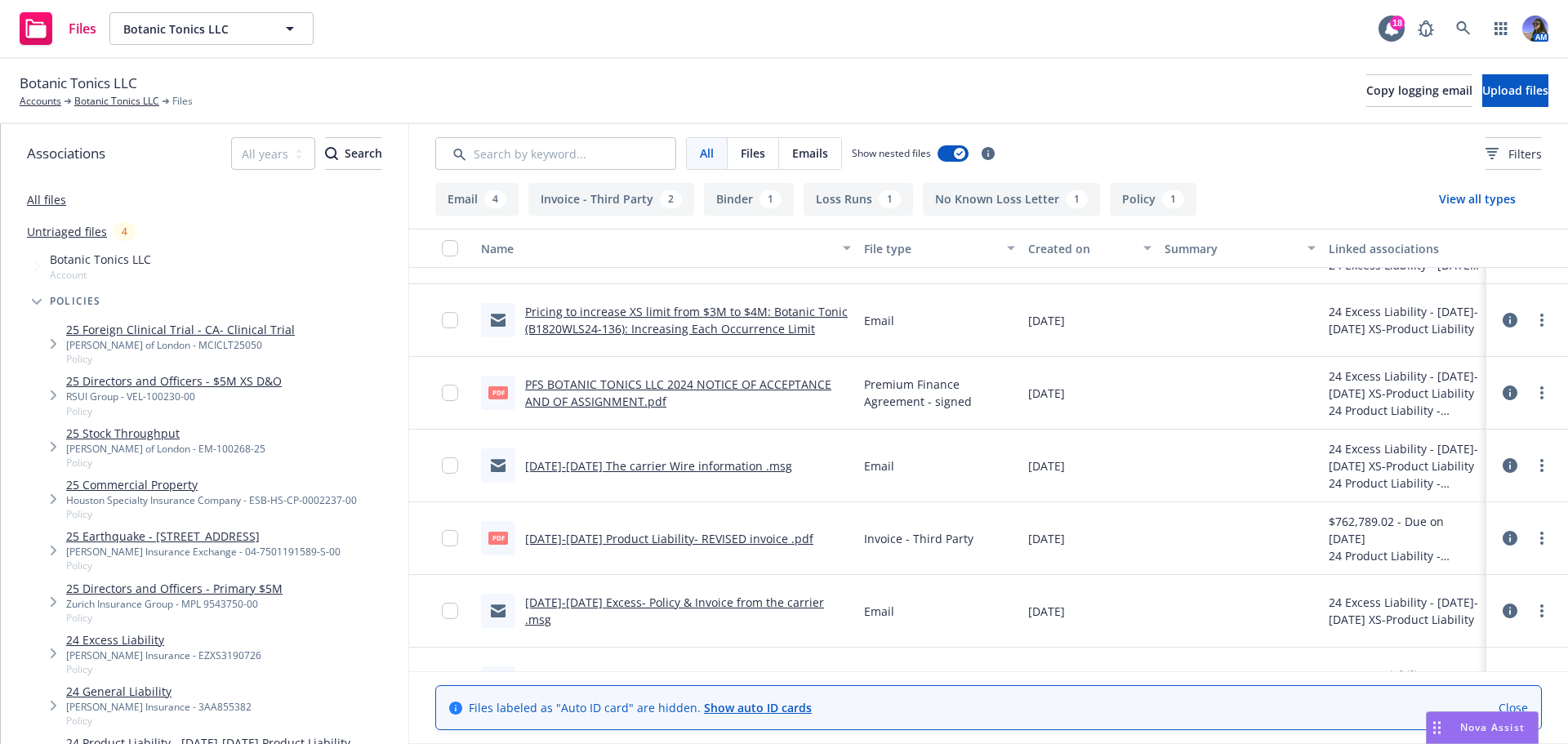
click at [642, 463] on link "2024-2025 The carrier Wire information .msg" at bounding box center [658, 466] width 267 height 16
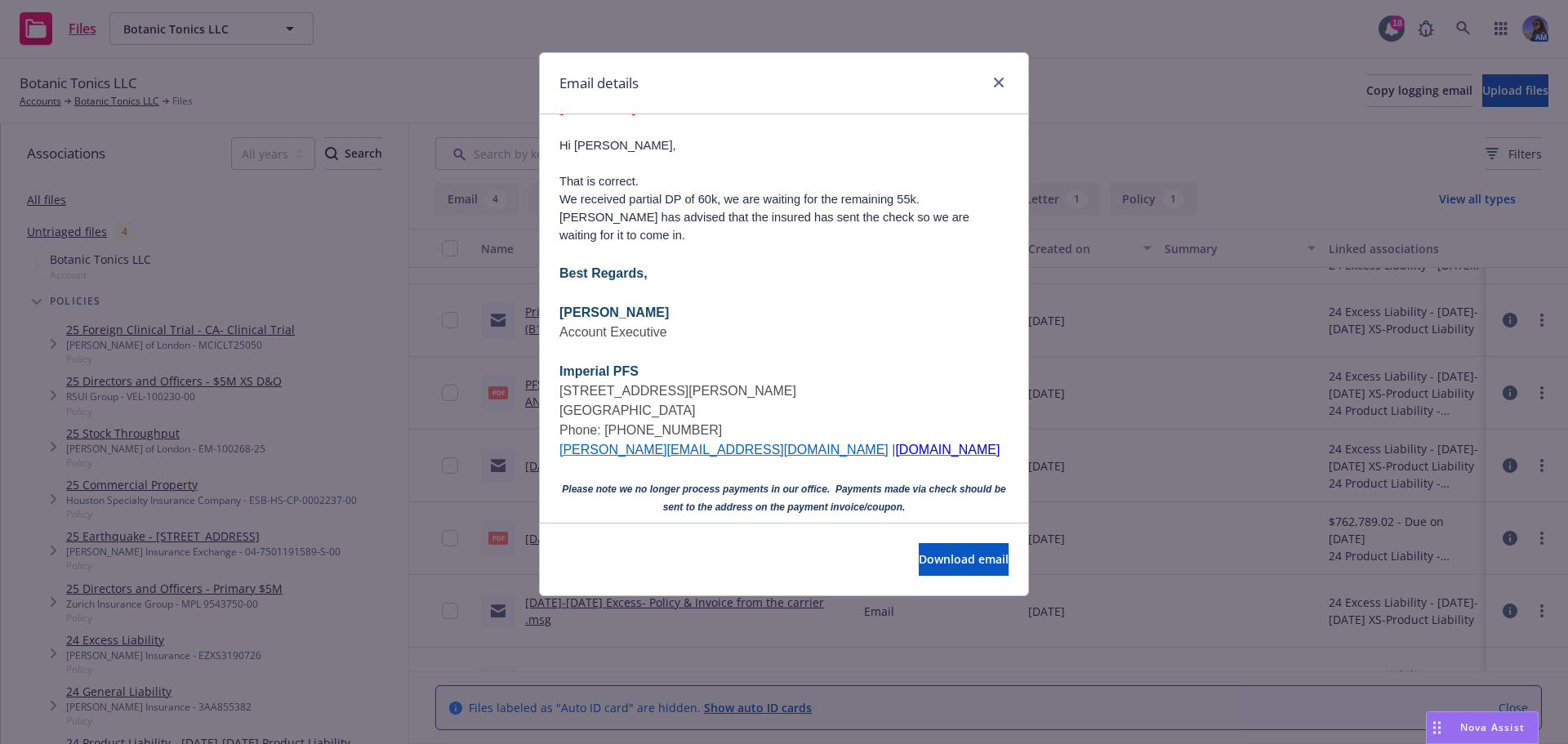
scroll to position [8494, 0]
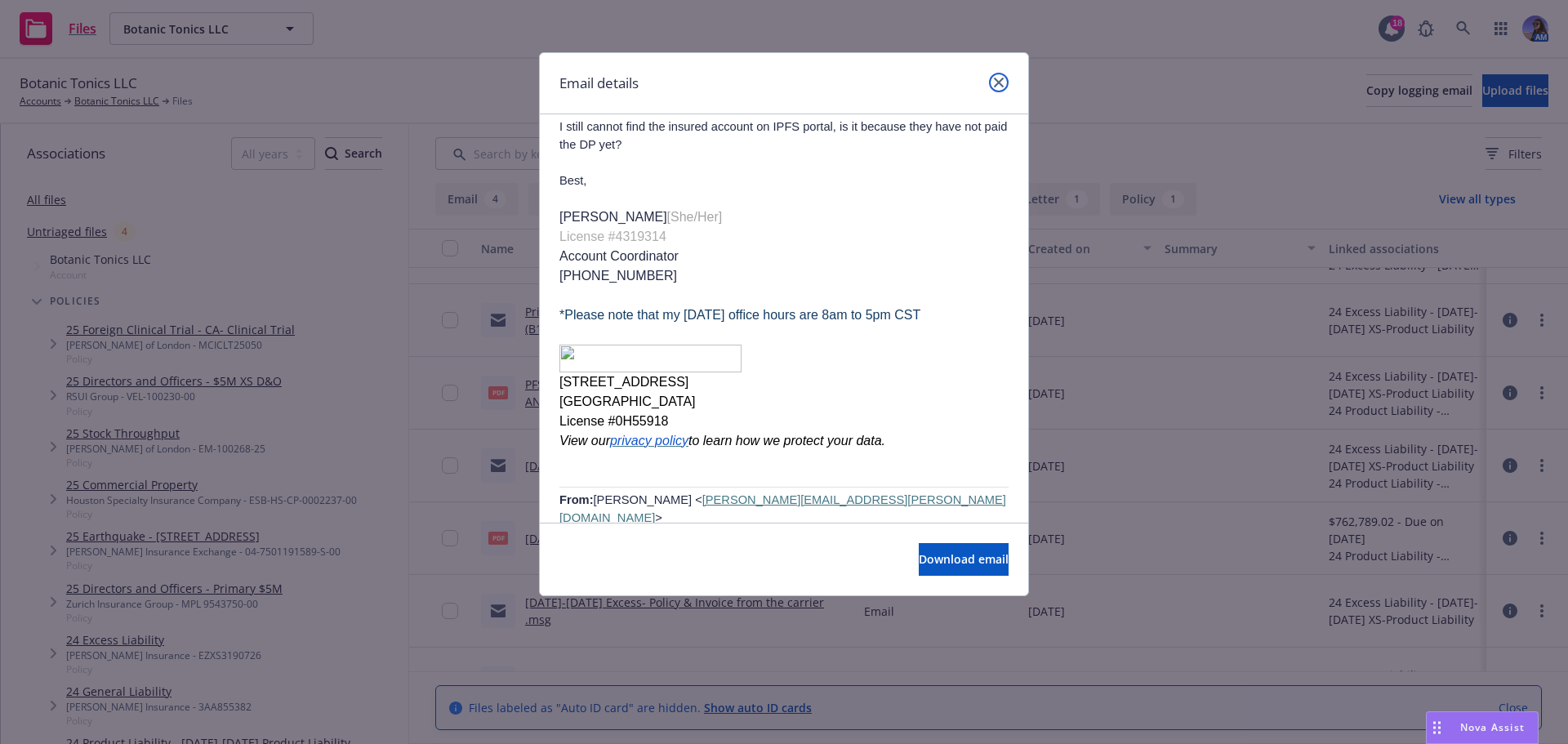
click at [1002, 81] on icon "close" at bounding box center [998, 82] width 10 height 10
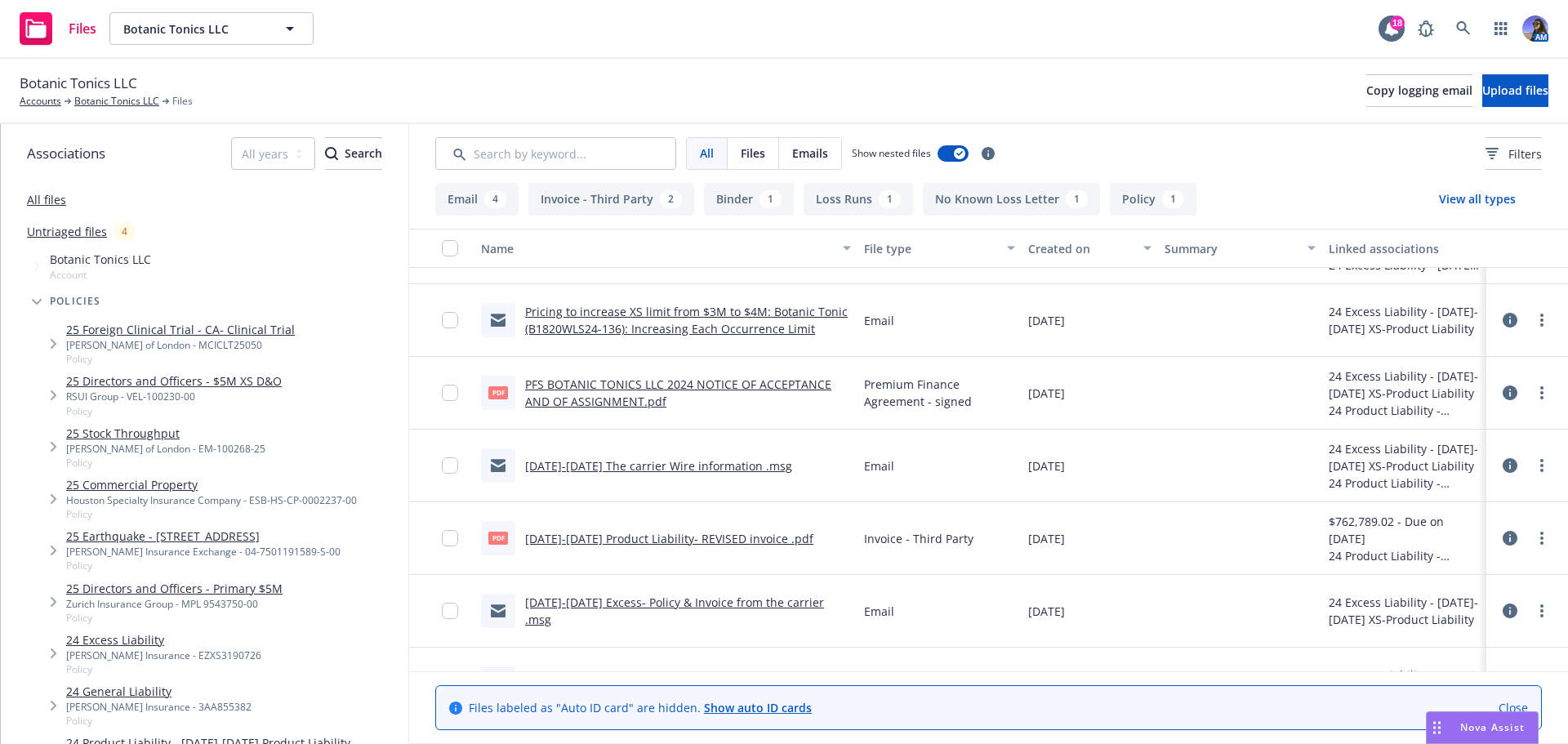
scroll to position [0, 0]
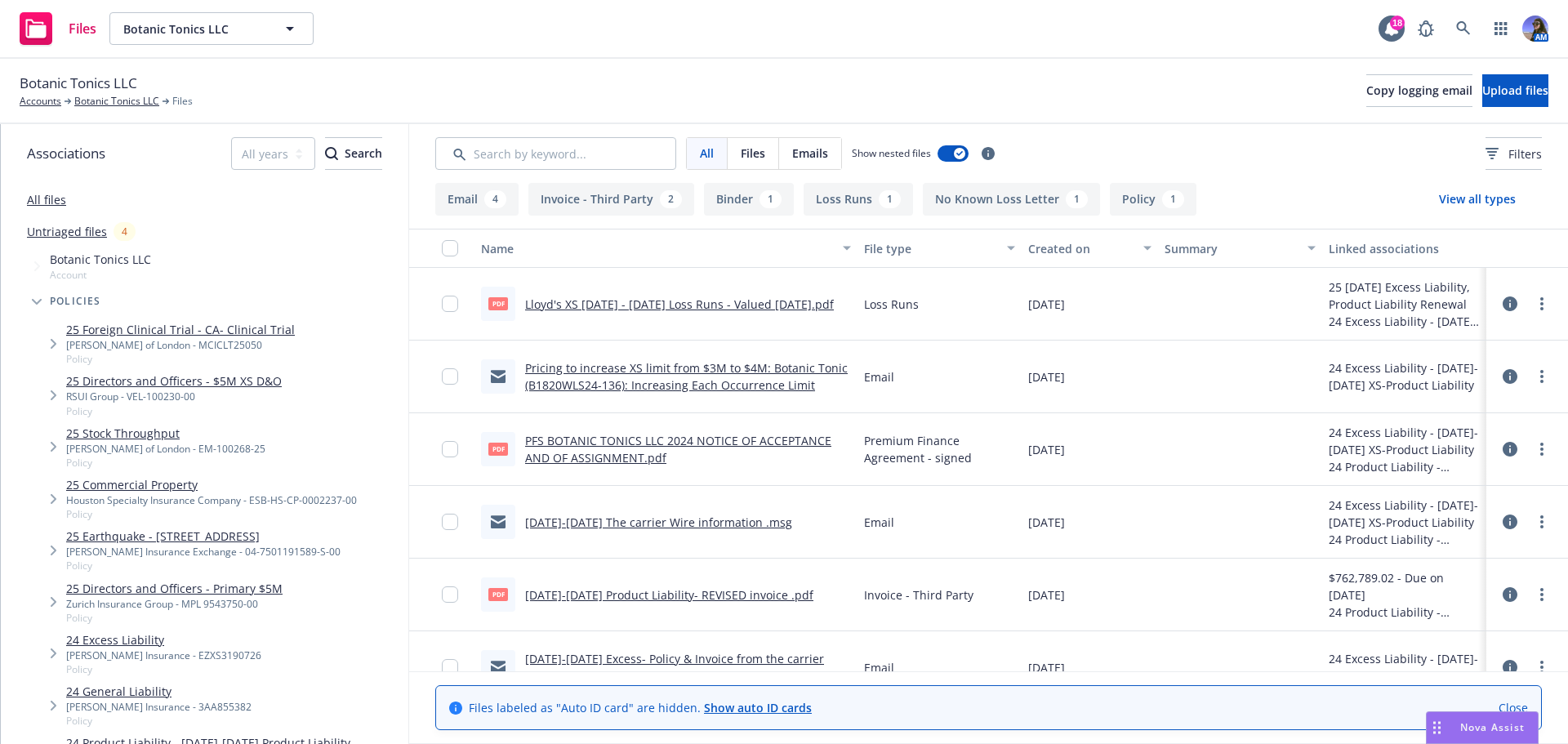
click at [678, 390] on link "Pricing to increase XS limit from $3M to $4M: Botanic Tonic (B1820WLS24-136): I…" at bounding box center [686, 376] width 323 height 32
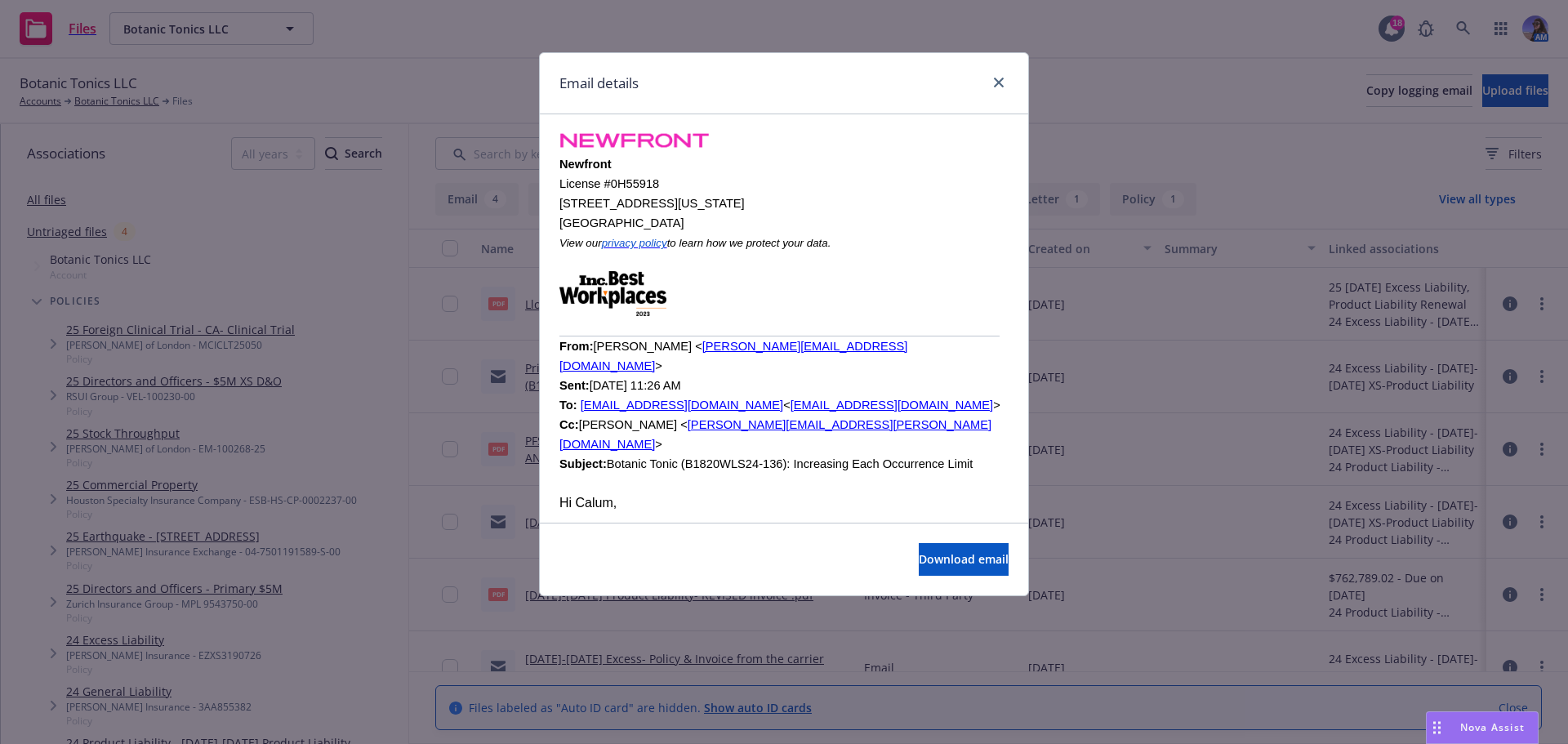
scroll to position [1508, 0]
click at [1002, 84] on icon "close" at bounding box center [998, 82] width 10 height 10
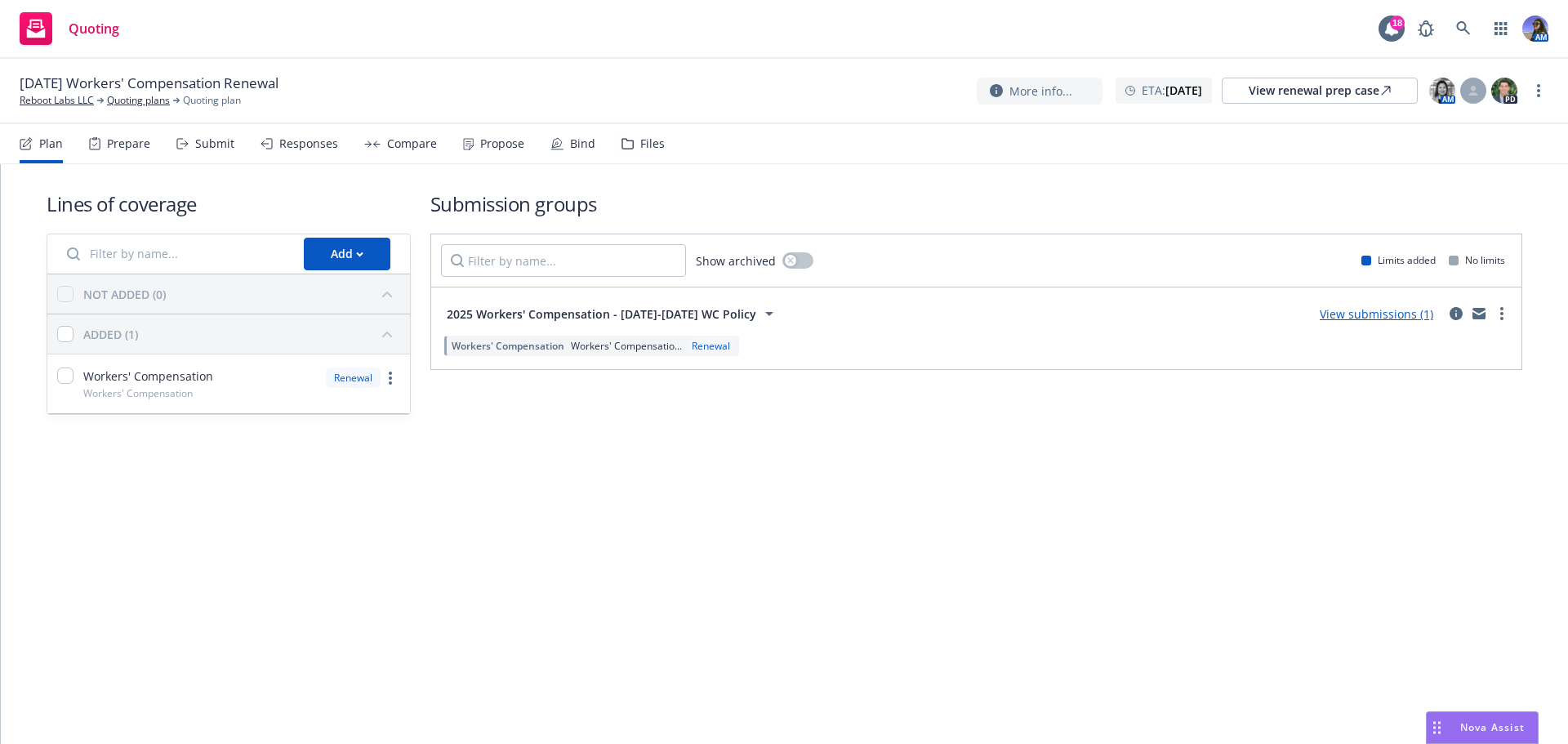
click at [624, 138] on icon at bounding box center [628, 144] width 12 height 11
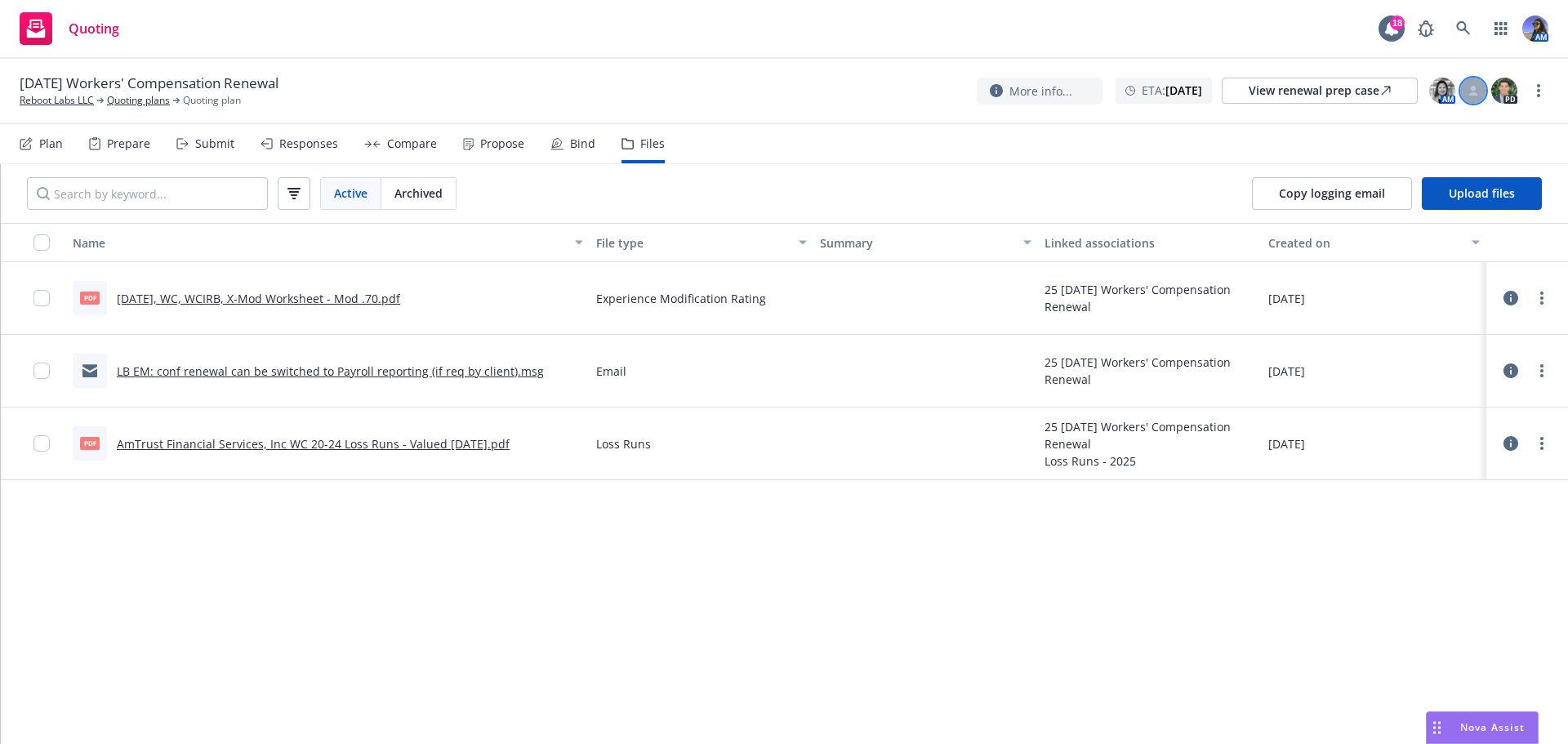
click at [1468, 95] on div at bounding box center [1473, 91] width 26 height 26
click at [1274, 189] on select "Select a customer service associate... [PERSON_NAME] [PERSON_NAME]" at bounding box center [1342, 190] width 259 height 32
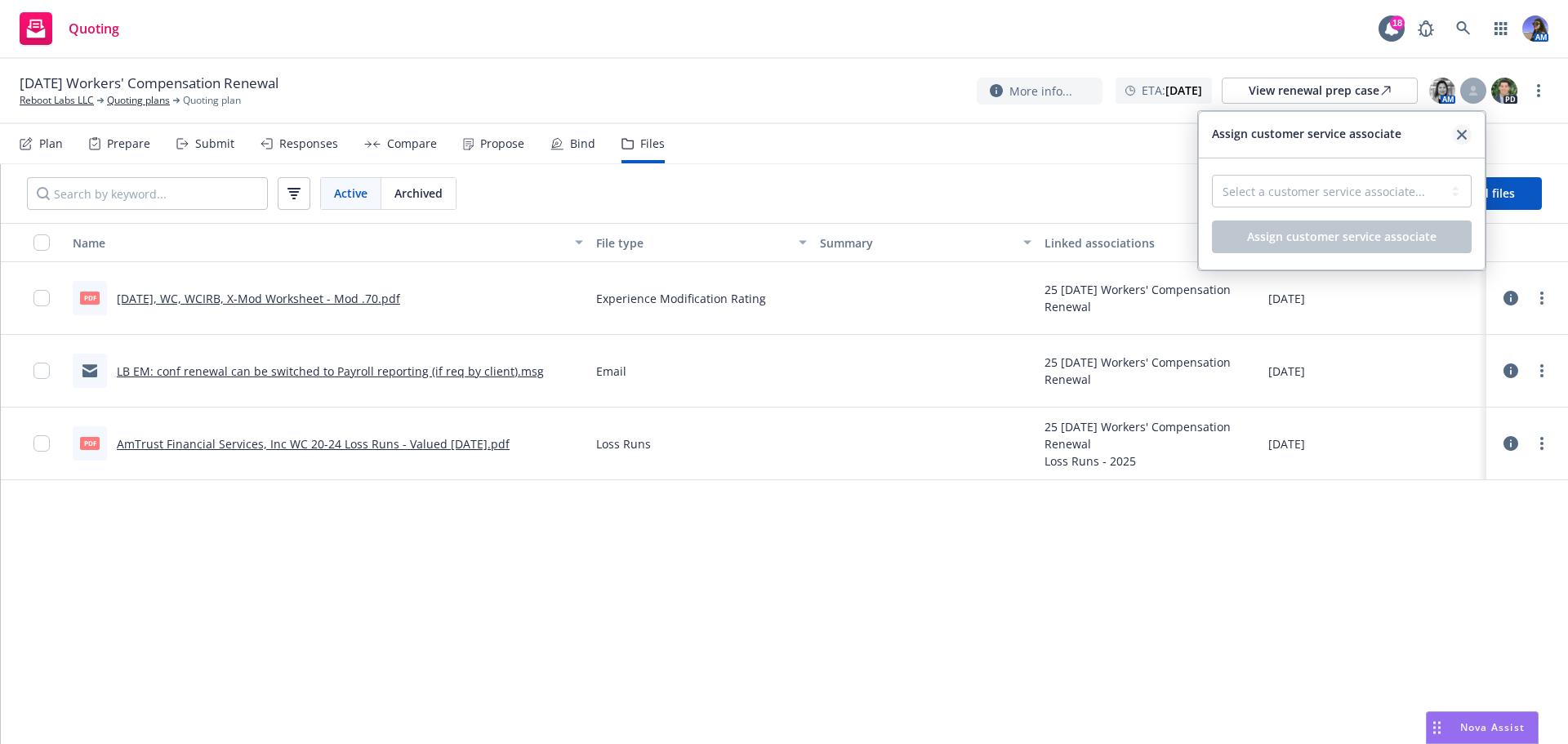
click at [1467, 138] on link "close" at bounding box center [1462, 135] width 19 height 19
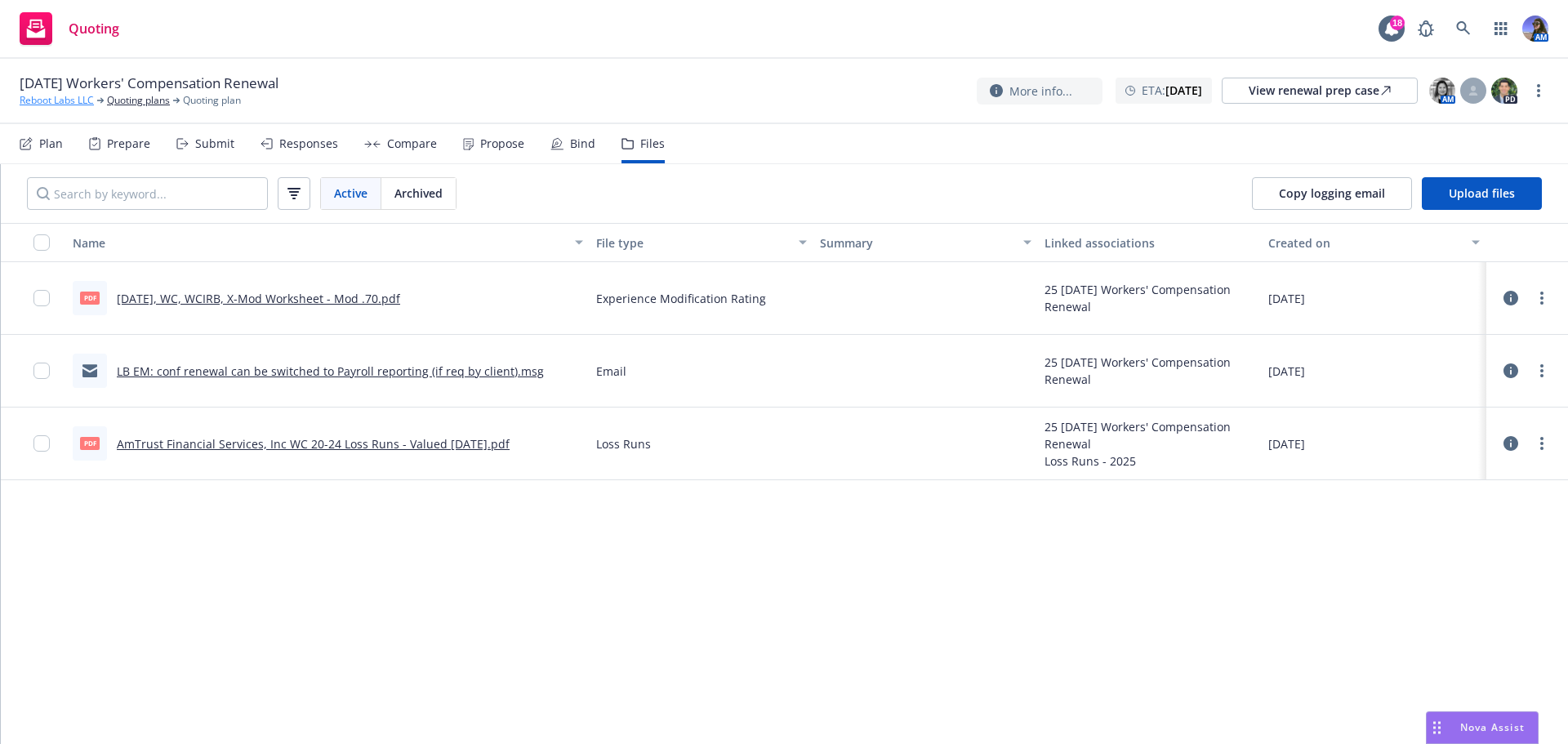
click at [46, 102] on link "Reboot Labs LLC" at bounding box center [56, 100] width 74 height 15
click at [145, 103] on link "Quoting plans" at bounding box center [138, 100] width 63 height 15
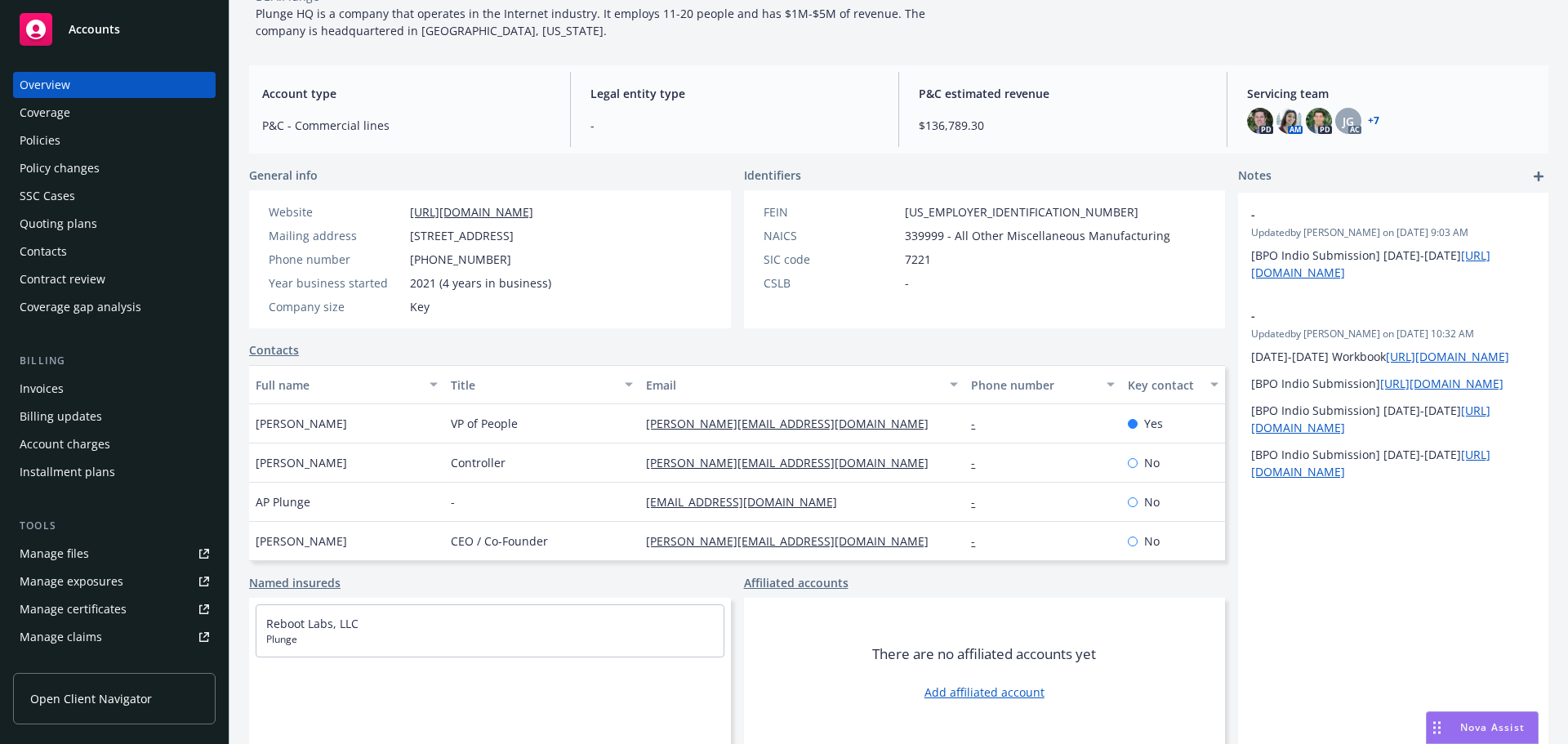
scroll to position [127, 0]
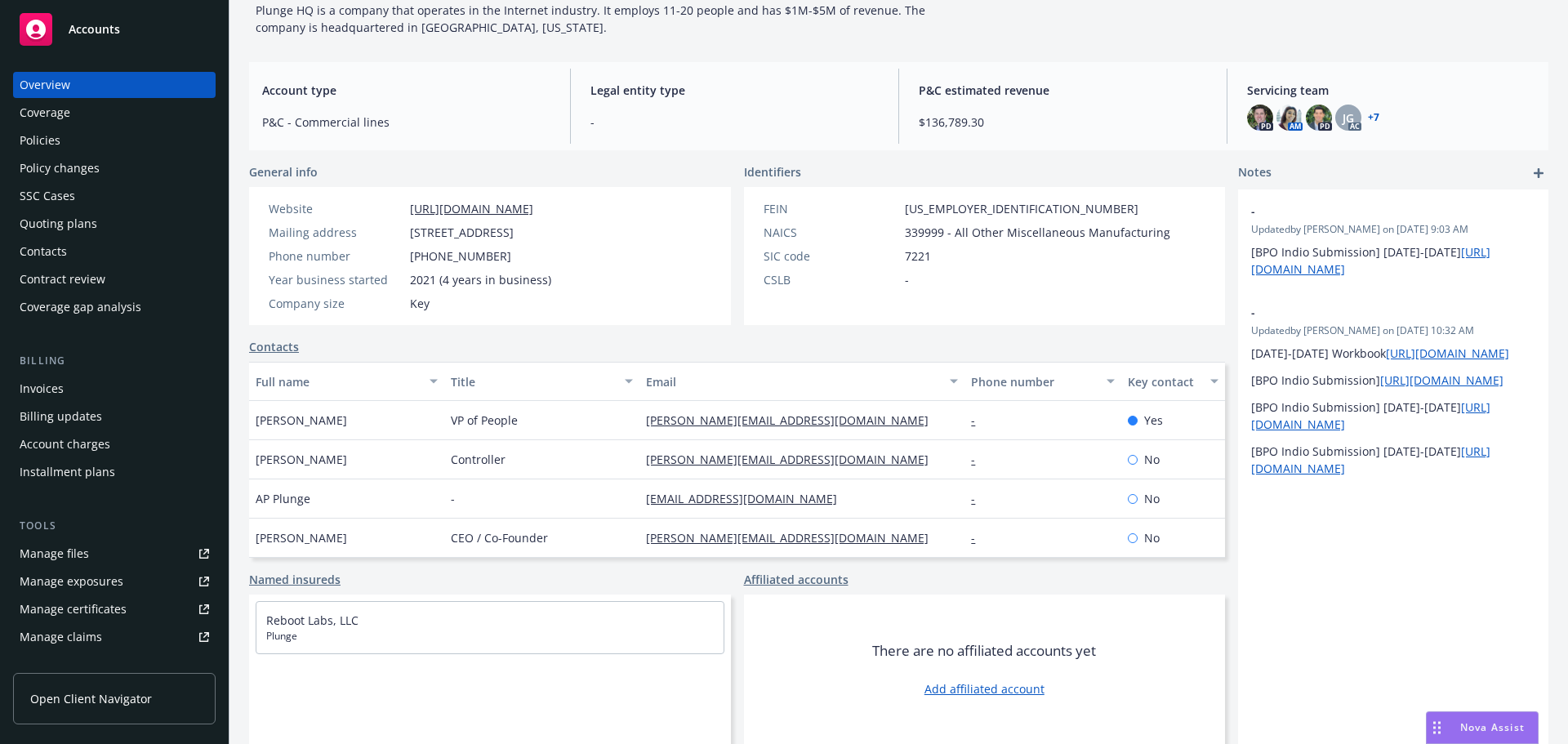
click at [54, 141] on div "Policies" at bounding box center [39, 140] width 41 height 26
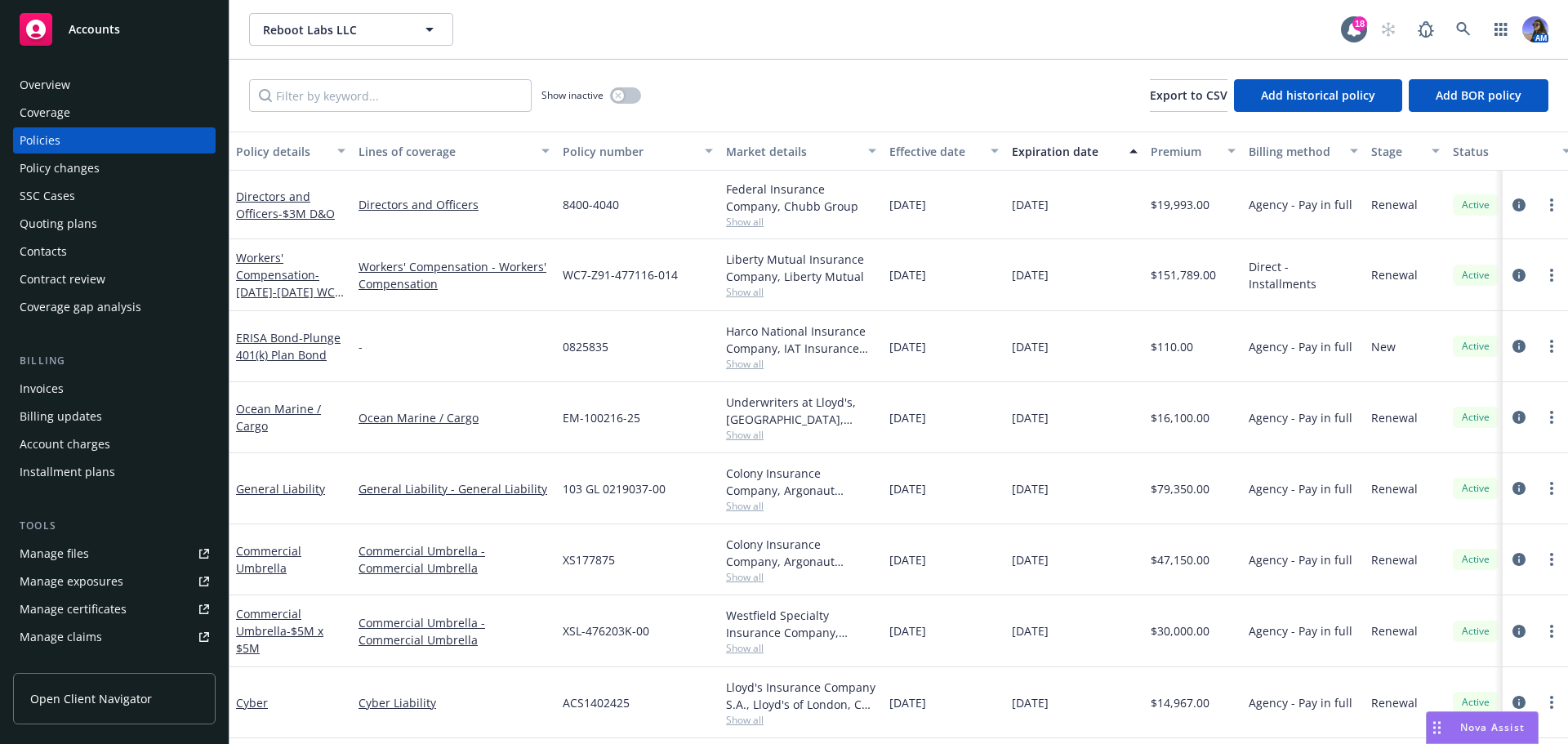
click at [75, 551] on div "Manage files" at bounding box center [53, 554] width 69 height 26
click at [73, 232] on div "Quoting plans" at bounding box center [58, 223] width 78 height 26
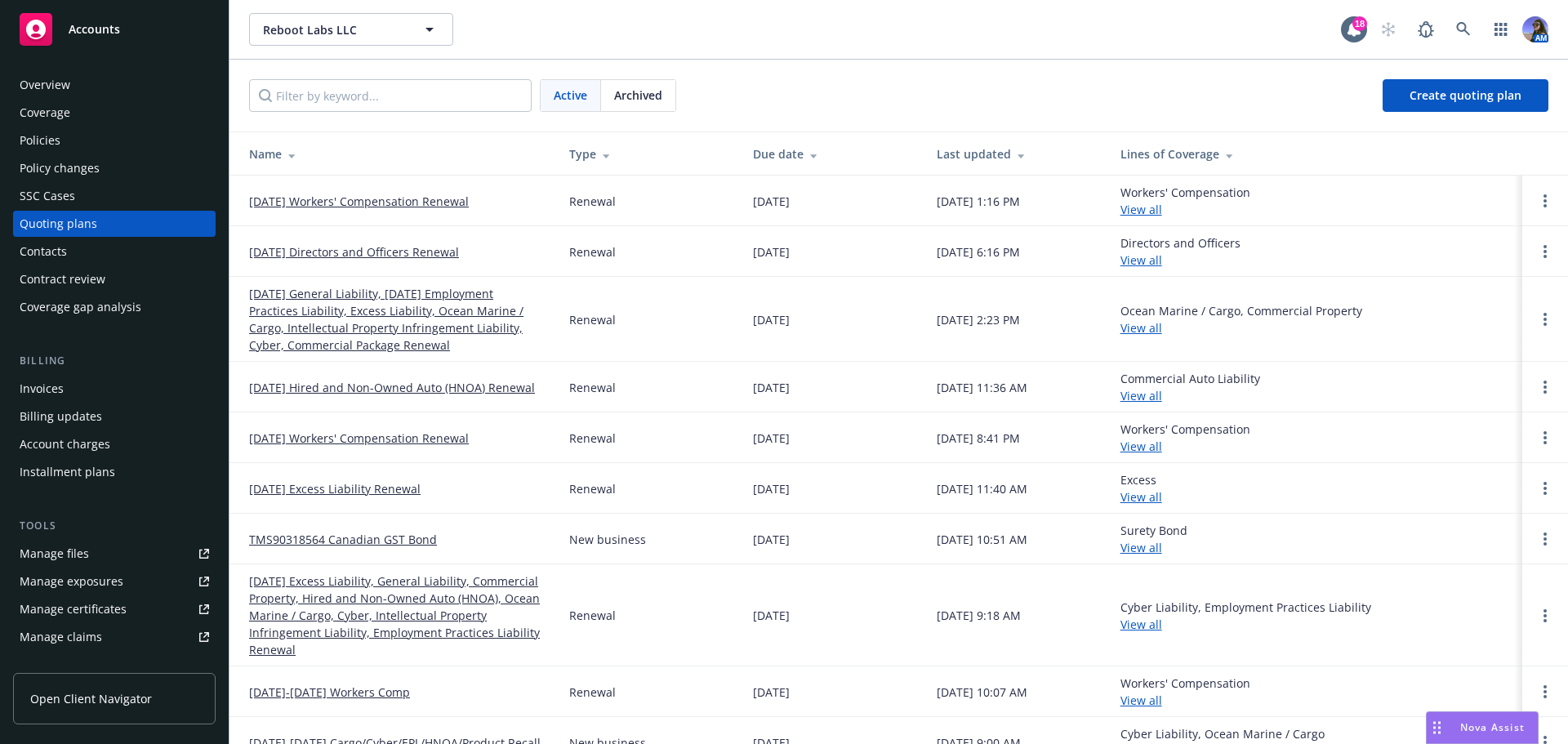
click at [323, 195] on link "12/03/25 Workers' Compensation Renewal" at bounding box center [358, 202] width 220 height 18
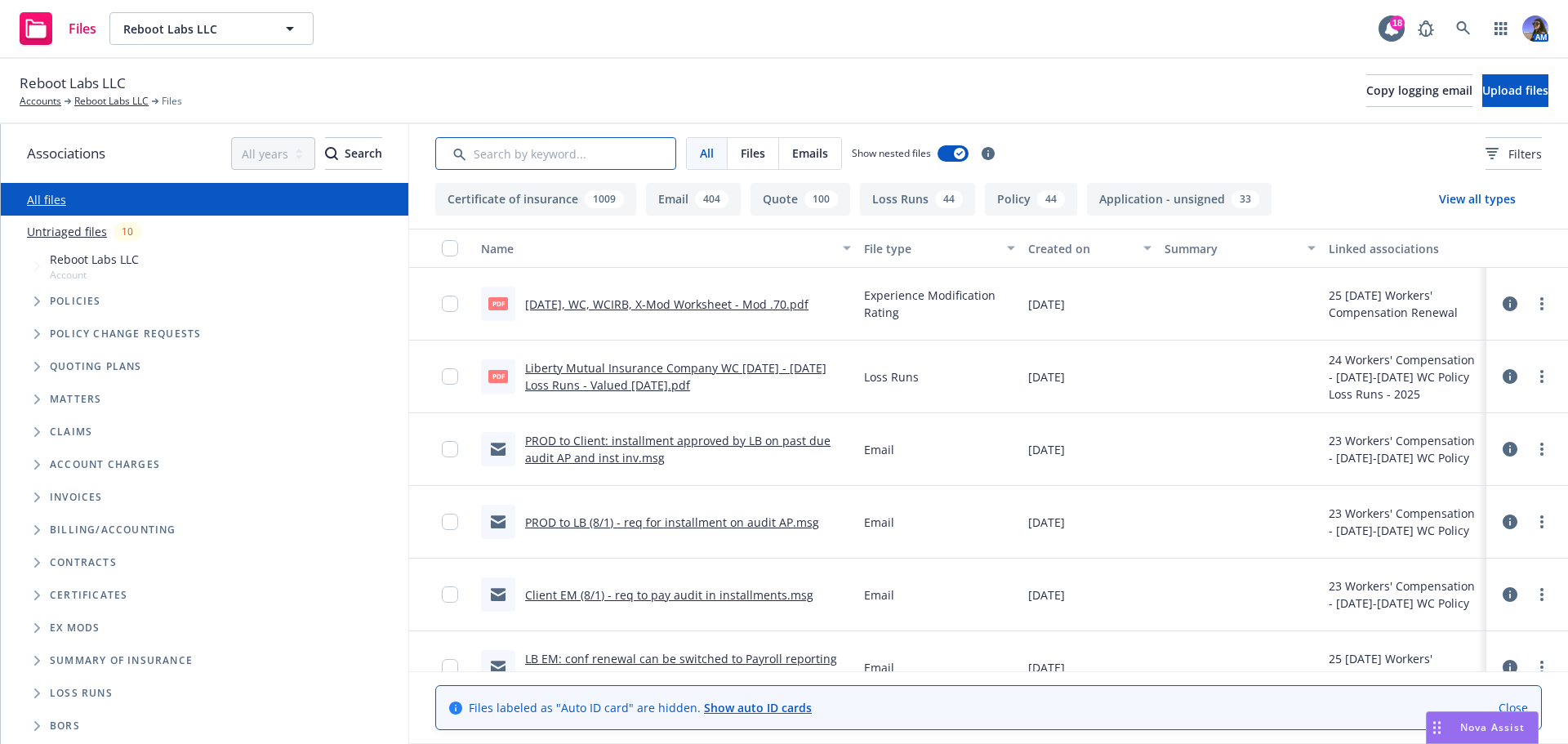
click at [489, 141] on input "Search by keyword..." at bounding box center [556, 153] width 241 height 32
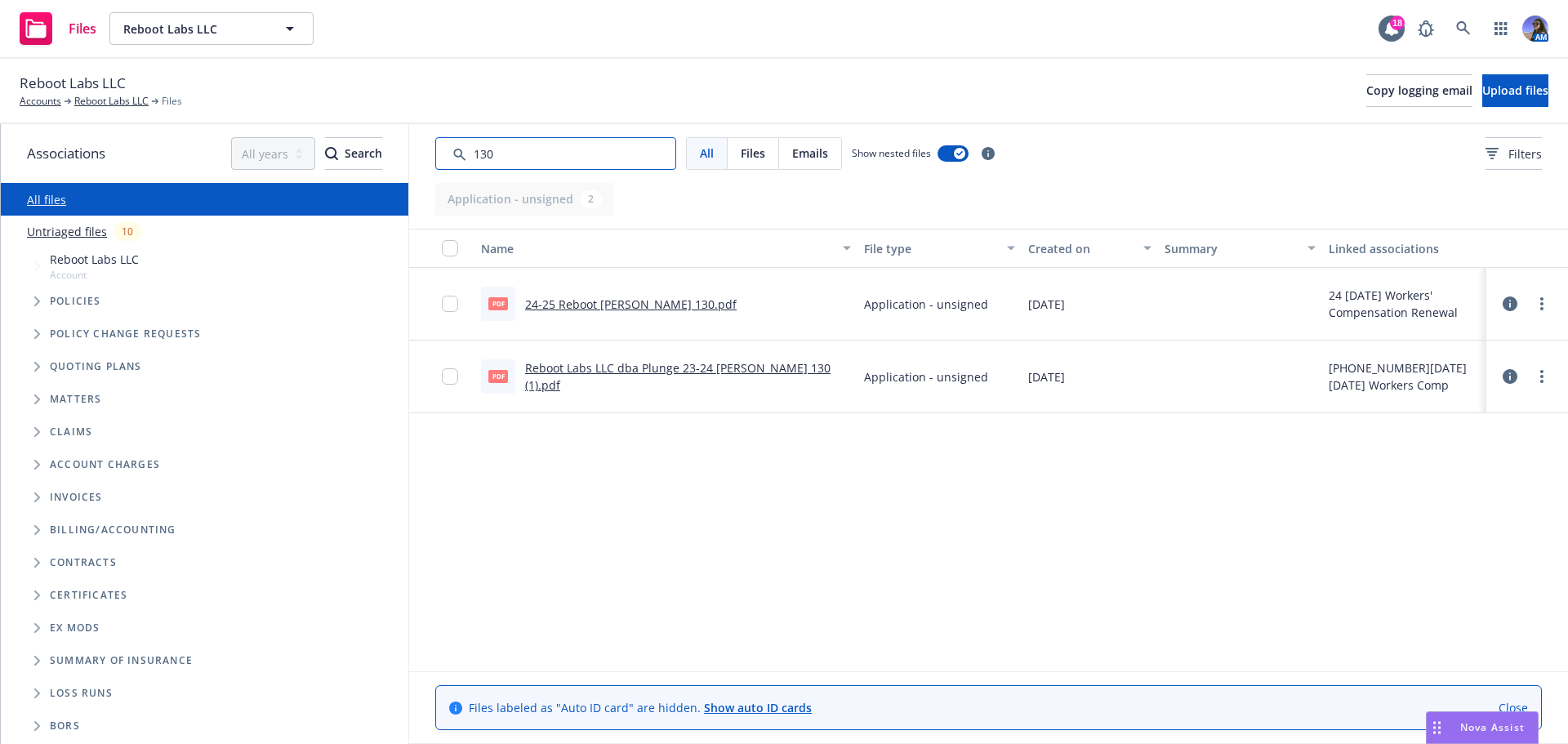
type input "130"
click at [602, 309] on link "24-25 Reboot [PERSON_NAME] 130.pdf" at bounding box center [630, 304] width 211 height 16
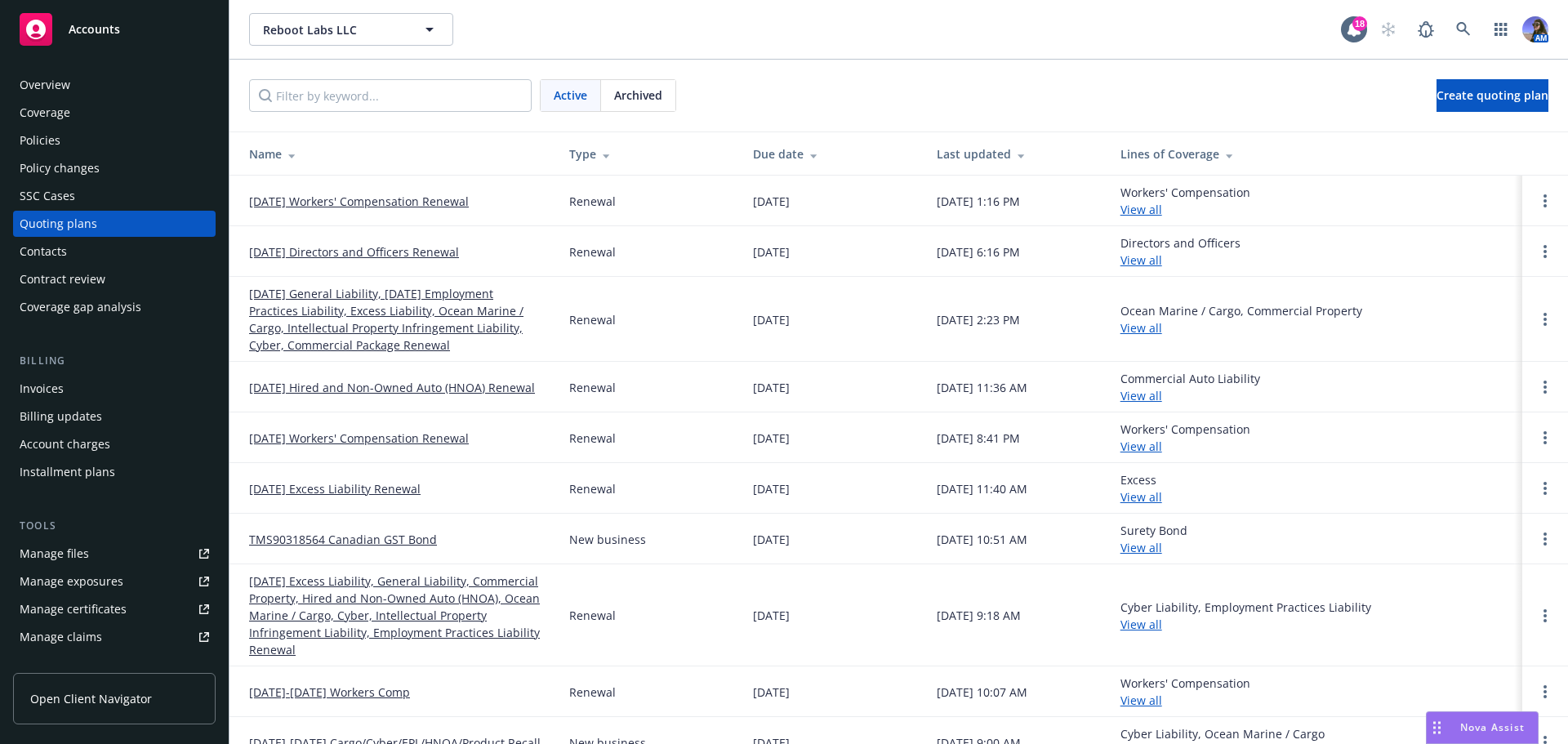
click at [402, 439] on link "[DATE] Workers' Compensation Renewal" at bounding box center [358, 438] width 220 height 18
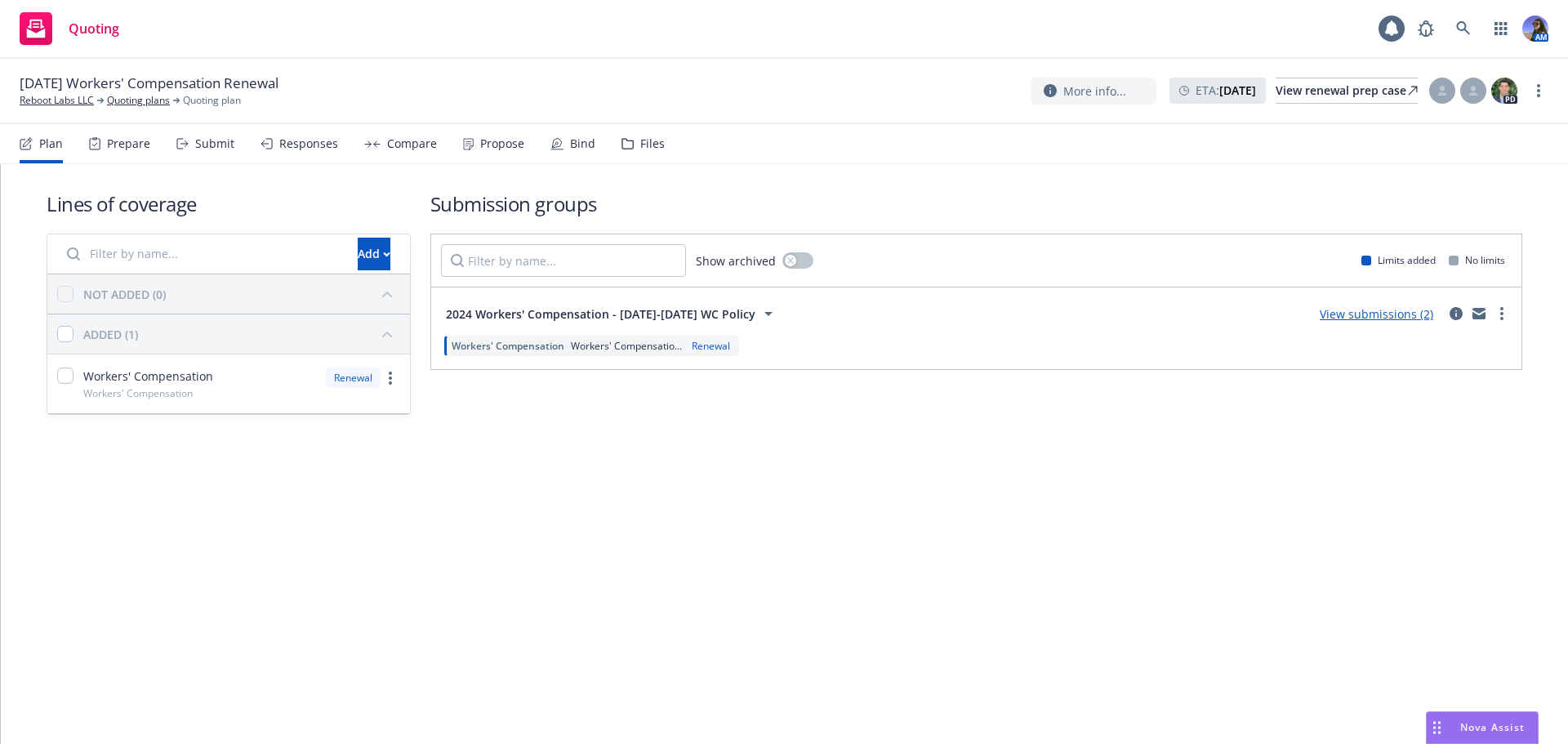
click at [627, 145] on icon at bounding box center [628, 144] width 12 height 11
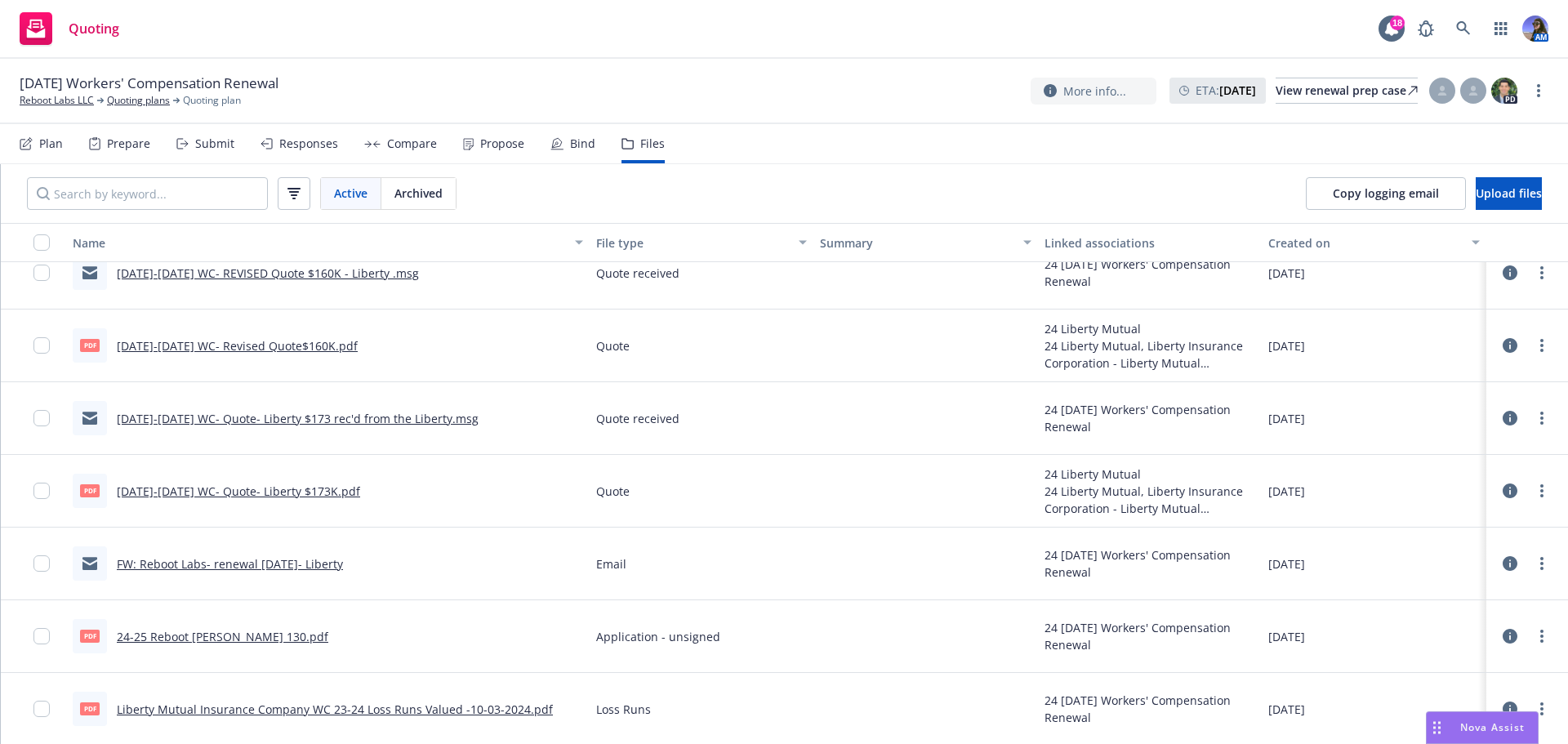
scroll to position [100, 0]
click at [257, 563] on link "FW: Reboot Labs- renewal [DATE]- Liberty" at bounding box center [230, 563] width 226 height 16
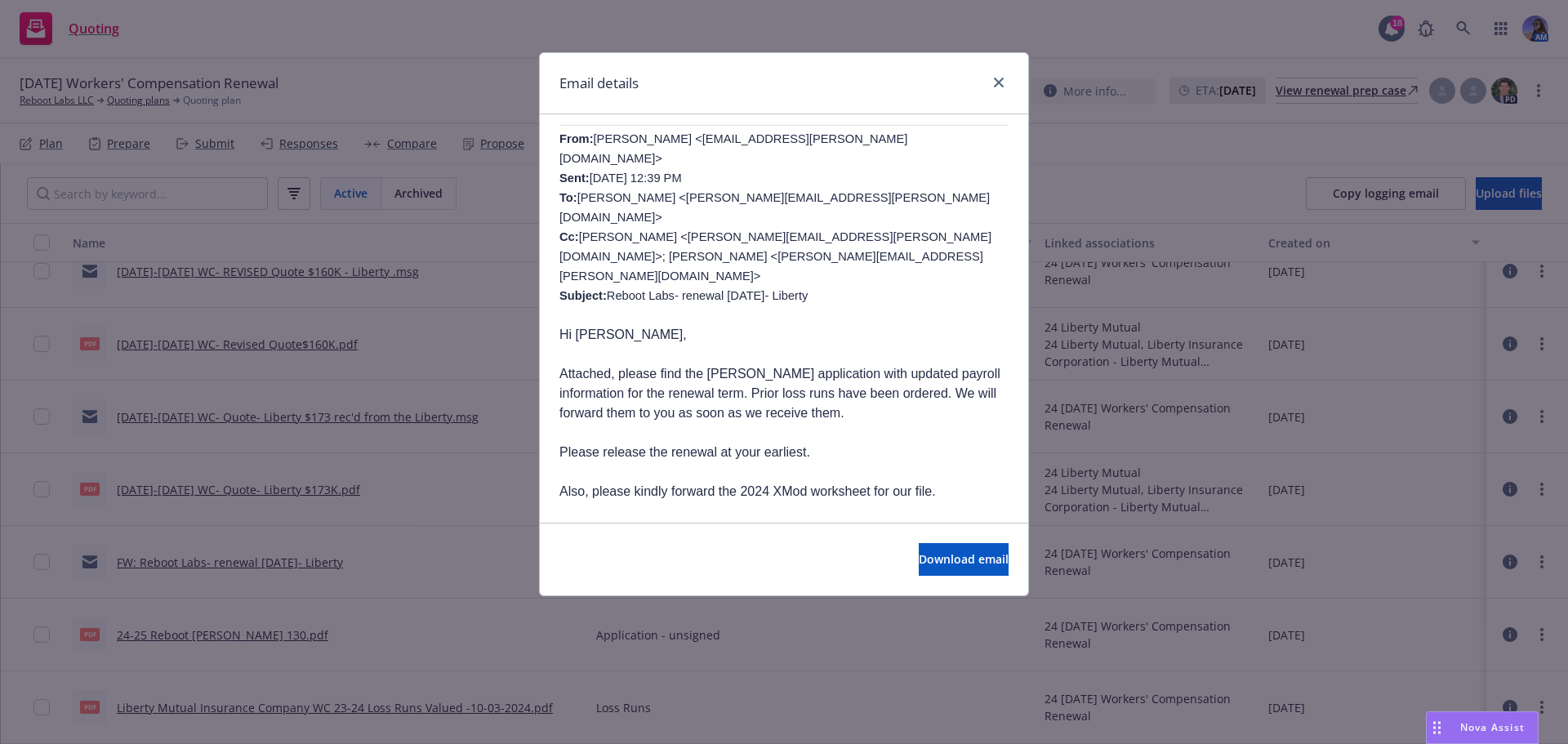
scroll to position [376, 0]
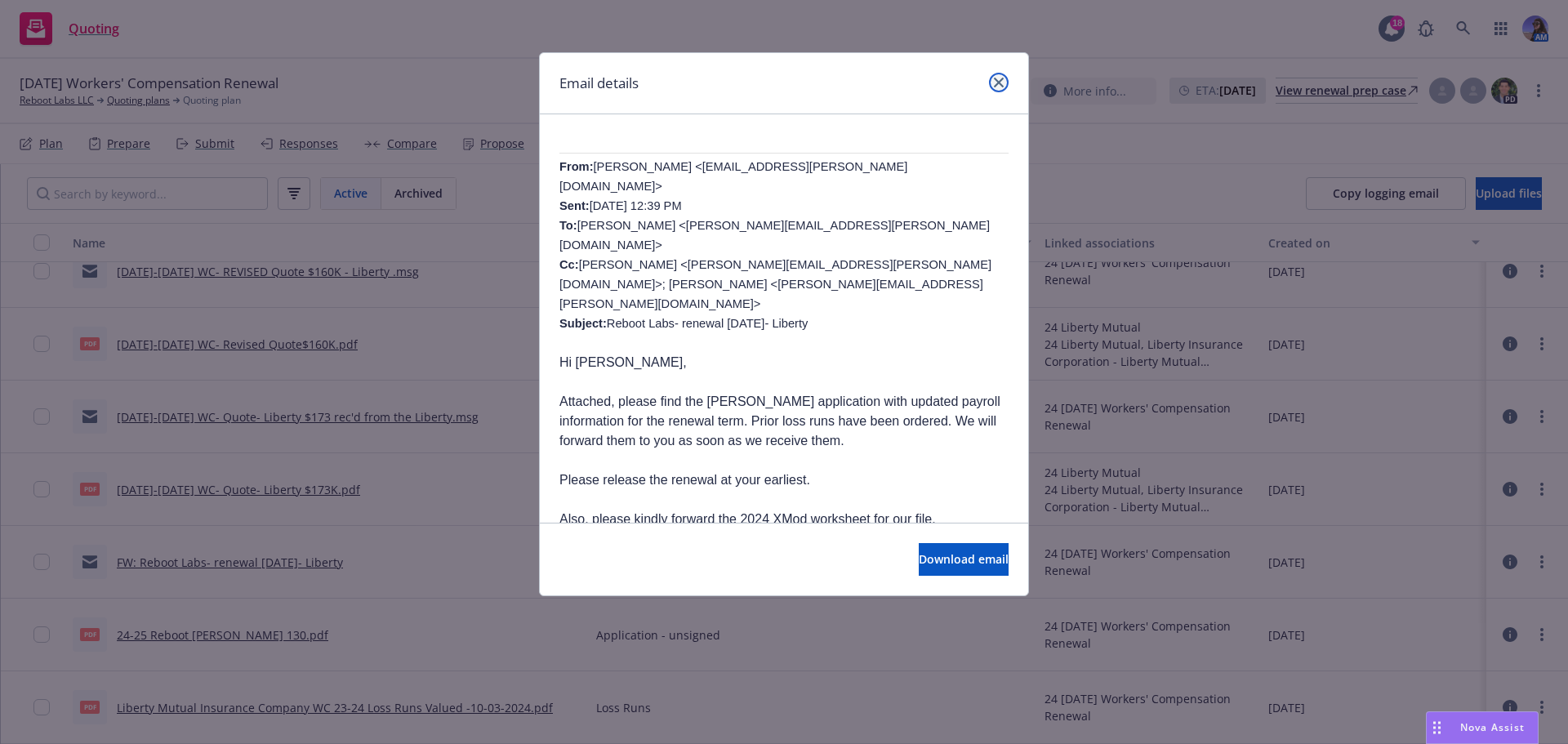
click at [1006, 82] on link "close" at bounding box center [999, 82] width 19 height 19
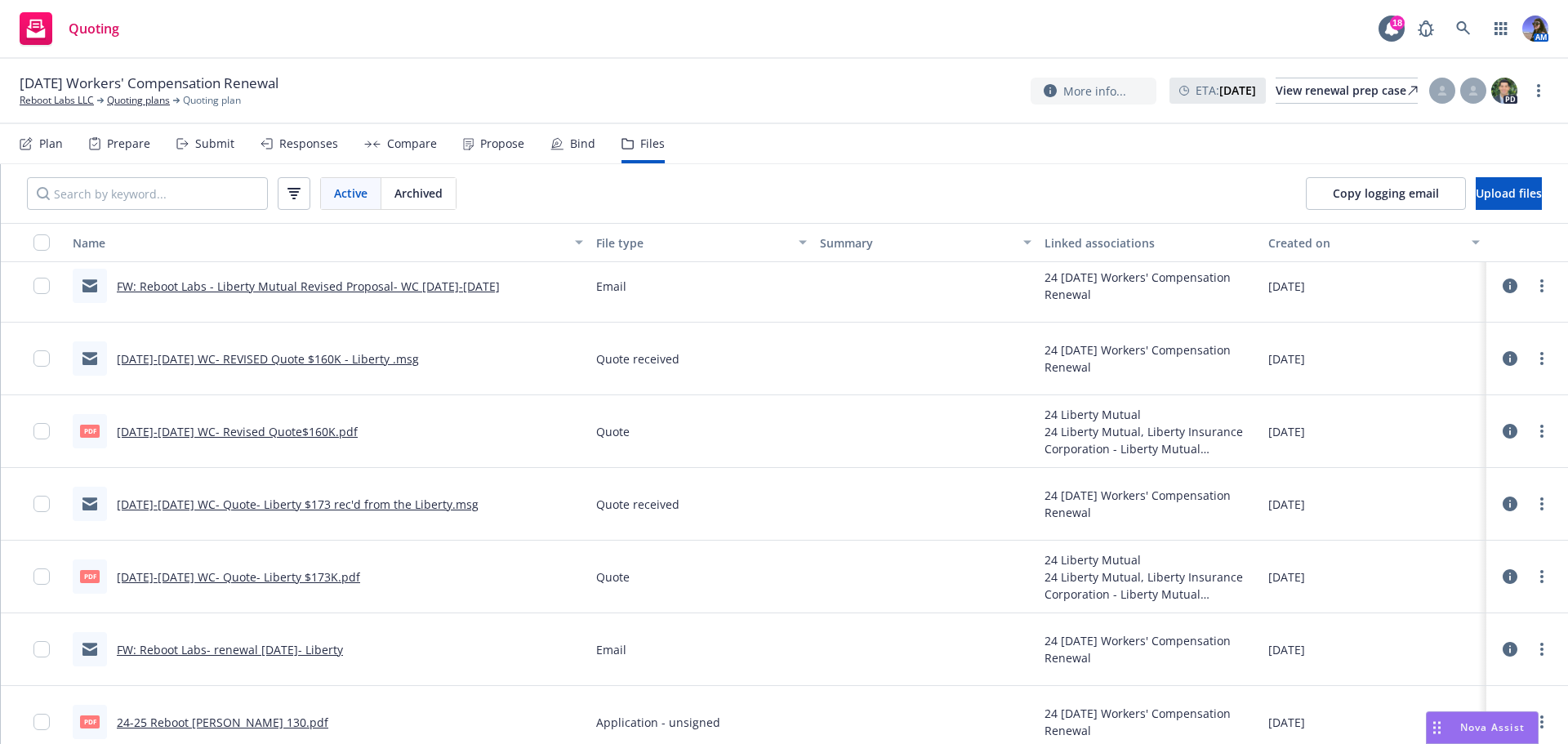
scroll to position [0, 0]
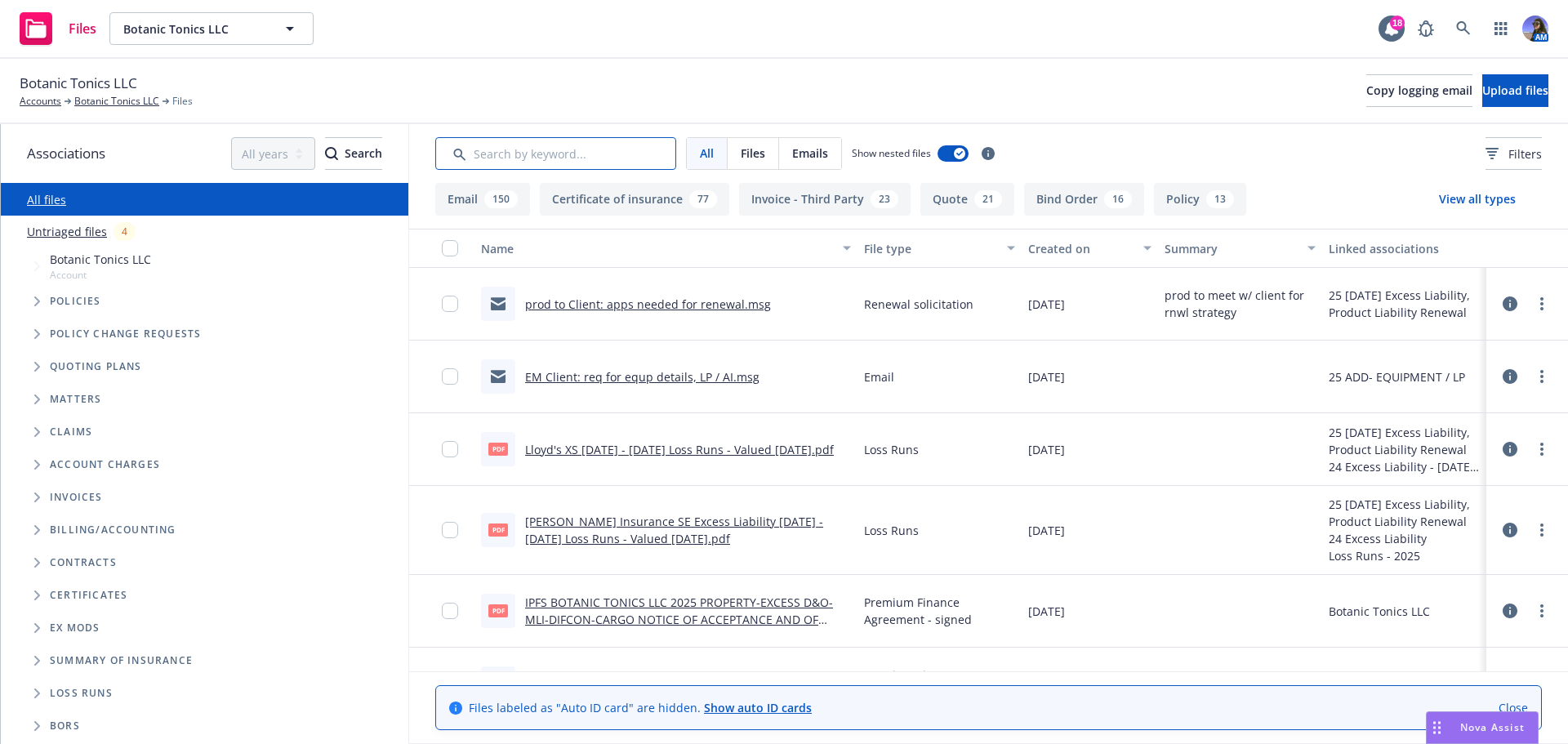
click at [581, 150] on input "Search by keyword..." at bounding box center [556, 153] width 241 height 32
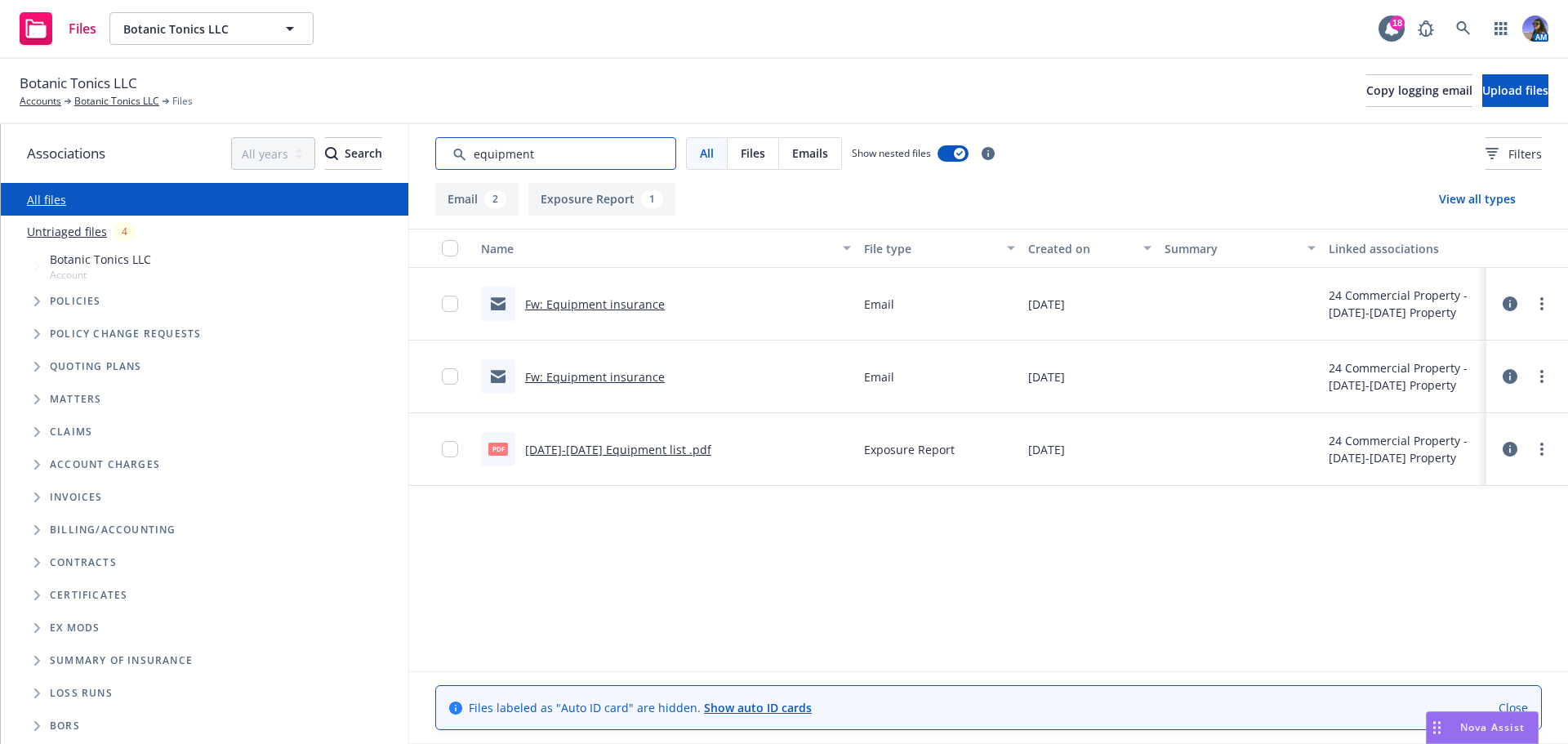
type input "equipment"
click at [569, 308] on link "Fw: Equipment insurance" at bounding box center [594, 304] width 139 height 16
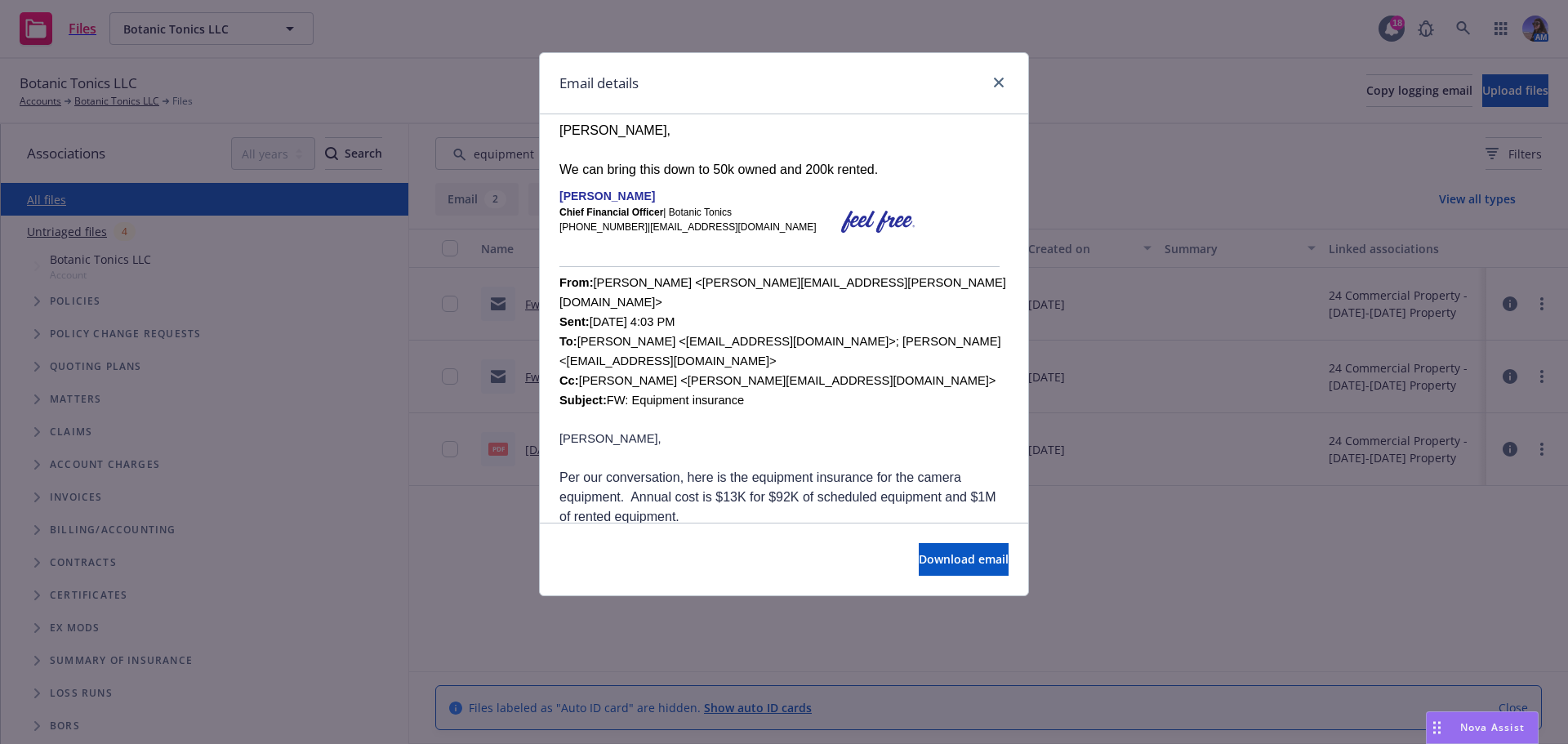
scroll to position [735, 0]
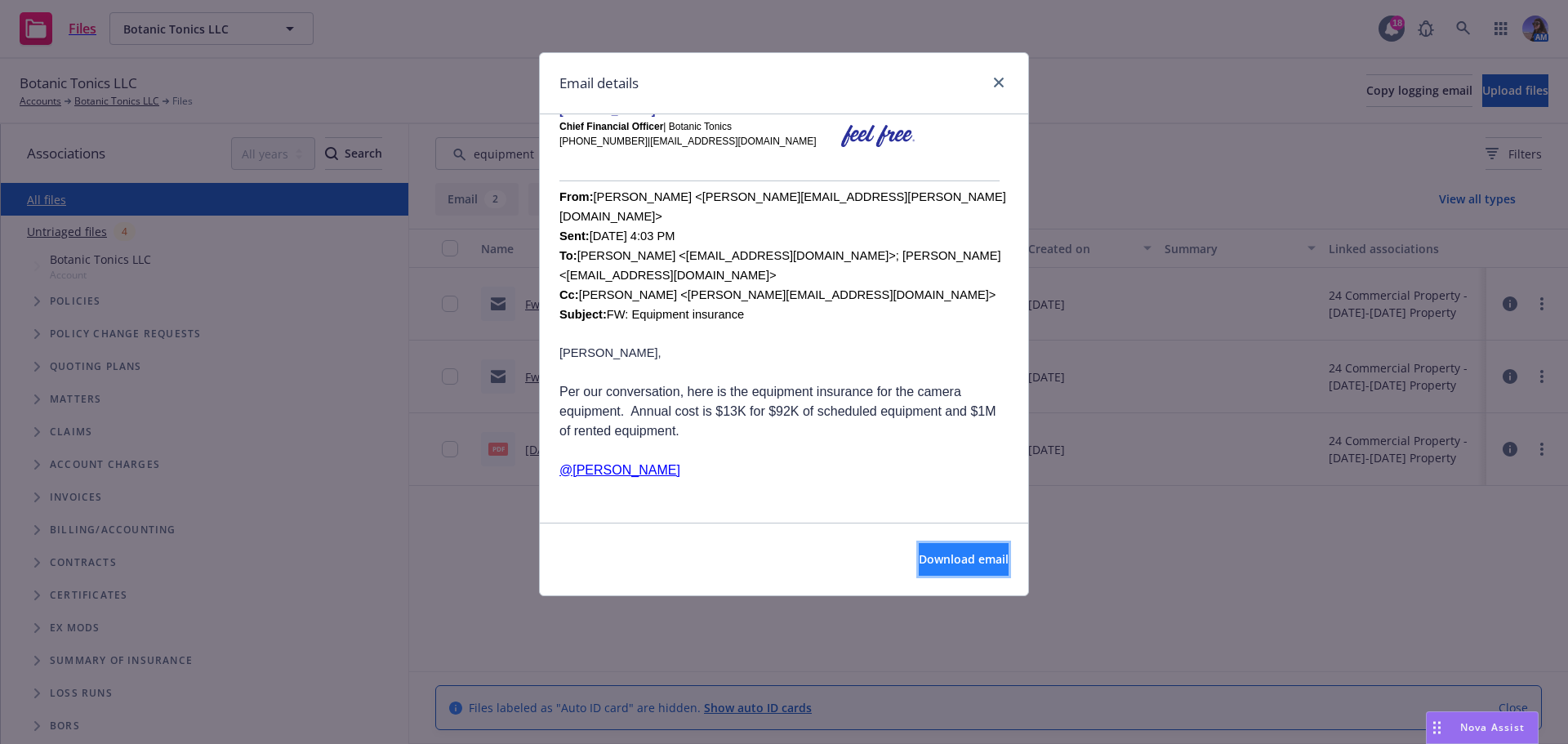
click at [919, 549] on button "Download email" at bounding box center [963, 559] width 90 height 32
drag, startPoint x: 996, startPoint y: 88, endPoint x: 1010, endPoint y: 89, distance: 14.0
click at [1010, 89] on div "Email details" at bounding box center [784, 84] width 488 height 61
click at [995, 85] on icon "close" at bounding box center [998, 82] width 10 height 10
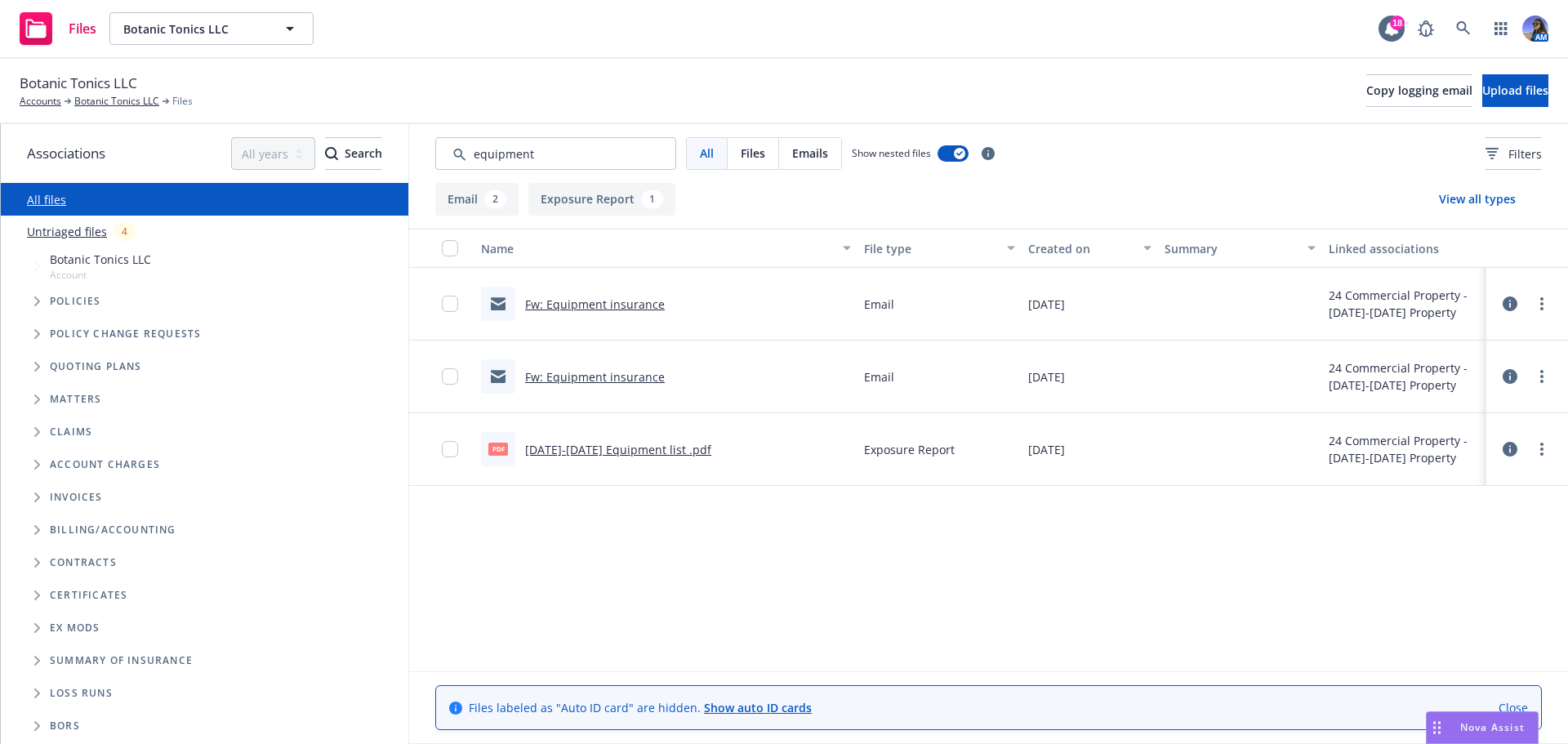
click at [602, 301] on link "Fw: Equipment insurance" at bounding box center [594, 304] width 139 height 16
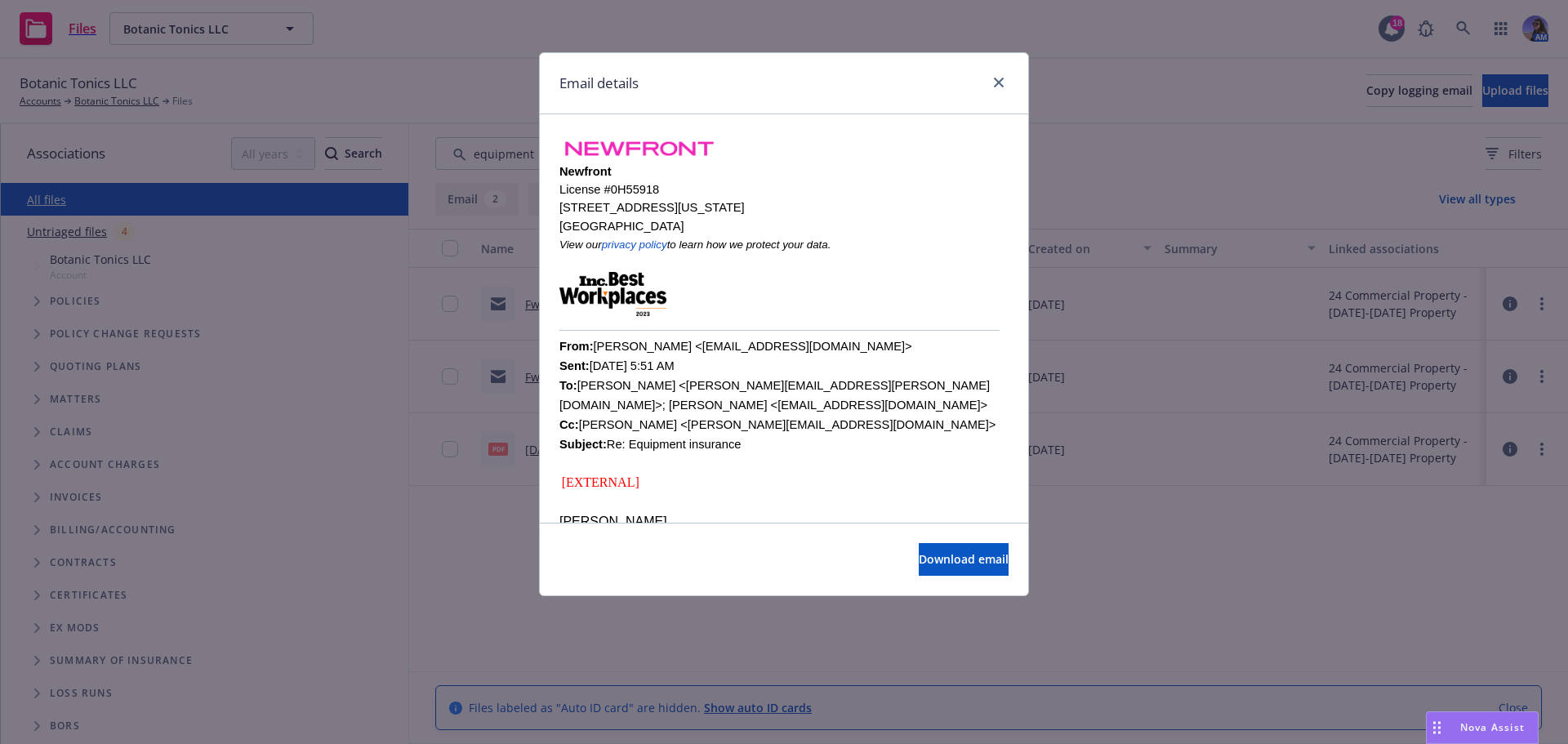
scroll to position [408, 0]
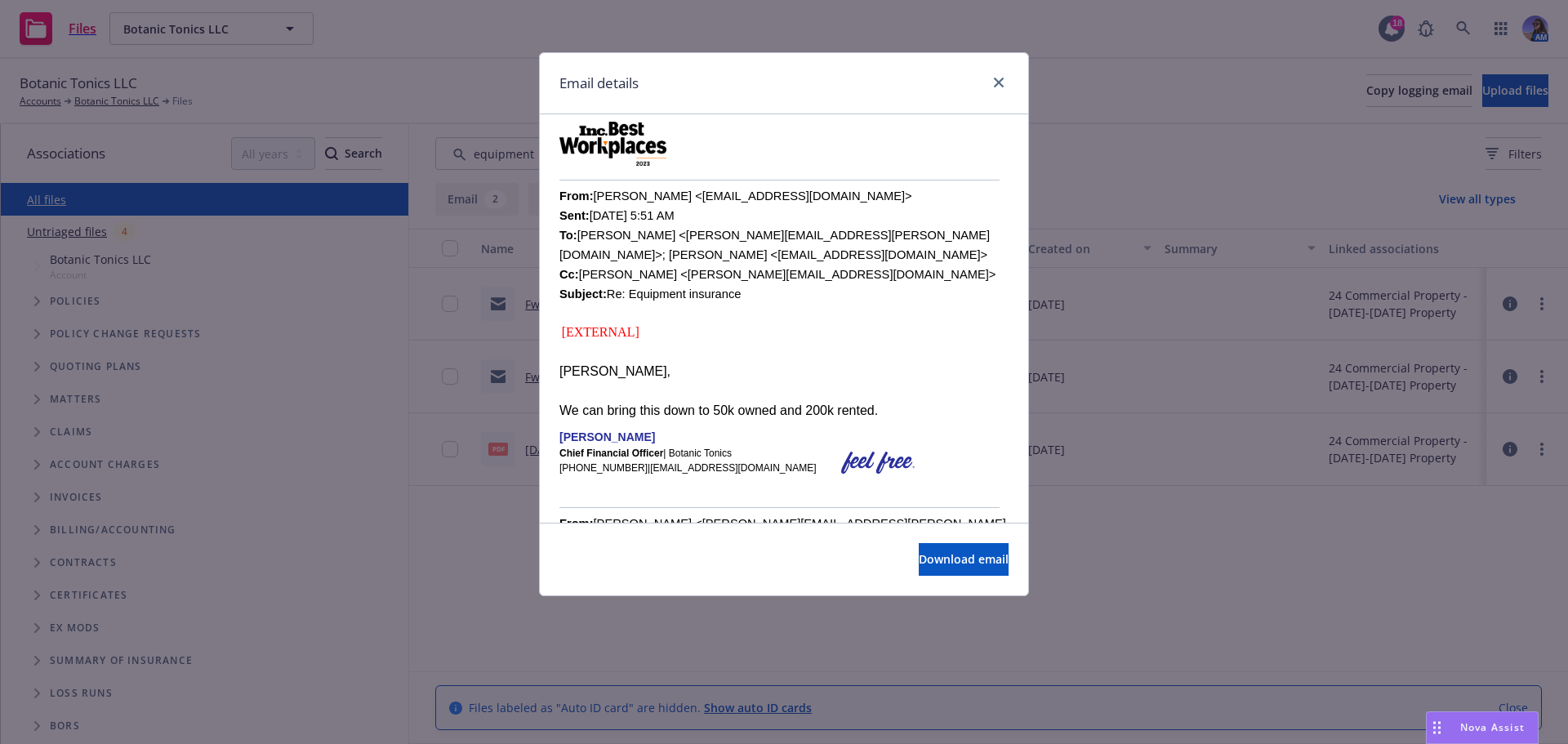
click at [1005, 71] on div "Email details" at bounding box center [784, 84] width 488 height 61
drag, startPoint x: 1005, startPoint y: 71, endPoint x: 1014, endPoint y: 81, distance: 13.5
click at [1010, 72] on div "Email details" at bounding box center [784, 84] width 488 height 61
click at [999, 83] on icon "close" at bounding box center [998, 82] width 10 height 10
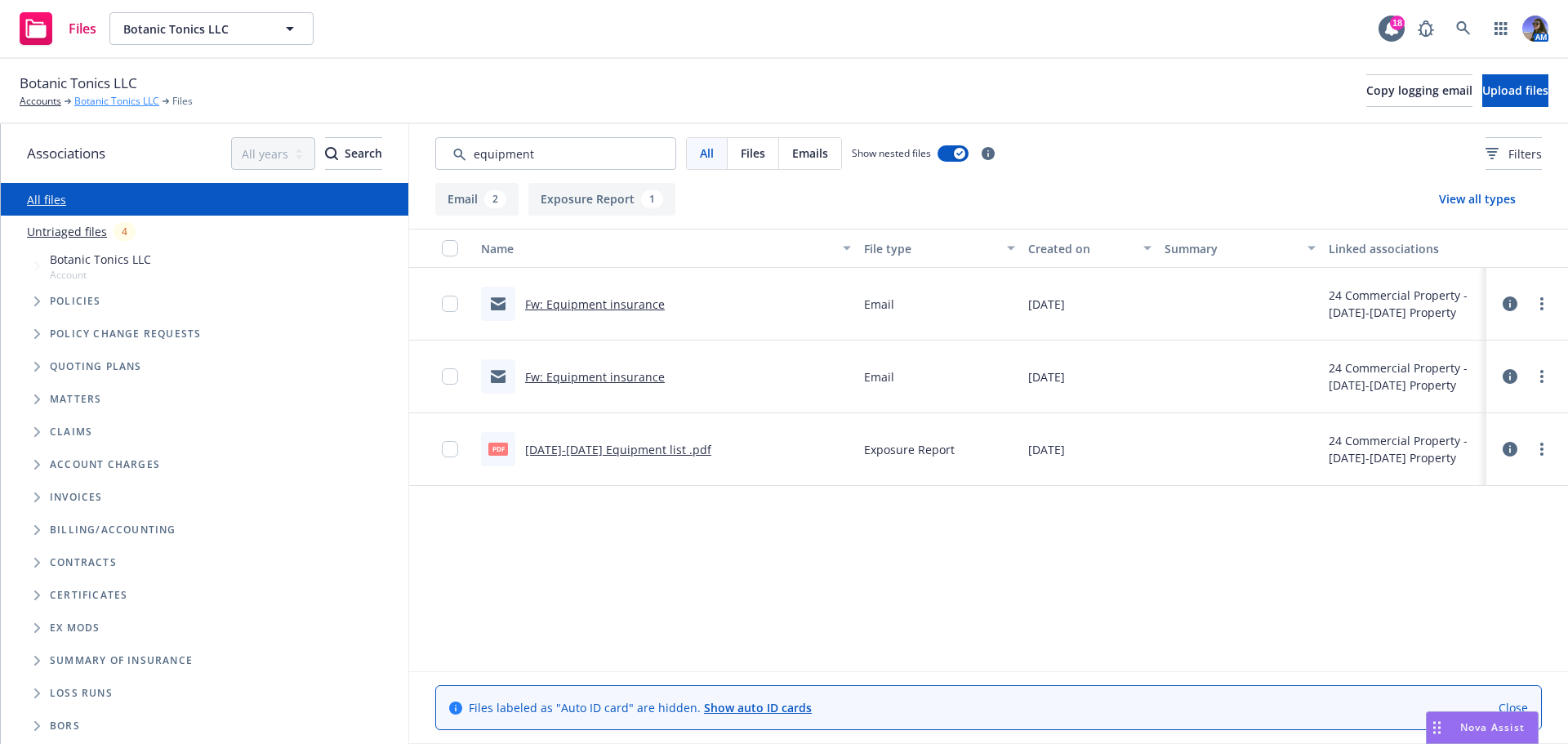
click at [102, 102] on link "Botanic Tonics LLC" at bounding box center [117, 101] width 85 height 15
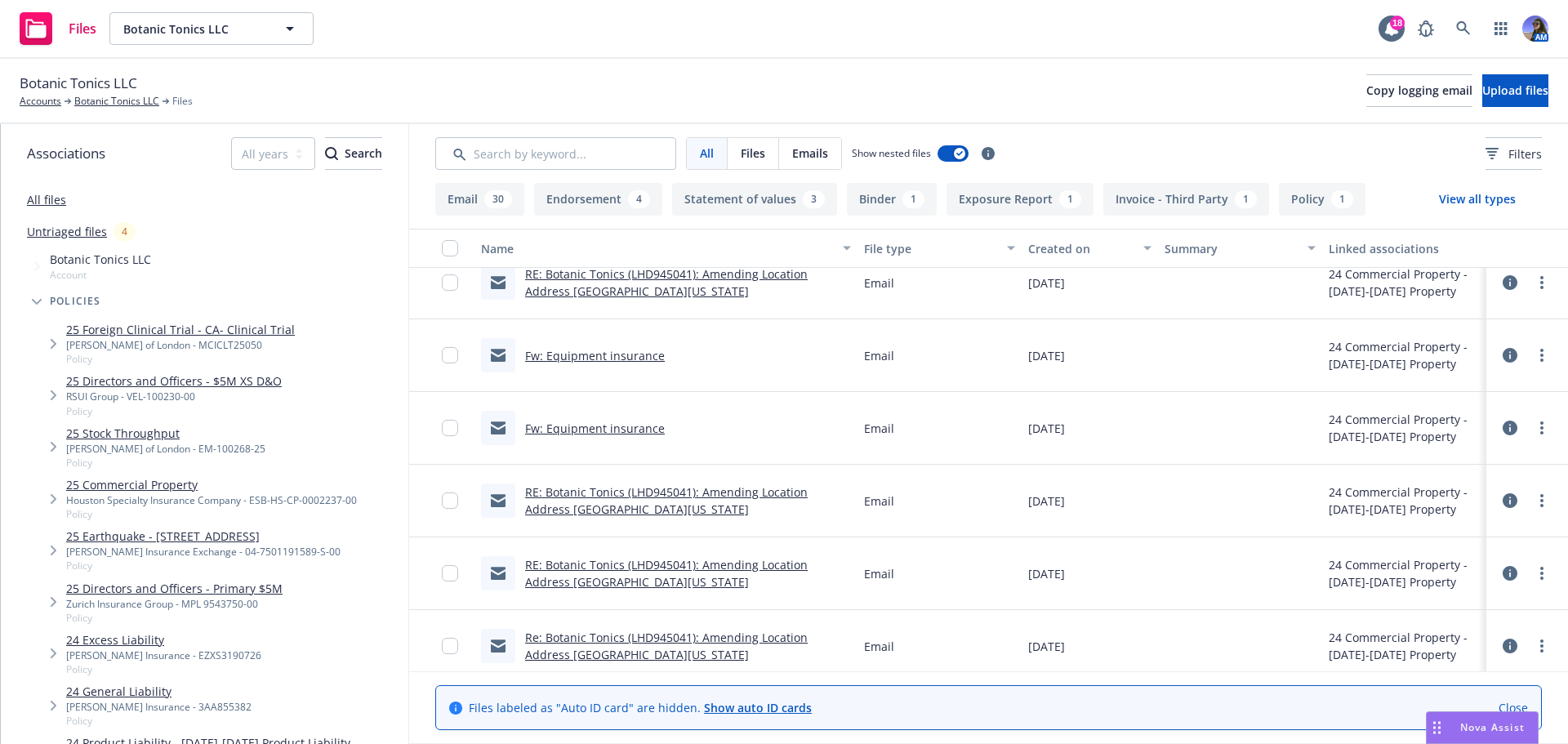
scroll to position [817, 0]
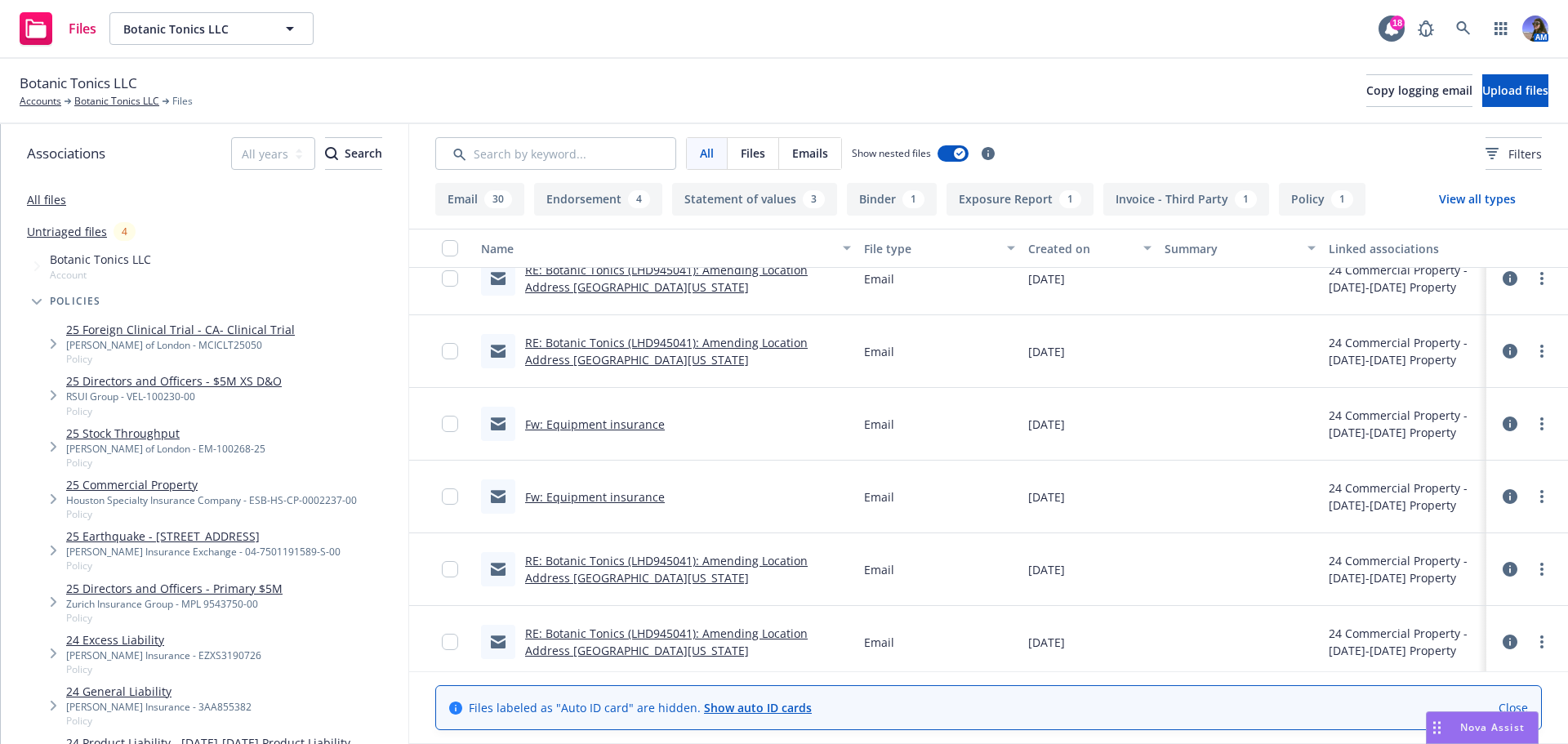
click at [590, 426] on link "Fw: Equipment insurance" at bounding box center [594, 424] width 139 height 16
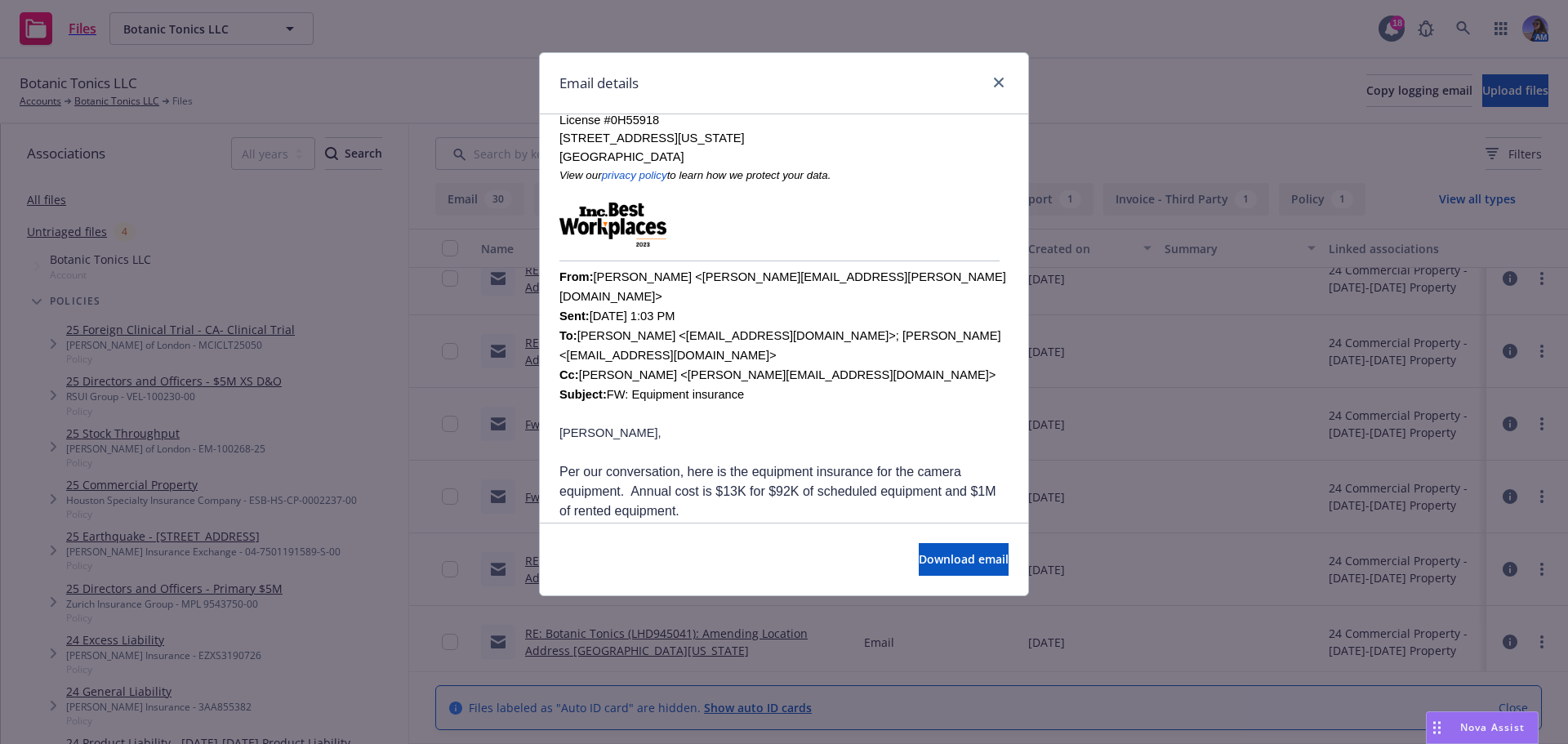
scroll to position [327, 0]
click at [993, 78] on link "close" at bounding box center [999, 82] width 19 height 19
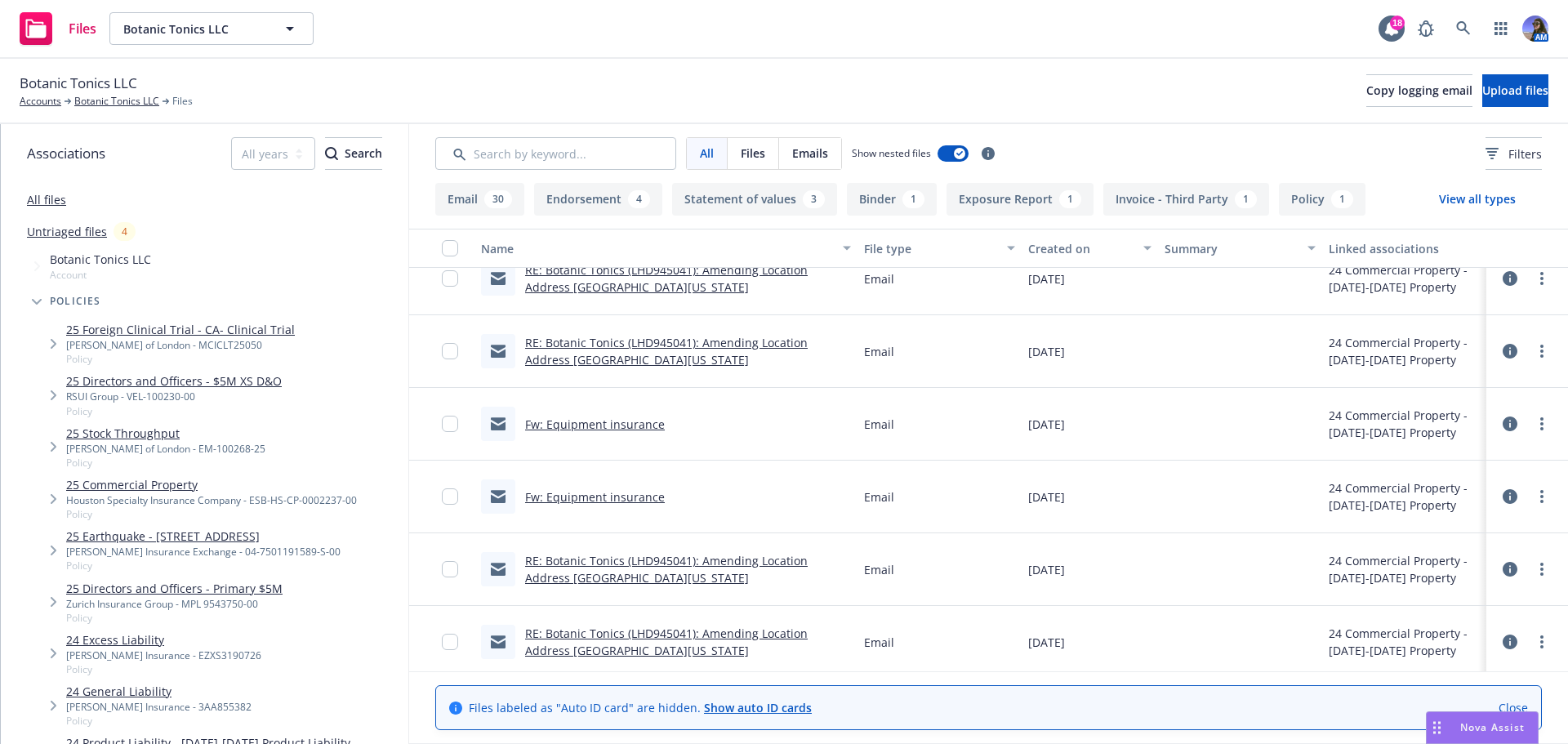
click at [619, 498] on link "Fw: Equipment insurance" at bounding box center [594, 497] width 139 height 16
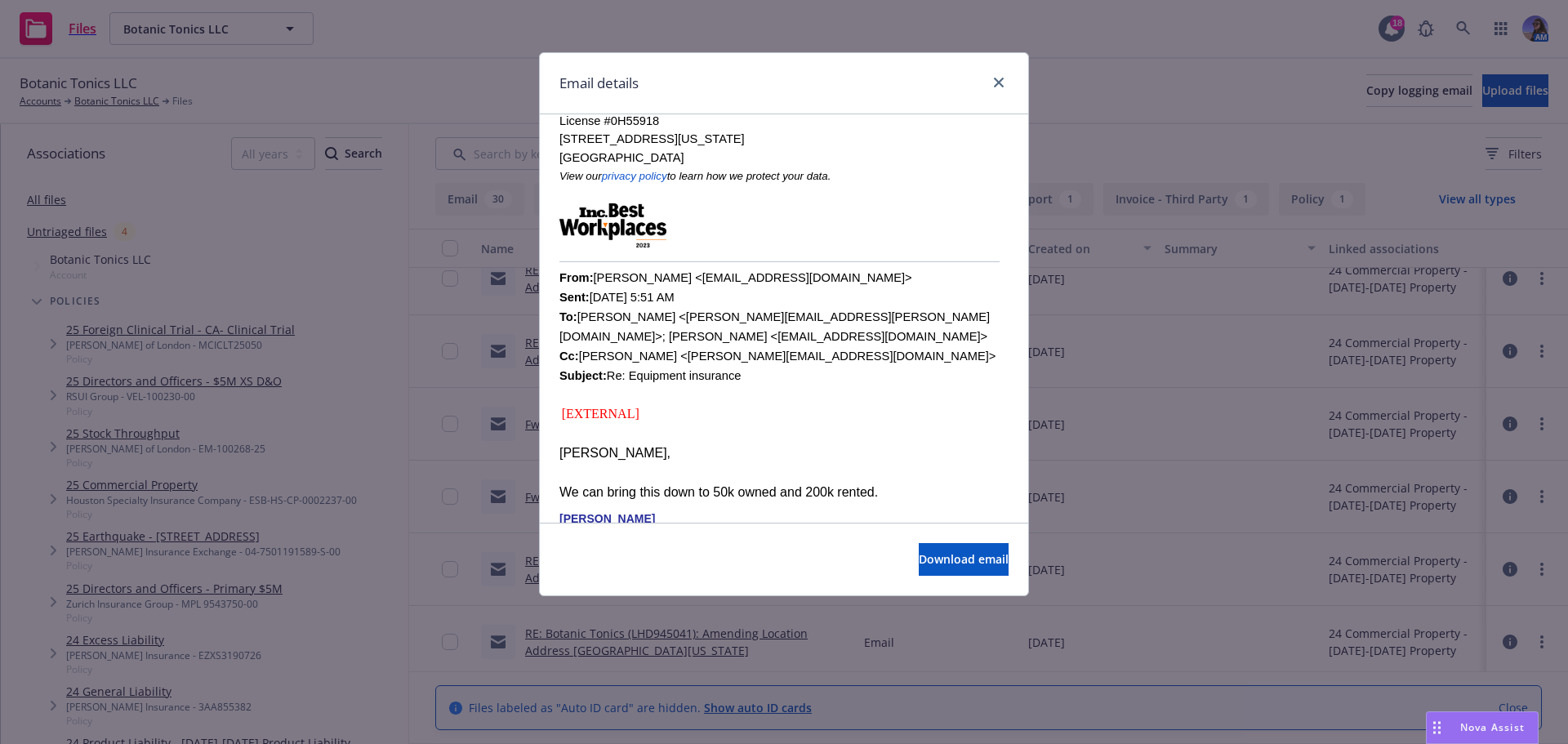
scroll to position [408, 0]
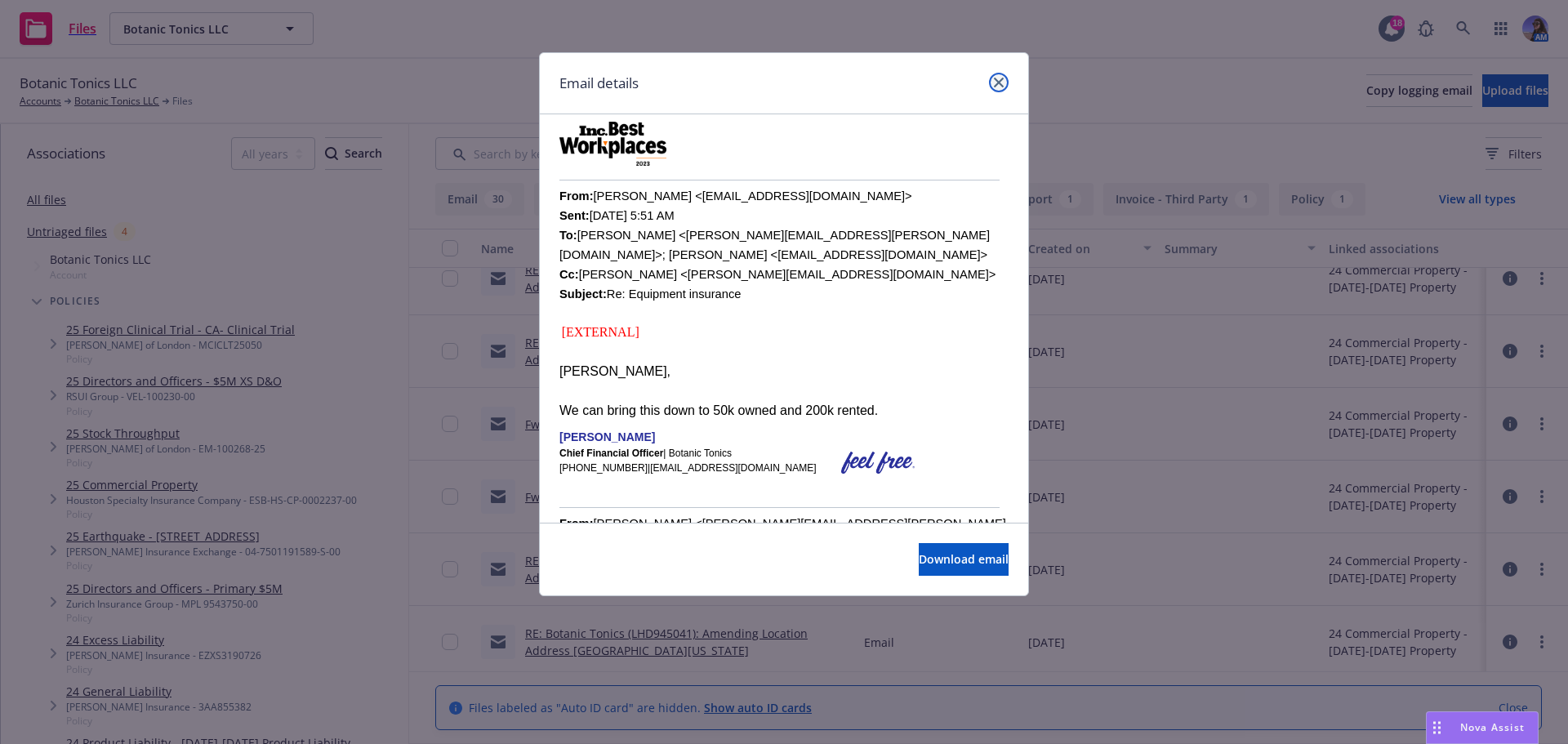
click at [997, 88] on link "close" at bounding box center [999, 82] width 19 height 19
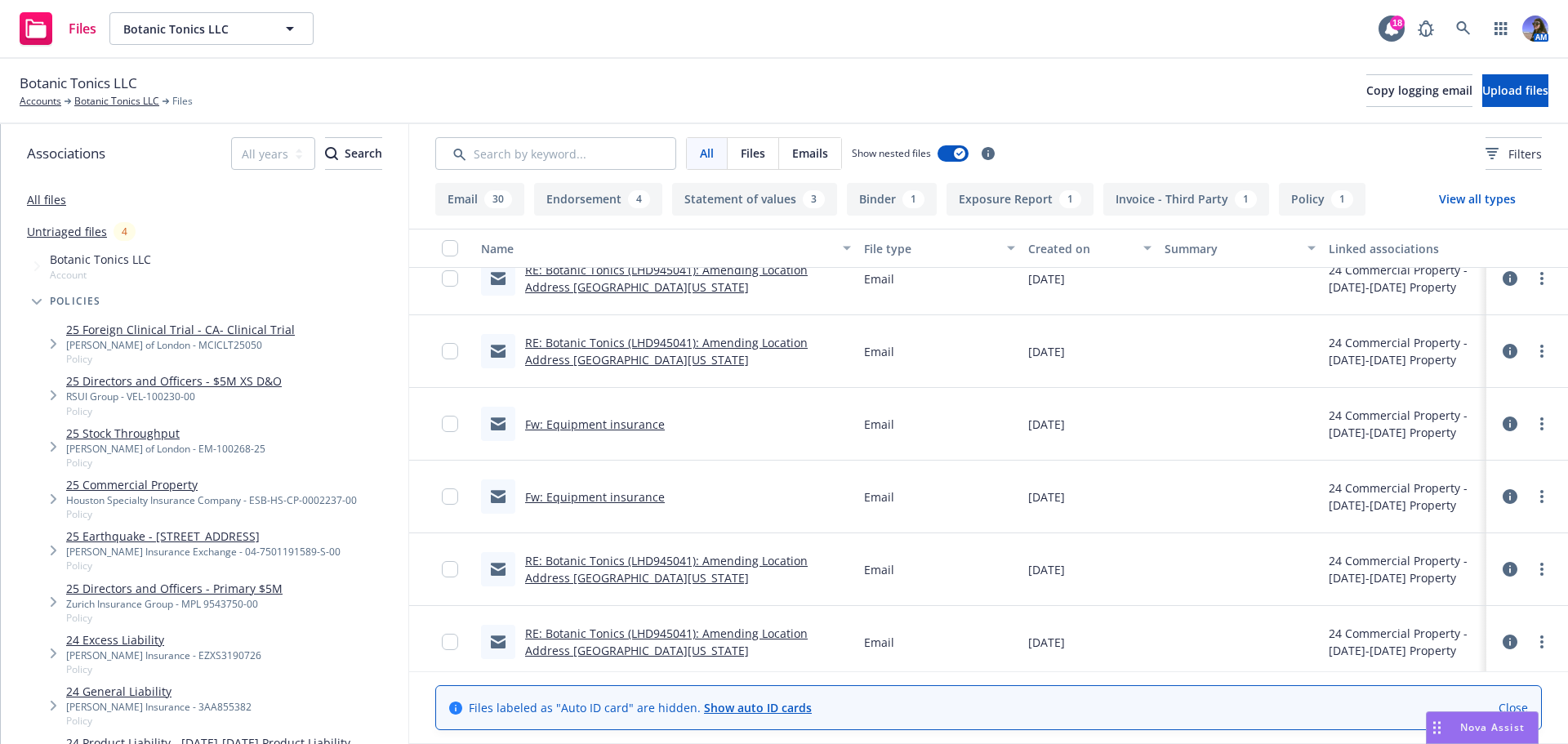
click at [570, 424] on link "Fw: Equipment insurance" at bounding box center [594, 424] width 139 height 16
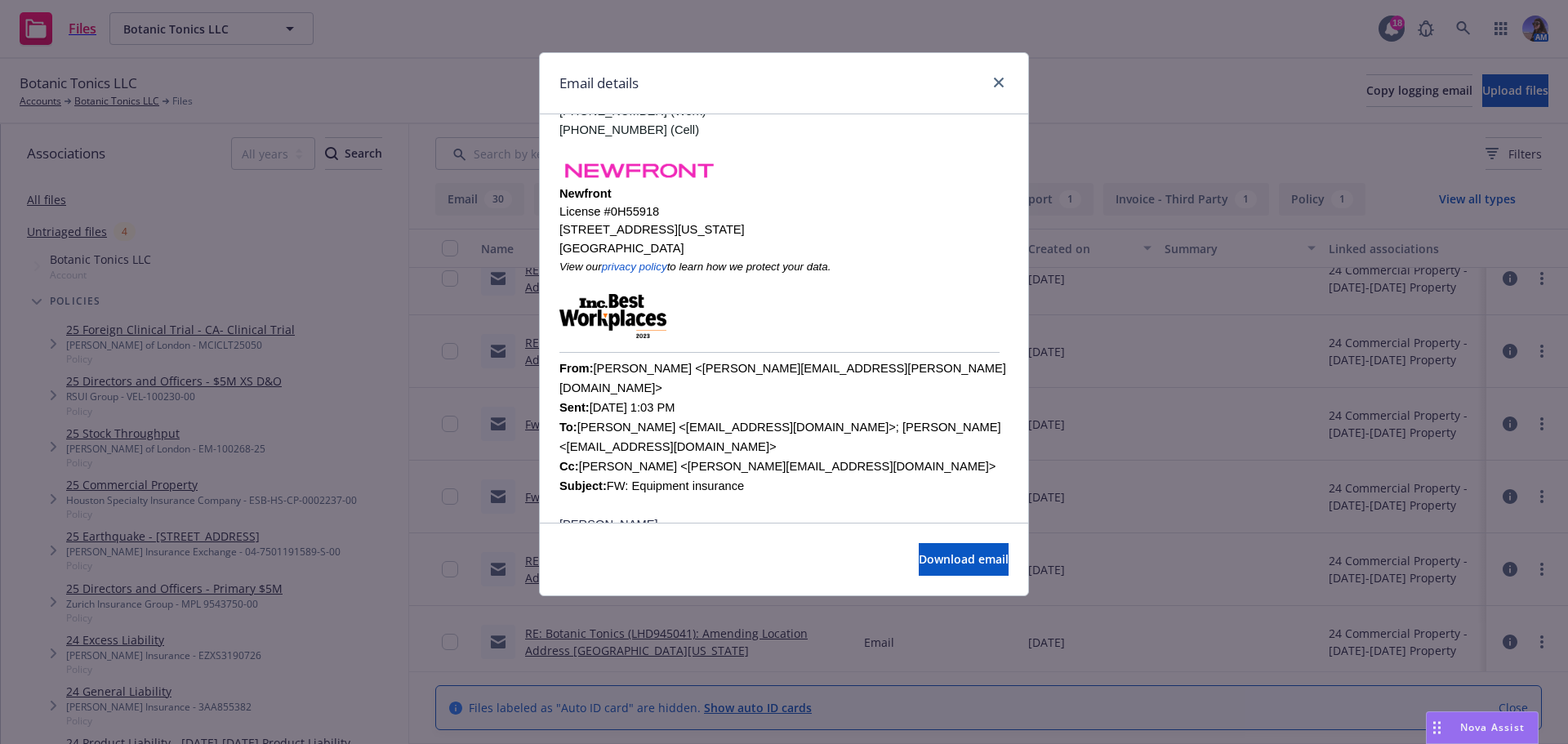
scroll to position [327, 0]
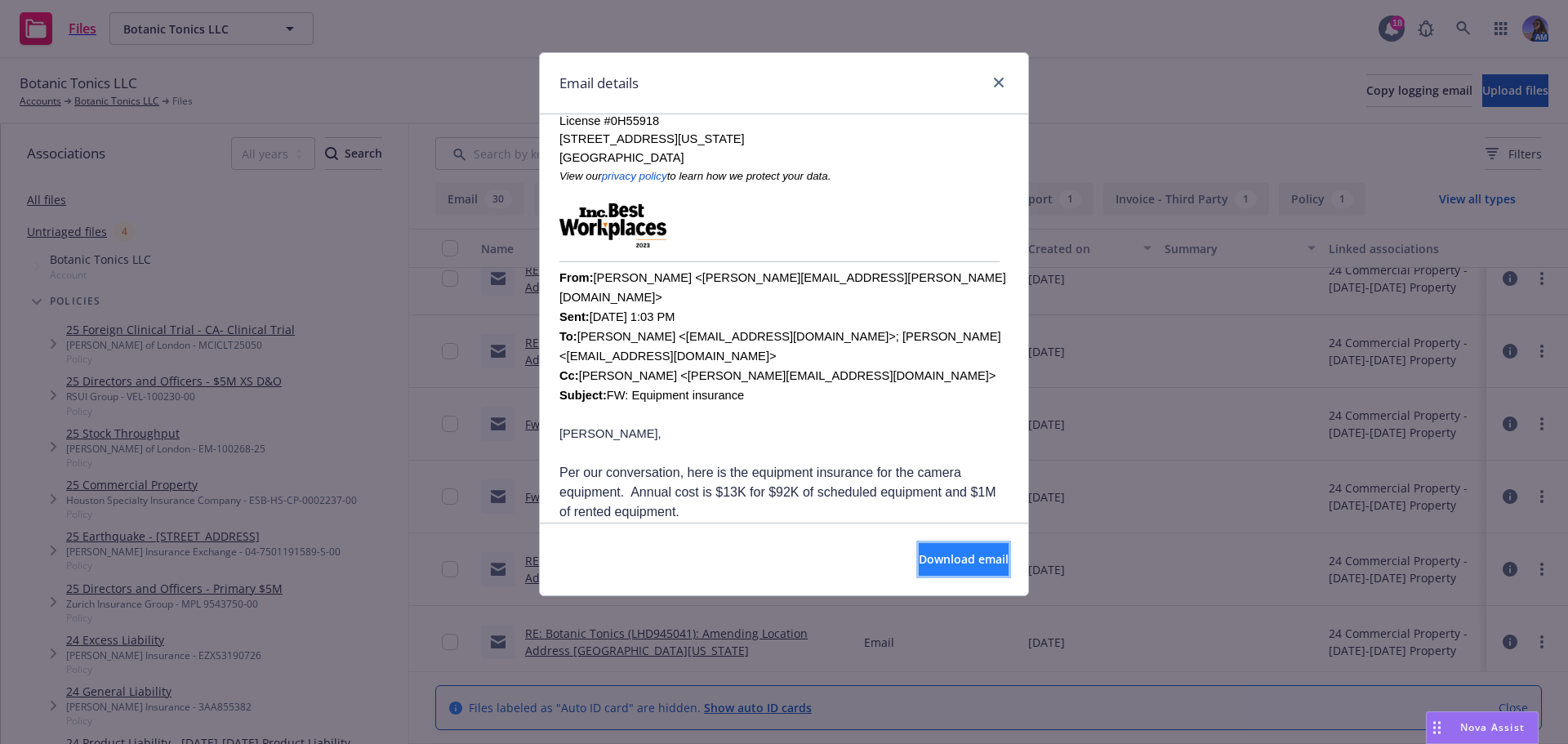
click at [919, 554] on button "Download email" at bounding box center [963, 559] width 90 height 32
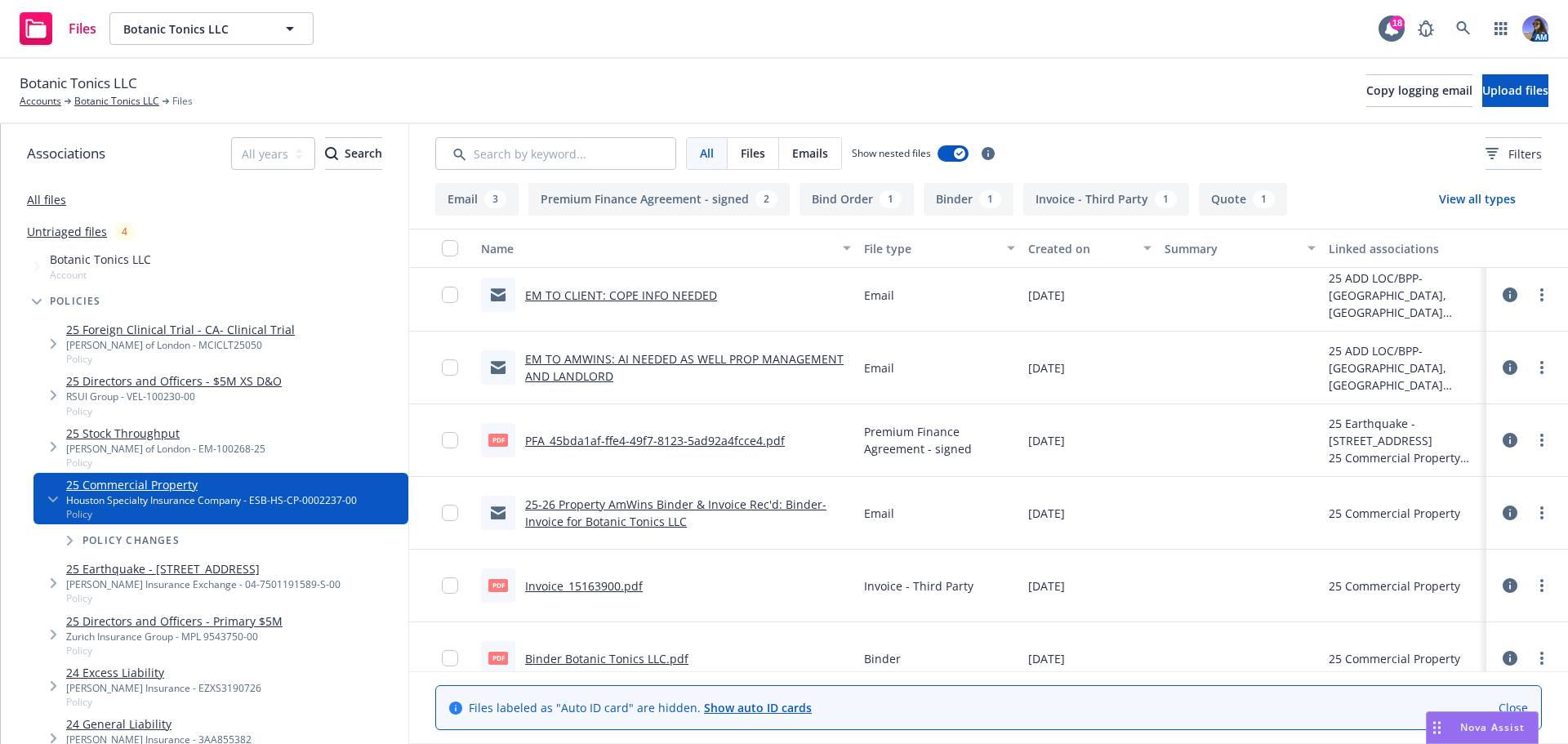
scroll to position [163, 0]
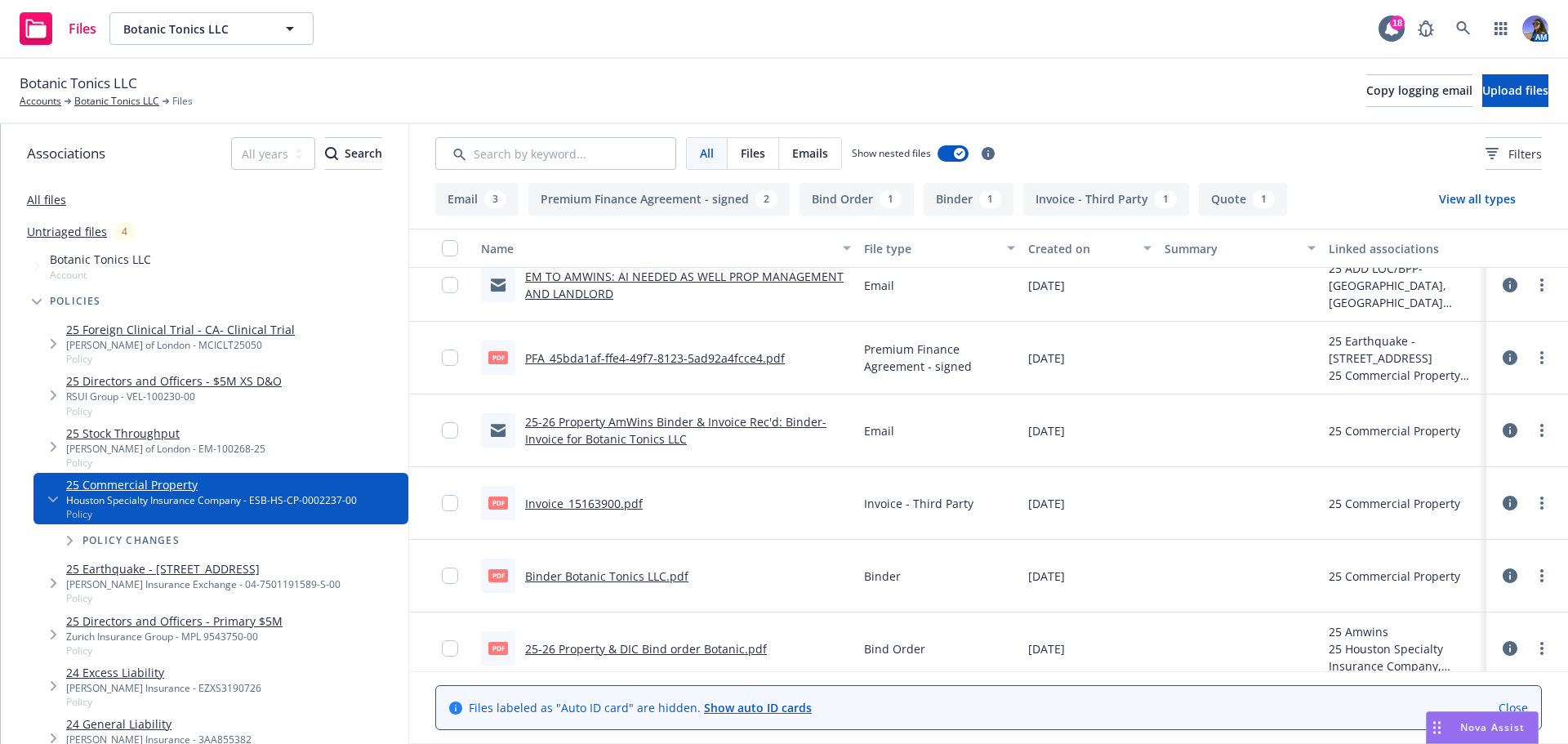
click at [567, 443] on link "25-26 Property AmWins Binder & Invoice Rec'd: Binder-Invoice for Botanic Tonics…" at bounding box center [676, 430] width 302 height 32
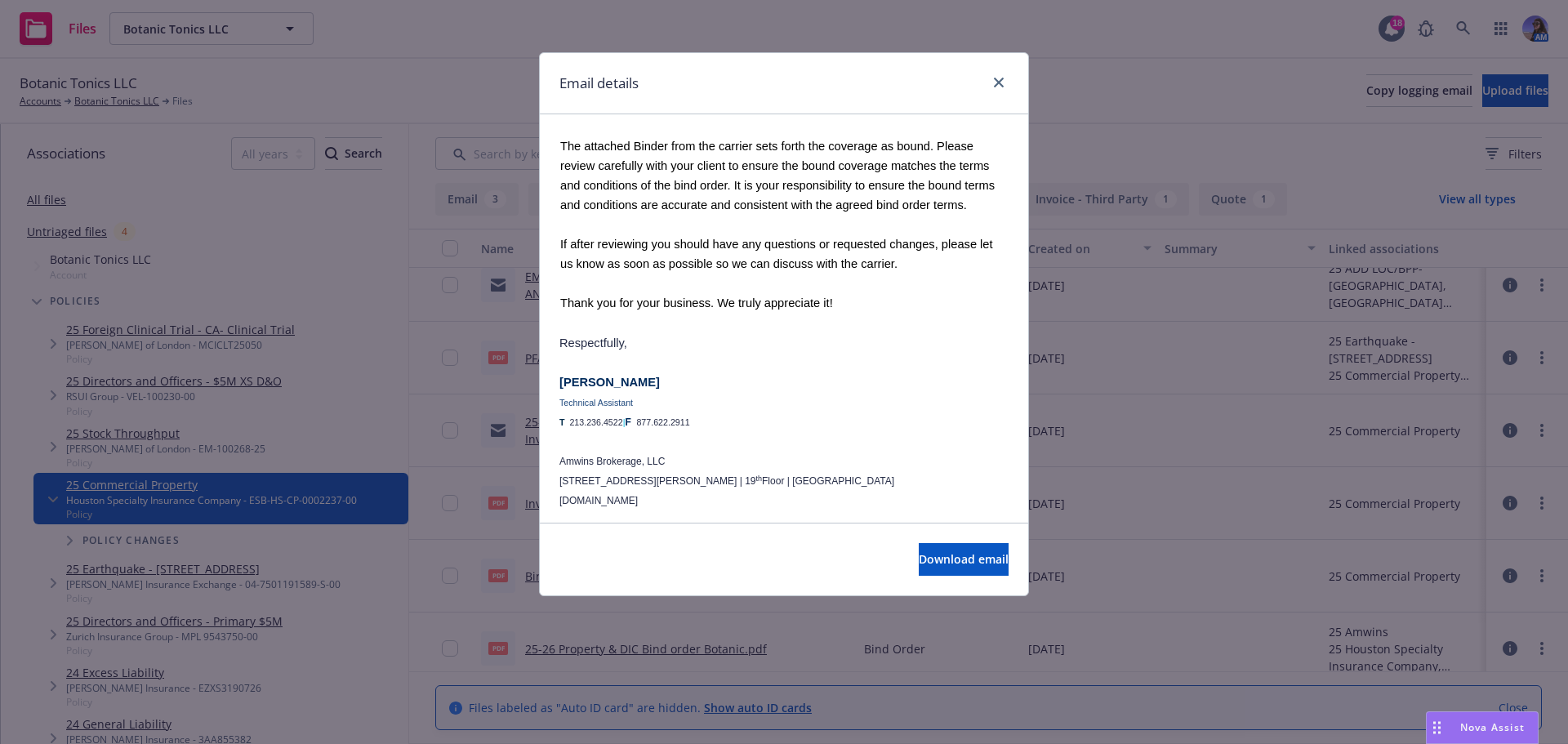
scroll to position [817, 0]
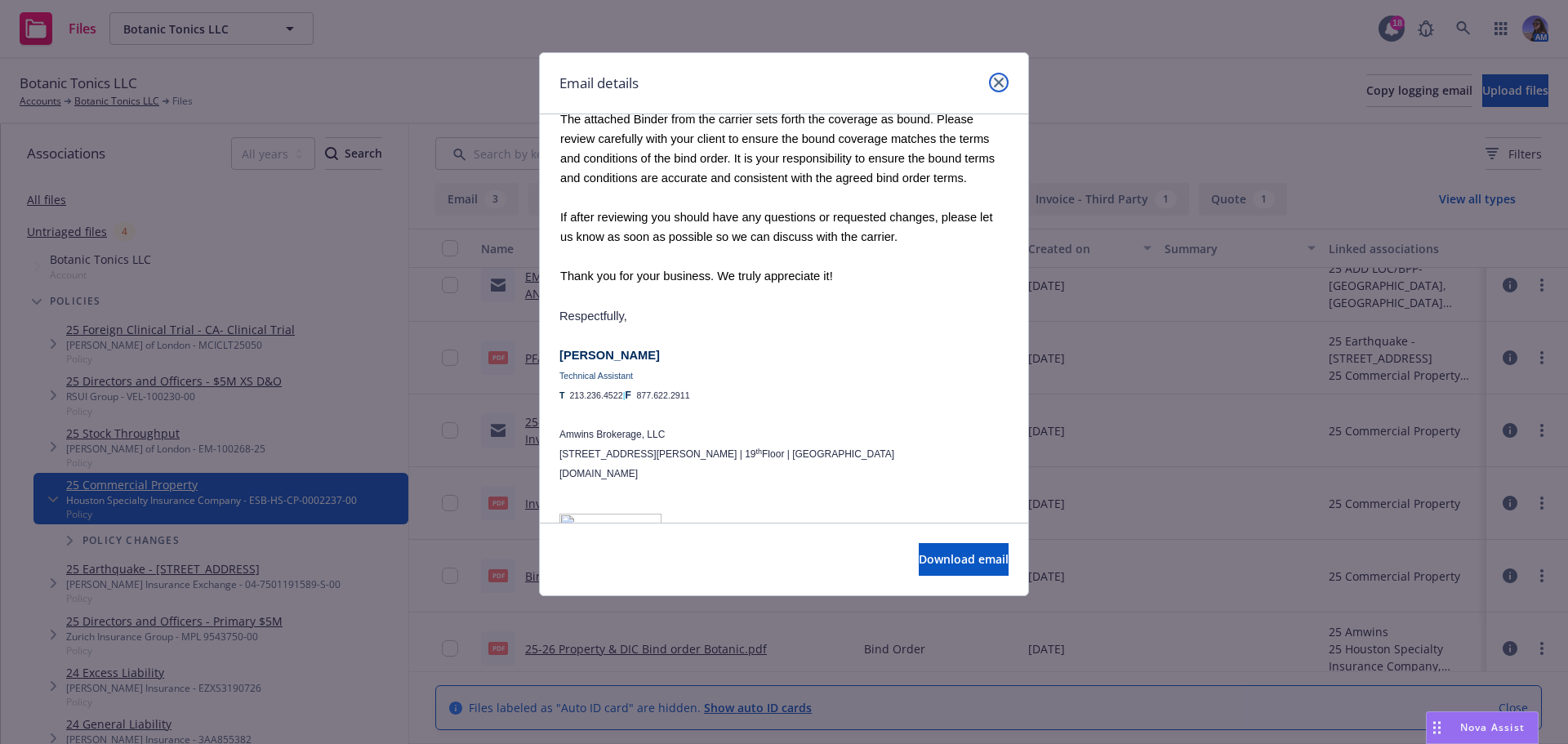
click at [997, 87] on icon "close" at bounding box center [998, 82] width 10 height 10
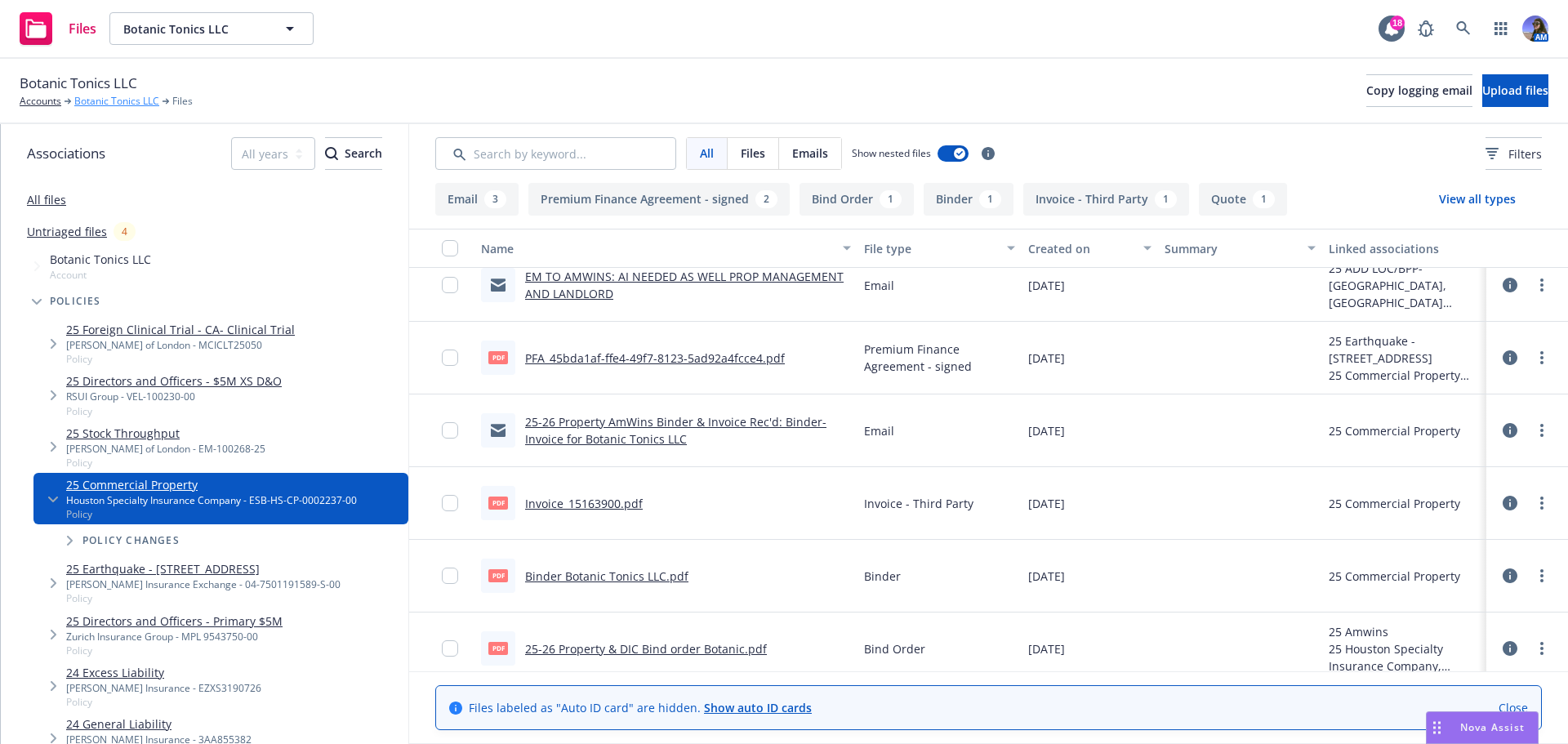
click at [114, 98] on link "Botanic Tonics LLC" at bounding box center [117, 101] width 85 height 15
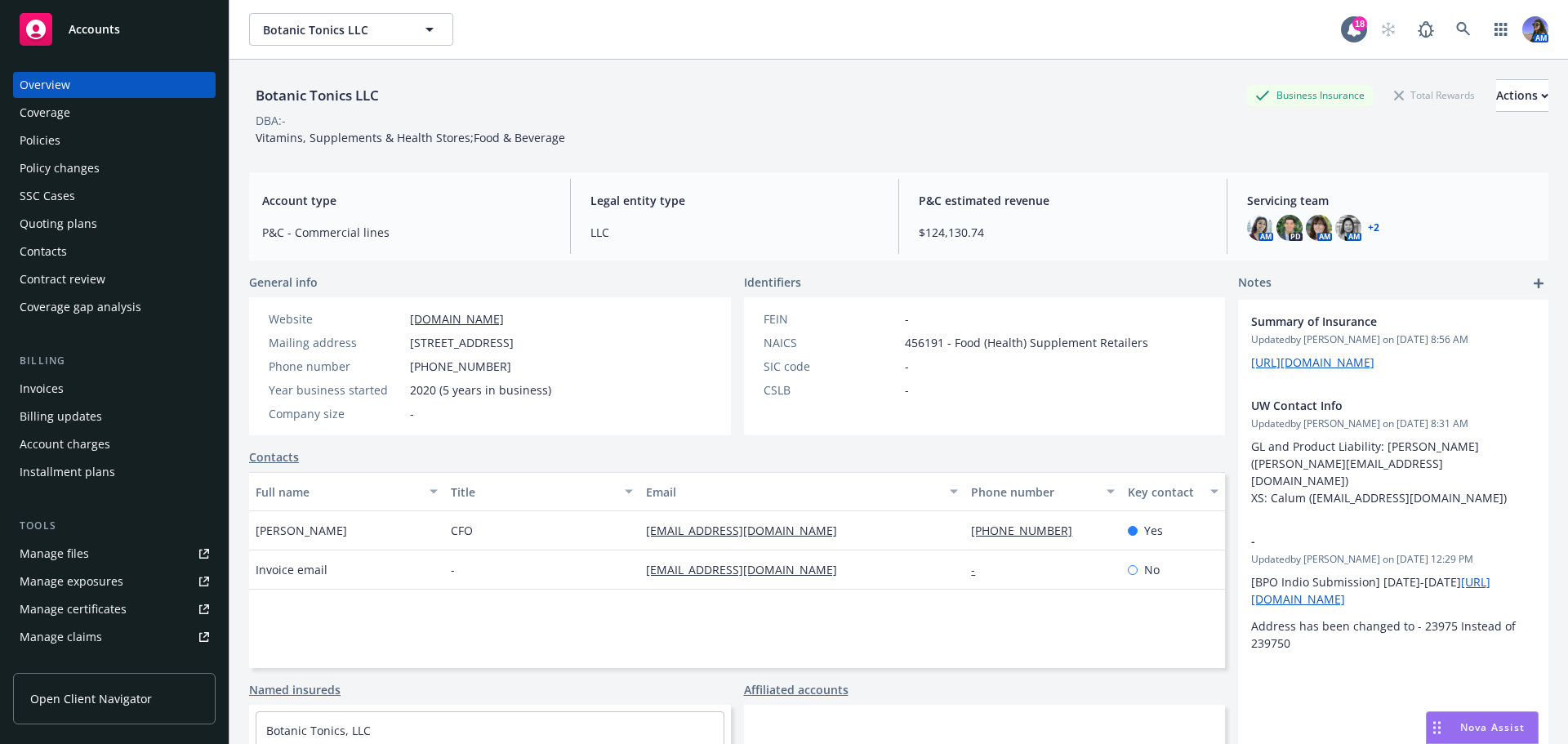
click at [104, 148] on div "Policies" at bounding box center [114, 140] width 189 height 26
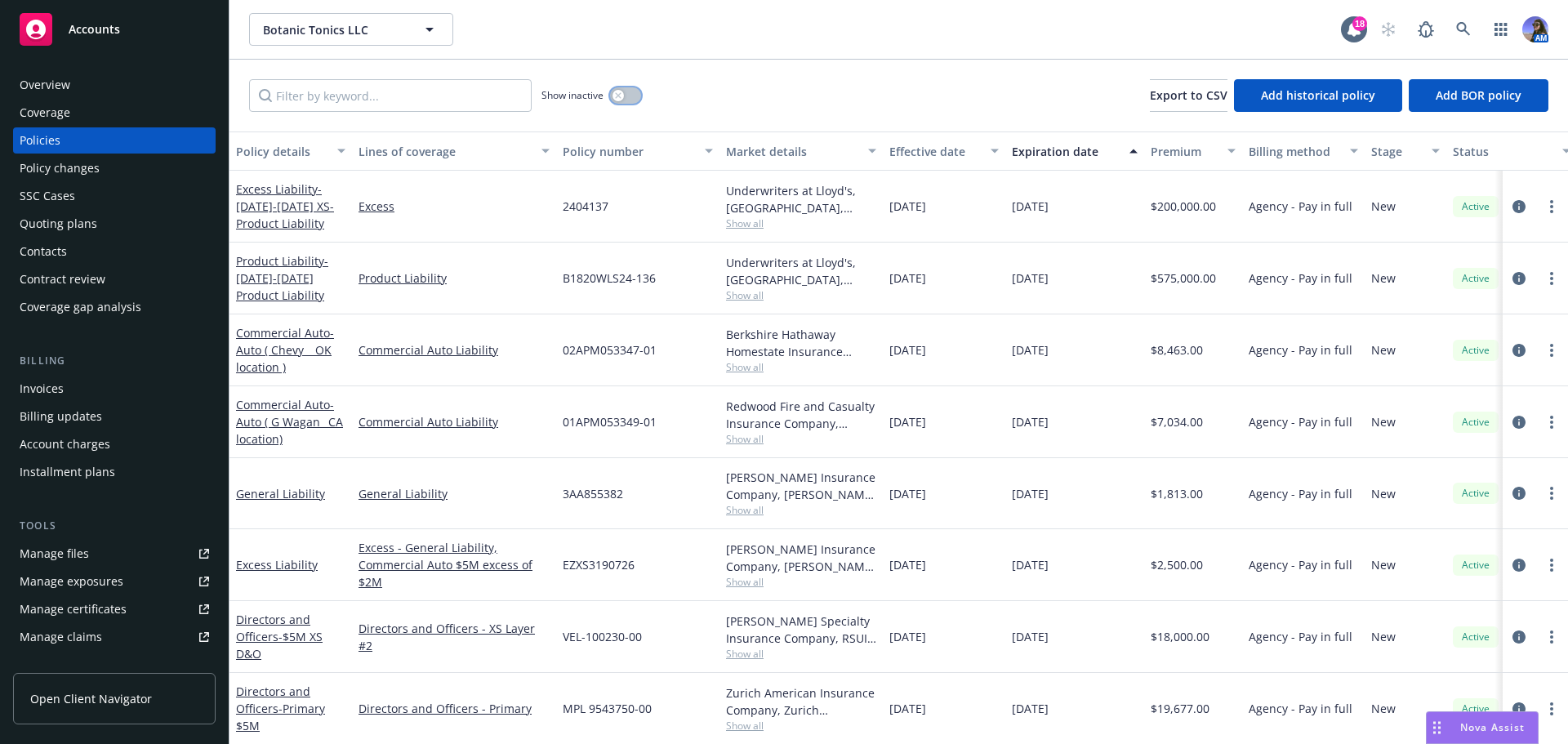
click at [623, 93] on div "button" at bounding box center [618, 96] width 11 height 11
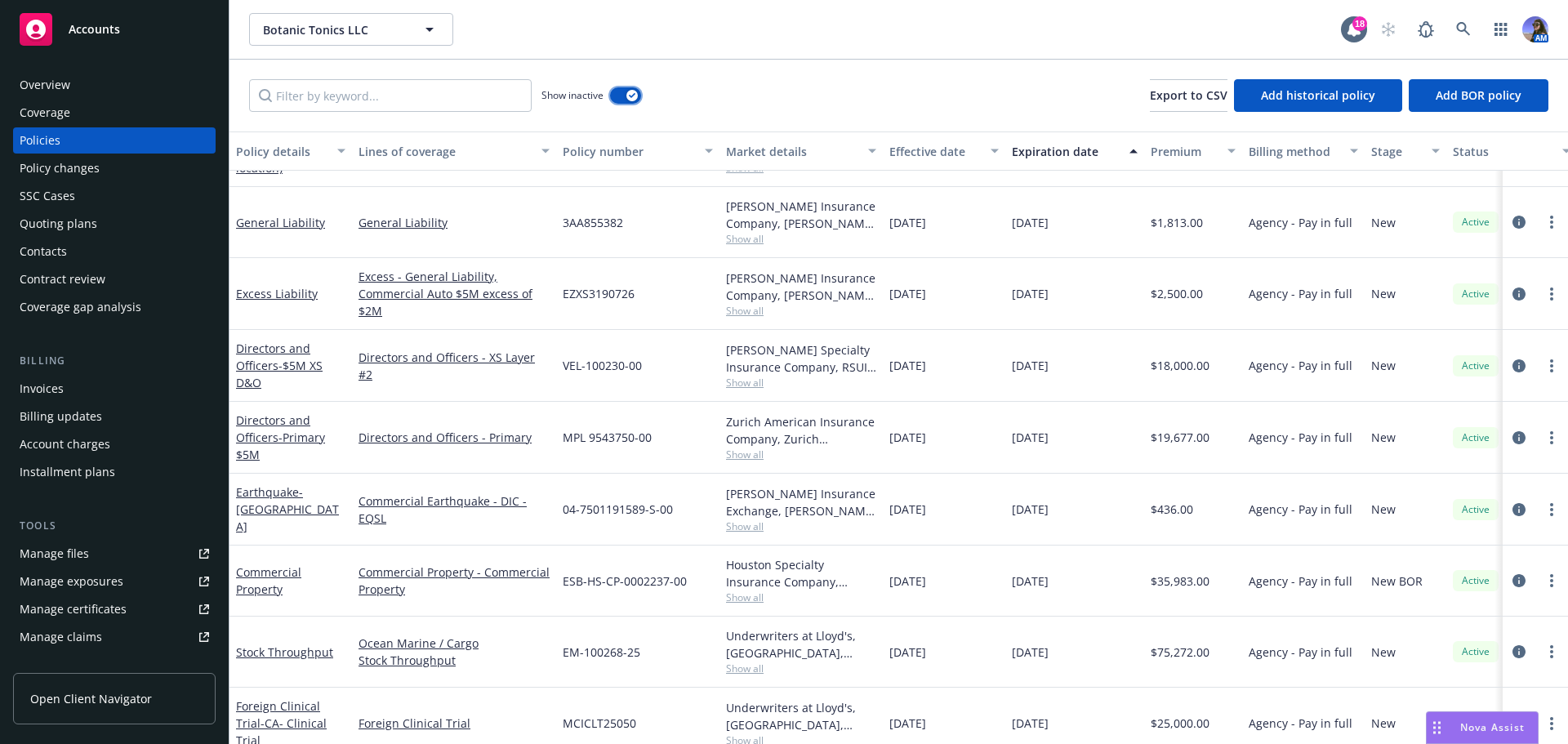
scroll to position [407, 0]
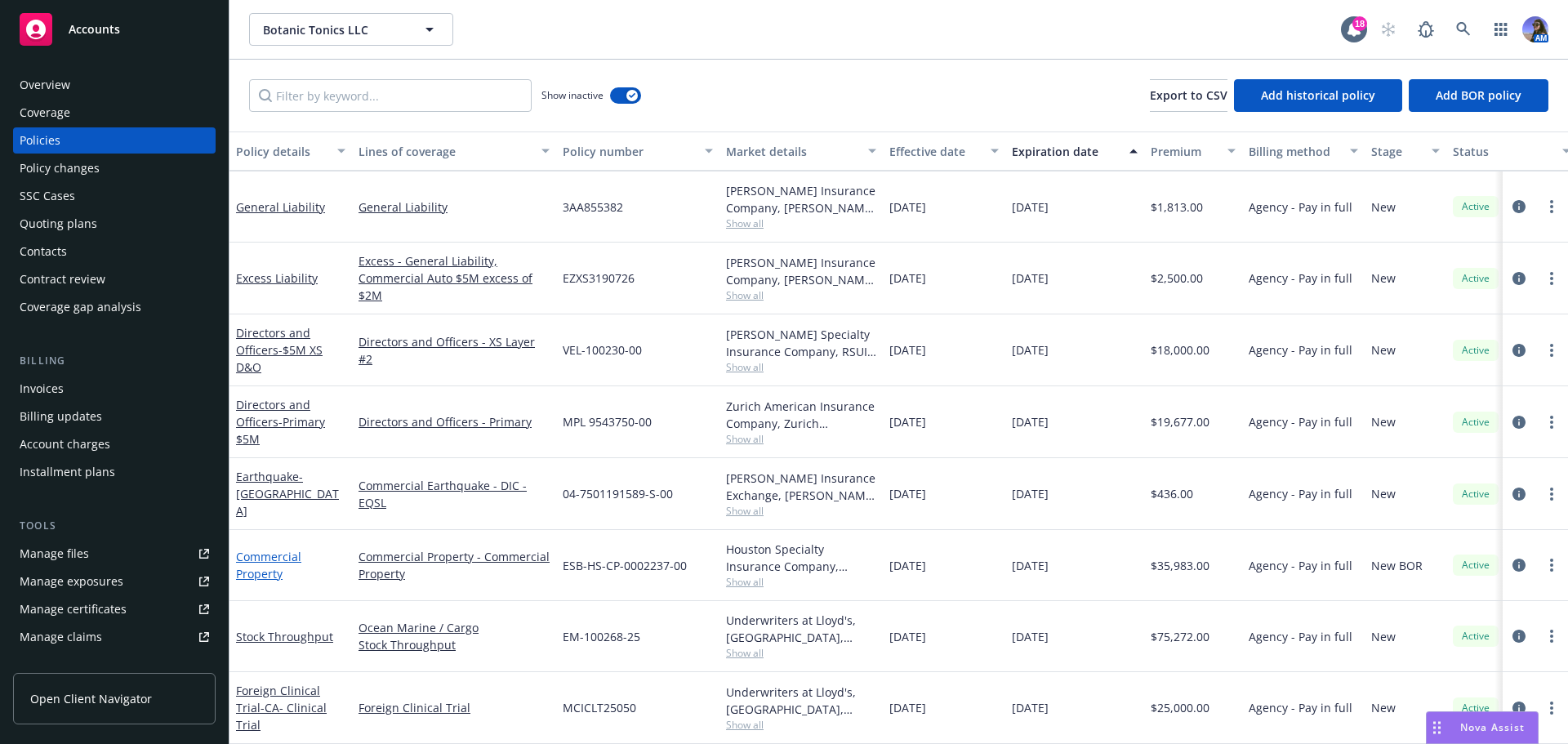
click at [263, 558] on link "Commercial Property" at bounding box center [268, 564] width 66 height 32
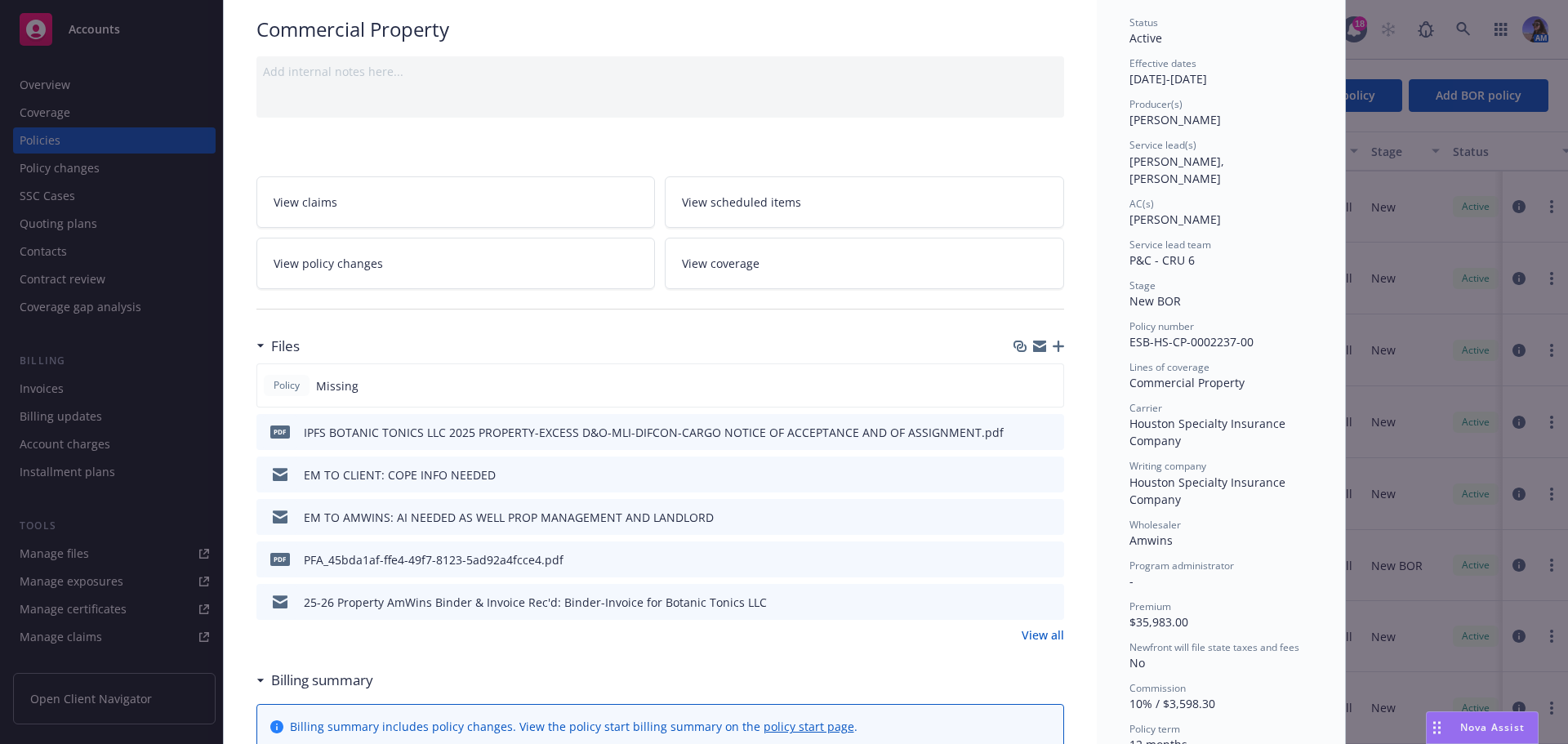
scroll to position [163, 0]
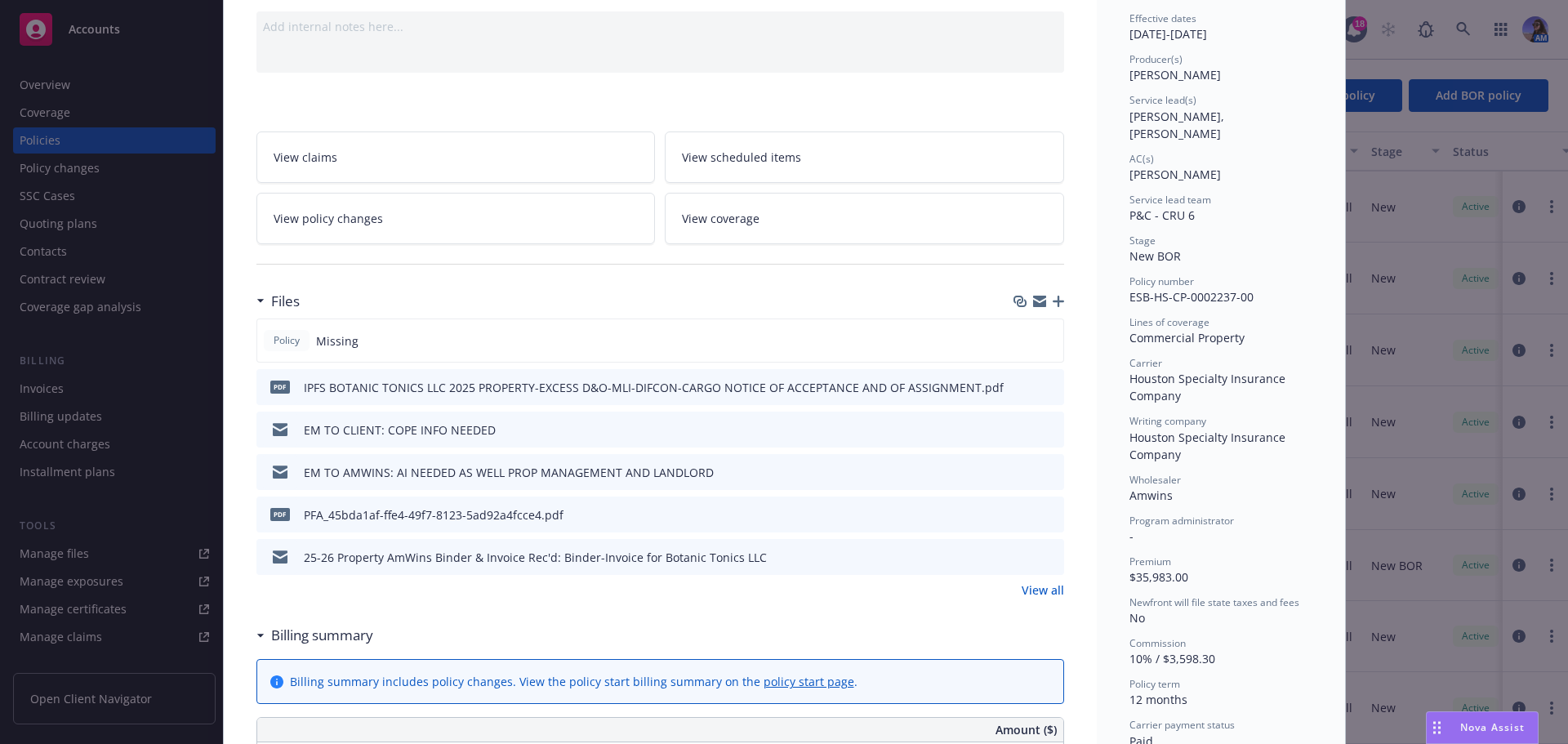
click at [1030, 592] on link "View all" at bounding box center [1043, 591] width 42 height 18
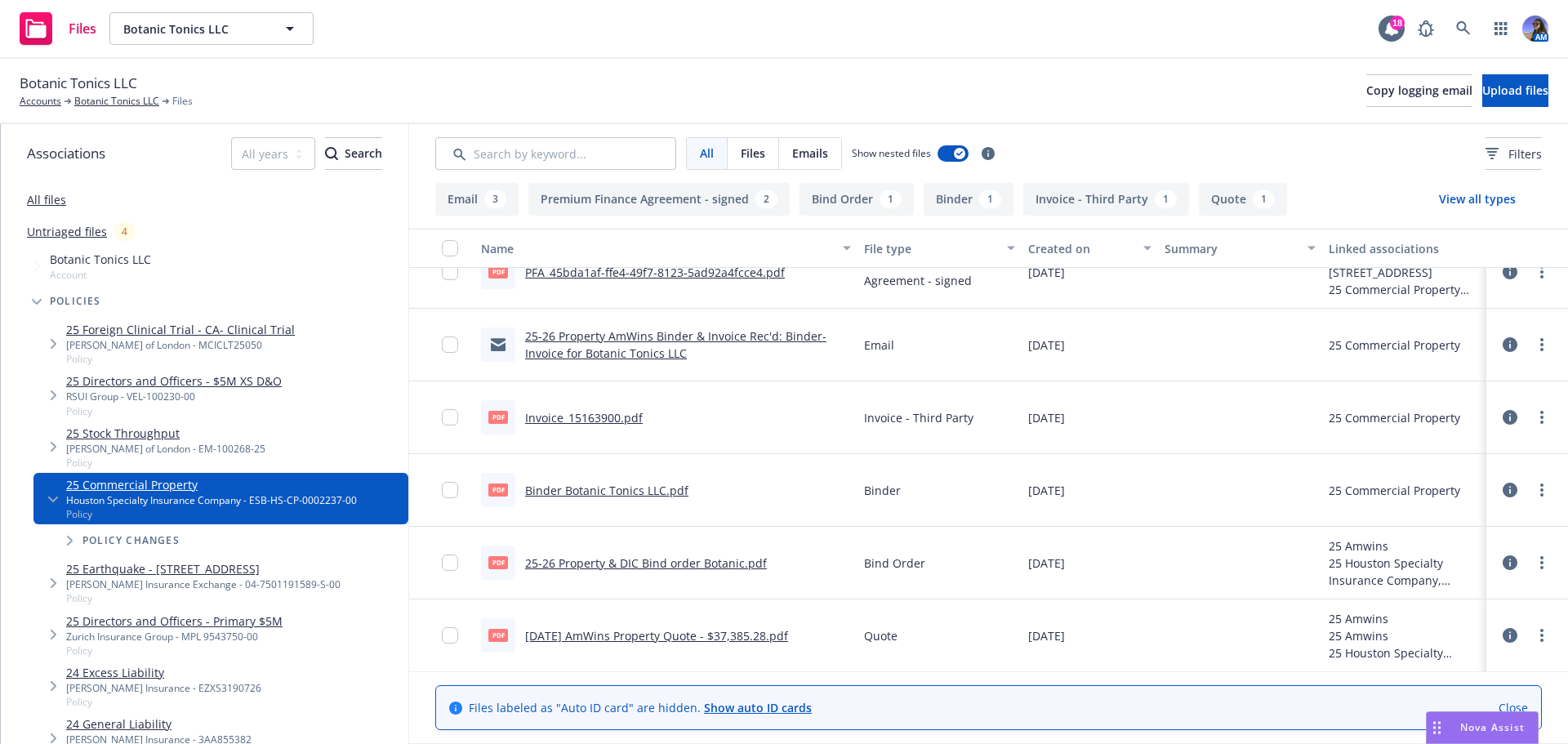
scroll to position [249, 0]
click at [640, 637] on link "[DATE] AmWins Property Quote - $37,385.28.pdf" at bounding box center [656, 635] width 263 height 16
click at [138, 105] on link "Botanic Tonics LLC" at bounding box center [117, 101] width 85 height 15
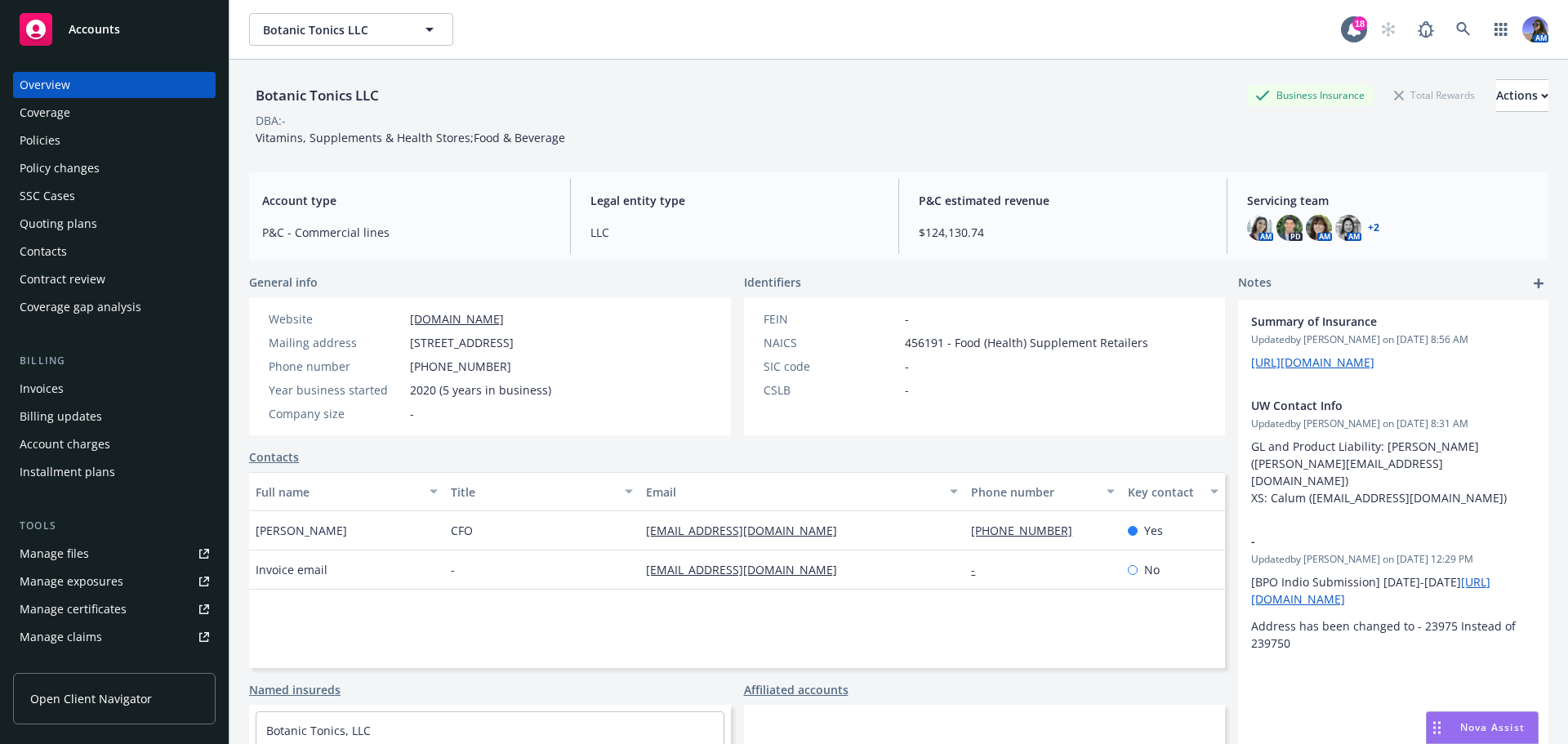
click at [66, 135] on div "Policies" at bounding box center [114, 140] width 189 height 26
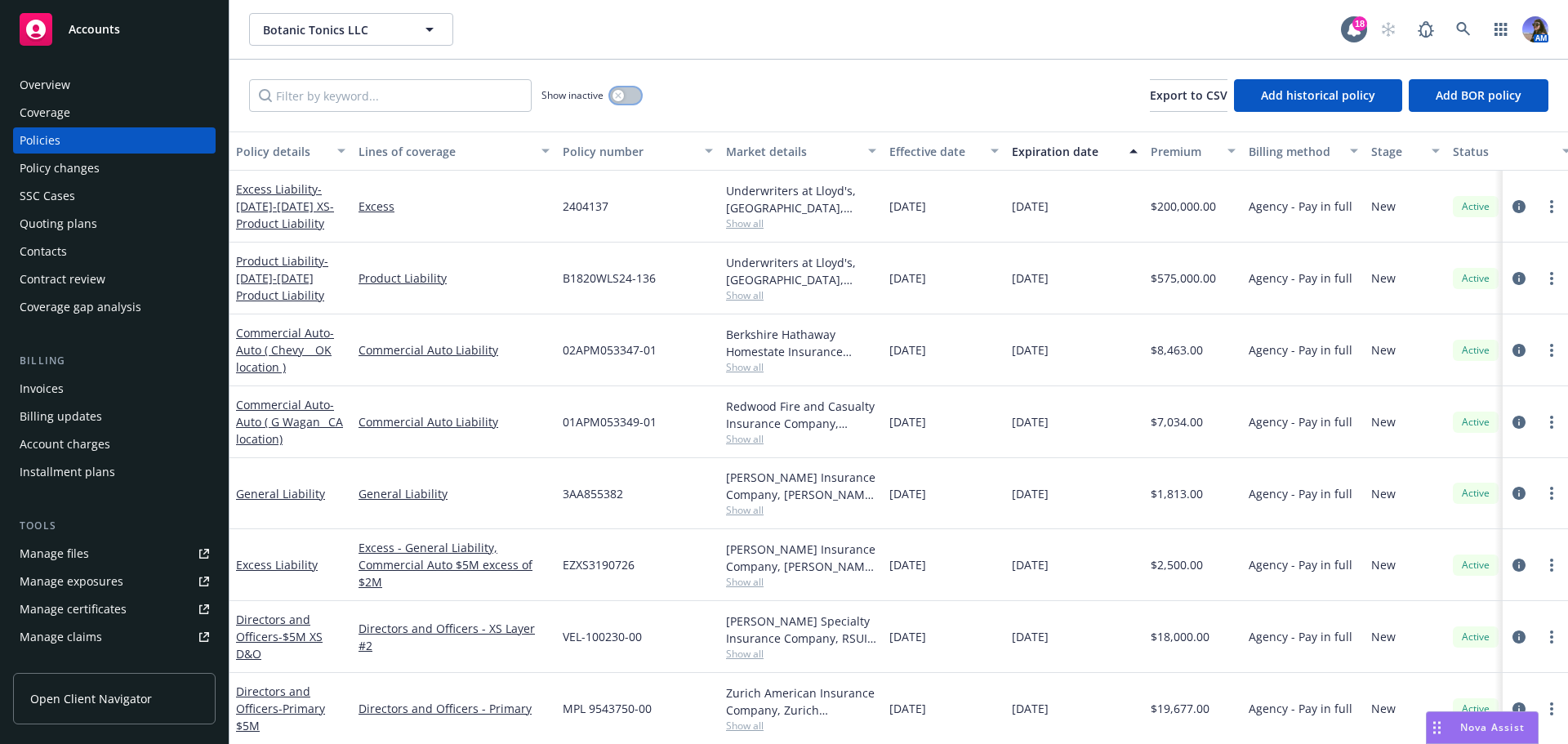
click at [629, 90] on button "button" at bounding box center [625, 96] width 31 height 17
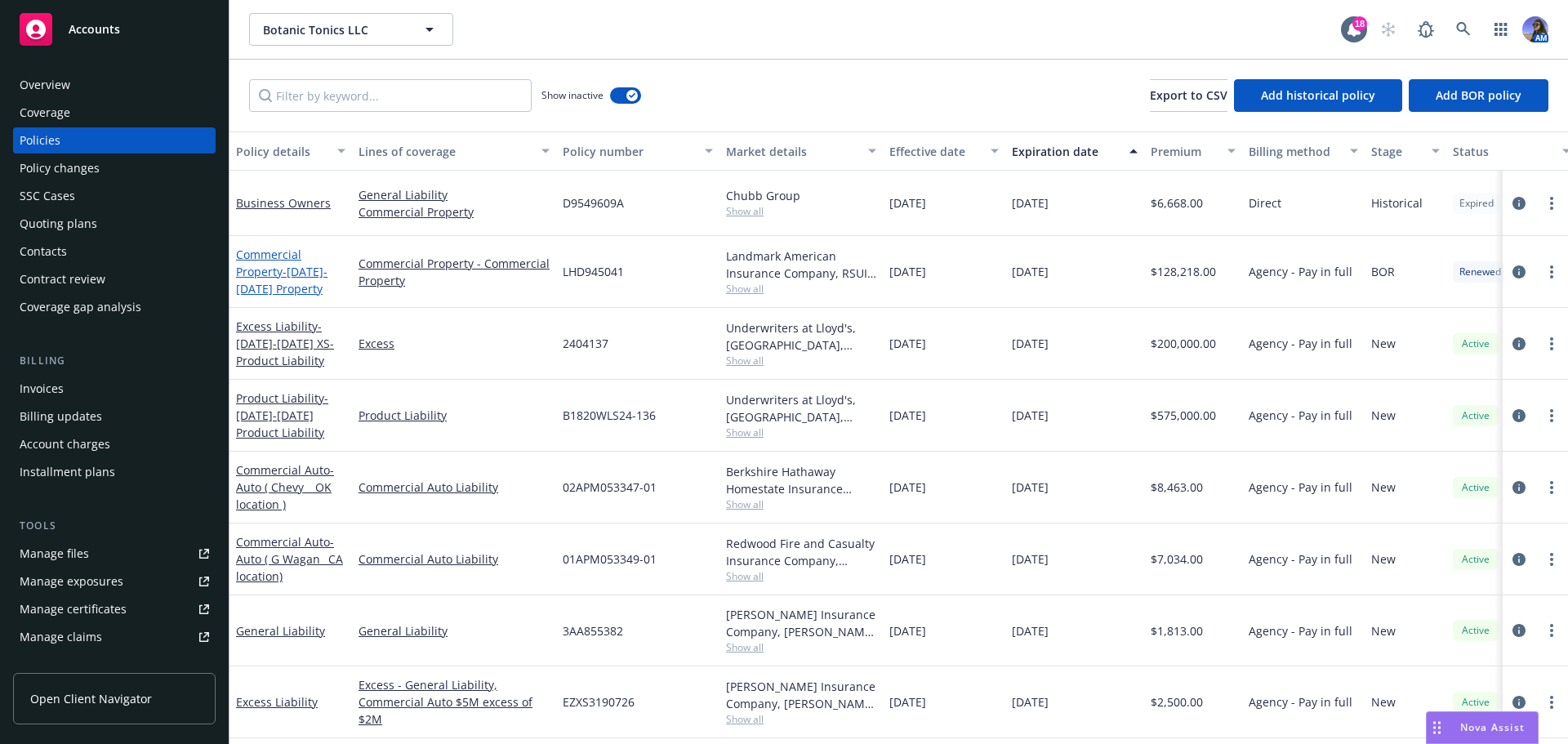
click at [274, 274] on link "Commercial Property - [DATE]-[DATE] Property" at bounding box center [281, 271] width 91 height 50
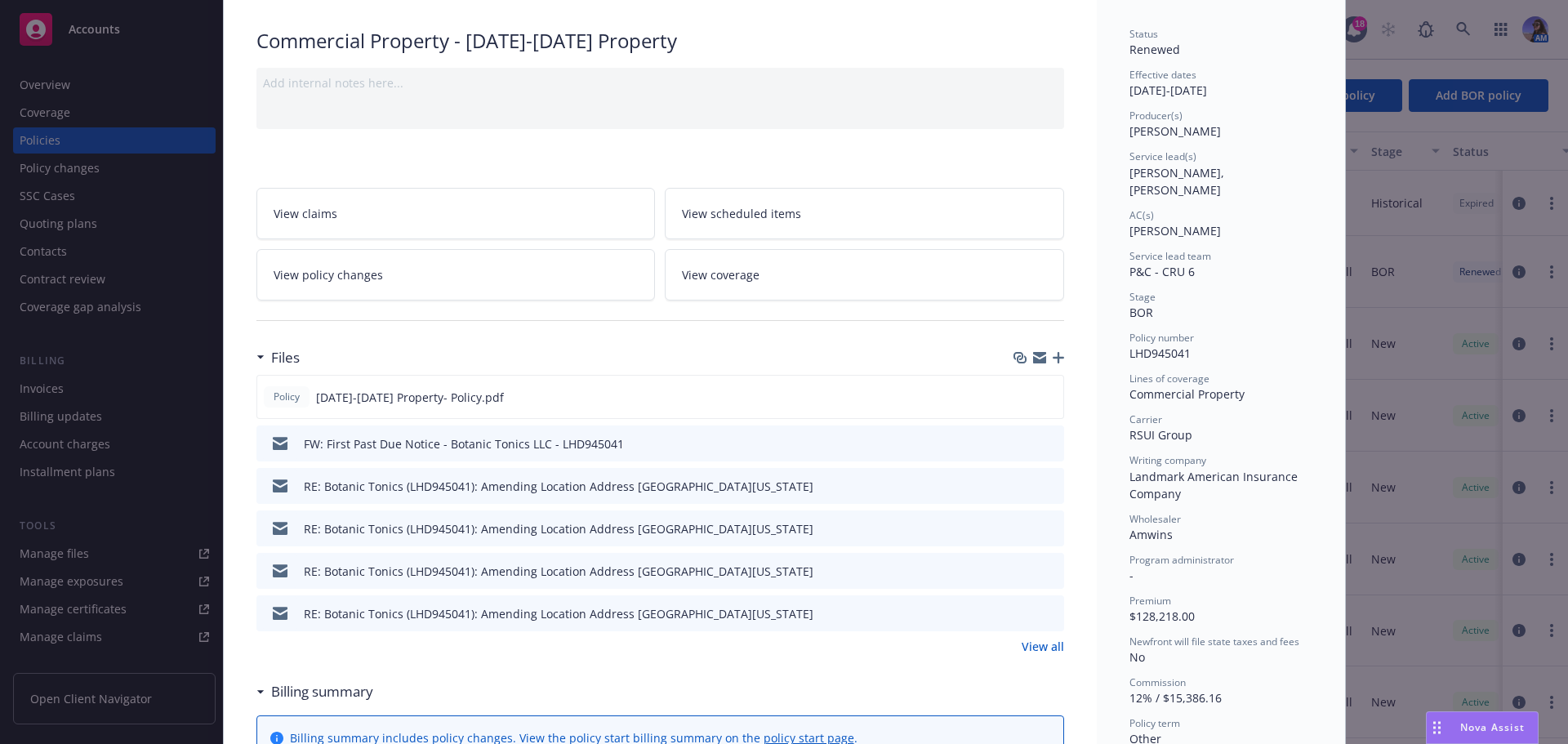
scroll to position [408, 0]
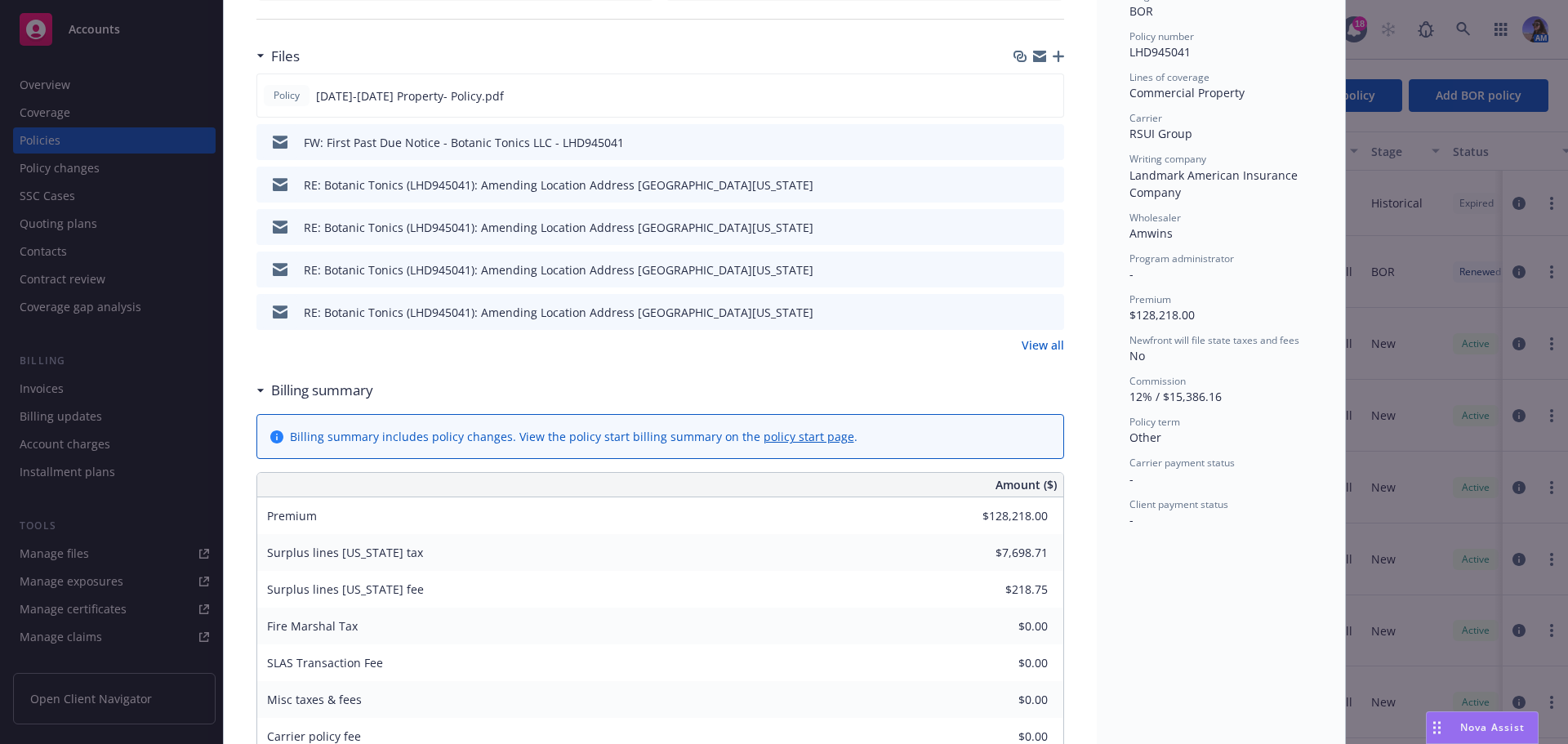
click at [1029, 347] on link "View all" at bounding box center [1043, 345] width 42 height 18
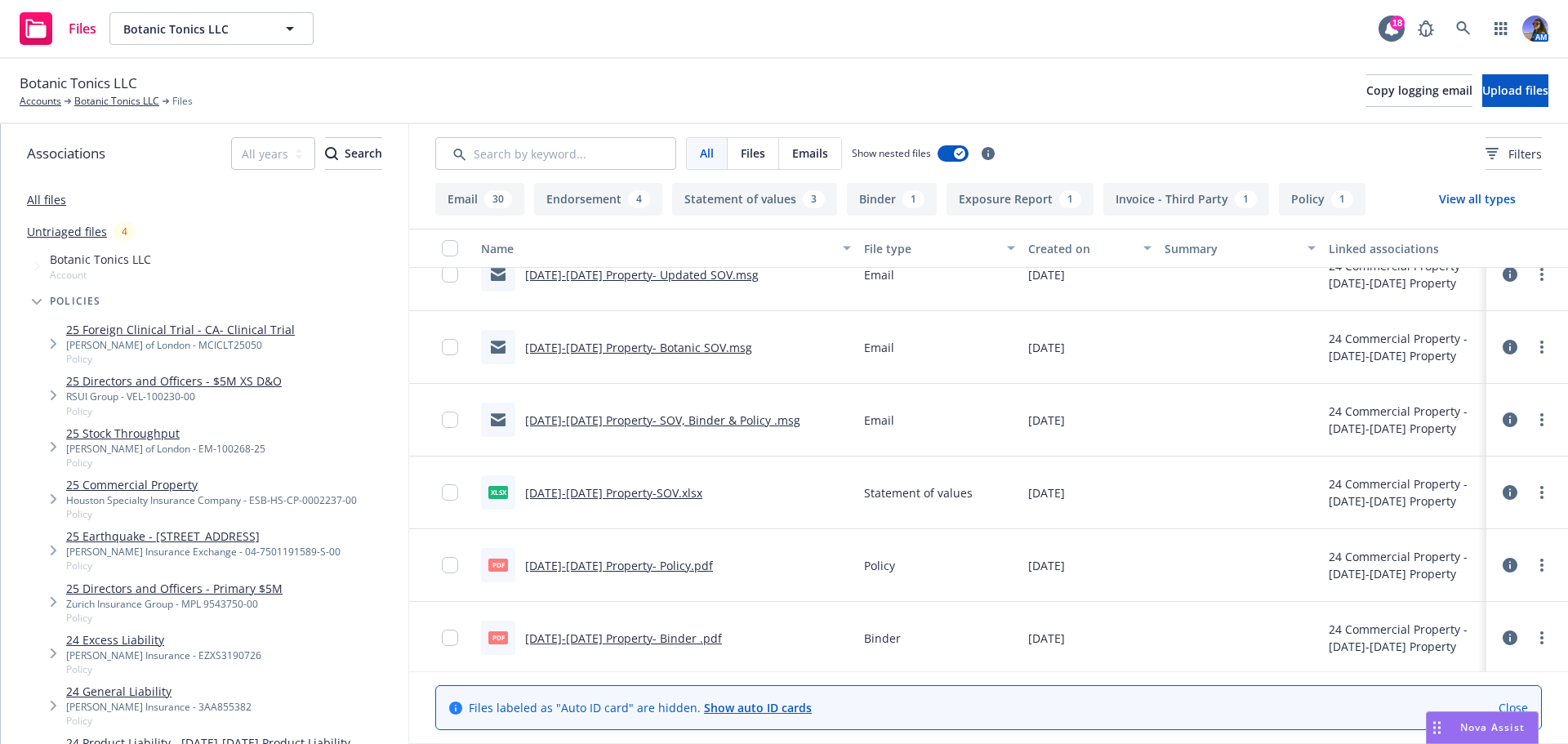
scroll to position [2549, 0]
click at [624, 628] on link "[DATE]-[DATE] Property- Binder .pdf" at bounding box center [623, 635] width 197 height 16
